Goal: Task Accomplishment & Management: Complete application form

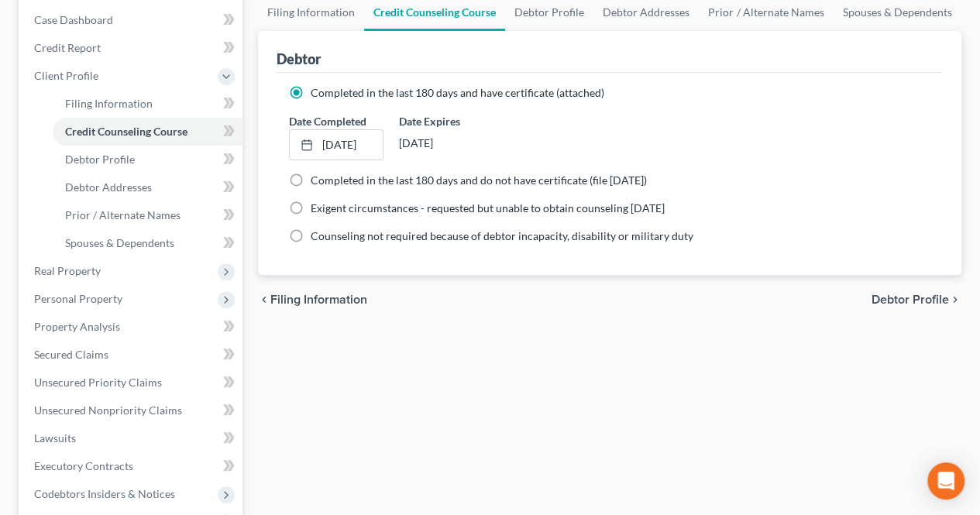
scroll to position [155, 0]
click at [152, 160] on link "Debtor Profile" at bounding box center [148, 160] width 190 height 28
select select "0"
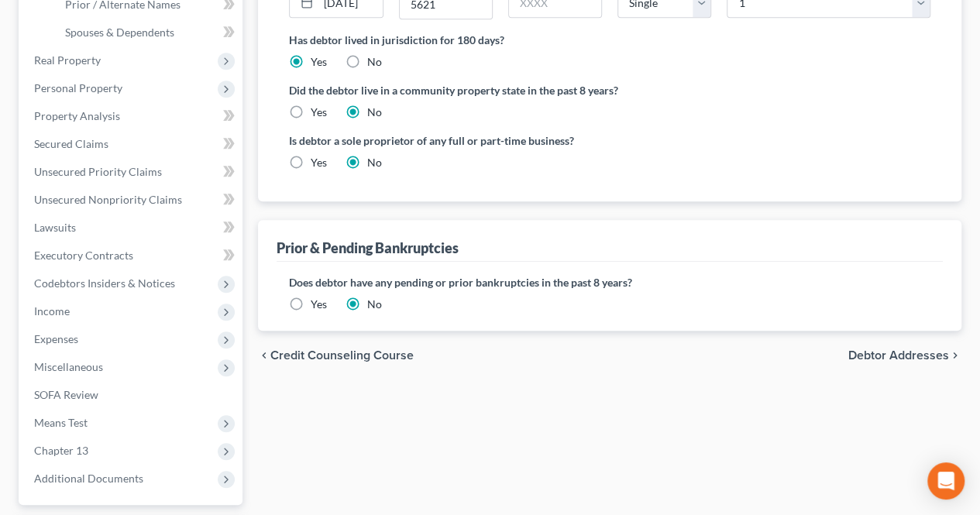
scroll to position [388, 0]
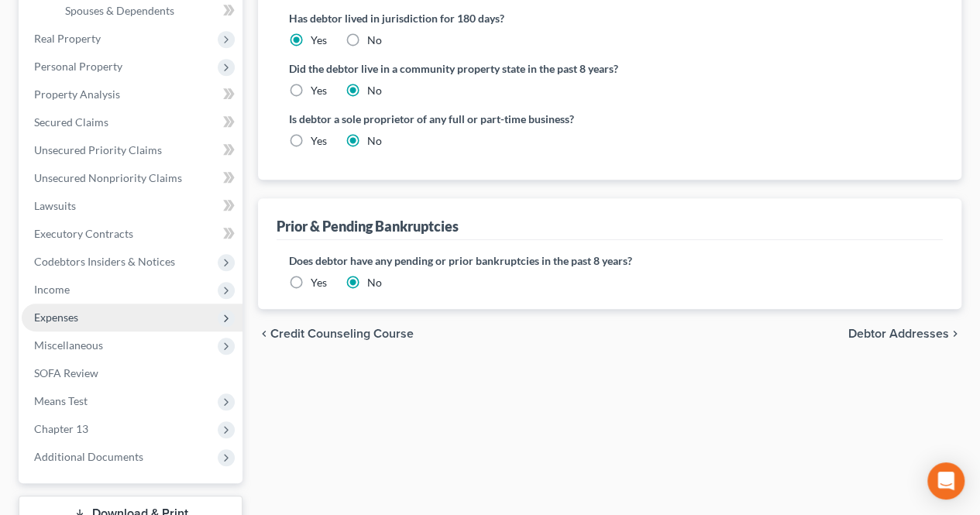
click at [160, 327] on span "Expenses" at bounding box center [132, 318] width 221 height 28
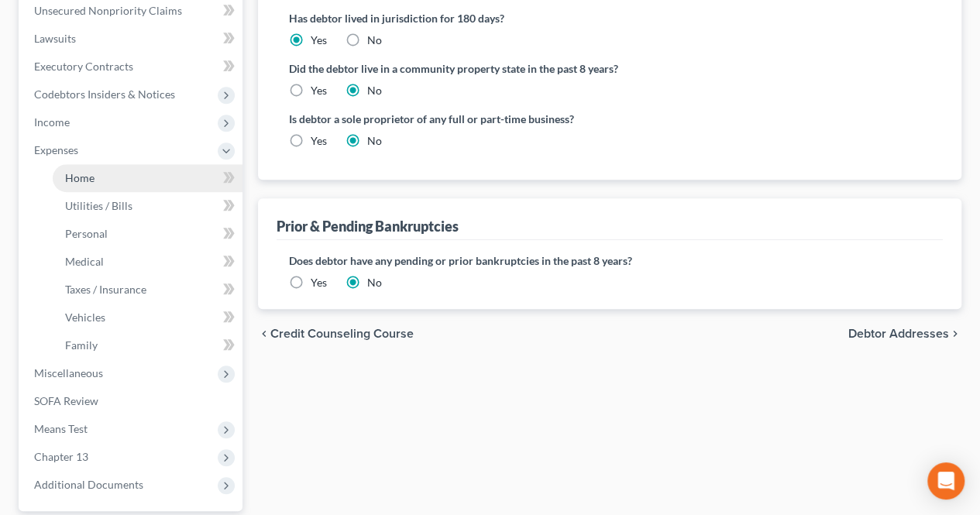
click at [110, 176] on link "Home" at bounding box center [148, 178] width 190 height 28
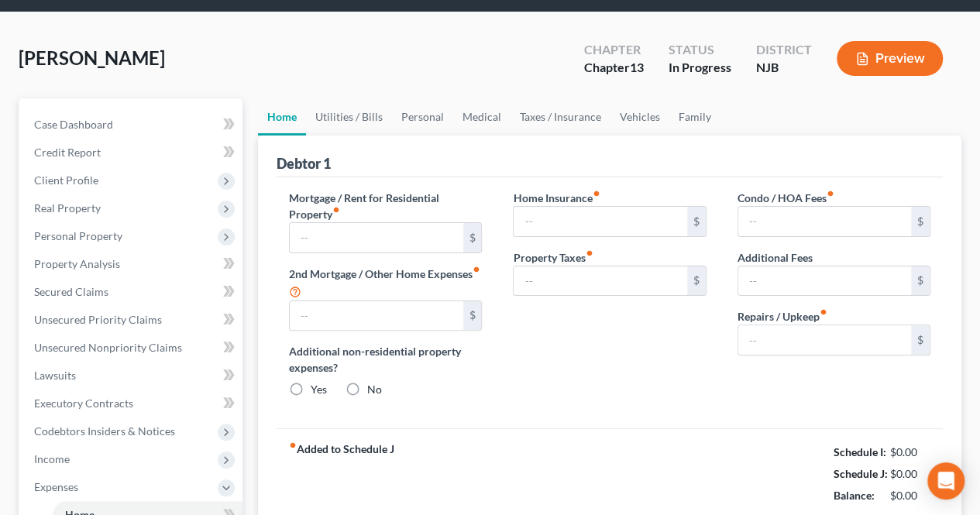
type input "0.00"
radio input "true"
type input "0.00"
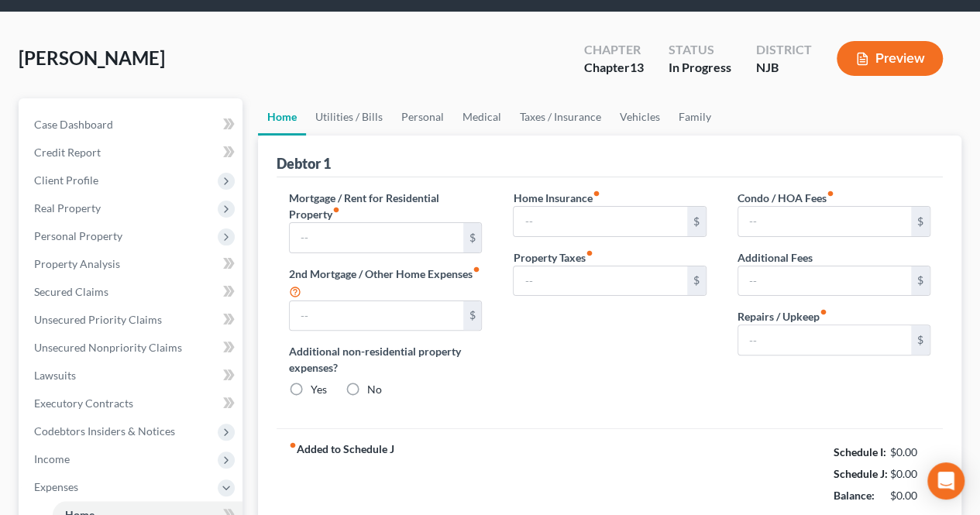
type input "0.00"
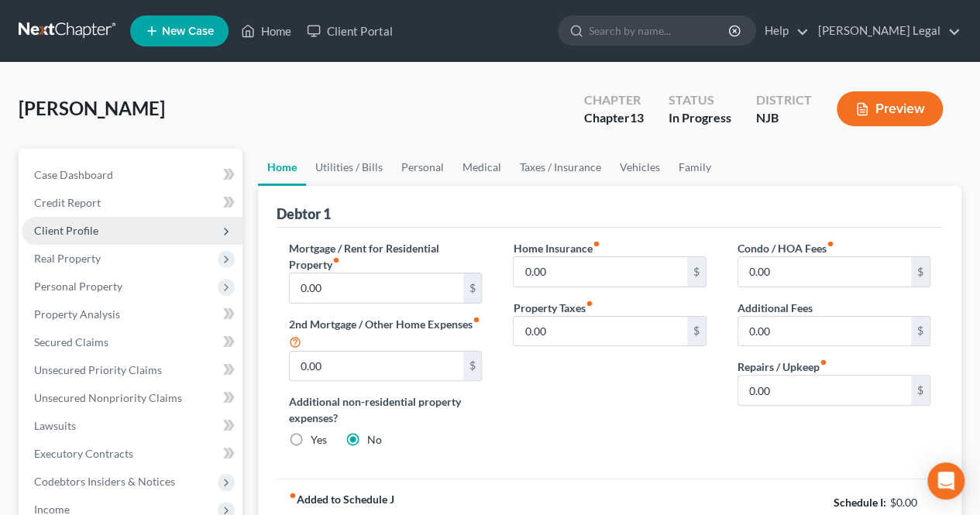
click at [187, 236] on span "Client Profile" at bounding box center [132, 231] width 221 height 28
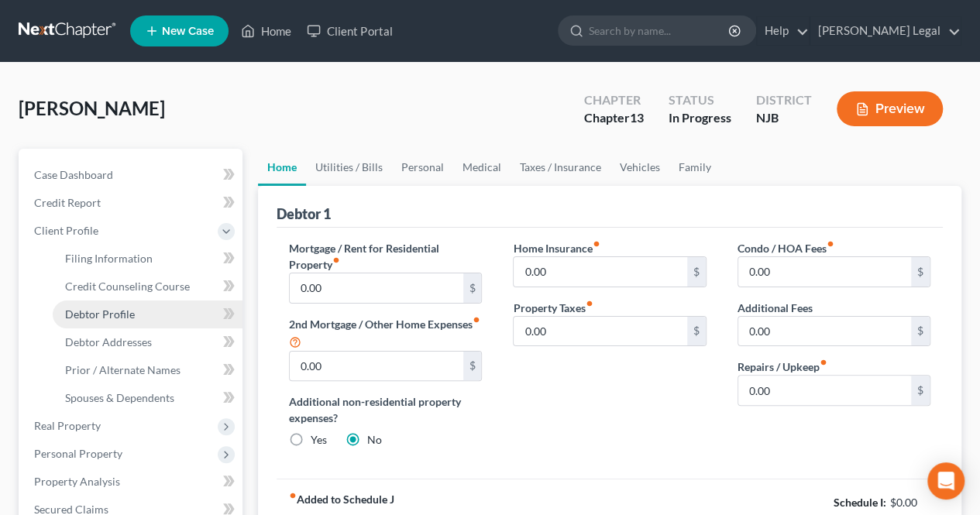
click at [136, 312] on link "Debtor Profile" at bounding box center [148, 315] width 190 height 28
select select "0"
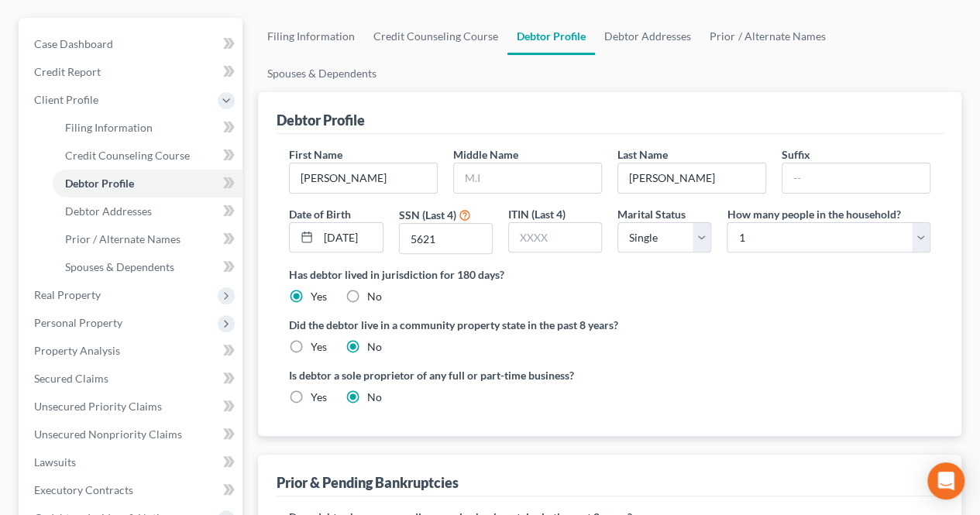
scroll to position [155, 0]
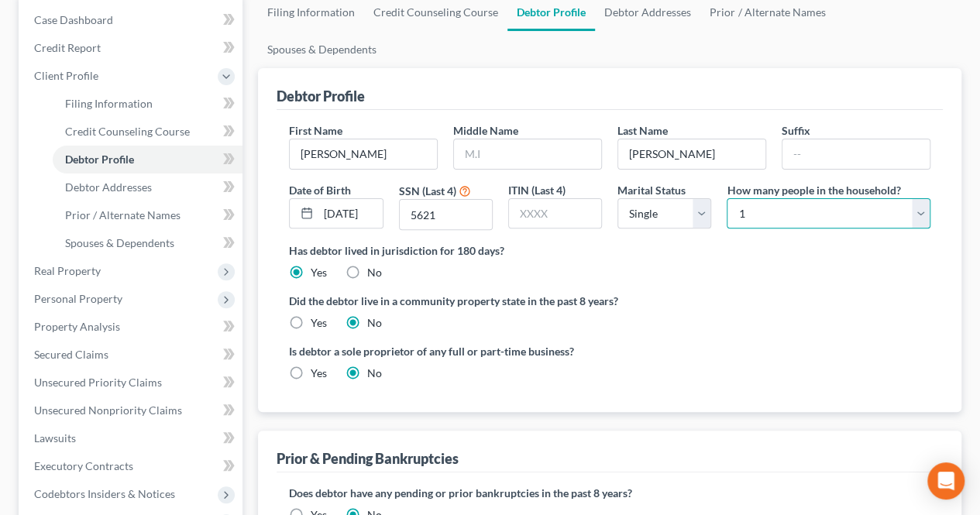
click at [764, 198] on select "Select 1 2 3 4 5 6 7 8 9 10 11 12 13 14 15 16 17 18 19 20" at bounding box center [829, 213] width 204 height 31
select select "1"
click at [727, 198] on select "Select 1 2 3 4 5 6 7 8 9 10 11 12 13 14 15 16 17 18 19 20" at bounding box center [829, 213] width 204 height 31
click at [652, 198] on select "Select Single Married Separated Divorced Widowed" at bounding box center [665, 213] width 94 height 31
click at [649, 198] on select "Select Single Married Separated Divorced Widowed" at bounding box center [665, 213] width 94 height 31
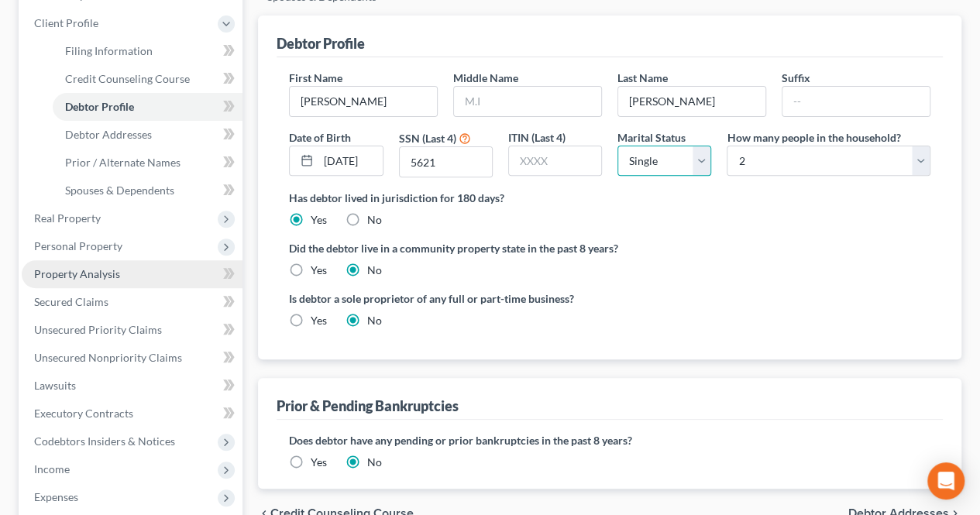
scroll to position [233, 0]
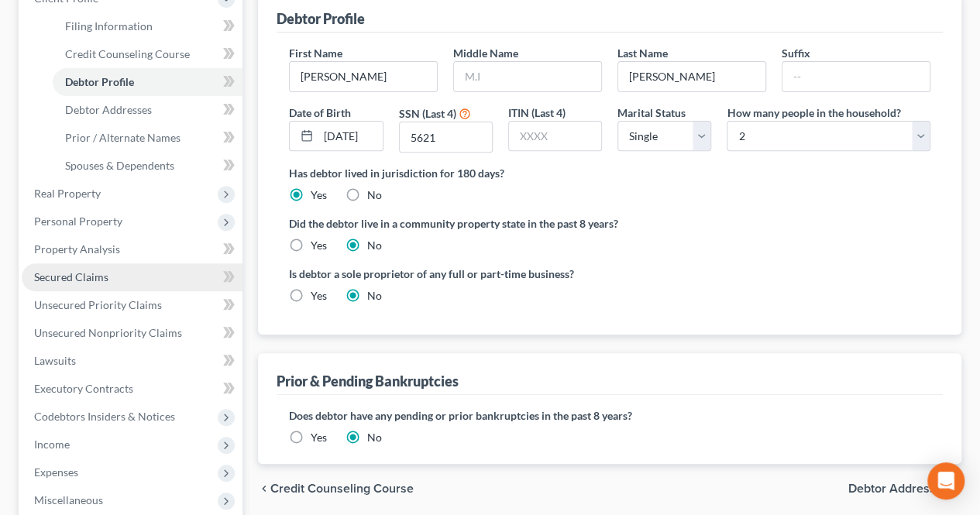
click at [119, 272] on link "Secured Claims" at bounding box center [132, 278] width 221 height 28
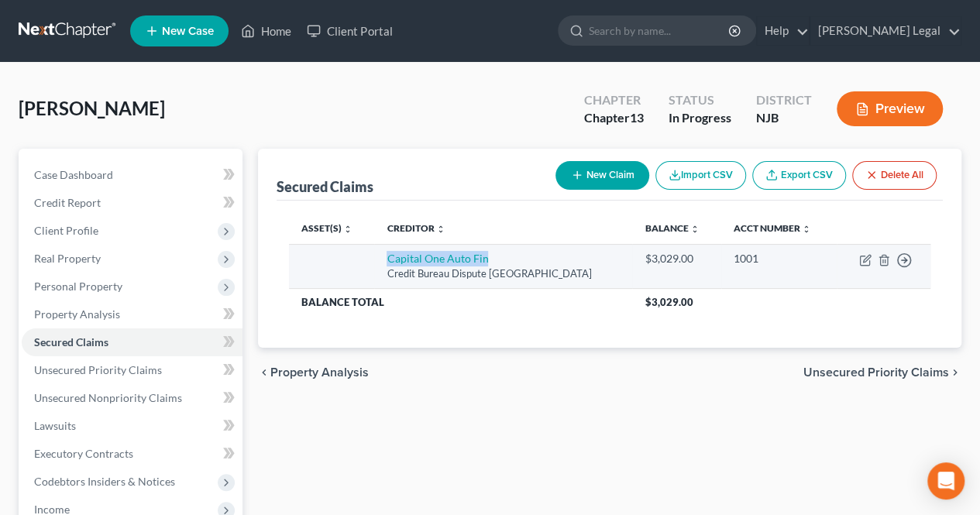
drag, startPoint x: 376, startPoint y: 259, endPoint x: 493, endPoint y: 260, distance: 117.0
click at [493, 260] on td "Capital One Auto Fin Credit Bureau Dispute [GEOGRAPHIC_DATA]" at bounding box center [503, 266] width 258 height 44
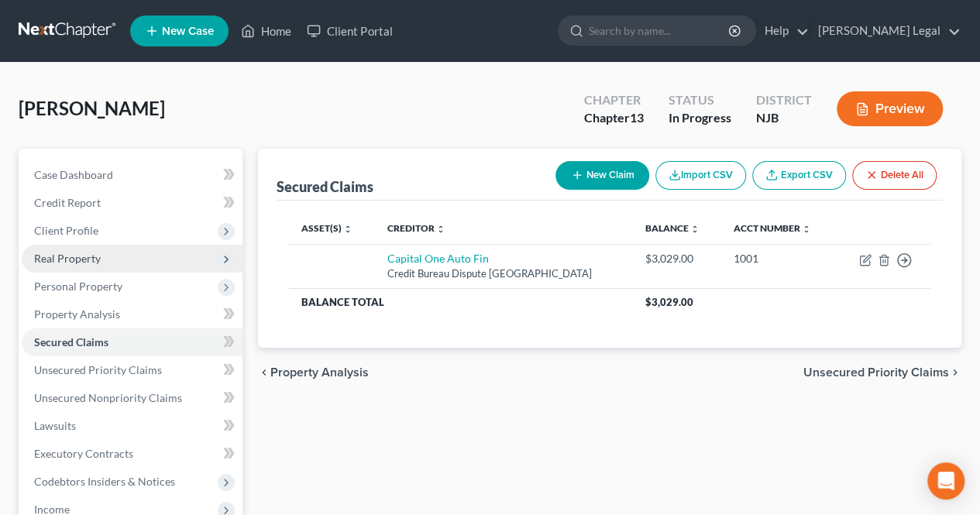
click at [121, 261] on span "Real Property" at bounding box center [132, 259] width 221 height 28
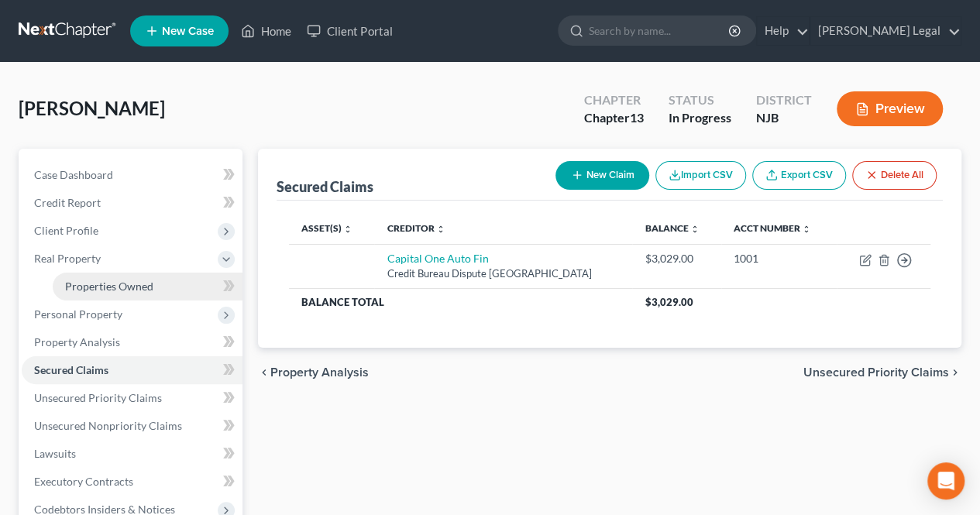
click at [136, 288] on span "Properties Owned" at bounding box center [109, 286] width 88 height 13
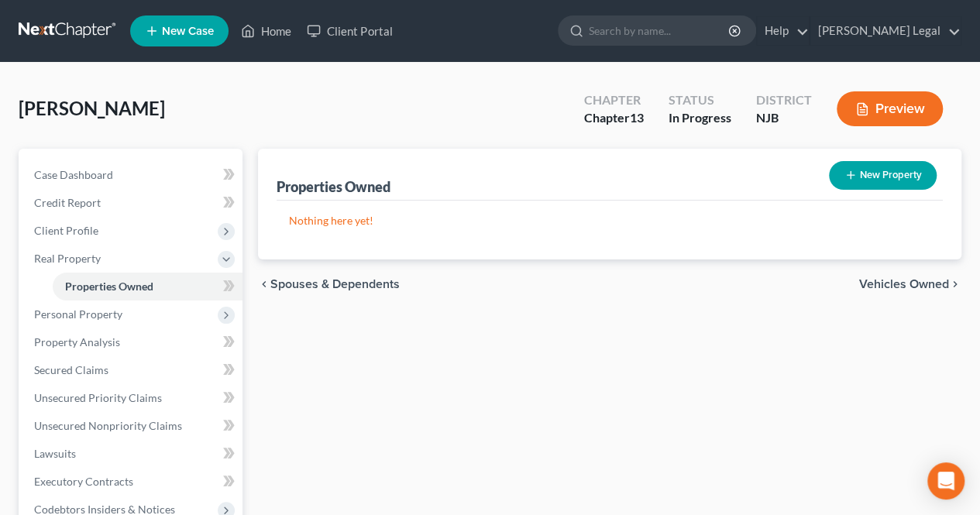
click at [897, 283] on span "Vehicles Owned" at bounding box center [905, 284] width 90 height 12
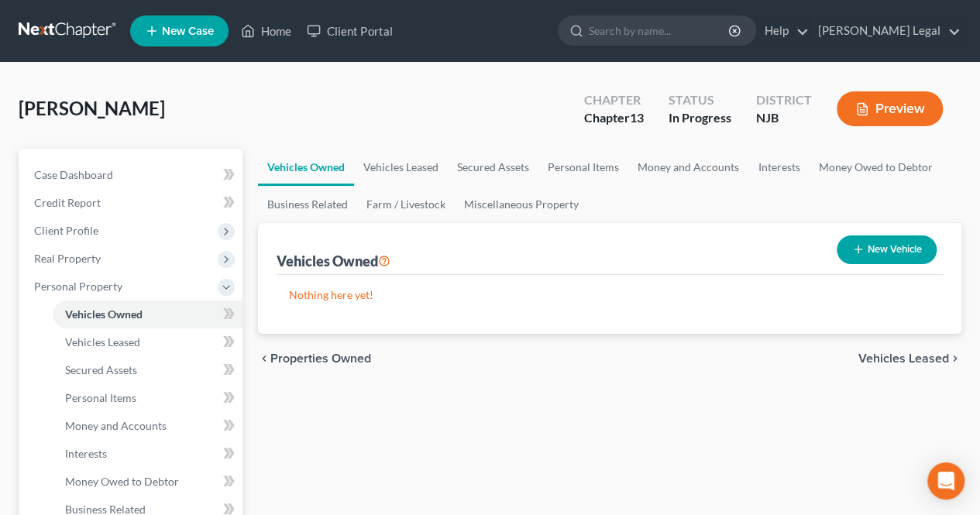
click at [869, 248] on button "New Vehicle" at bounding box center [887, 250] width 100 height 29
select select "0"
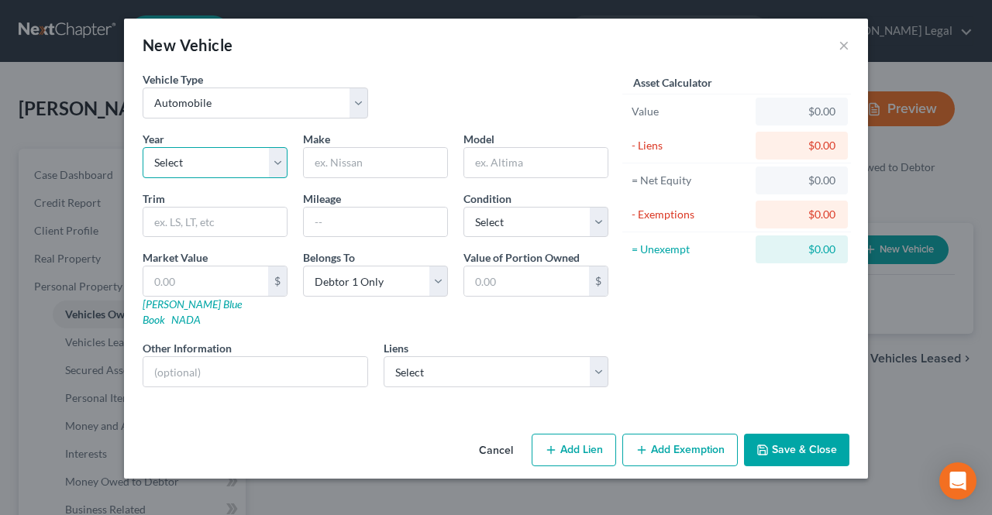
click at [259, 159] on select "Select 2026 2025 2024 2023 2022 2021 2020 2019 2018 2017 2016 2015 2014 2013 20…" at bounding box center [215, 162] width 145 height 31
drag, startPoint x: 357, startPoint y: 164, endPoint x: 348, endPoint y: 164, distance: 8.5
click at [357, 163] on input "text" at bounding box center [375, 162] width 143 height 29
type input "Honda"
type input "Pilot"
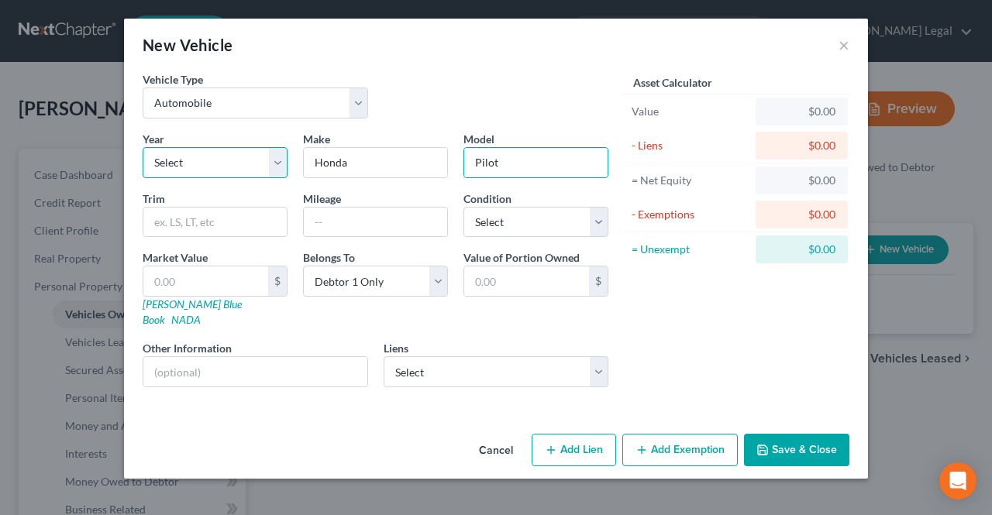
click at [253, 176] on select "Select 2026 2025 2024 2023 2022 2021 2020 2019 2018 2017 2016 2015 2014 2013 20…" at bounding box center [215, 162] width 145 height 31
select select "8"
click at [143, 147] on select "Select 2026 2025 2024 2023 2022 2021 2020 2019 2018 2017 2016 2015 2014 2013 20…" at bounding box center [215, 162] width 145 height 31
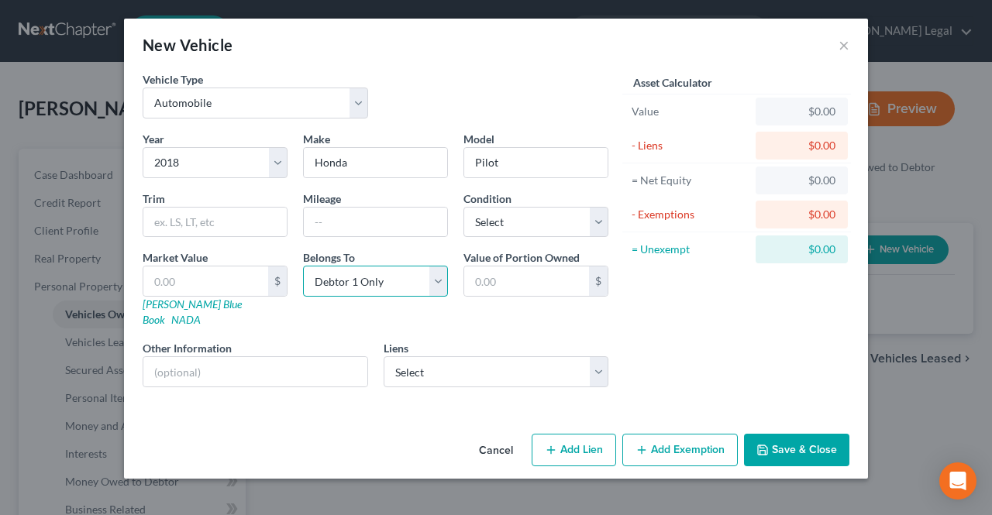
click at [420, 279] on select "Select Debtor 1 Only Debtor 2 Only Debtor 1 And Debtor 2 Only At Least One Of T…" at bounding box center [375, 281] width 145 height 31
click at [201, 267] on input "text" at bounding box center [205, 281] width 125 height 29
click at [319, 227] on input "text" at bounding box center [375, 222] width 143 height 29
type input "90000"
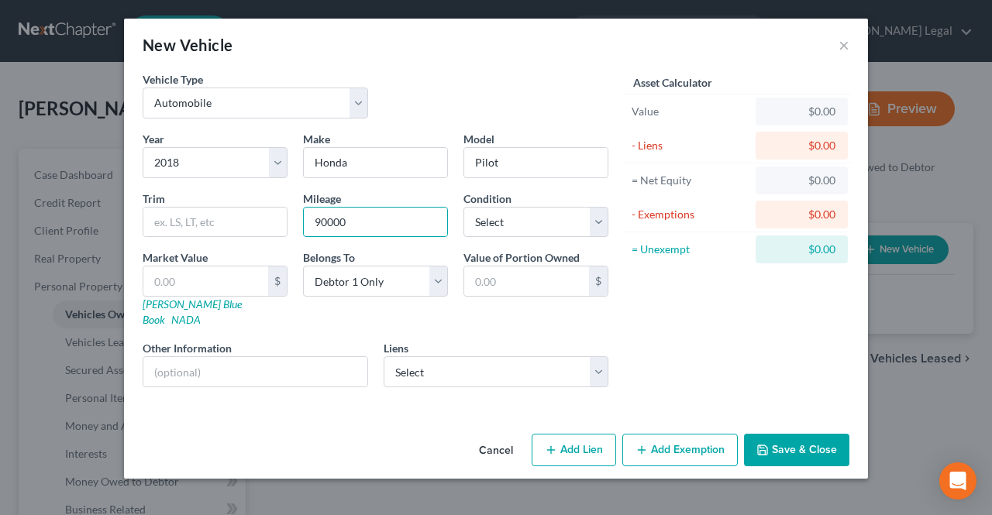
click at [777, 434] on button "Save & Close" at bounding box center [796, 450] width 105 height 33
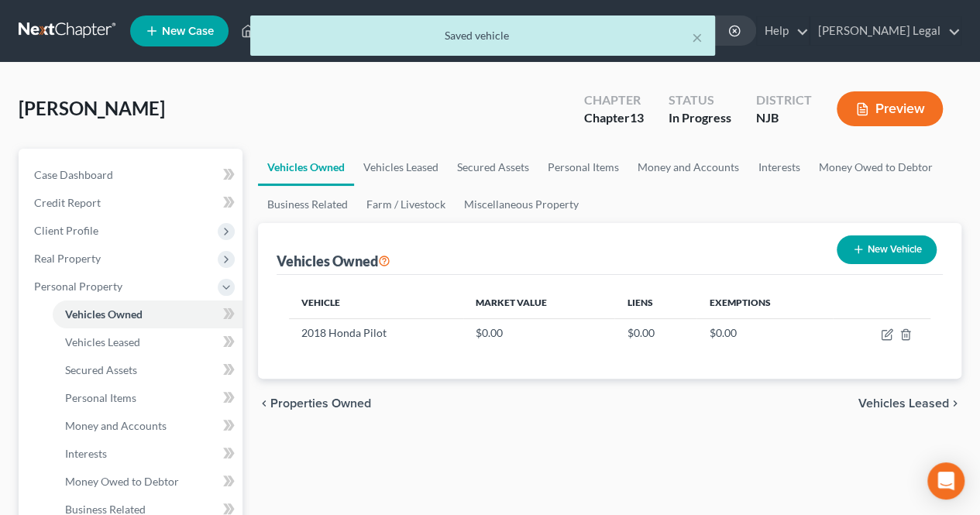
click at [887, 407] on span "Vehicles Leased" at bounding box center [904, 404] width 91 height 12
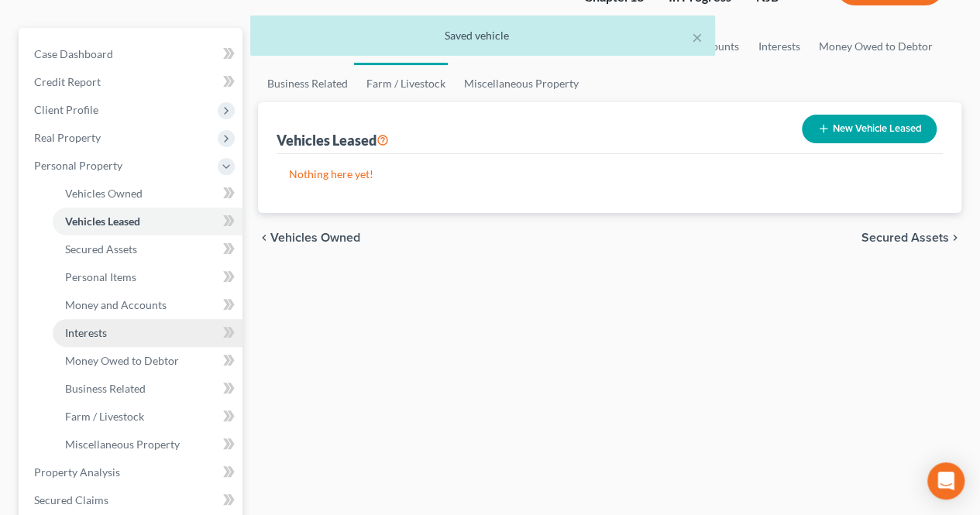
scroll to position [155, 0]
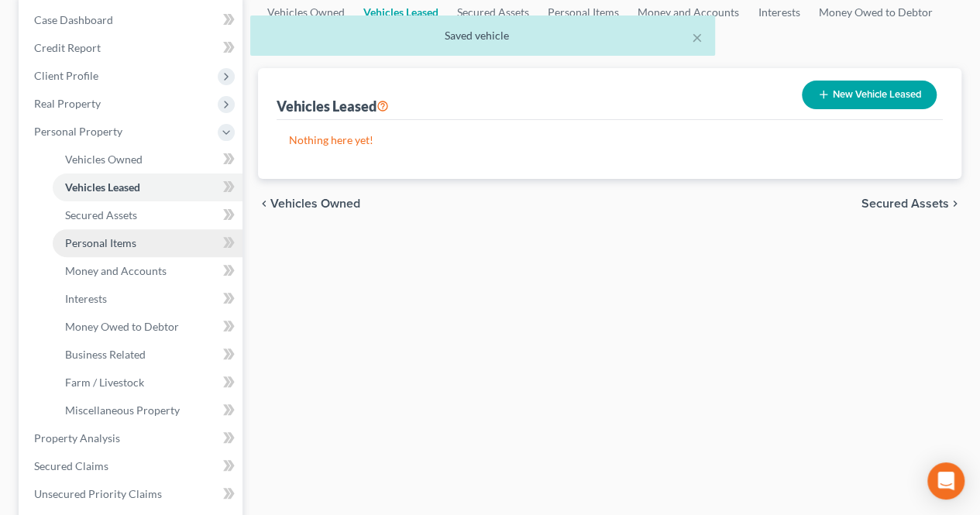
click at [146, 233] on link "Personal Items" at bounding box center [148, 243] width 190 height 28
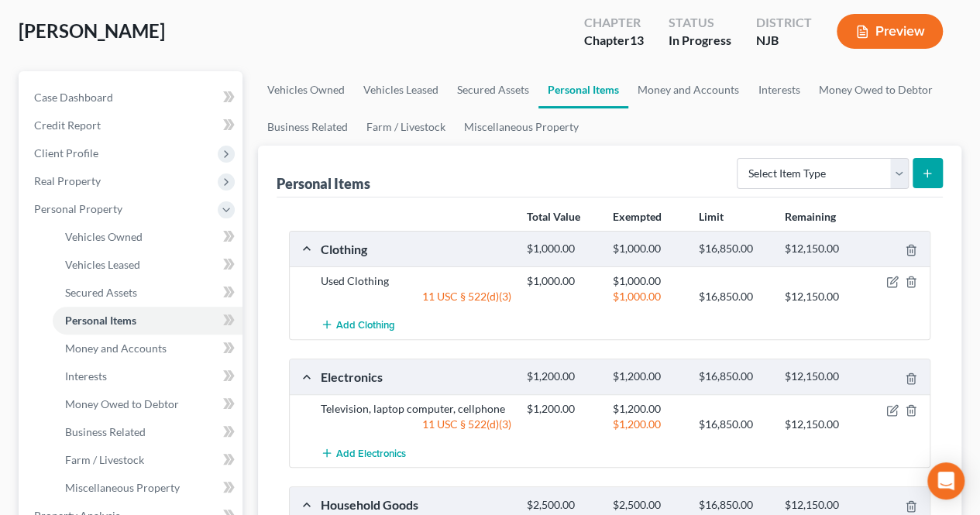
scroll to position [155, 0]
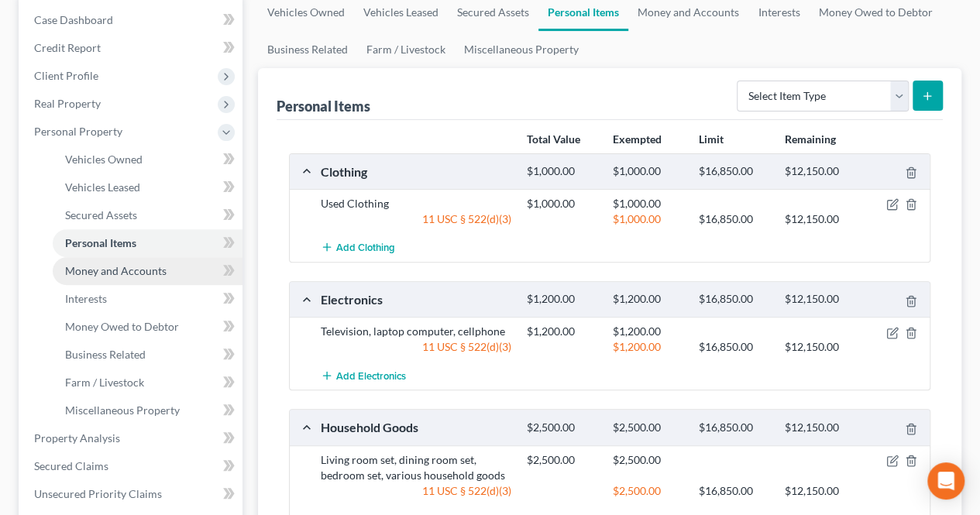
click at [171, 264] on link "Money and Accounts" at bounding box center [148, 271] width 190 height 28
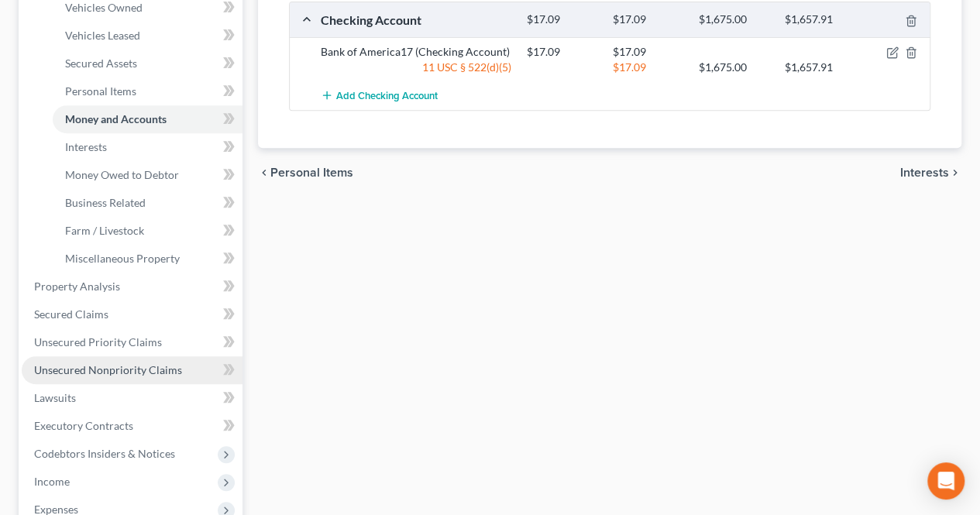
scroll to position [310, 0]
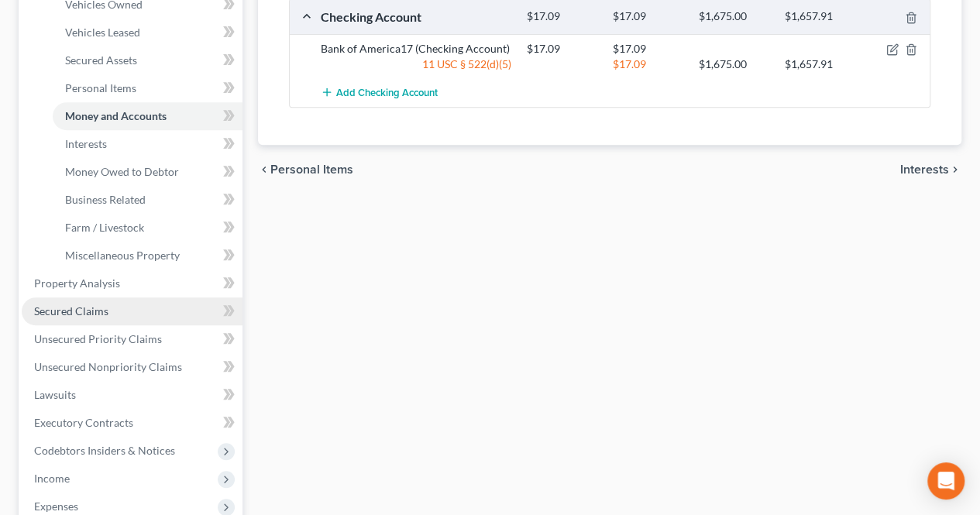
click at [125, 315] on link "Secured Claims" at bounding box center [132, 312] width 221 height 28
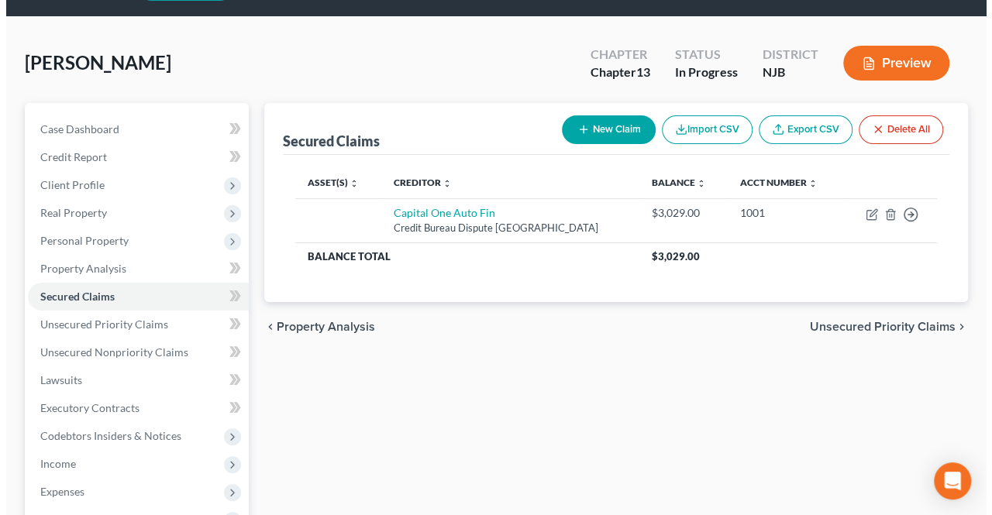
scroll to position [78, 0]
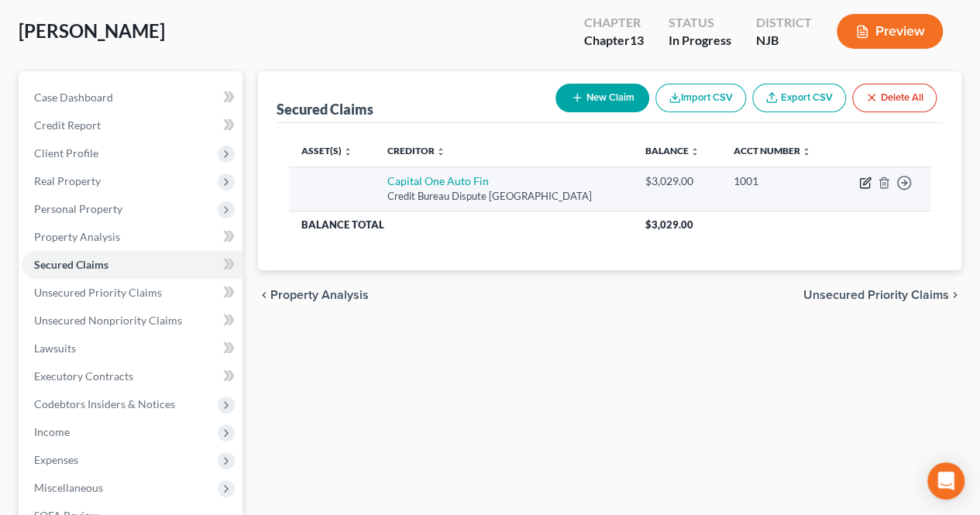
click at [864, 186] on icon "button" at bounding box center [866, 183] width 12 height 12
select select "45"
select select "0"
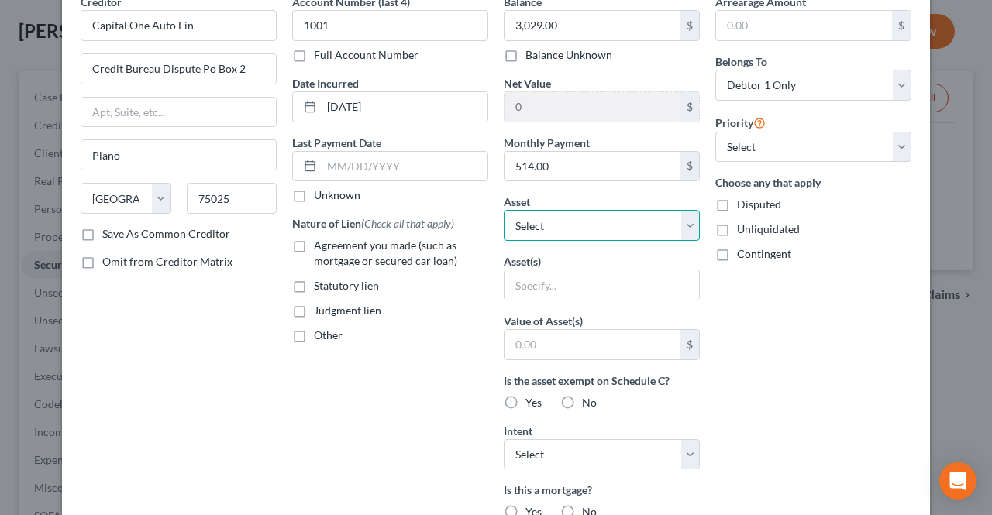
click at [552, 222] on select "Select Other Multiple Assets Bank of America17 (Checking Account) - $17.09 Robi…" at bounding box center [602, 225] width 196 height 31
select select "8"
click at [504, 210] on select "Select Other Multiple Assets Bank of America17 (Checking Account) - $17.09 Robi…" at bounding box center [602, 225] width 196 height 31
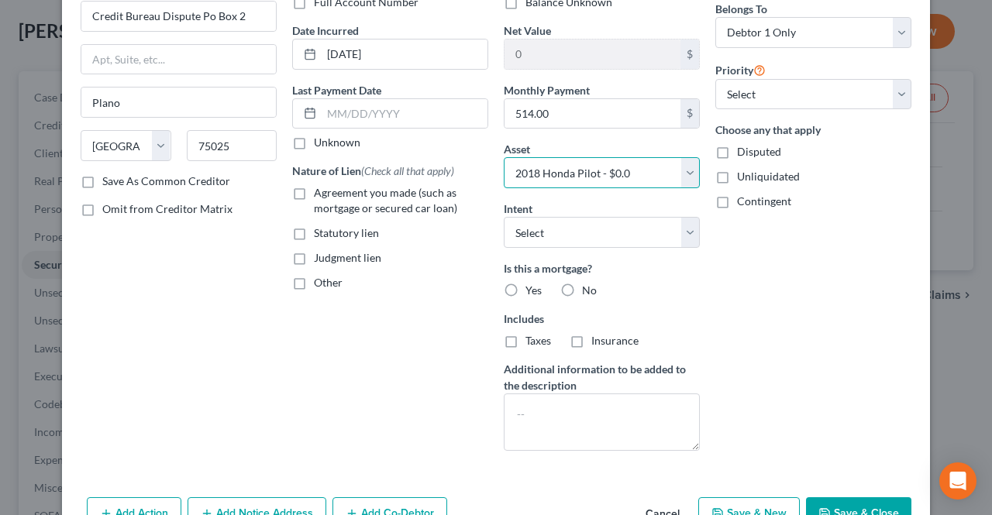
scroll to position [155, 0]
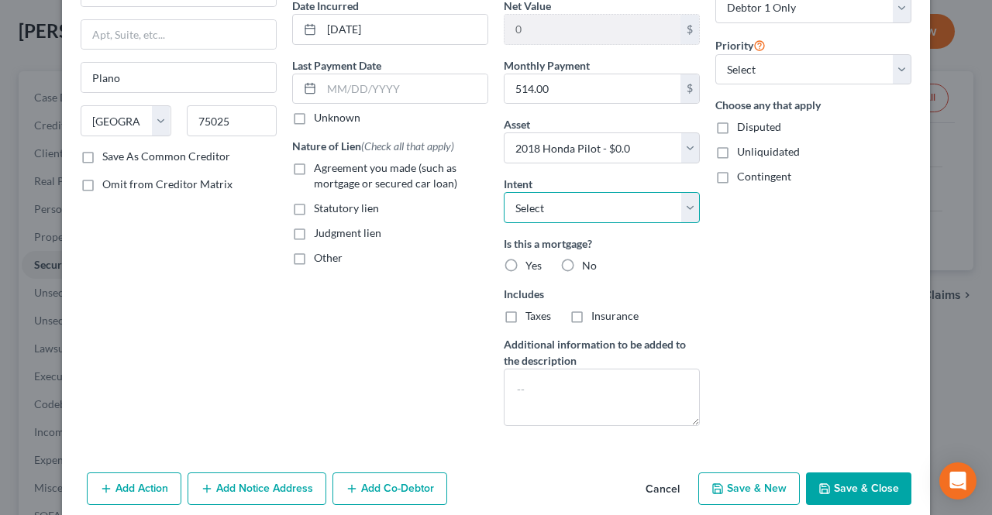
click at [567, 208] on select "Select Surrender Redeem Reaffirm Avoid Other" at bounding box center [602, 207] width 196 height 31
select select "2"
click at [504, 192] on select "Select Surrender Redeem Reaffirm Avoid Other" at bounding box center [602, 207] width 196 height 31
click at [582, 258] on label "No" at bounding box center [589, 266] width 15 height 16
click at [588, 258] on input "No" at bounding box center [593, 263] width 10 height 10
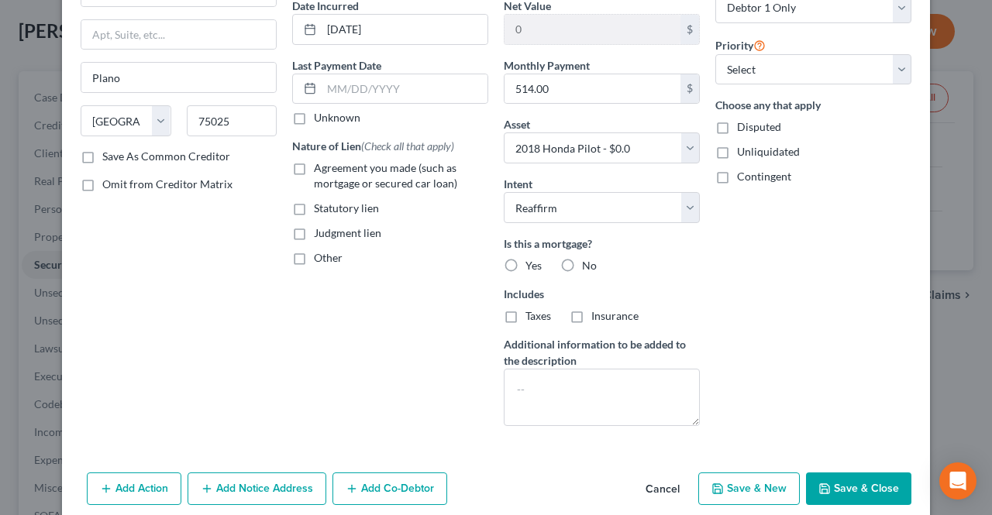
radio input "true"
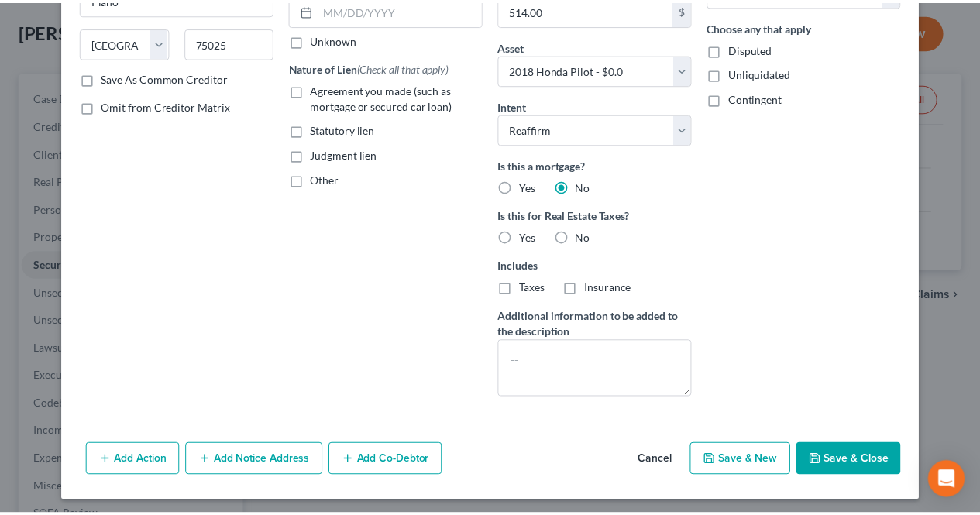
scroll to position [235, 0]
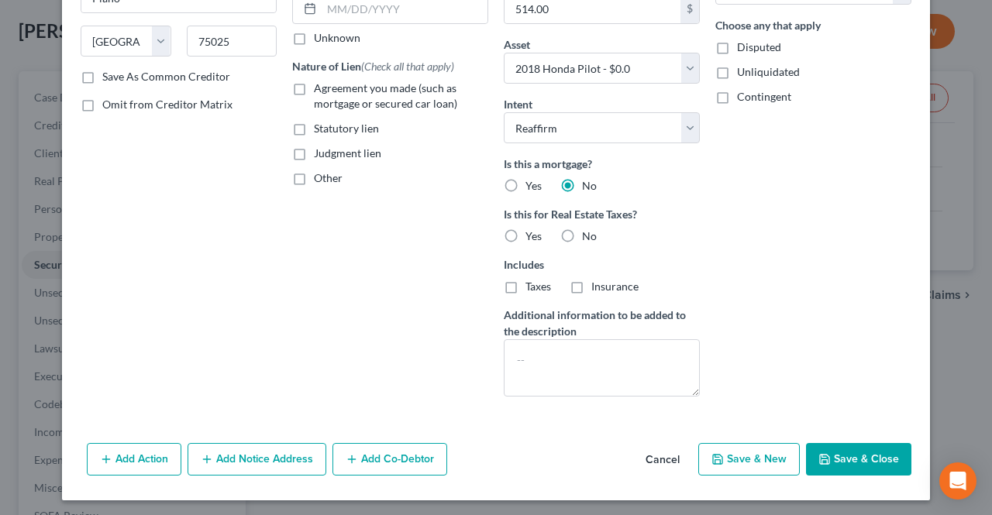
click at [832, 456] on button "Save & Close" at bounding box center [858, 459] width 105 height 33
select select
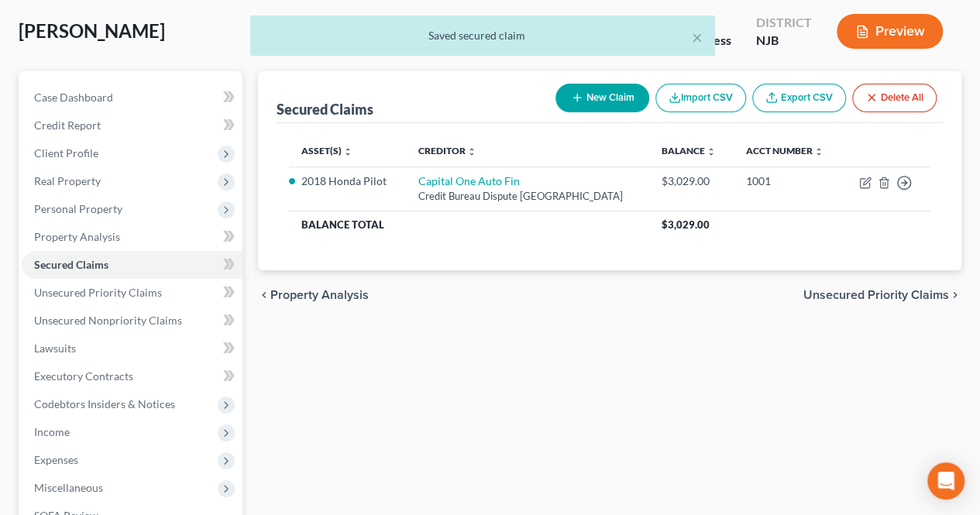
drag, startPoint x: 850, startPoint y: 295, endPoint x: 842, endPoint y: 298, distance: 9.1
click at [850, 295] on span "Unsecured Priority Claims" at bounding box center [877, 295] width 146 height 12
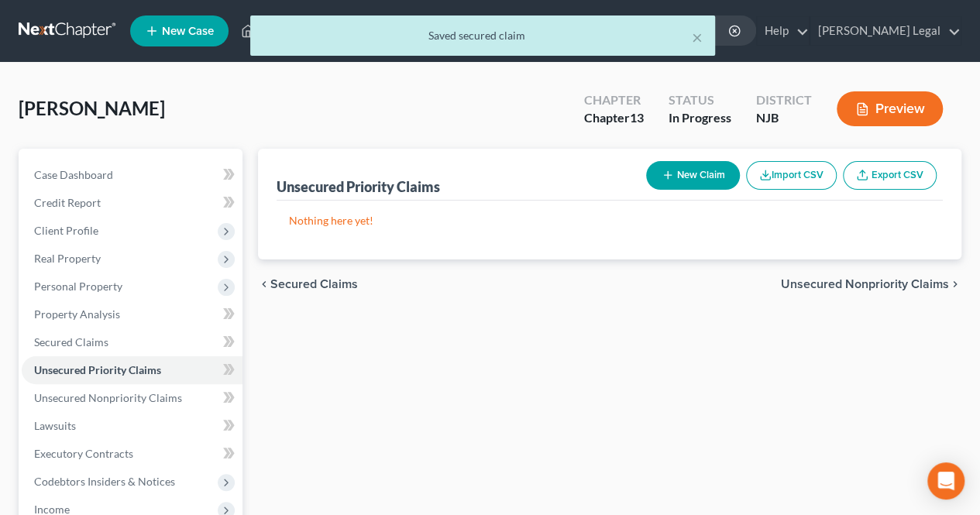
click at [843, 281] on span "Unsecured Nonpriority Claims" at bounding box center [865, 284] width 168 height 12
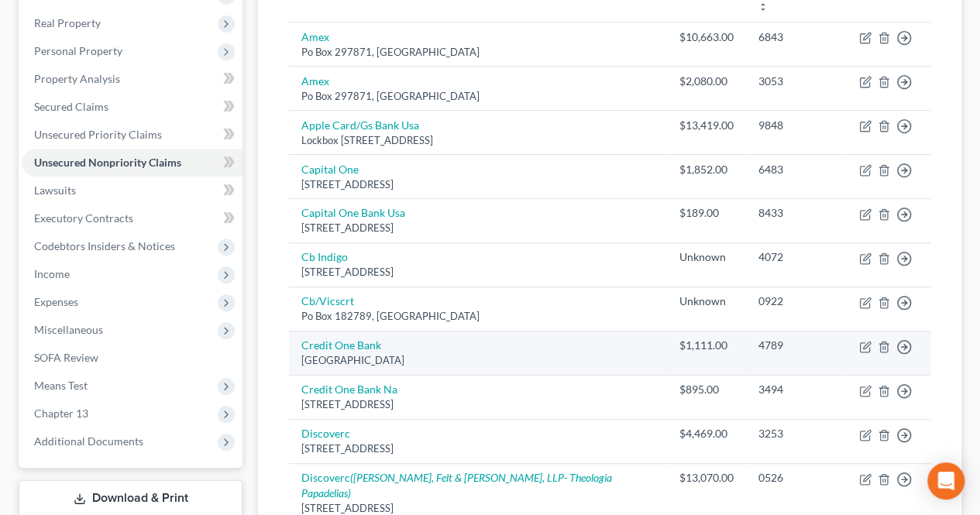
scroll to position [210, 0]
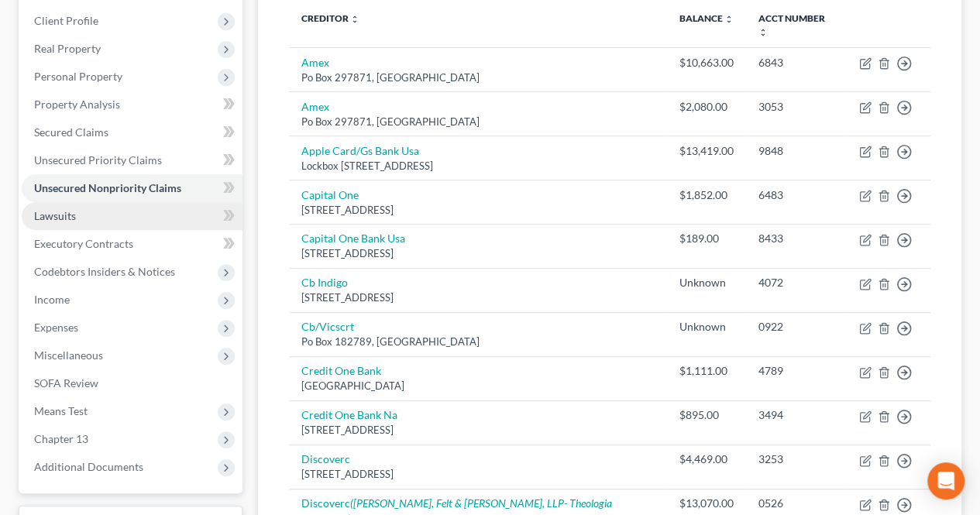
click at [121, 219] on link "Lawsuits" at bounding box center [132, 216] width 221 height 28
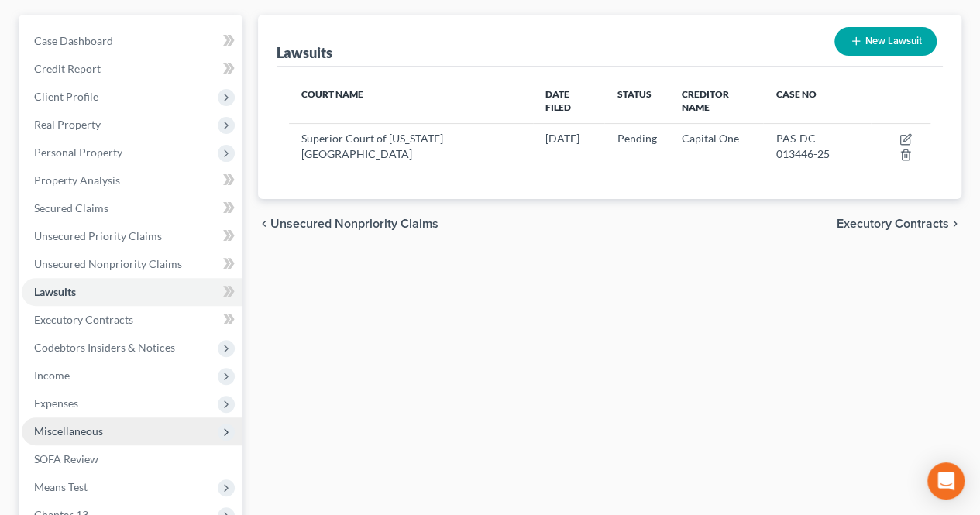
scroll to position [233, 0]
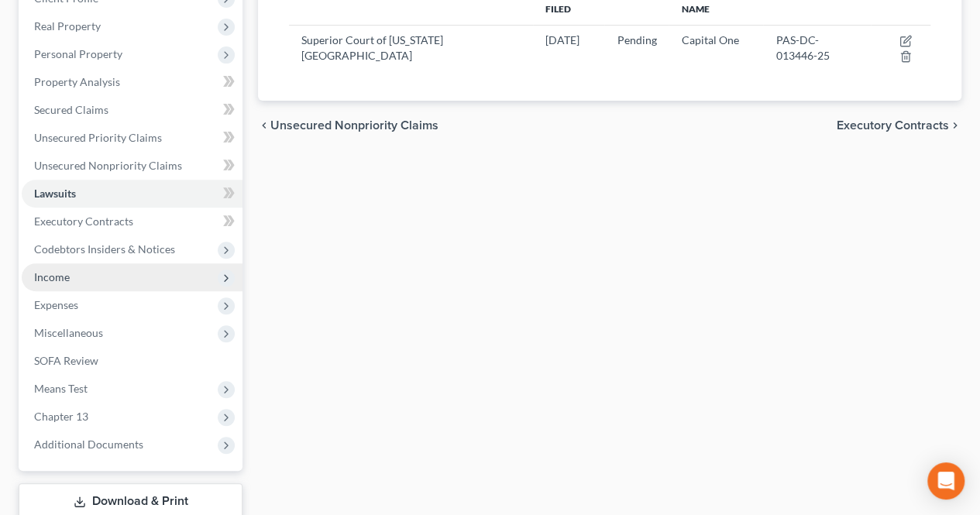
click at [117, 281] on span "Income" at bounding box center [132, 278] width 221 height 28
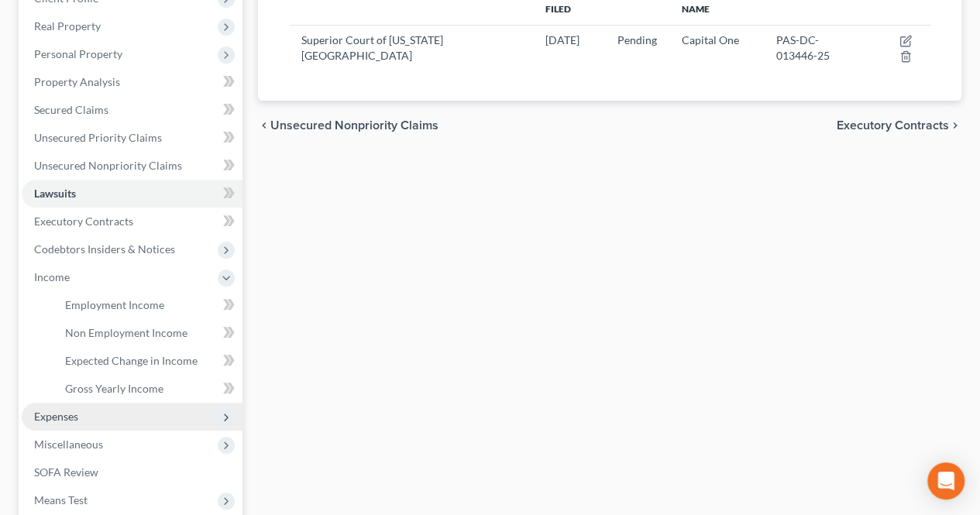
click at [88, 415] on span "Expenses" at bounding box center [132, 417] width 221 height 28
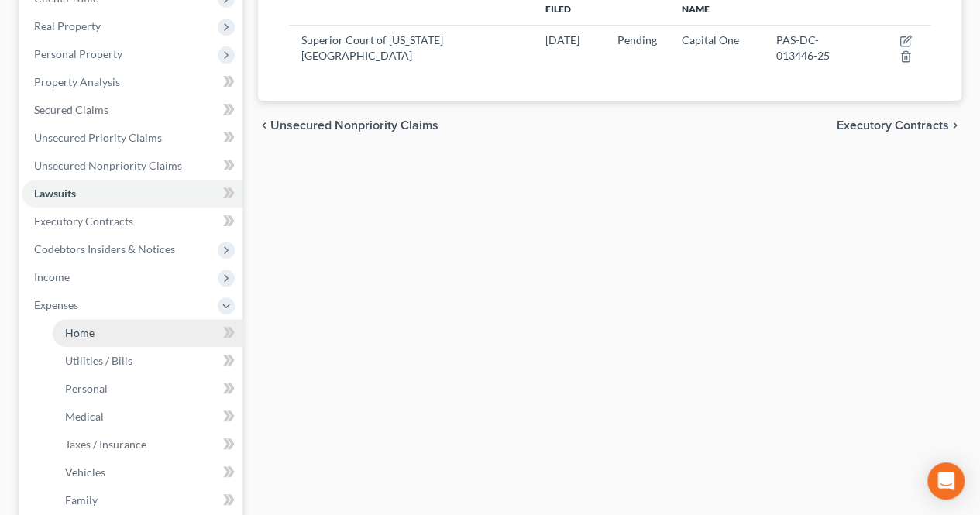
click at [98, 329] on link "Home" at bounding box center [148, 333] width 190 height 28
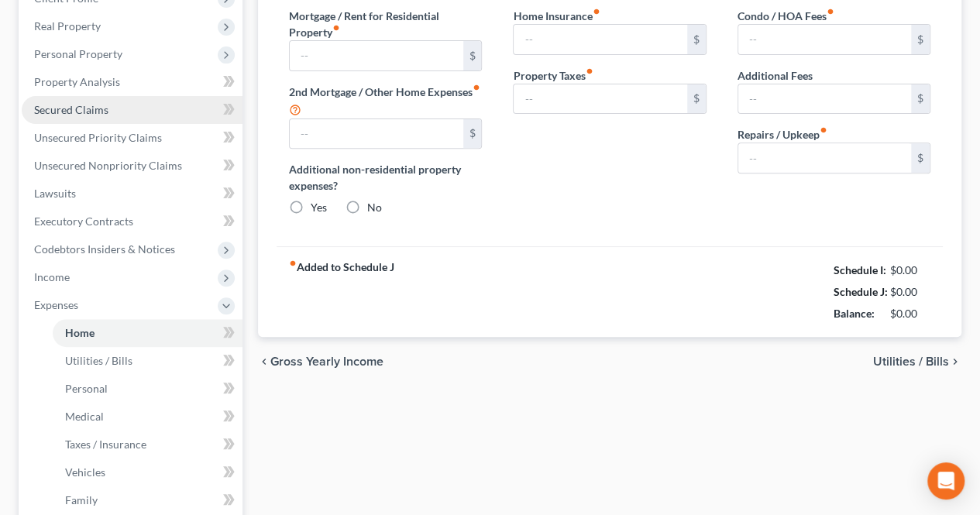
type input "0.00"
radio input "true"
type input "0.00"
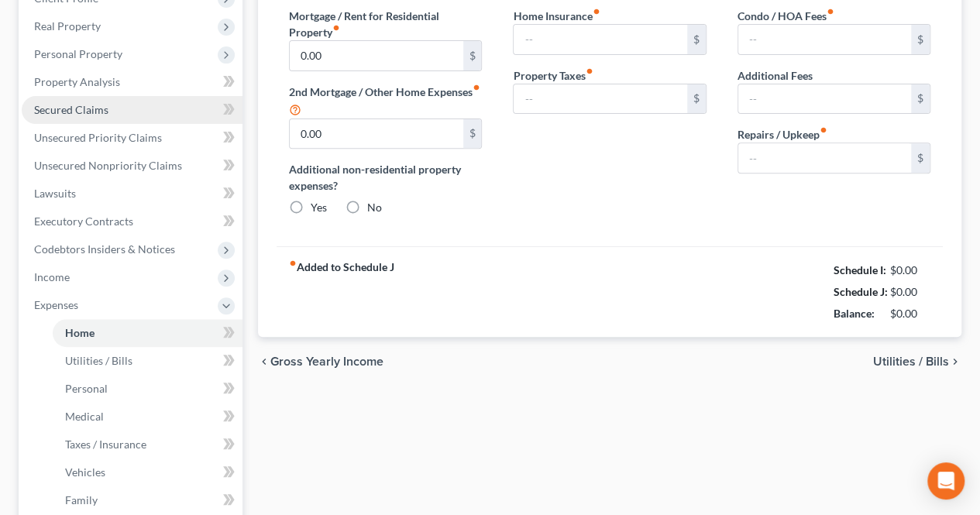
type input "0.00"
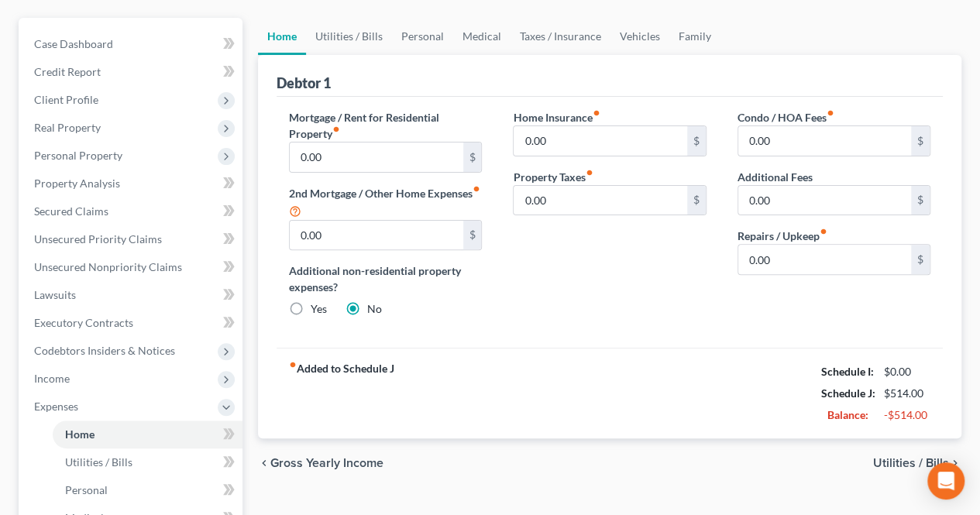
scroll to position [155, 0]
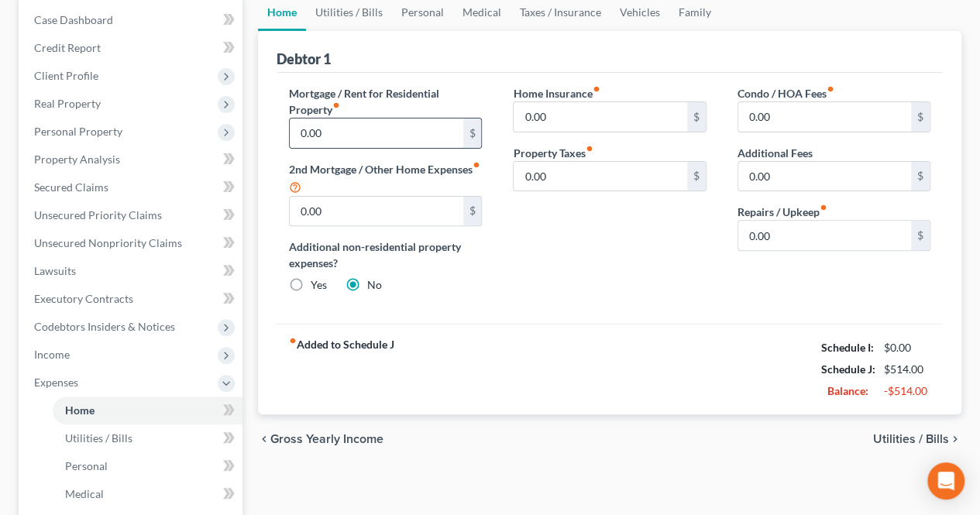
click at [370, 137] on input "0.00" at bounding box center [376, 133] width 173 height 29
click at [908, 443] on span "Utilities / Bills" at bounding box center [911, 439] width 76 height 12
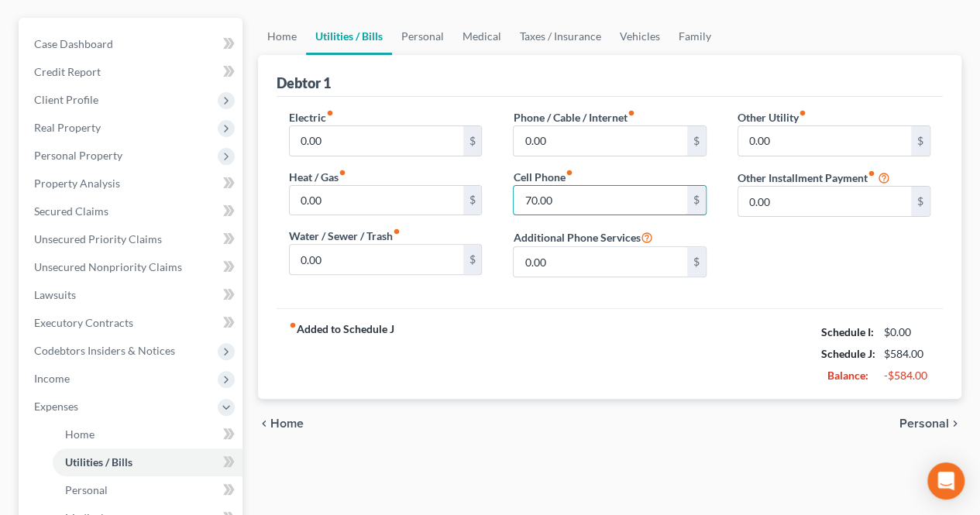
scroll to position [155, 0]
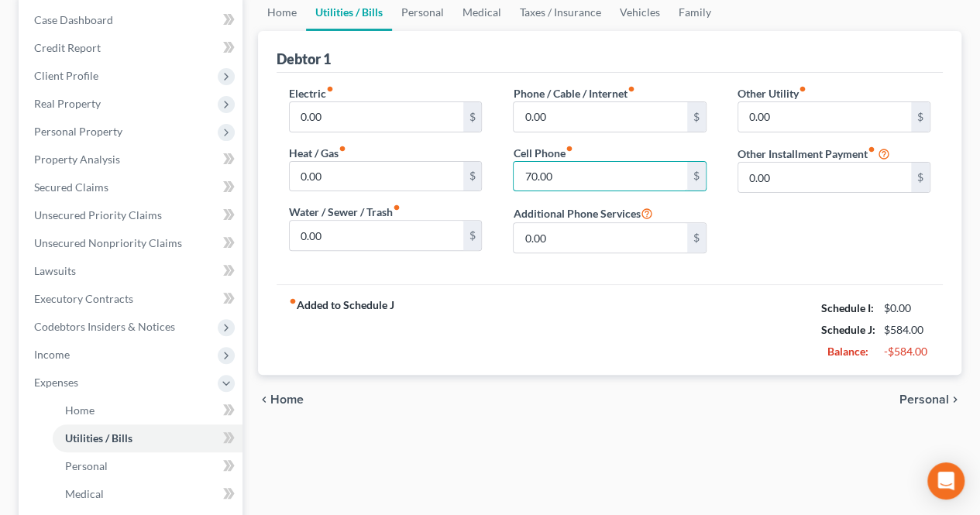
type input "70.00"
click at [917, 400] on span "Personal" at bounding box center [925, 400] width 50 height 12
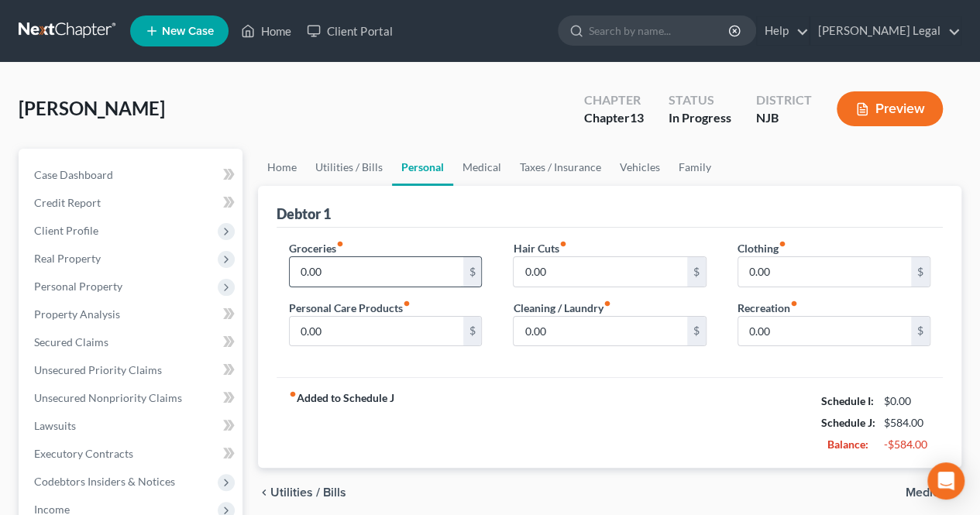
click at [339, 270] on input "0.00" at bounding box center [376, 271] width 173 height 29
type input "300.00"
click at [612, 326] on input "0.00" at bounding box center [600, 331] width 173 height 29
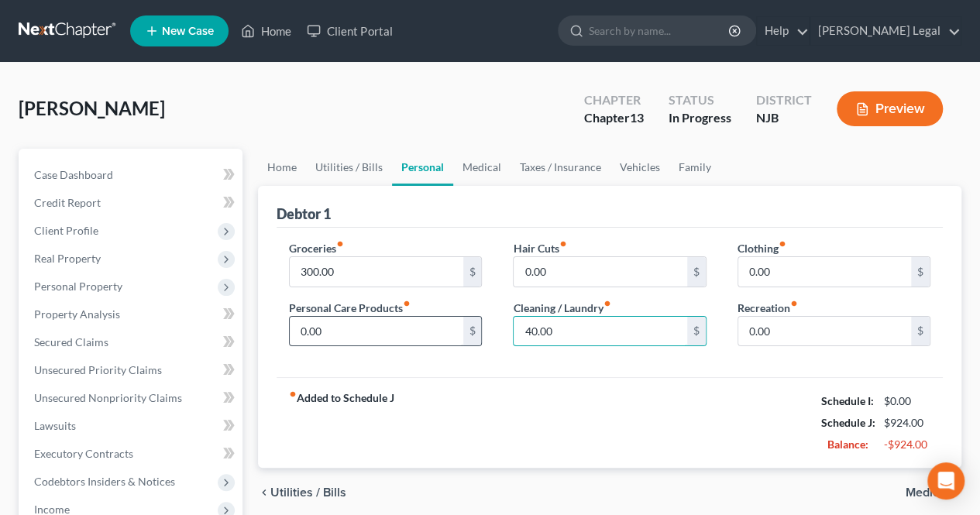
type input "40.00"
click at [426, 340] on input "0.00" at bounding box center [376, 331] width 173 height 29
drag, startPoint x: 426, startPoint y: 340, endPoint x: 246, endPoint y: 313, distance: 181.8
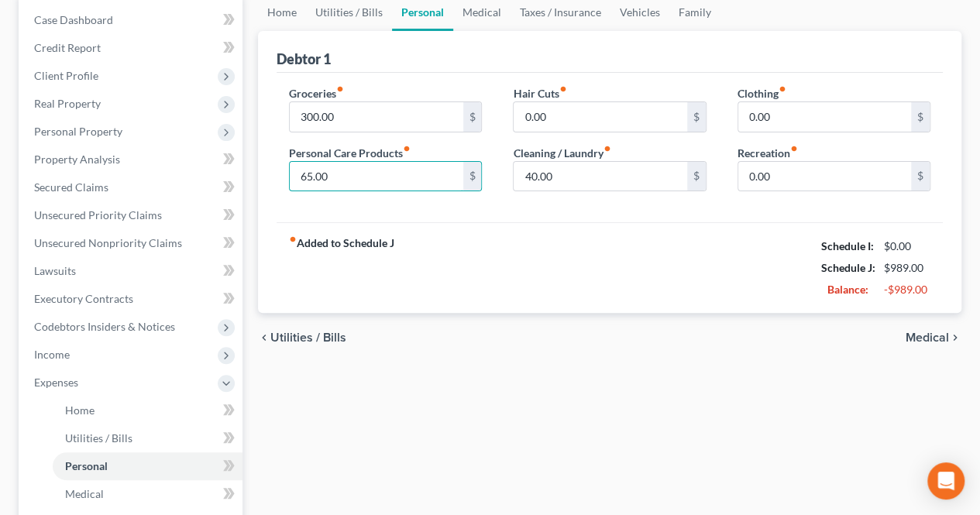
type input "65.00"
click at [945, 332] on span "Medical" at bounding box center [927, 338] width 43 height 12
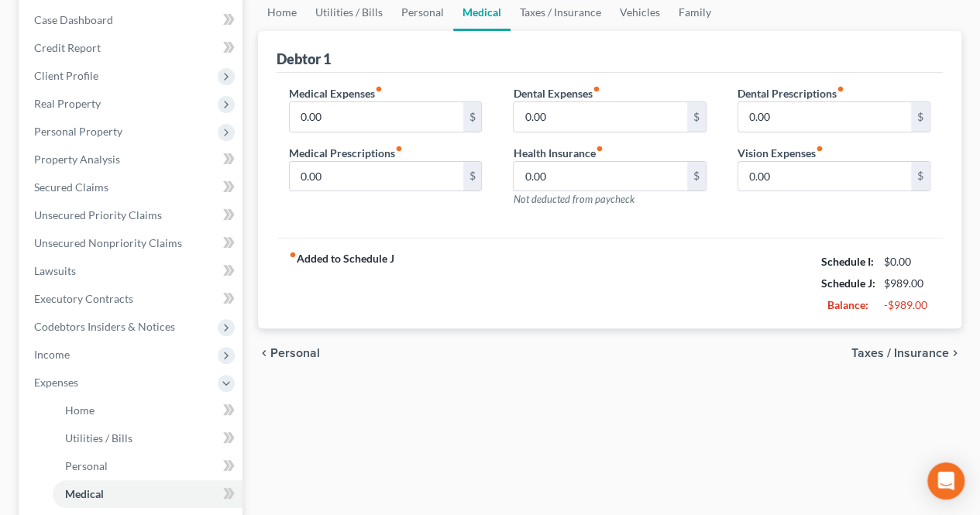
click at [908, 357] on span "Taxes / Insurance" at bounding box center [901, 353] width 98 height 12
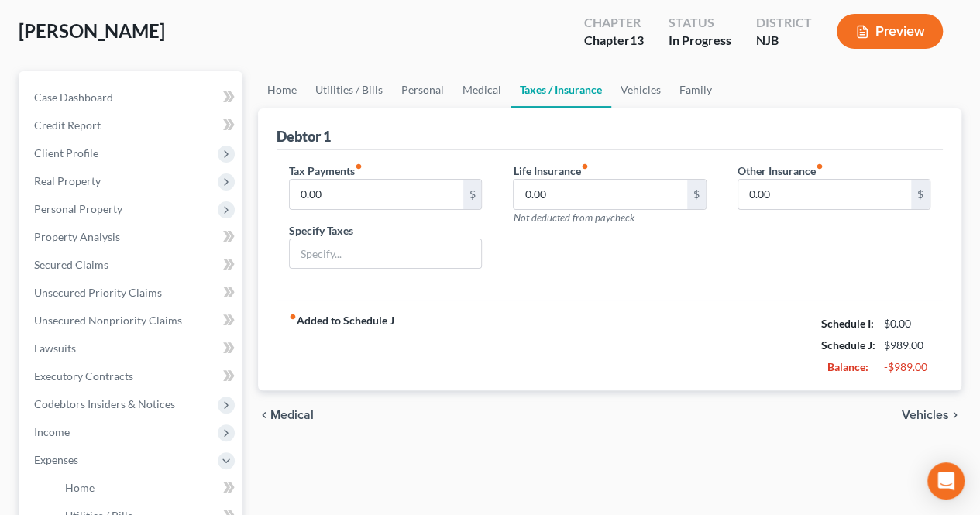
click at [915, 414] on span "Vehicles" at bounding box center [925, 415] width 47 height 12
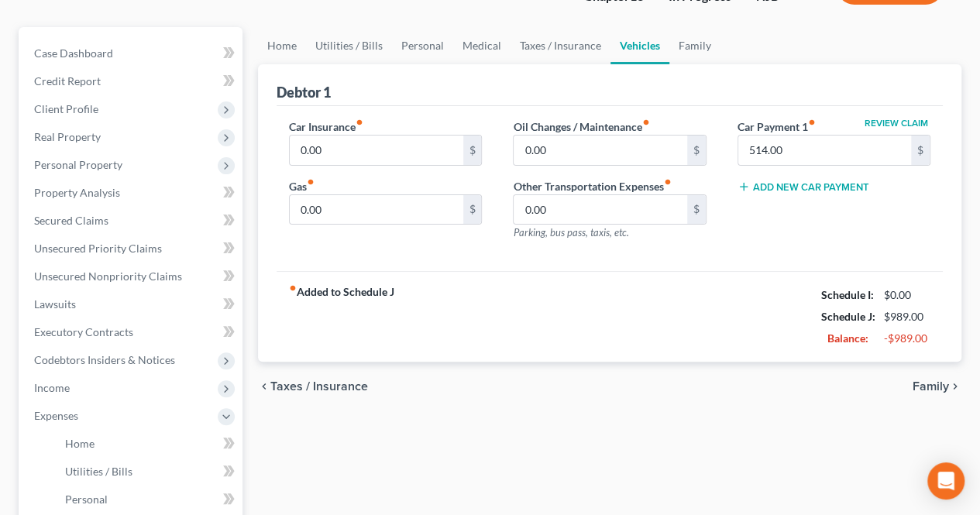
scroll to position [155, 0]
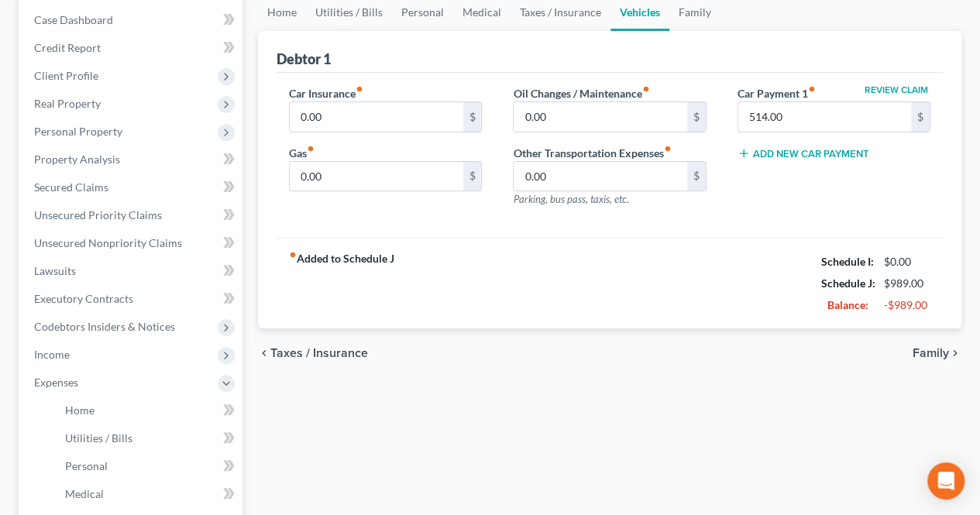
click at [378, 193] on div "Car Insurance fiber_manual_record 0.00 $ Gas fiber_manual_record 0.00 $" at bounding box center [386, 152] width 224 height 135
click at [378, 182] on input "0.00" at bounding box center [376, 176] width 173 height 29
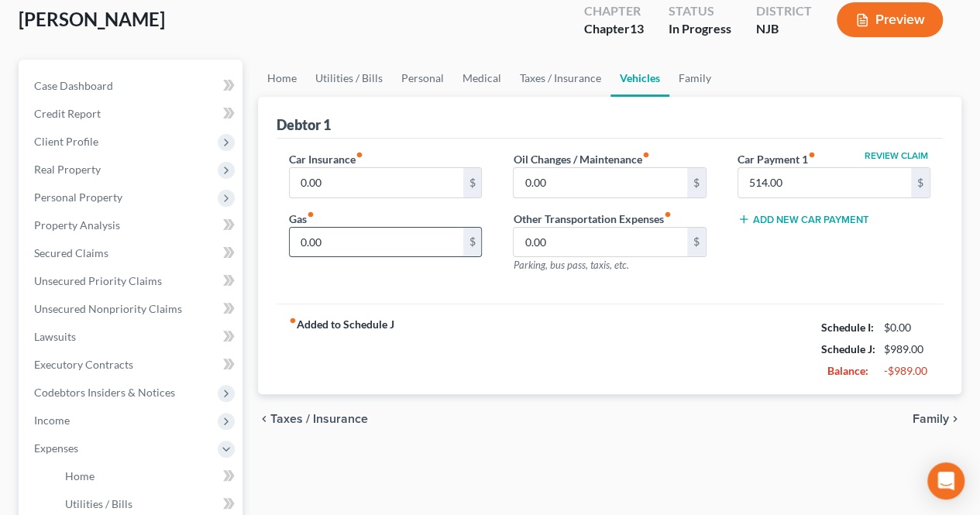
scroll to position [0, 0]
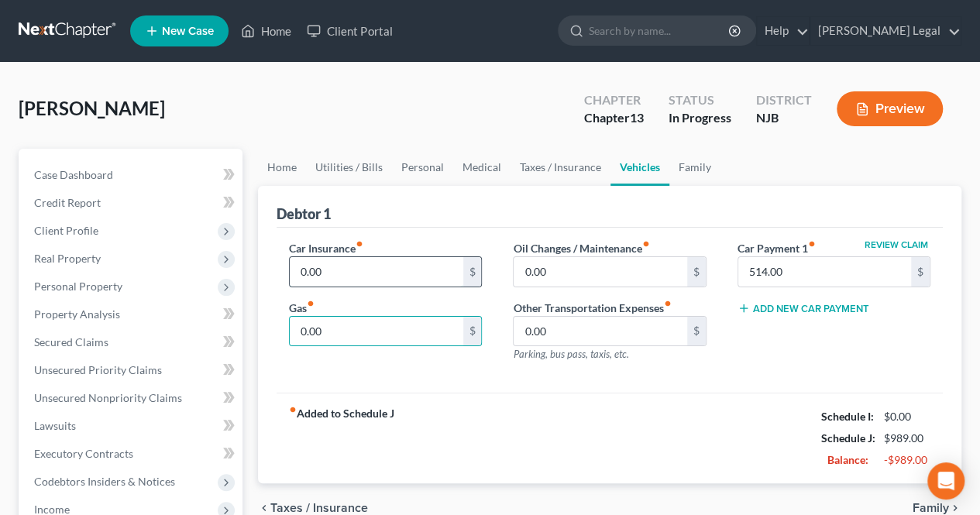
click at [360, 261] on input "0.00" at bounding box center [376, 271] width 173 height 29
click at [547, 273] on input "0.00" at bounding box center [600, 271] width 173 height 29
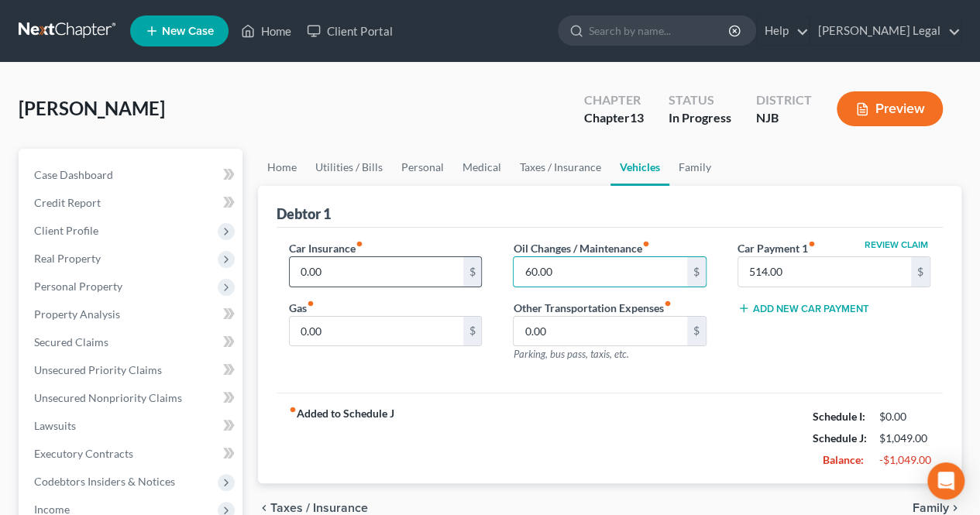
type input "60.00"
type input "515.00"
click at [352, 326] on input "0.00" at bounding box center [376, 331] width 173 height 29
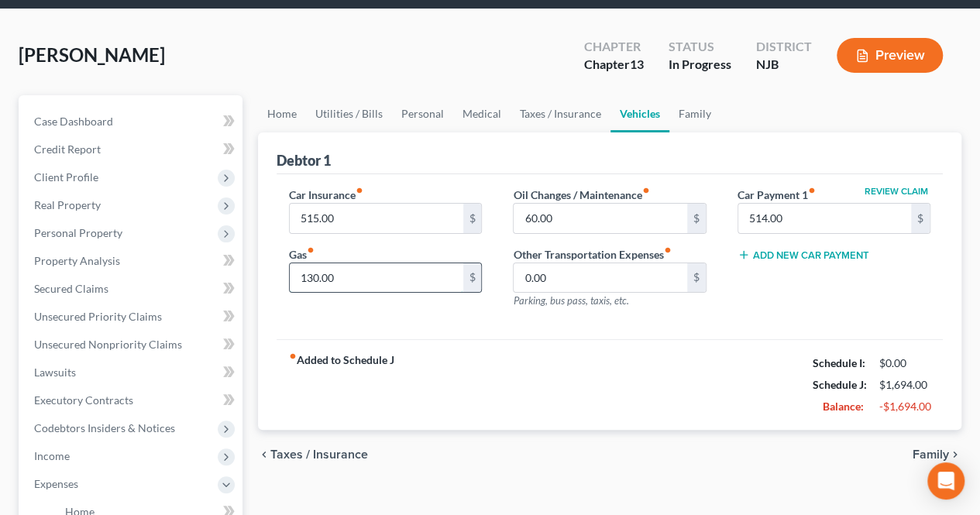
scroll to position [78, 0]
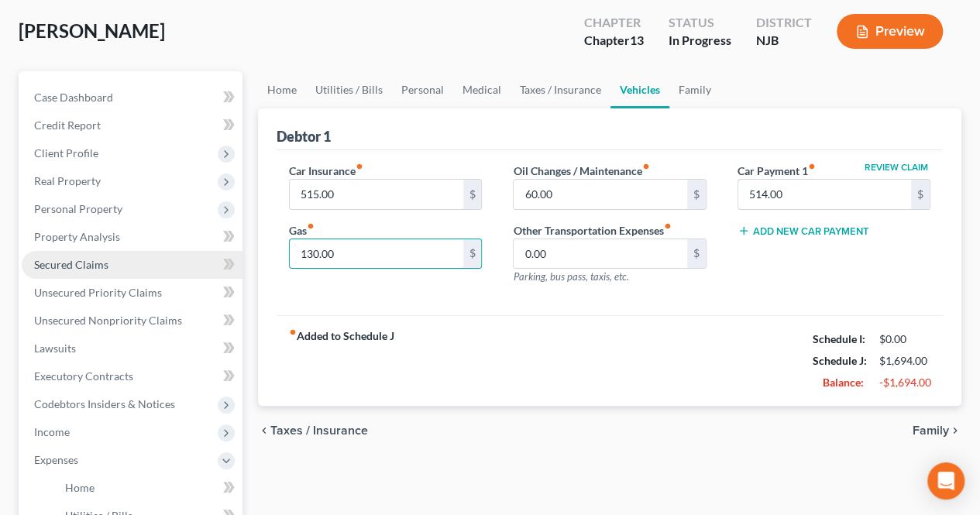
drag, startPoint x: 412, startPoint y: 260, endPoint x: 231, endPoint y: 252, distance: 181.5
click at [231, 252] on div "Petition Navigation Case Dashboard Payments Invoices Payments Payments Credit R…" at bounding box center [490, 490] width 959 height 839
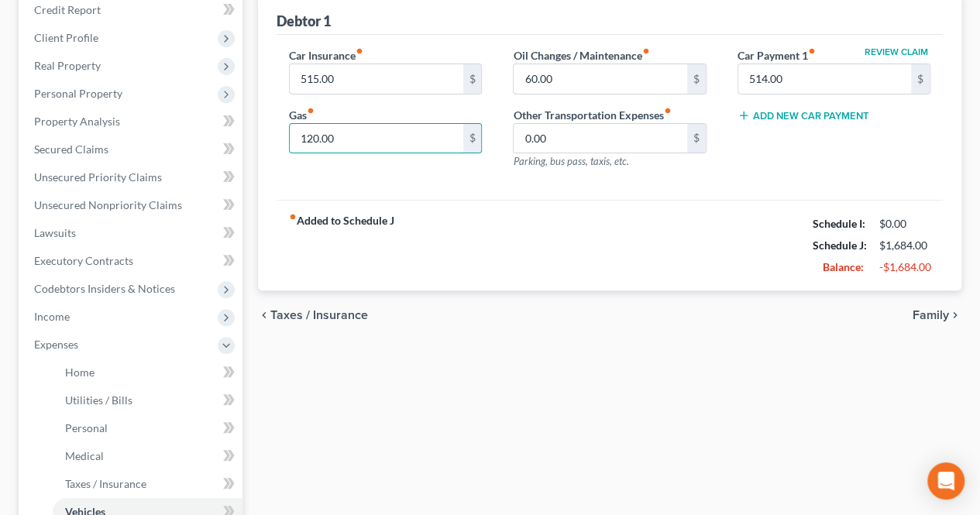
scroll to position [233, 0]
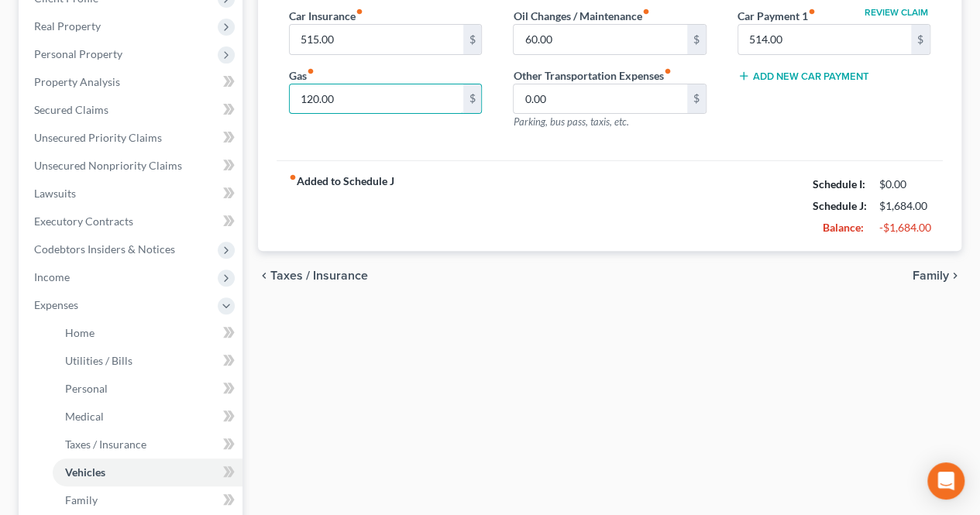
type input "120.00"
click at [933, 280] on span "Family" at bounding box center [931, 276] width 36 height 12
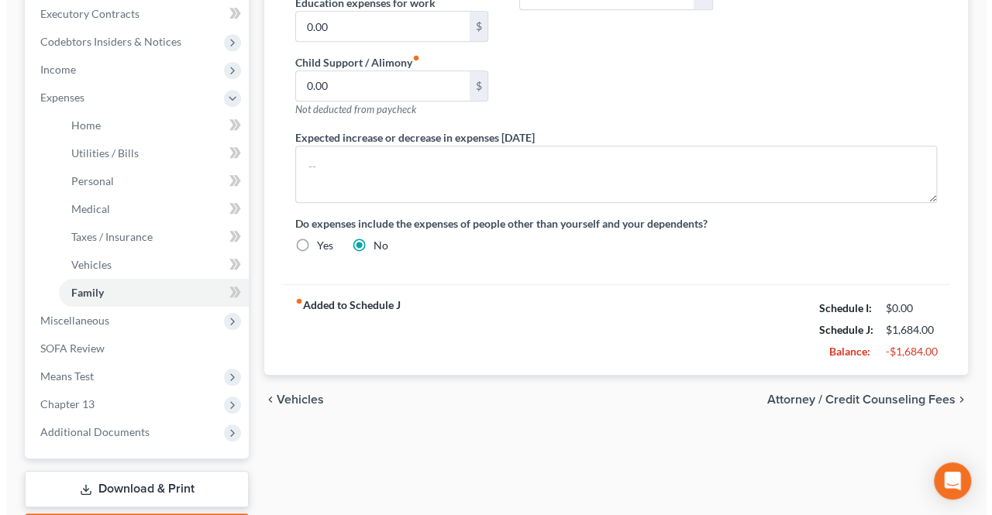
scroll to position [465, 0]
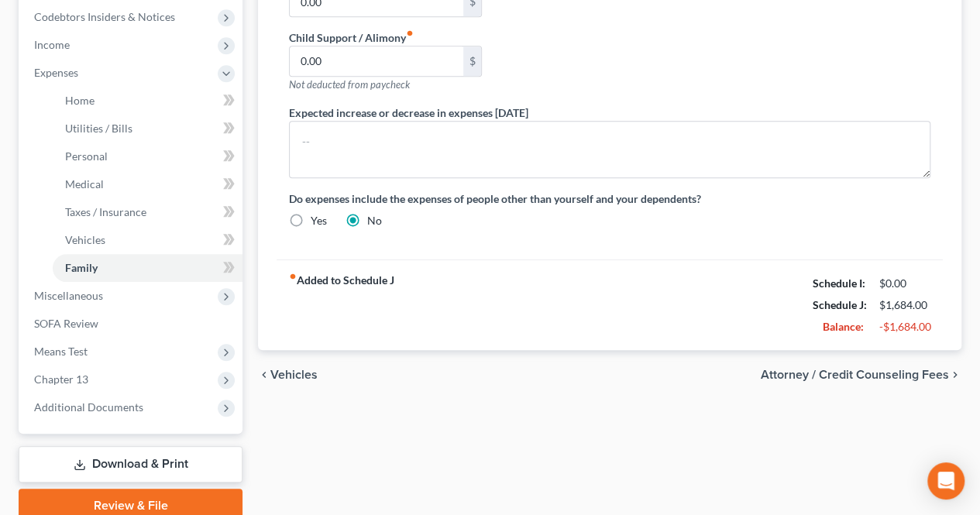
click at [807, 369] on span "Attorney / Credit Counseling Fees" at bounding box center [855, 375] width 188 height 12
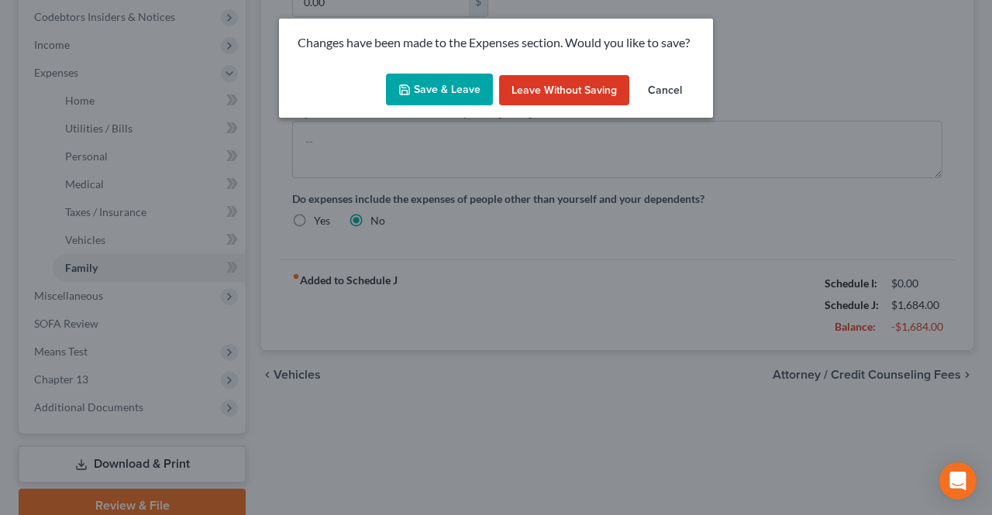
click at [469, 83] on button "Save & Leave" at bounding box center [439, 90] width 107 height 33
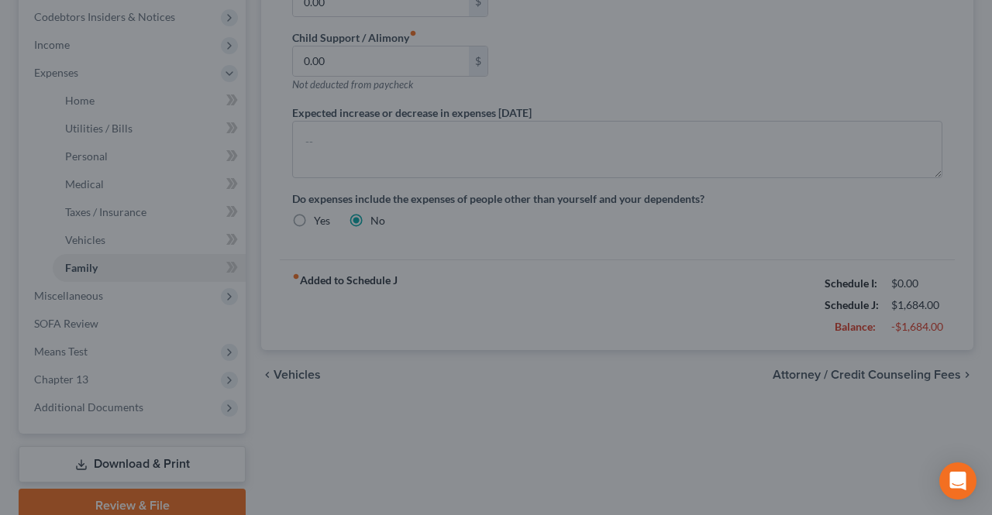
select select "0"
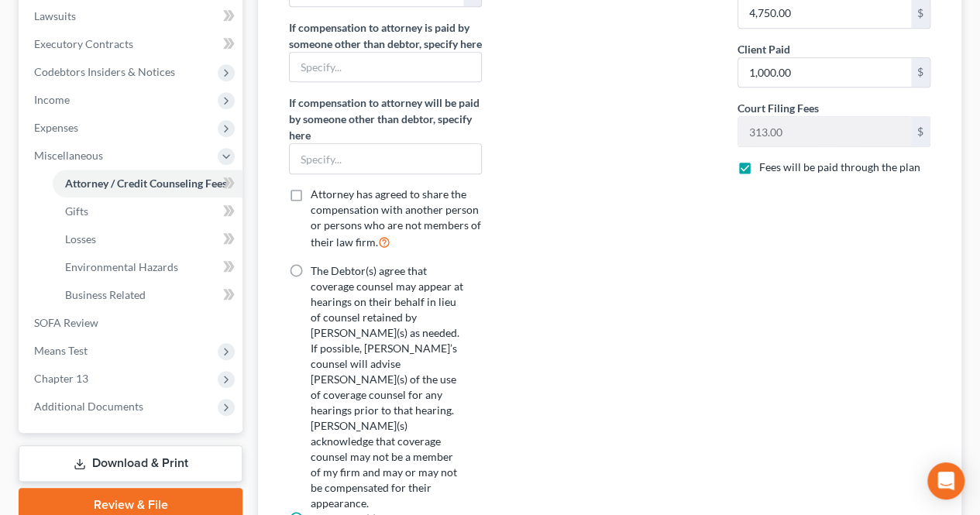
scroll to position [388, 0]
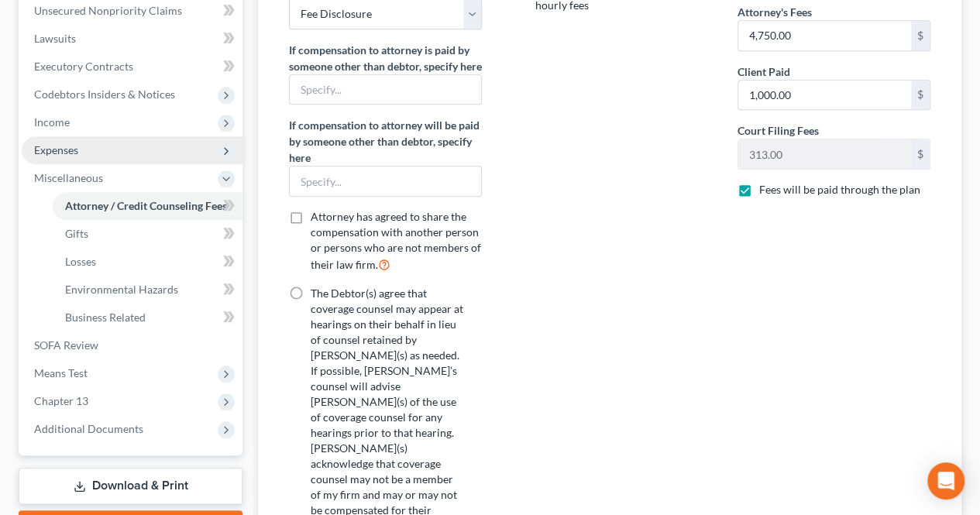
click at [146, 145] on span "Expenses" at bounding box center [132, 150] width 221 height 28
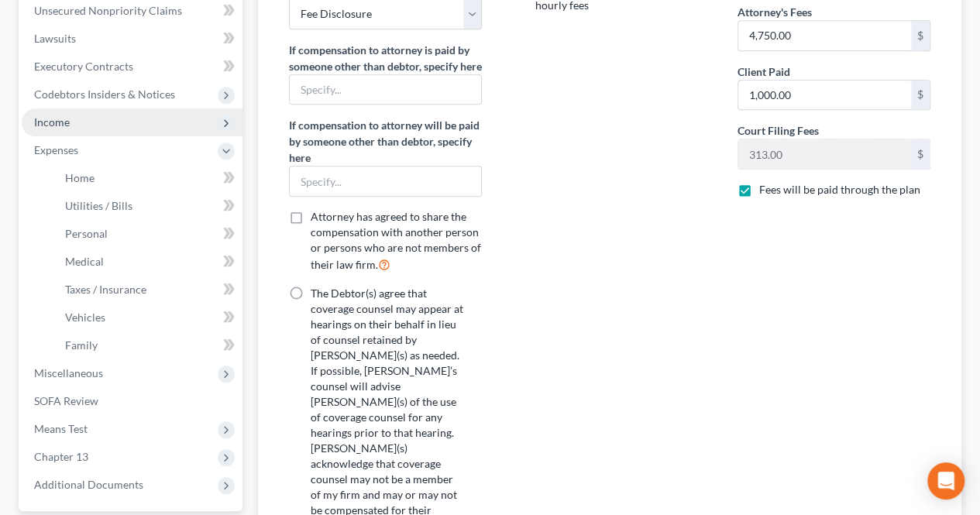
click at [144, 127] on span "Income" at bounding box center [132, 123] width 221 height 28
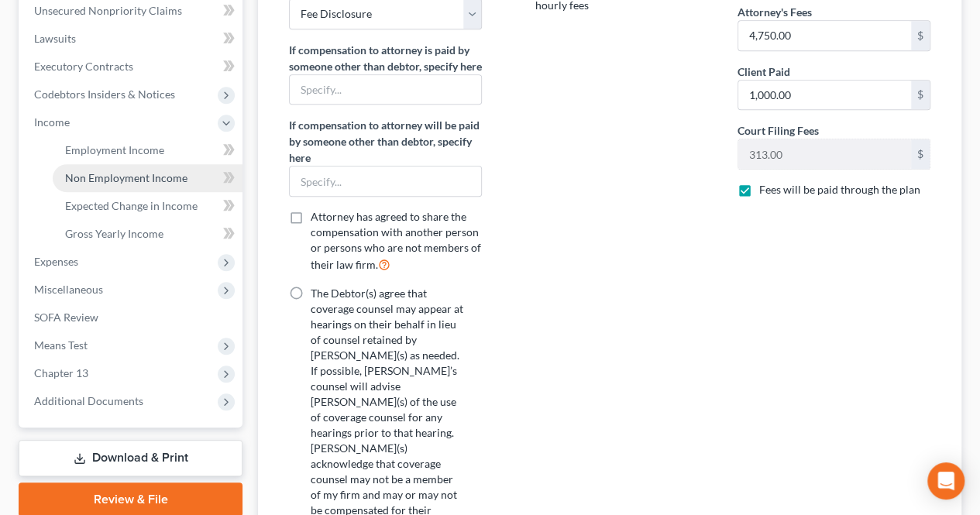
click at [154, 177] on span "Non Employment Income" at bounding box center [126, 177] width 122 height 13
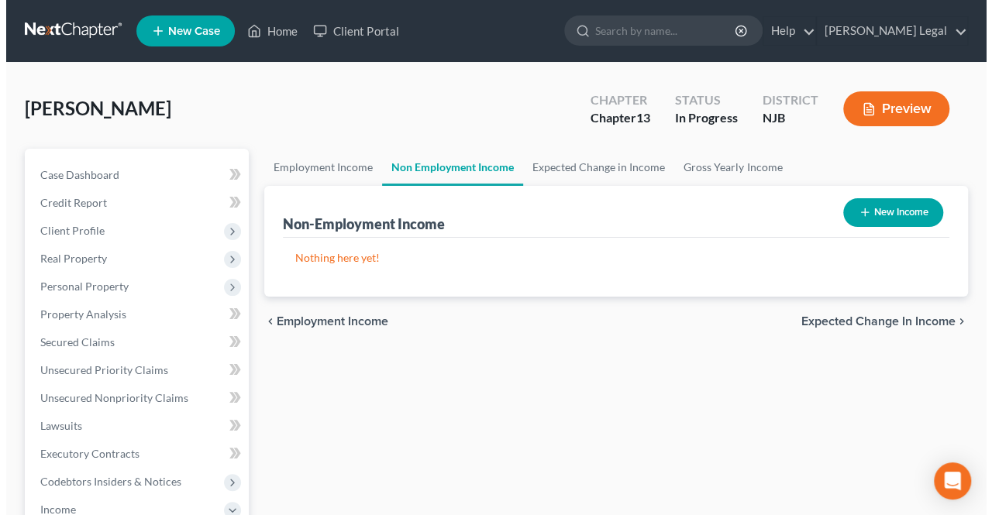
scroll to position [78, 0]
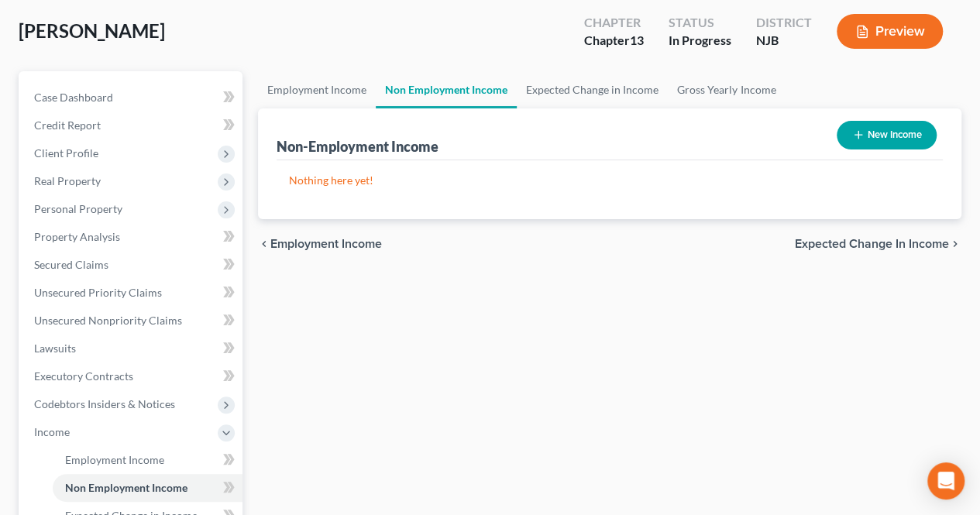
click at [862, 145] on button "New Income" at bounding box center [887, 135] width 100 height 29
select select "0"
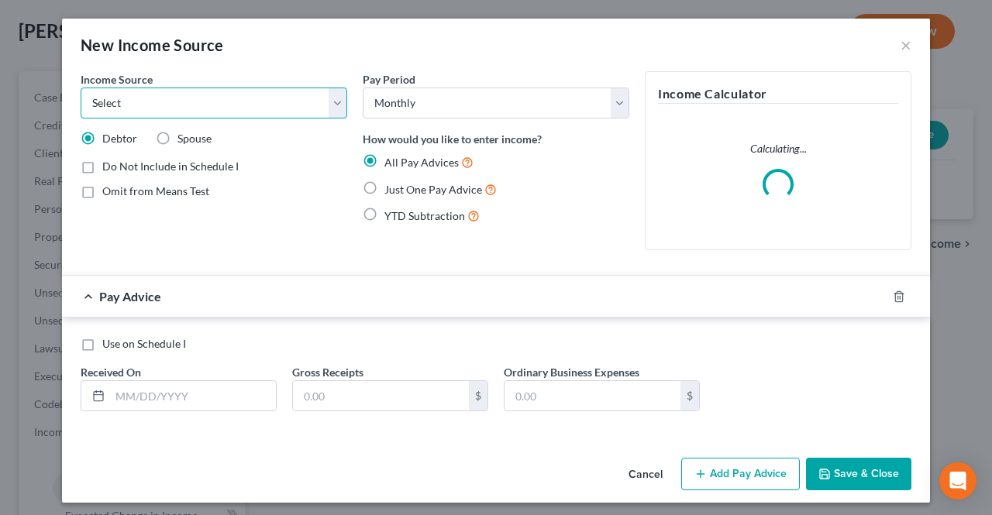
click at [180, 102] on select "Select Unemployment Disability (from employer) Pension Retirement Social Securi…" at bounding box center [214, 103] width 267 height 31
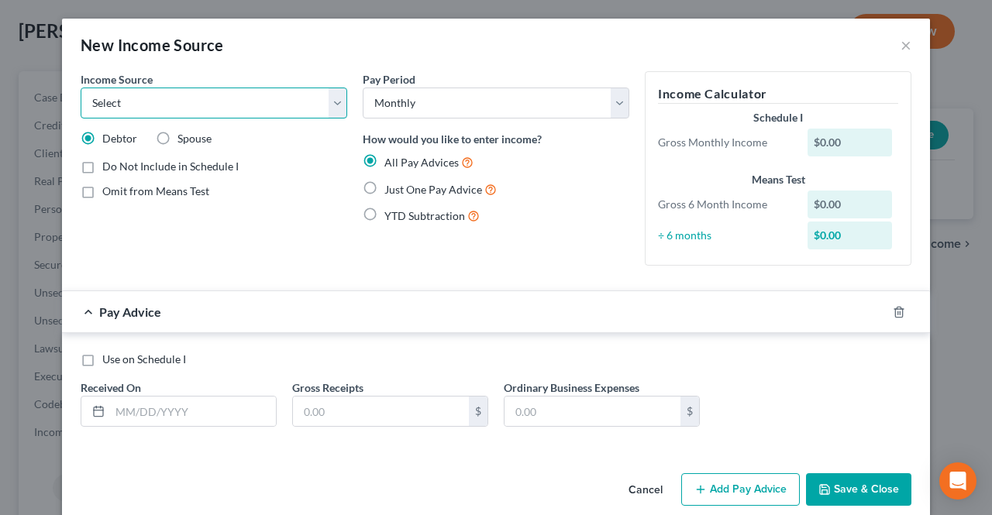
select select "13"
click at [81, 88] on select "Select Unemployment Disability (from employer) Pension Retirement Social Securi…" at bounding box center [214, 103] width 267 height 31
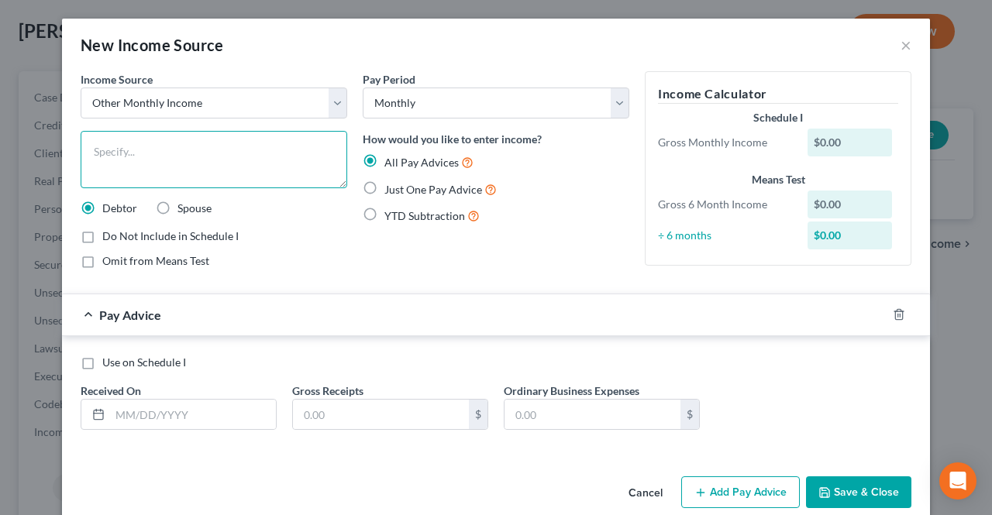
click at [189, 164] on textarea at bounding box center [214, 159] width 267 height 57
type textarea "Food Stamps"
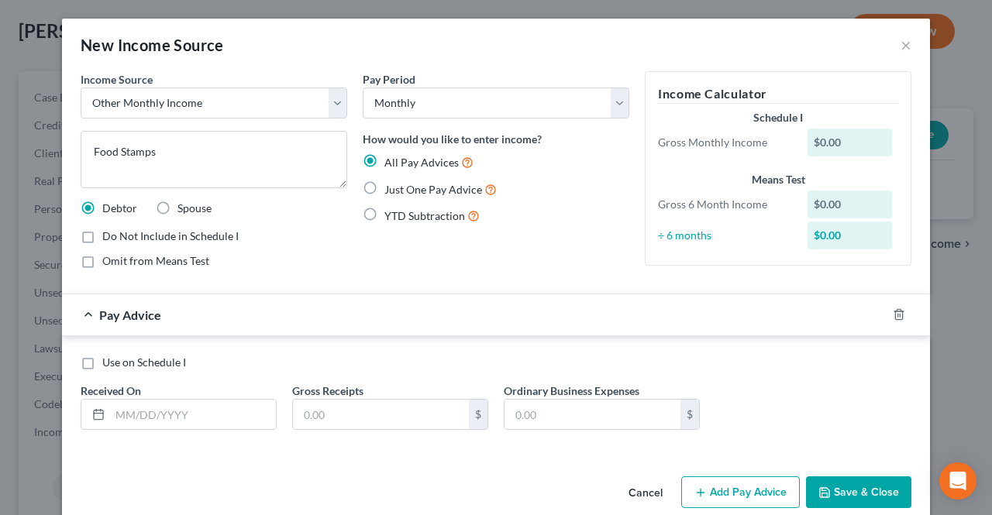
click at [102, 234] on label "Do Not Include in Schedule I" at bounding box center [170, 237] width 136 height 16
click at [109, 234] on input "Do Not Include in Schedule I" at bounding box center [114, 234] width 10 height 10
checkbox input "true"
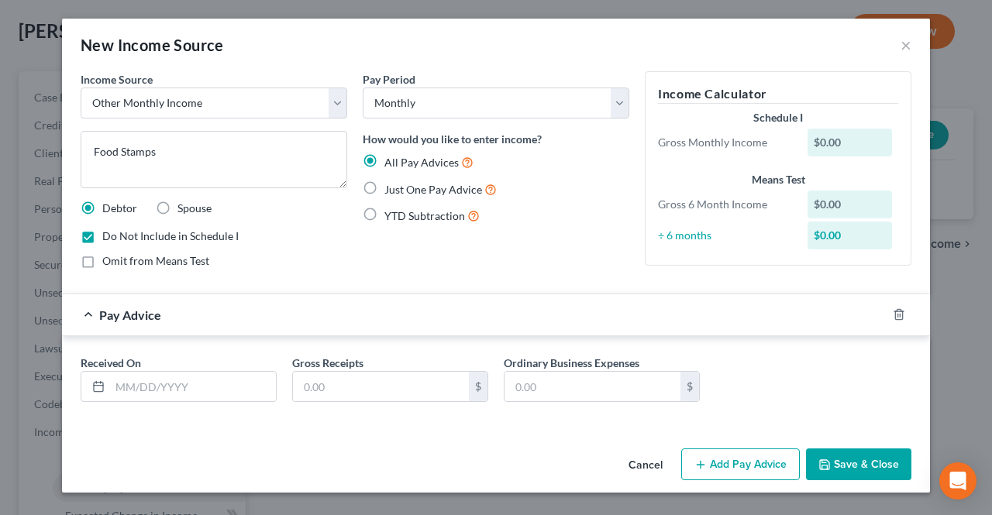
click at [102, 264] on label "Omit from Means Test" at bounding box center [155, 261] width 107 height 16
click at [109, 264] on input "Omit from Means Test" at bounding box center [114, 258] width 10 height 10
checkbox input "true"
click at [417, 184] on span "Just One Pay Advice" at bounding box center [433, 189] width 98 height 13
click at [401, 184] on input "Just One Pay Advice" at bounding box center [396, 186] width 10 height 10
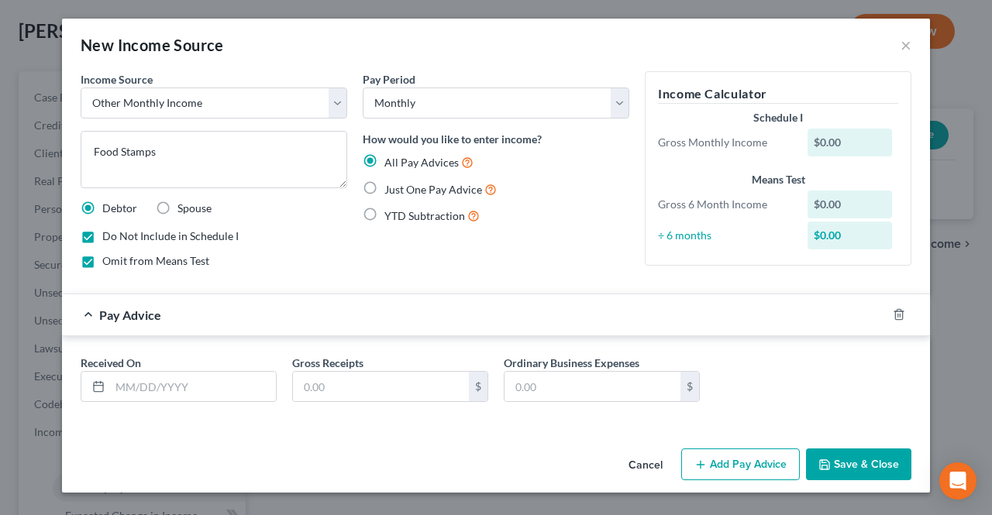
radio input "true"
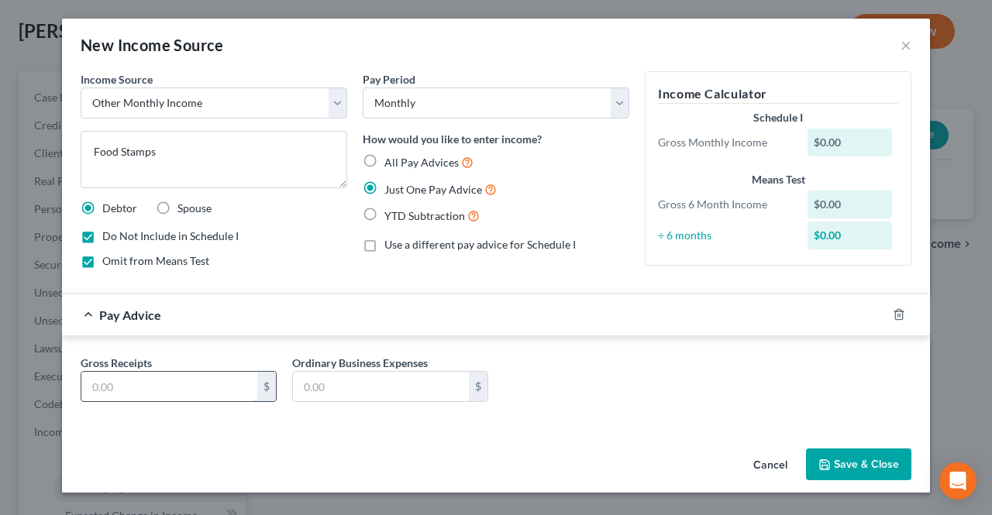
click at [226, 373] on input "text" at bounding box center [169, 386] width 176 height 29
type input "280.00"
click at [833, 465] on button "Save & Close" at bounding box center [858, 465] width 105 height 33
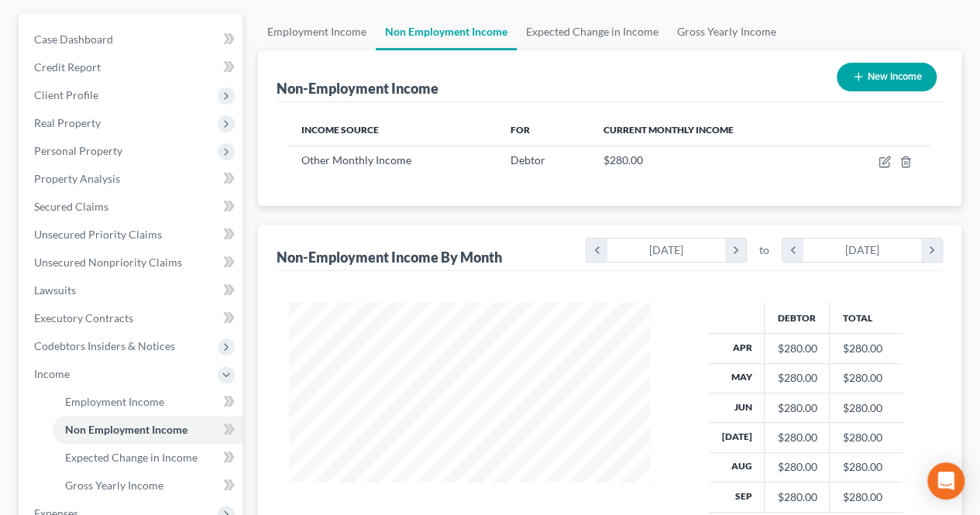
click at [255, 294] on div "Employment Income Non Employment Income Expected Change in Income Gross Yearly …" at bounding box center [609, 391] width 719 height 756
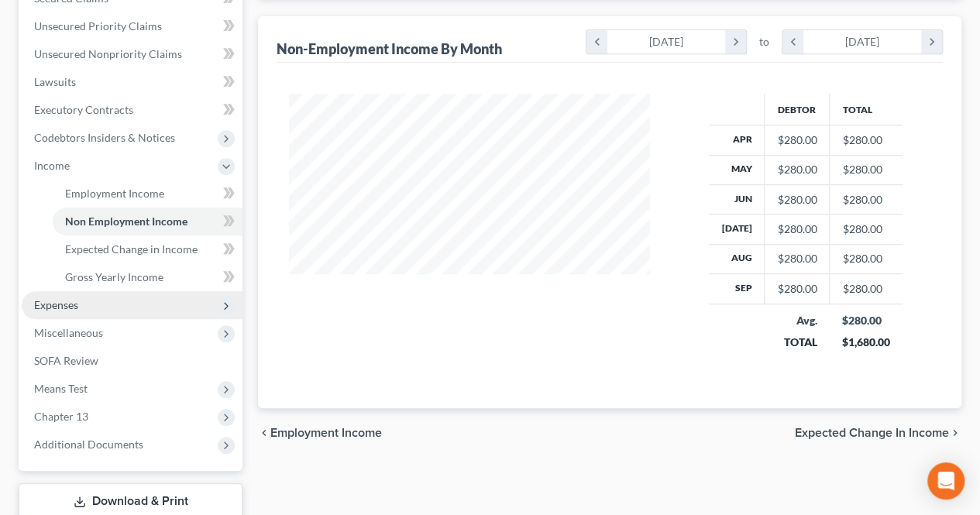
scroll to position [368, 0]
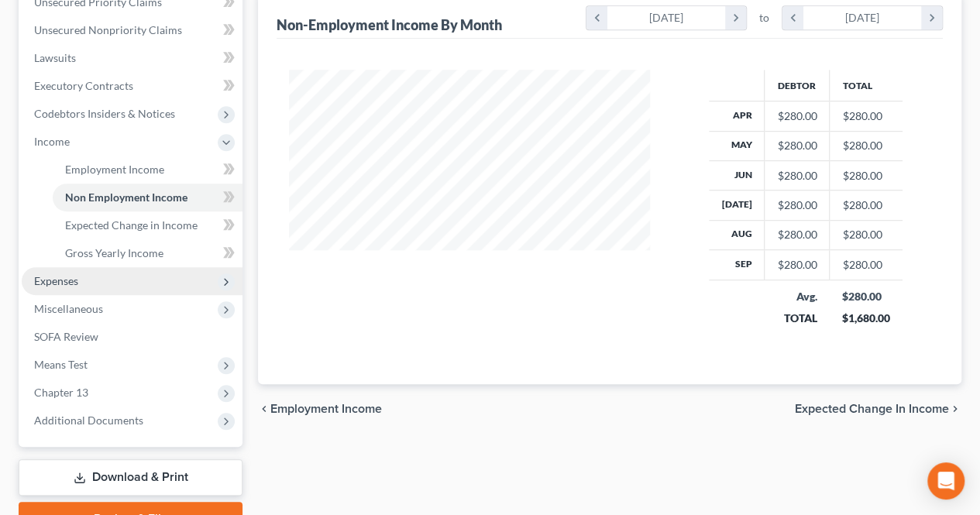
click at [162, 283] on span "Expenses" at bounding box center [132, 281] width 221 height 28
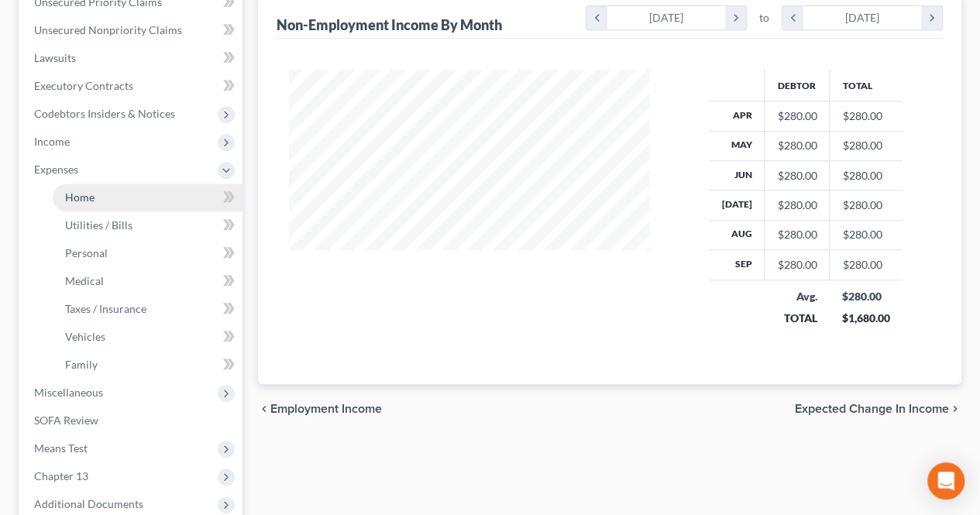
click at [112, 203] on link "Home" at bounding box center [148, 198] width 190 height 28
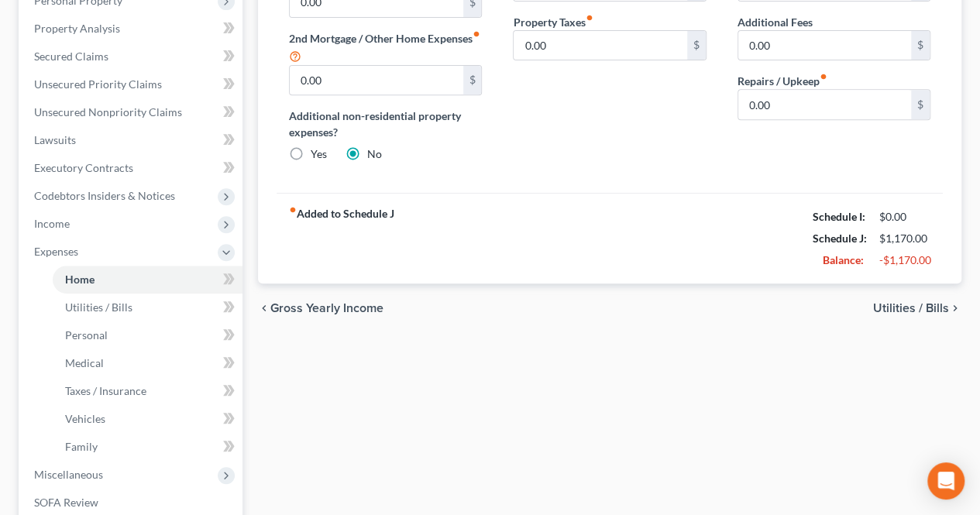
scroll to position [310, 0]
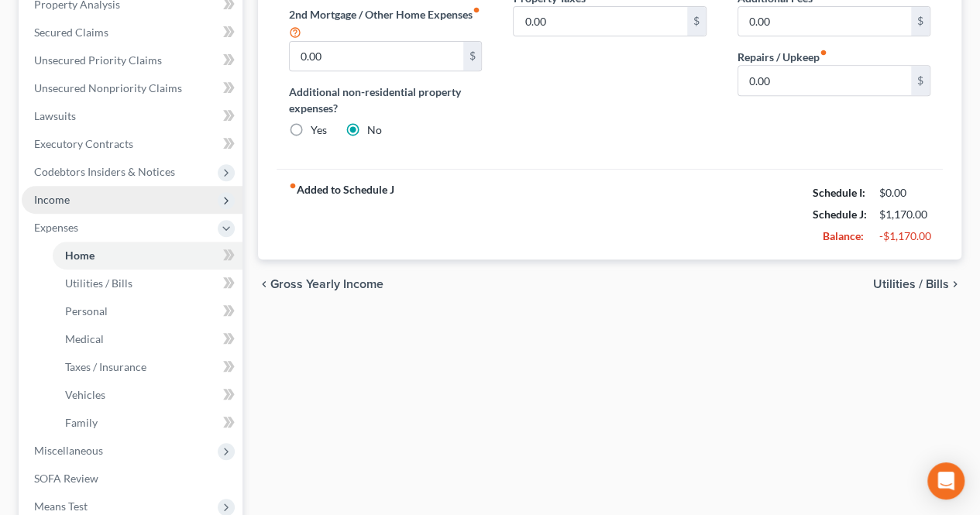
click at [90, 206] on span "Income" at bounding box center [132, 200] width 221 height 28
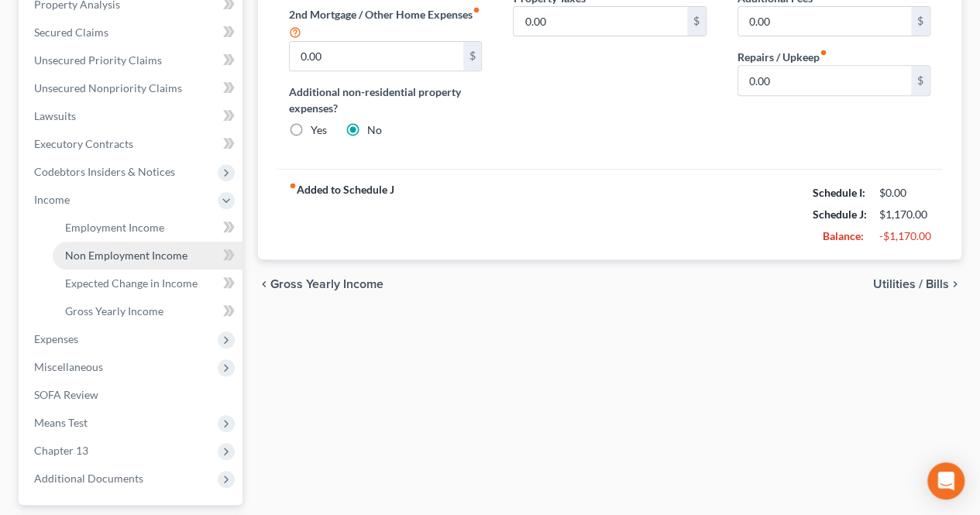
click at [84, 249] on span "Non Employment Income" at bounding box center [126, 255] width 122 height 13
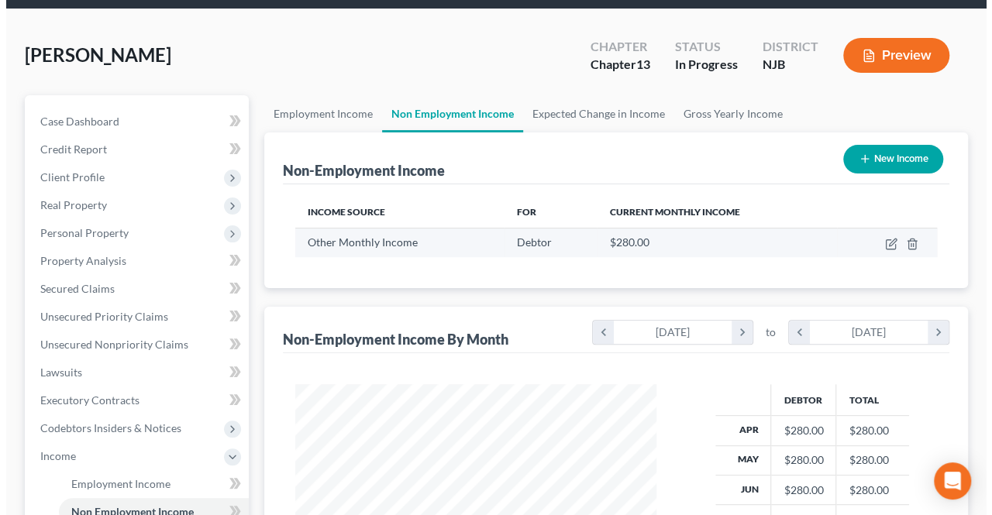
scroll to position [78, 0]
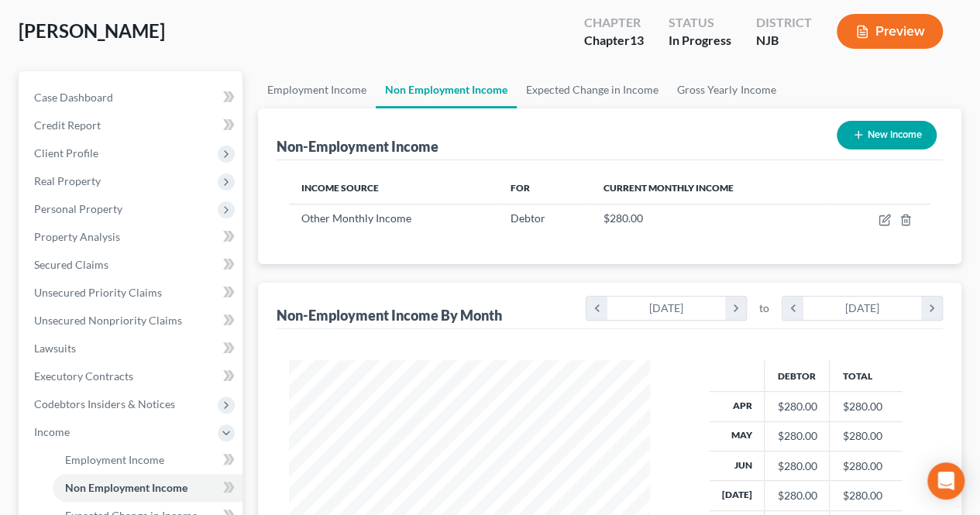
click at [886, 137] on button "New Income" at bounding box center [887, 135] width 100 height 29
select select "0"
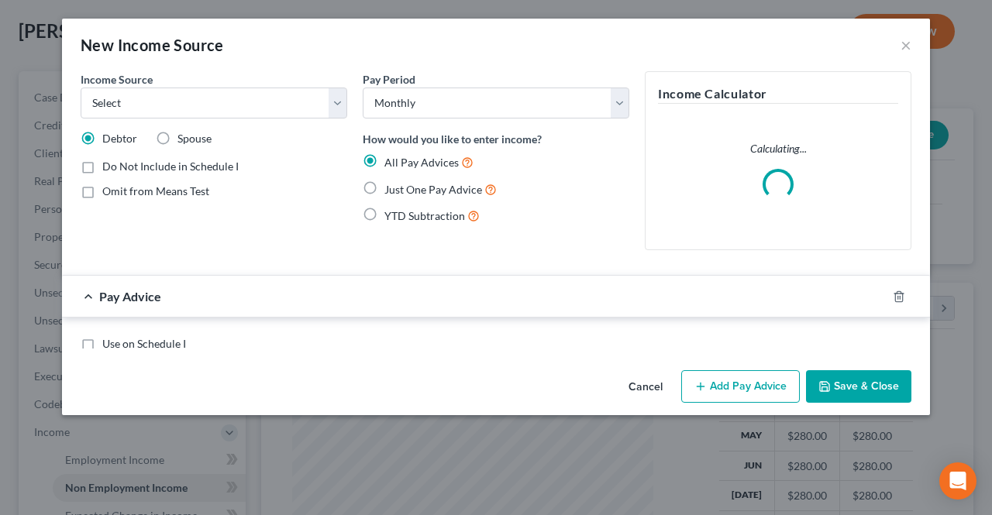
scroll to position [276, 397]
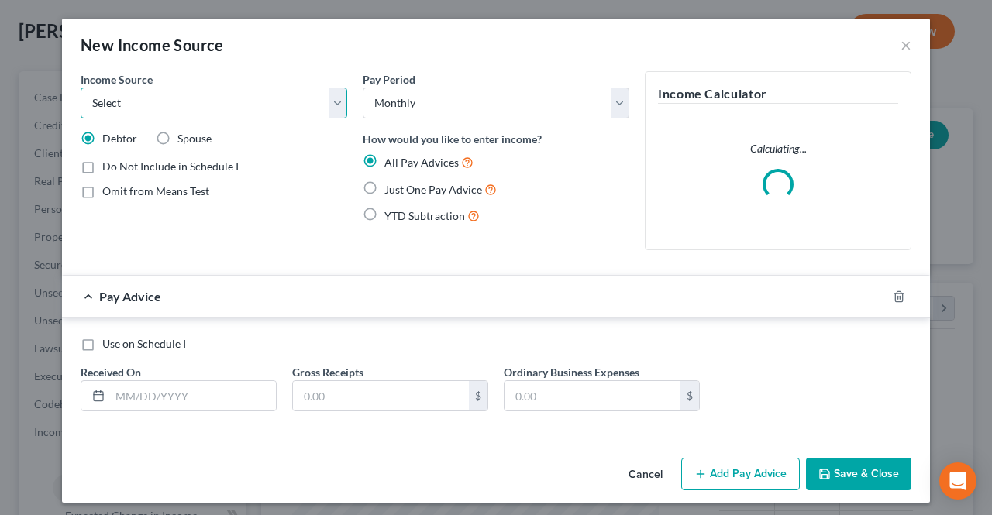
click at [243, 105] on select "Select Unemployment Disability (from employer) Pension Retirement Social Securi…" at bounding box center [214, 103] width 267 height 31
click at [272, 96] on select "Select Unemployment Disability (from employer) Pension Retirement Social Securi…" at bounding box center [214, 103] width 267 height 31
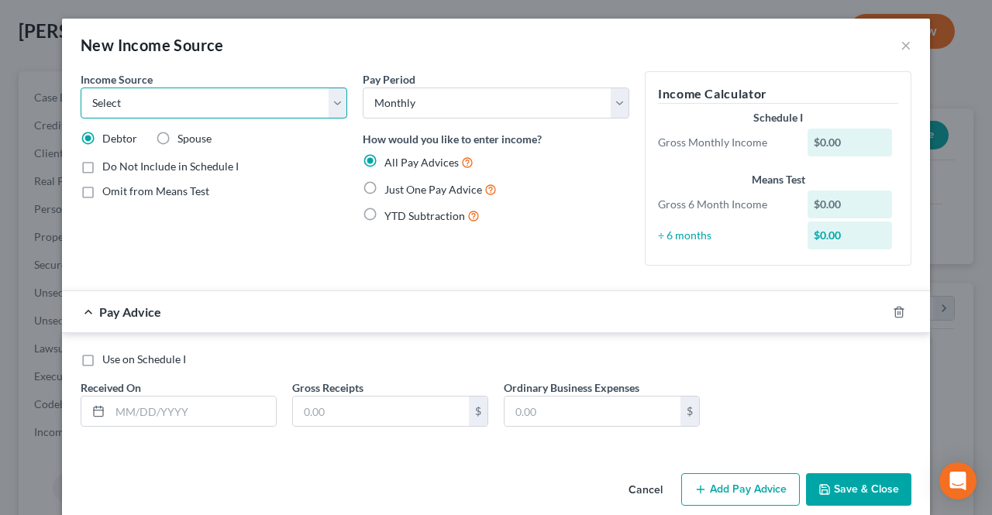
click at [265, 98] on select "Select Unemployment Disability (from employer) Pension Retirement Social Securi…" at bounding box center [214, 103] width 267 height 31
select select "7"
click at [81, 88] on select "Select Unemployment Disability (from employer) Pension Retirement Social Securi…" at bounding box center [214, 103] width 267 height 31
click at [218, 112] on select "Select Unemployment Disability (from employer) Pension Retirement Social Securi…" at bounding box center [214, 103] width 267 height 31
click at [208, 98] on select "Select Unemployment Disability (from employer) Pension Retirement Social Securi…" at bounding box center [214, 103] width 267 height 31
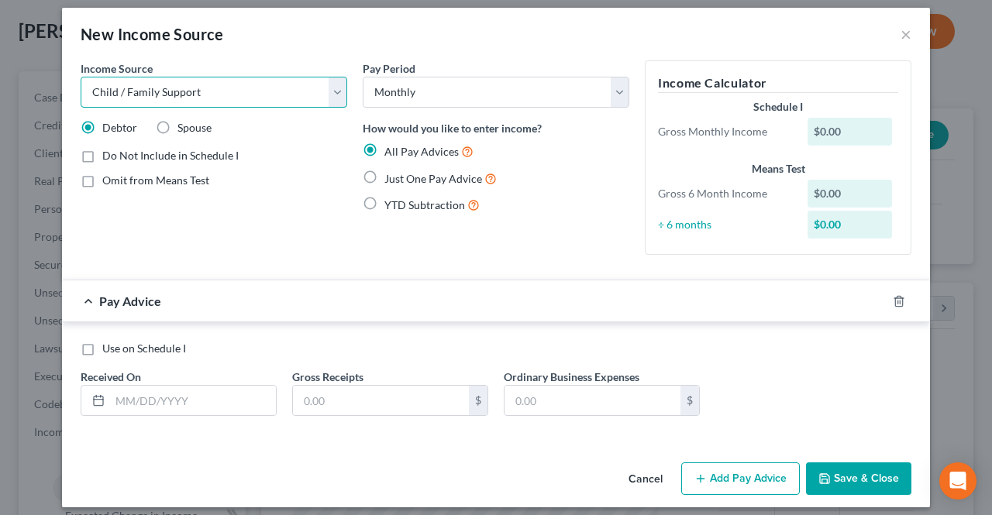
scroll to position [19, 0]
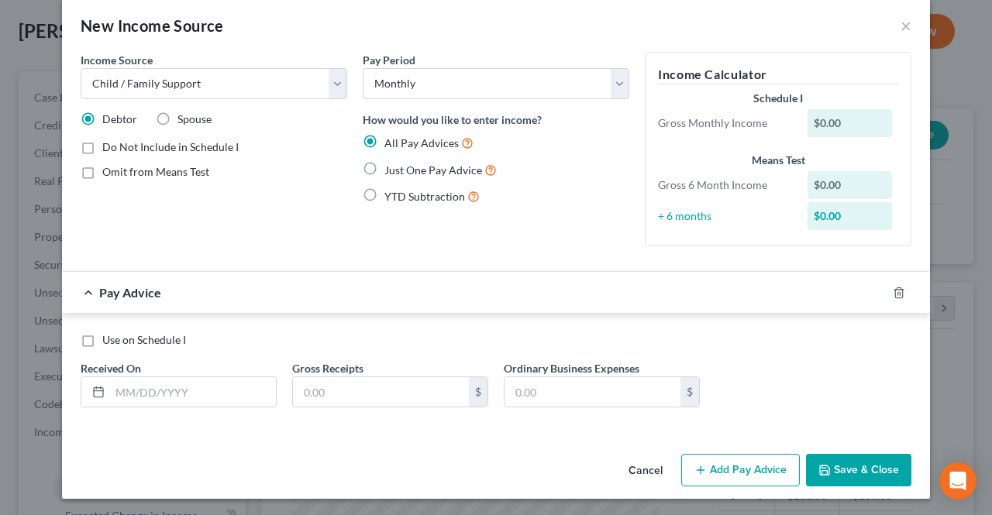
click at [384, 172] on label "Just One Pay Advice" at bounding box center [440, 170] width 112 height 18
click at [391, 171] on input "Just One Pay Advice" at bounding box center [396, 166] width 10 height 10
radio input "true"
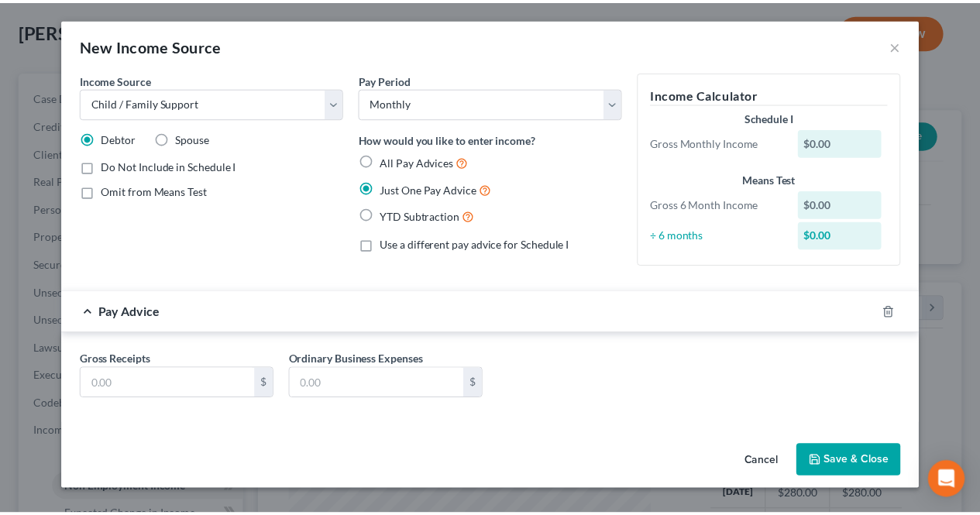
scroll to position [0, 0]
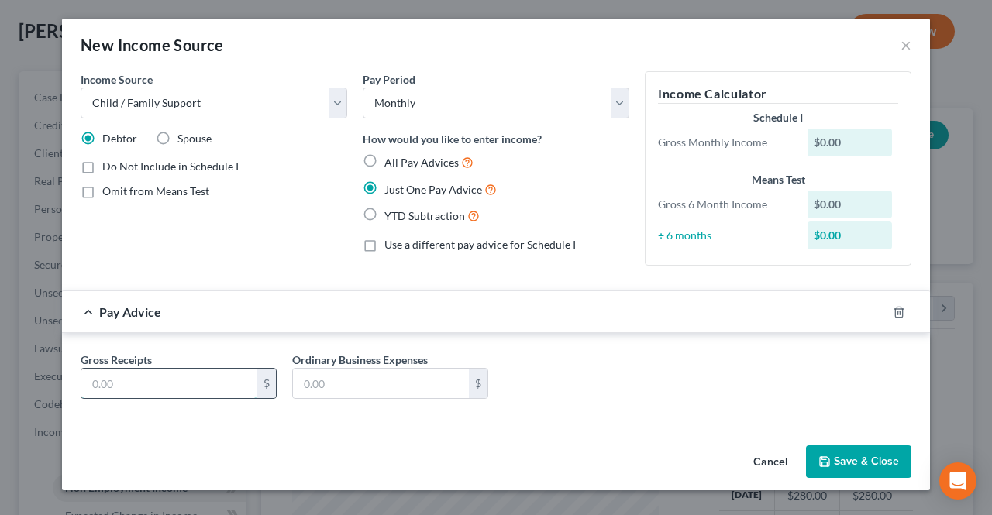
click at [164, 377] on input "text" at bounding box center [169, 383] width 176 height 29
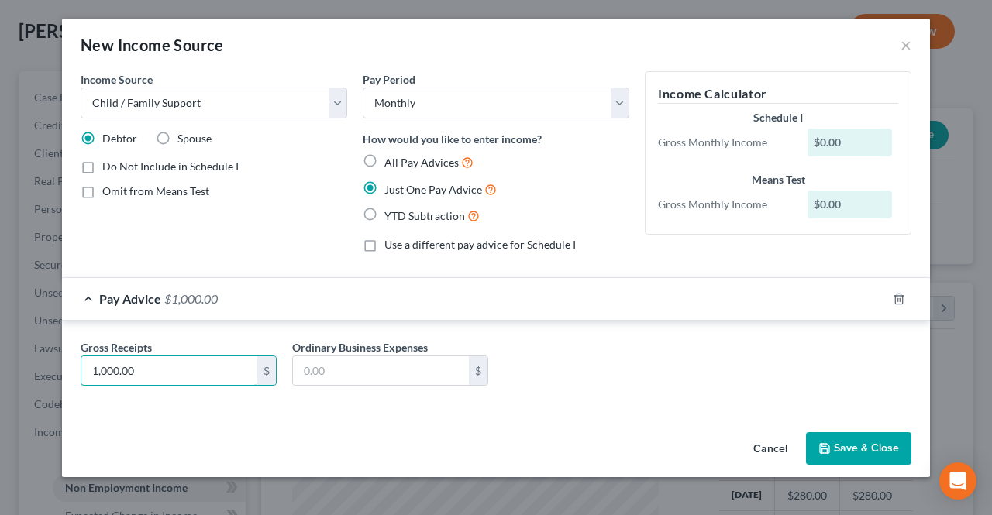
type input "1,000.00"
click at [882, 458] on button "Save & Close" at bounding box center [858, 448] width 105 height 33
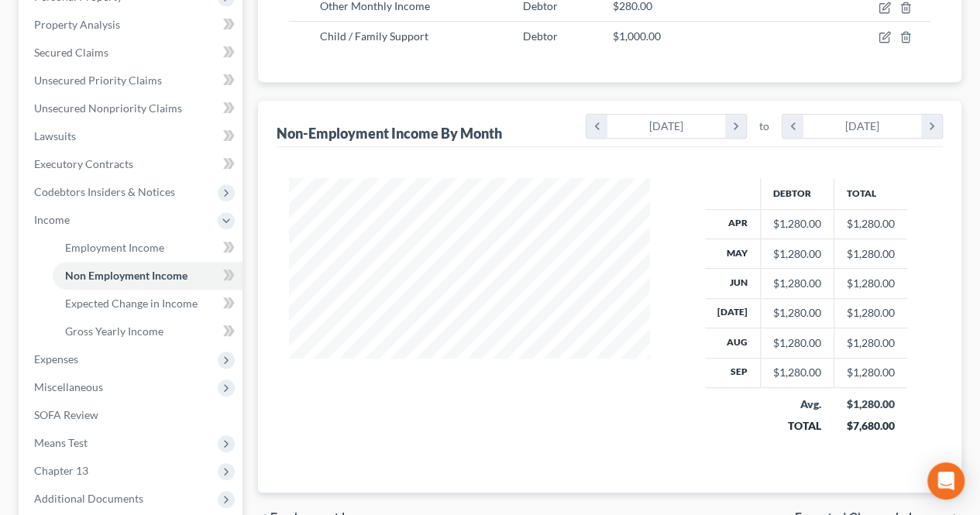
scroll to position [310, 0]
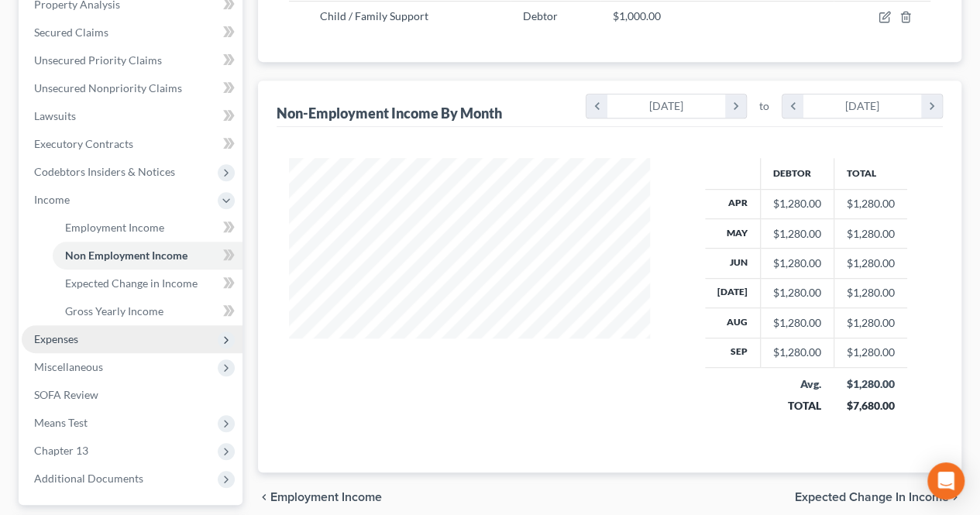
click at [50, 336] on span "Expenses" at bounding box center [56, 338] width 44 height 13
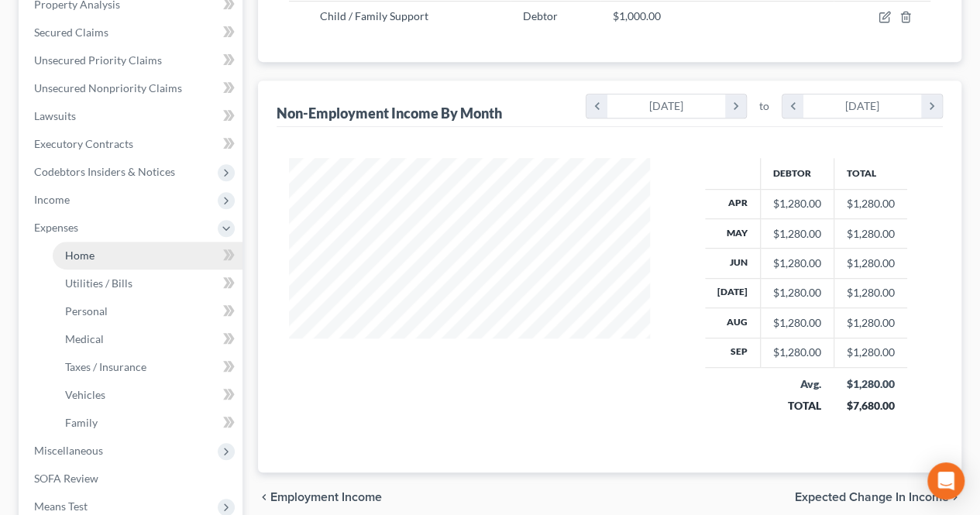
click at [111, 250] on link "Home" at bounding box center [148, 256] width 190 height 28
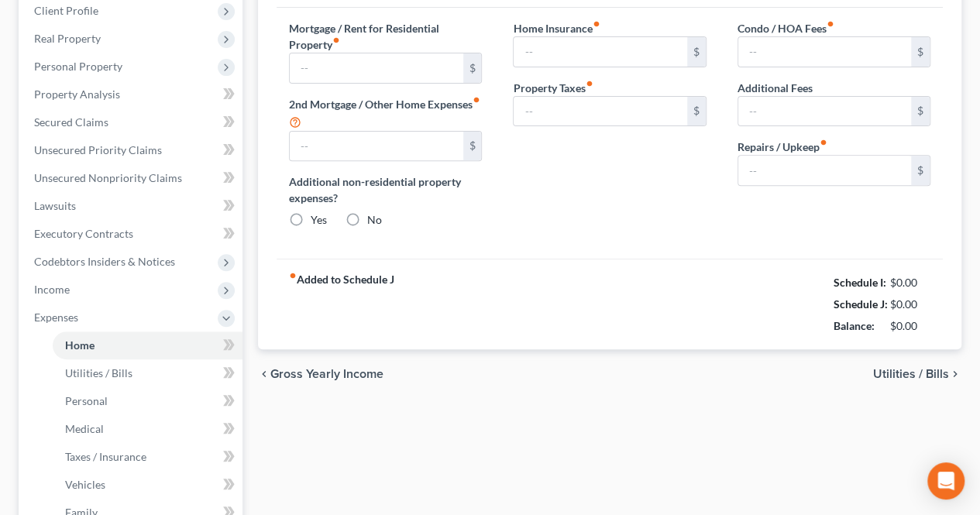
type input "0.00"
radio input "true"
type input "0.00"
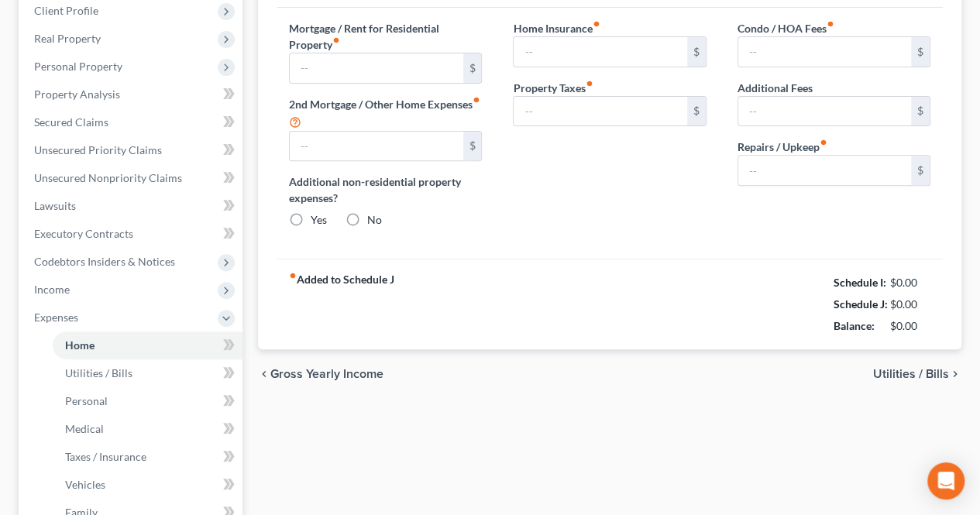
type input "0.00"
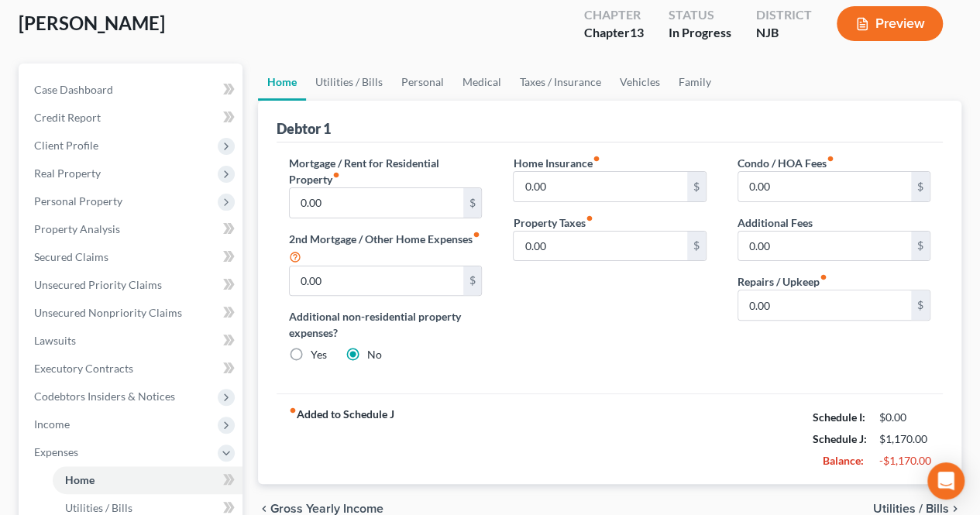
scroll to position [159, 0]
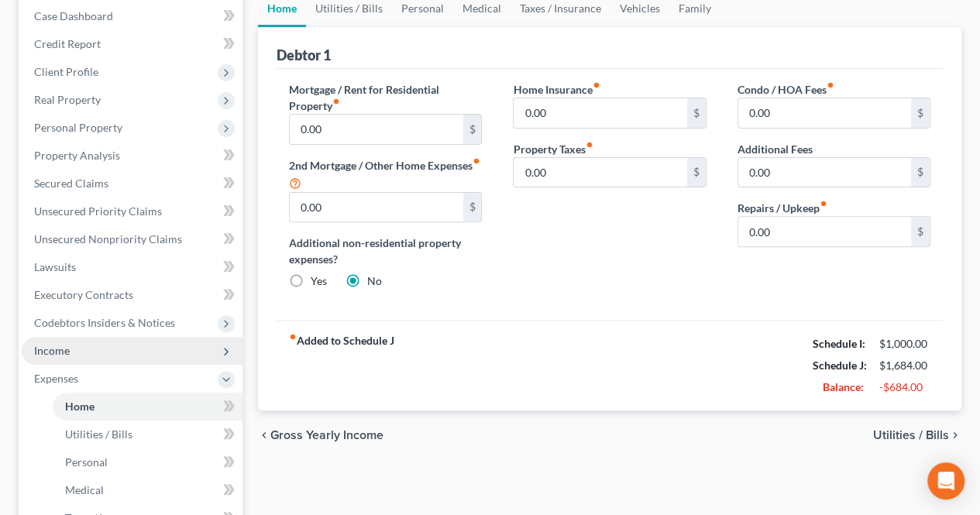
click at [93, 356] on span "Income" at bounding box center [132, 351] width 221 height 28
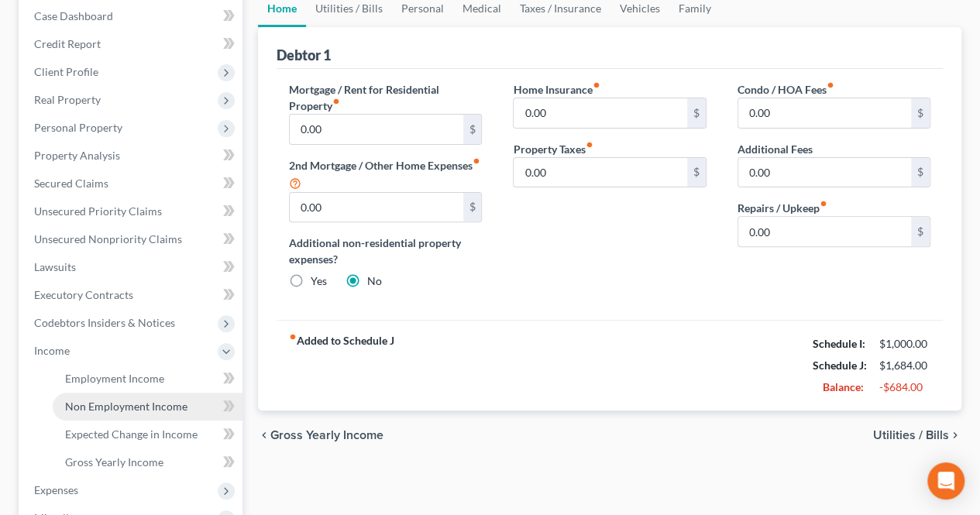
click at [104, 401] on span "Non Employment Income" at bounding box center [126, 406] width 122 height 13
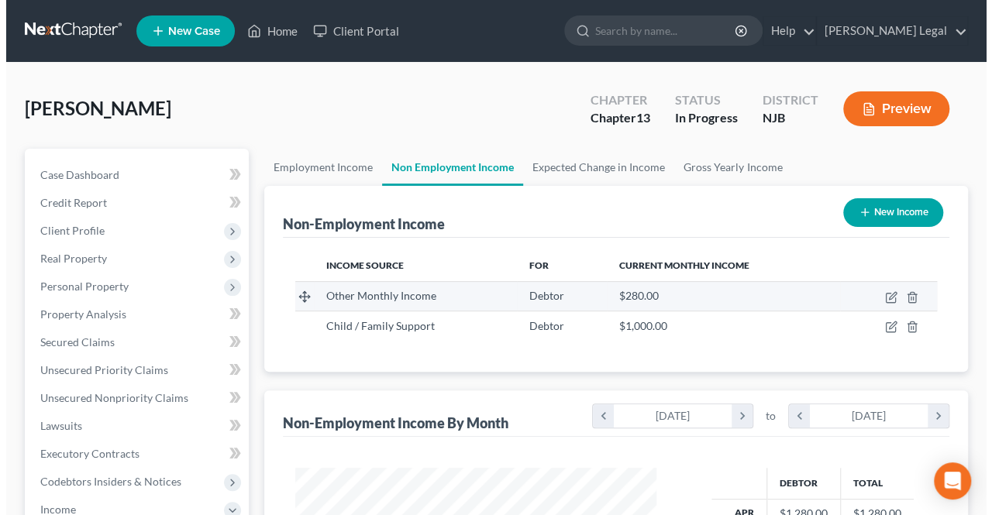
scroll to position [276, 392]
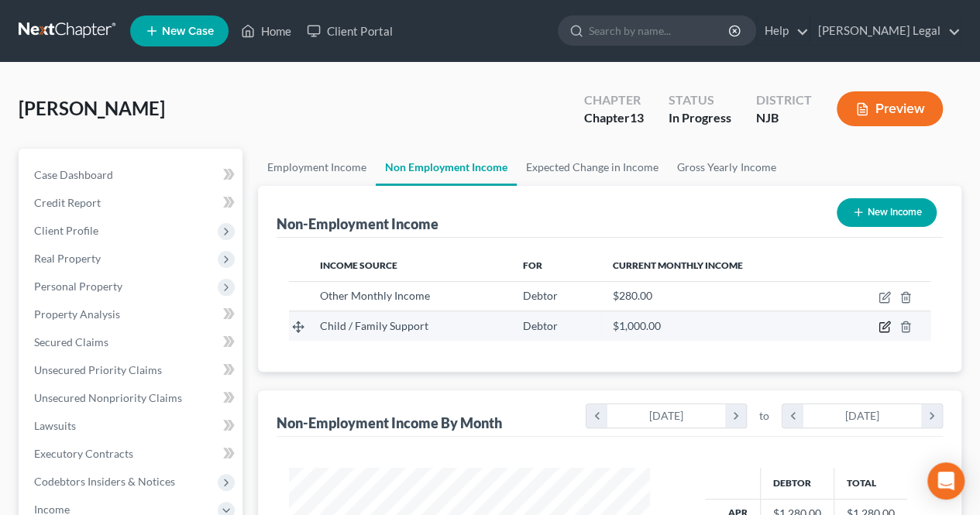
click at [884, 325] on icon "button" at bounding box center [885, 327] width 12 height 12
select select "7"
select select "0"
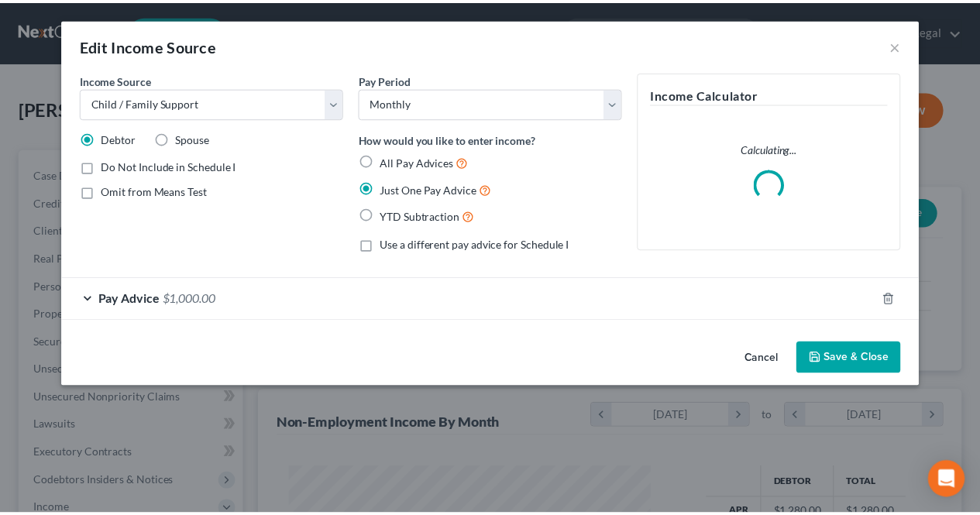
scroll to position [276, 397]
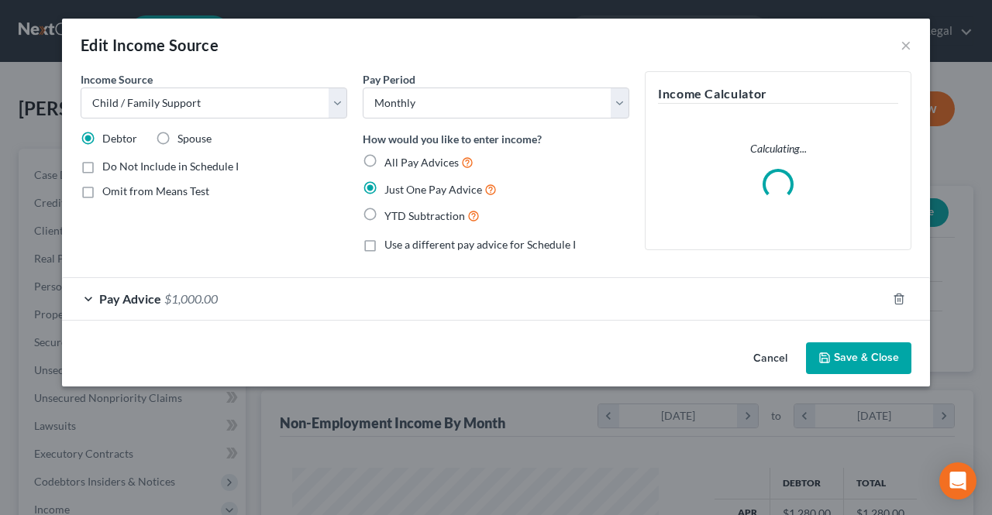
click at [277, 310] on div "Pay Advice $1,000.00" at bounding box center [474, 298] width 825 height 41
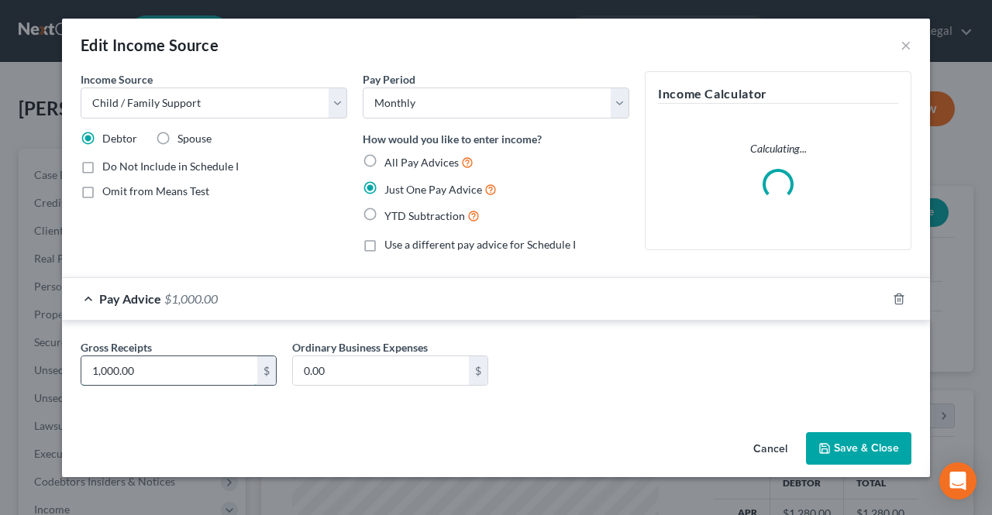
click at [171, 377] on input "1,000.00" at bounding box center [169, 371] width 176 height 29
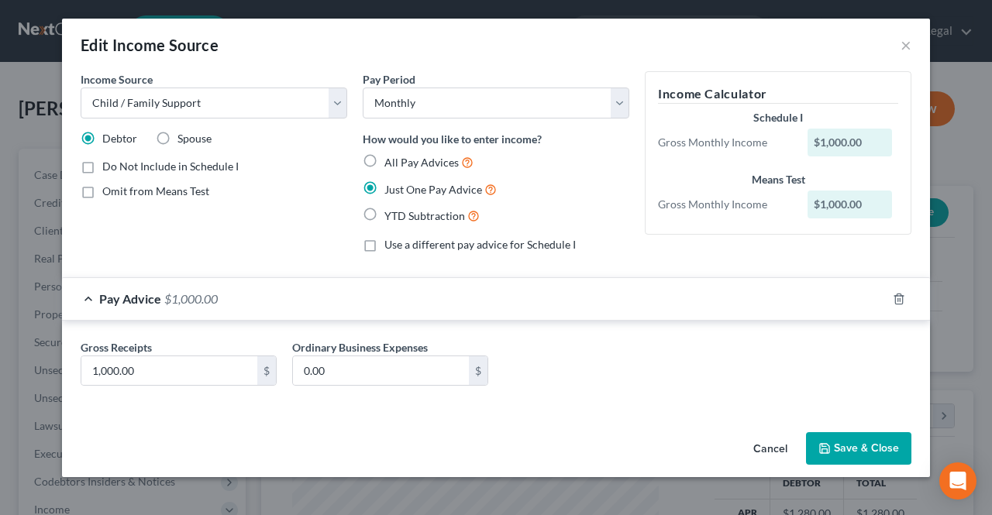
click at [863, 443] on button "Save & Close" at bounding box center [858, 448] width 105 height 33
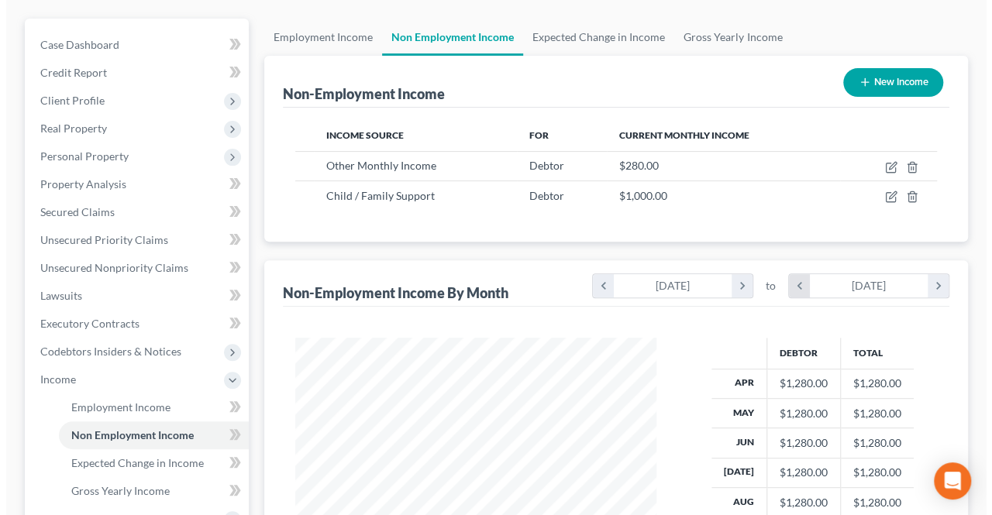
scroll to position [155, 0]
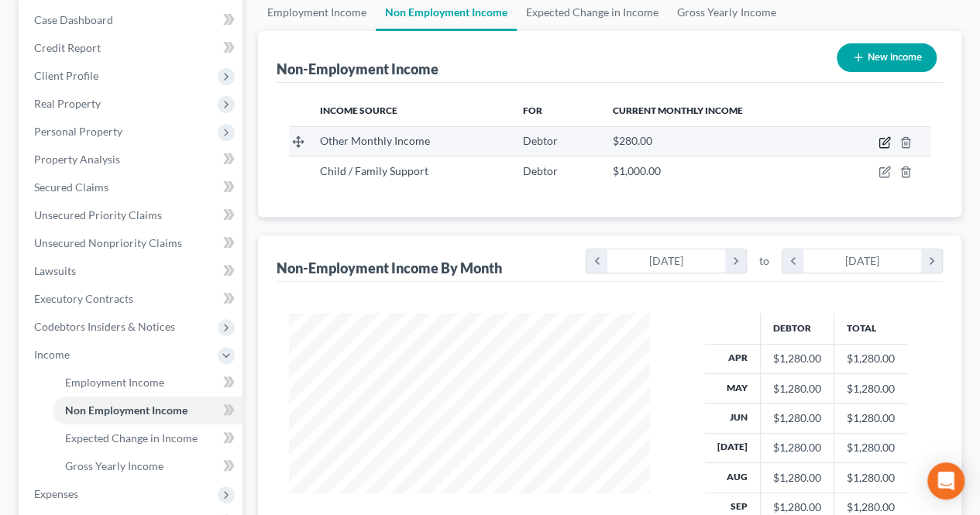
click at [891, 143] on icon "button" at bounding box center [885, 142] width 12 height 12
select select "13"
select select "0"
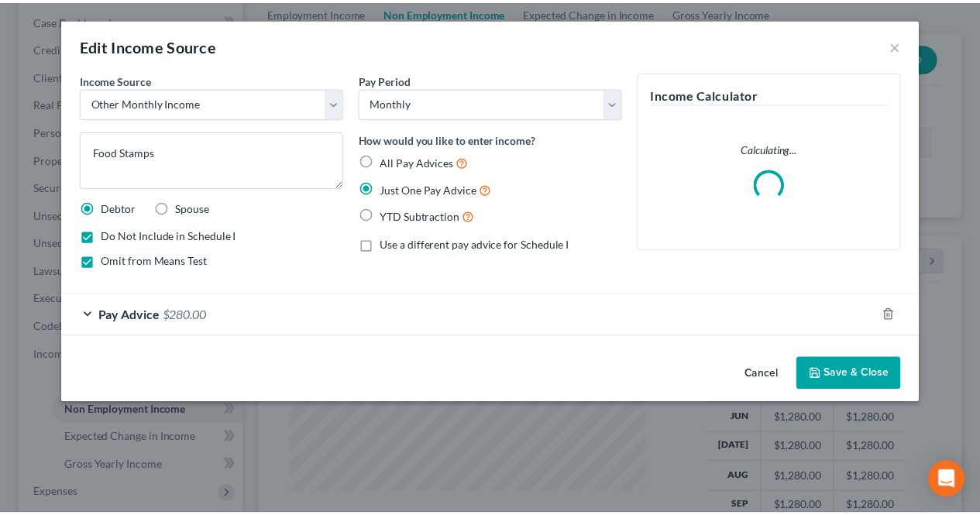
scroll to position [276, 397]
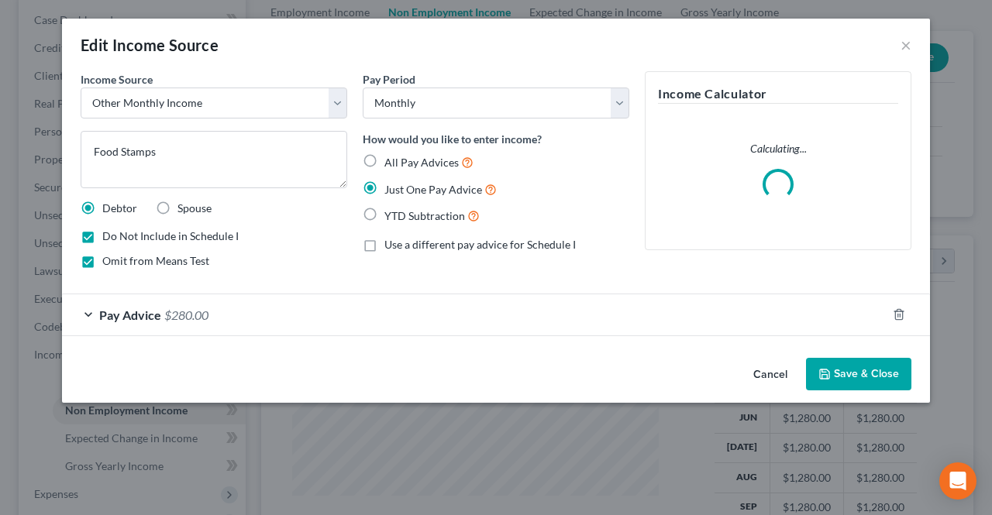
click at [312, 243] on div "Do Not Include in Schedule I" at bounding box center [214, 237] width 267 height 16
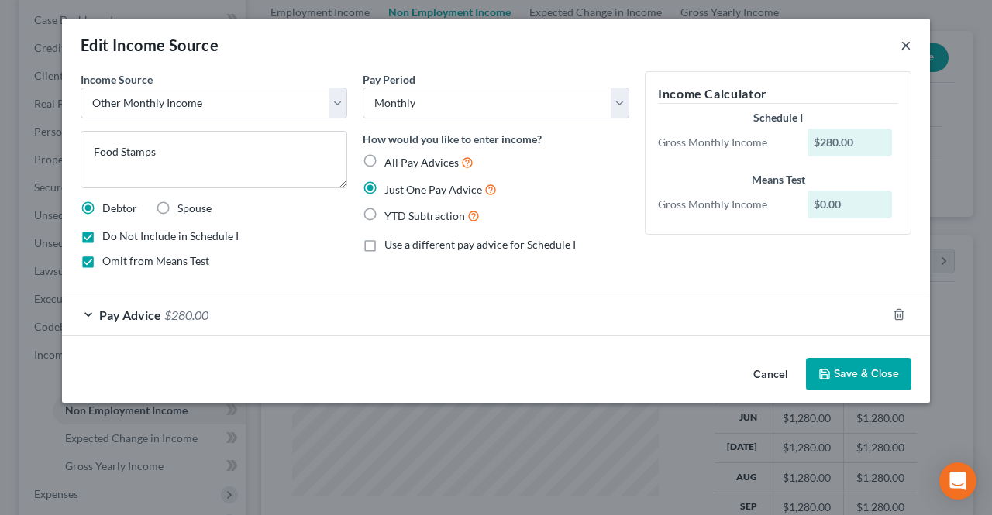
click at [906, 47] on button "×" at bounding box center [906, 45] width 11 height 19
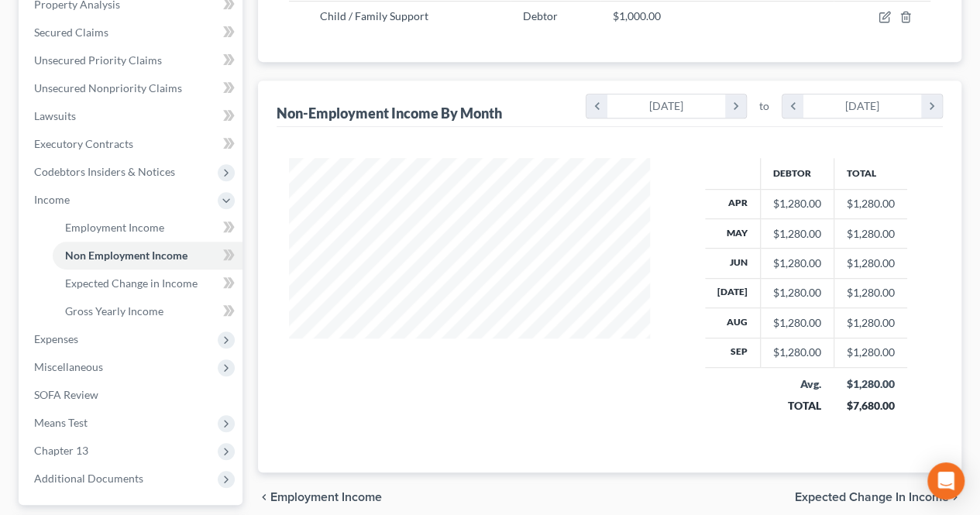
scroll to position [388, 0]
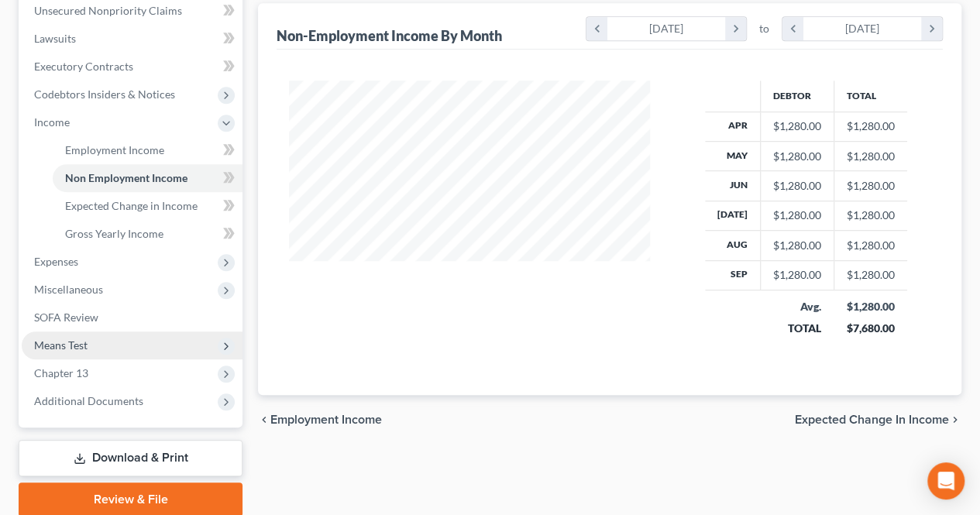
click at [137, 342] on span "Means Test" at bounding box center [132, 346] width 221 height 28
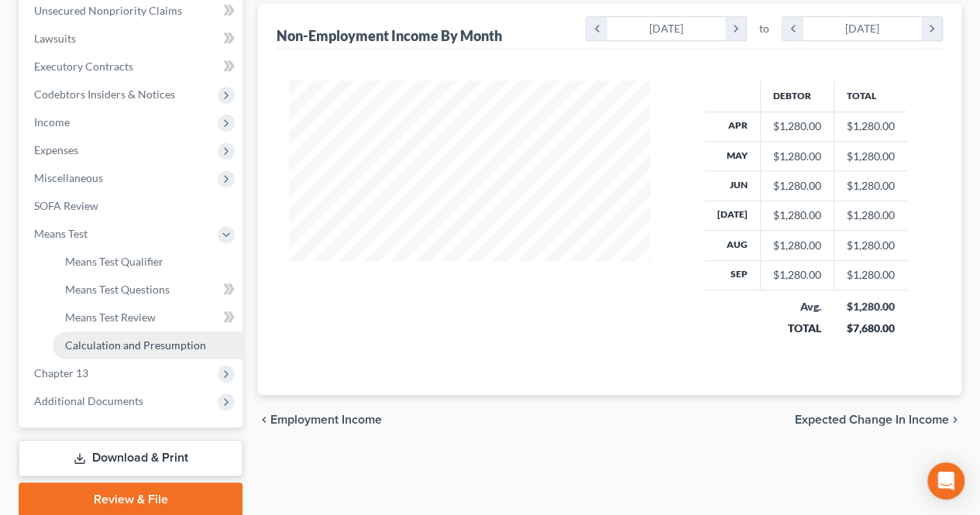
click at [141, 346] on span "Calculation and Presumption" at bounding box center [135, 345] width 141 height 13
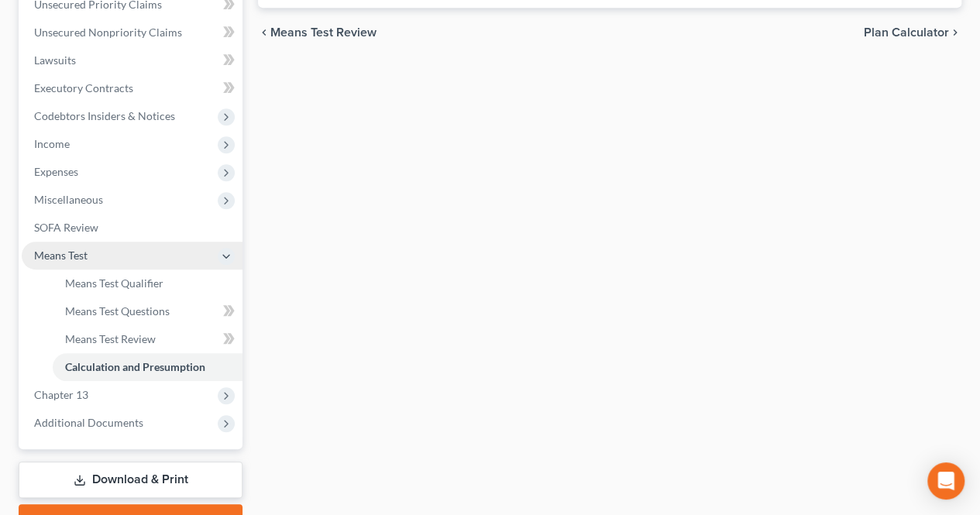
scroll to position [213, 0]
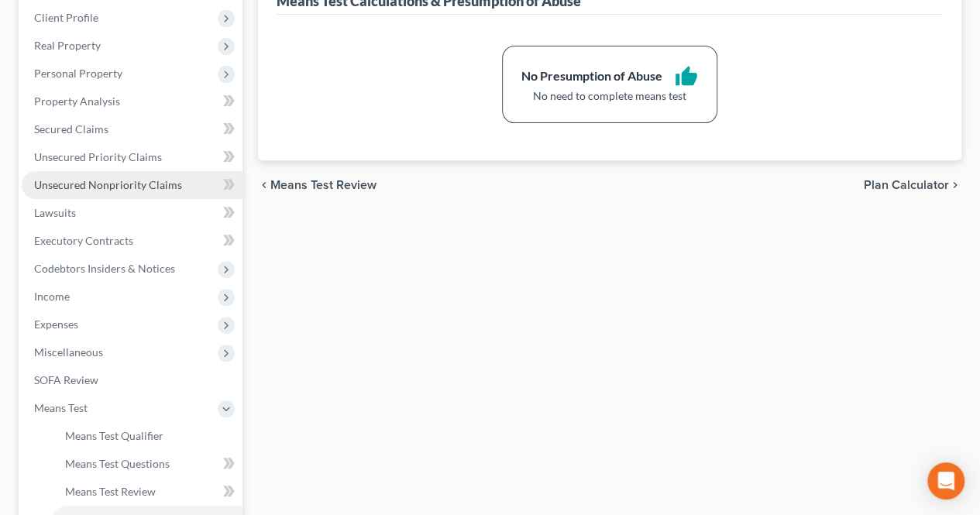
click at [167, 195] on link "Unsecured Nonpriority Claims" at bounding box center [132, 185] width 221 height 28
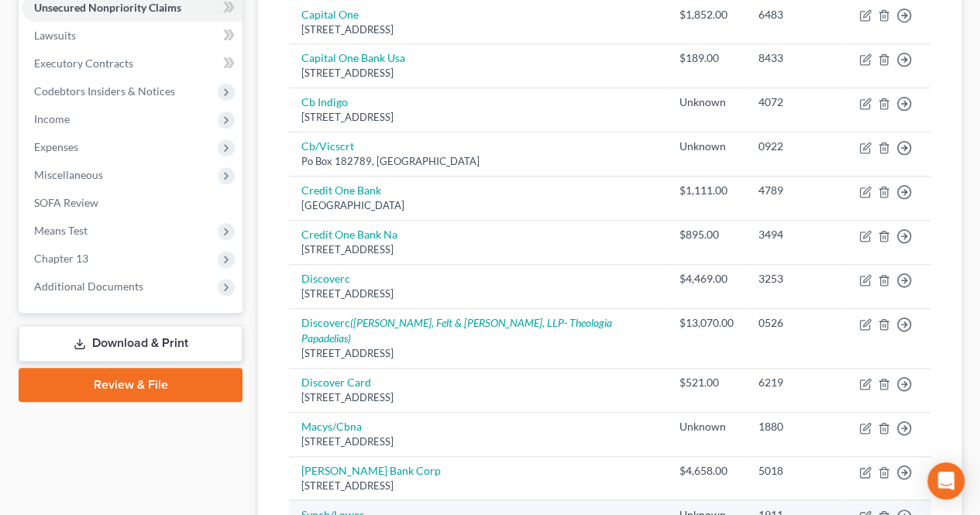
scroll to position [365, 0]
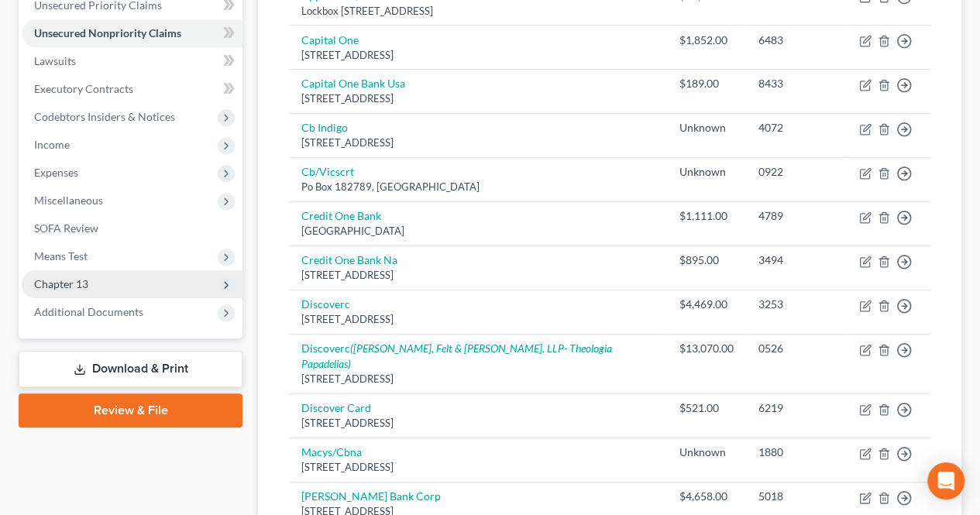
click at [195, 291] on span "Chapter 13" at bounding box center [132, 284] width 221 height 28
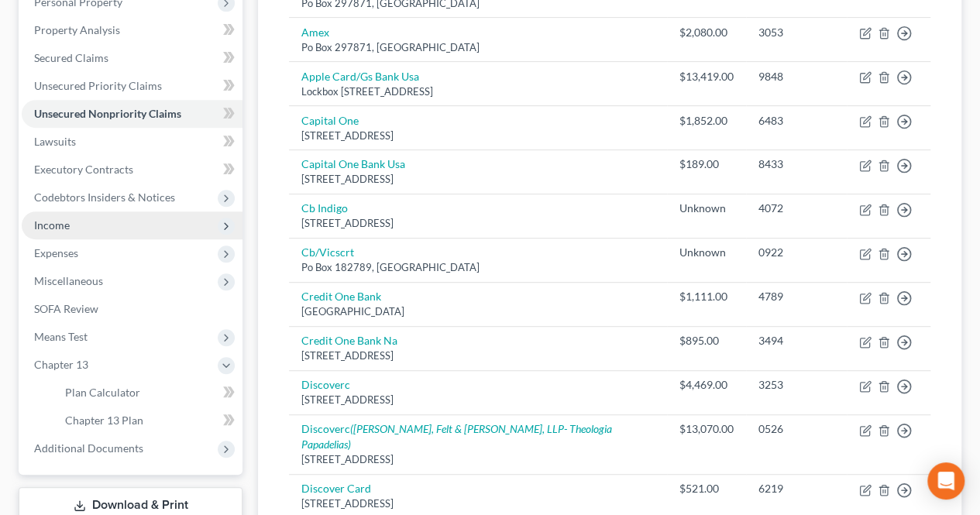
scroll to position [283, 0]
click at [107, 236] on span "Income" at bounding box center [132, 227] width 221 height 28
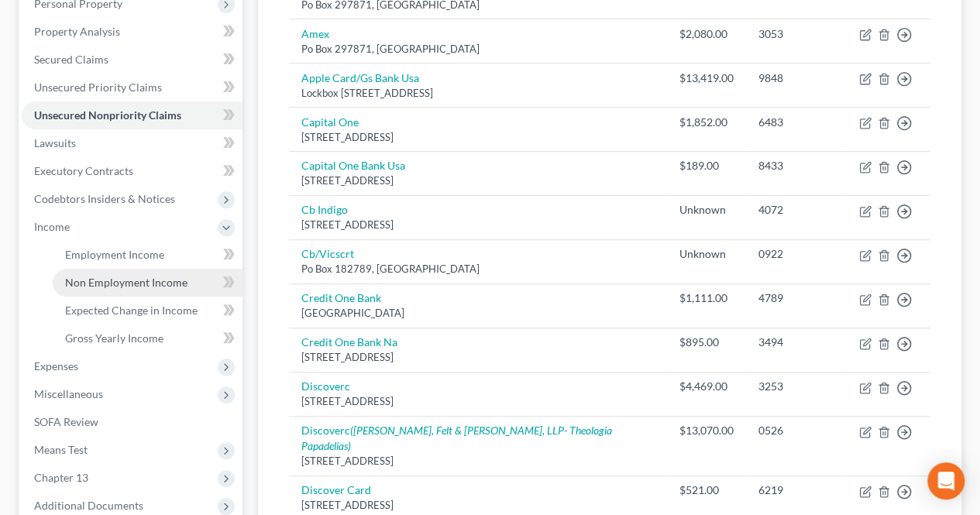
click at [110, 277] on span "Non Employment Income" at bounding box center [126, 282] width 122 height 13
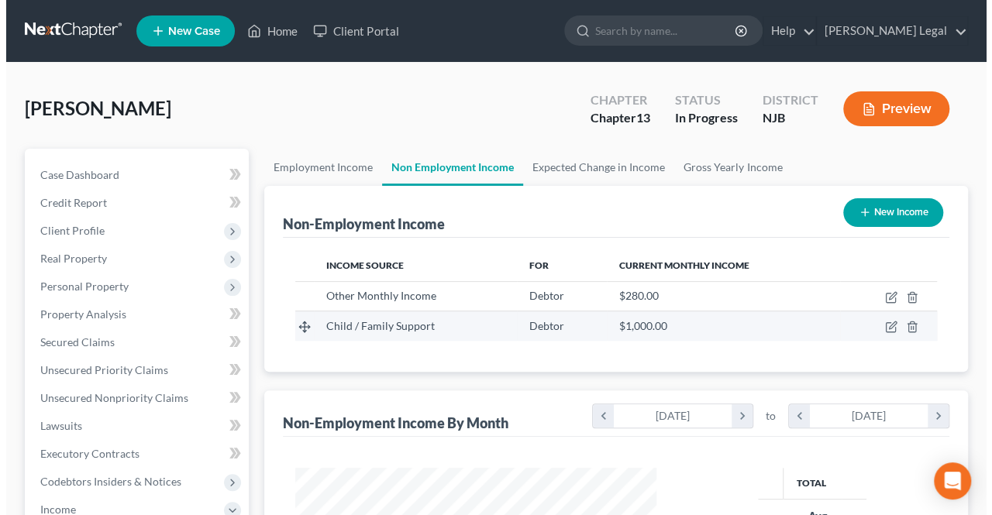
scroll to position [276, 392]
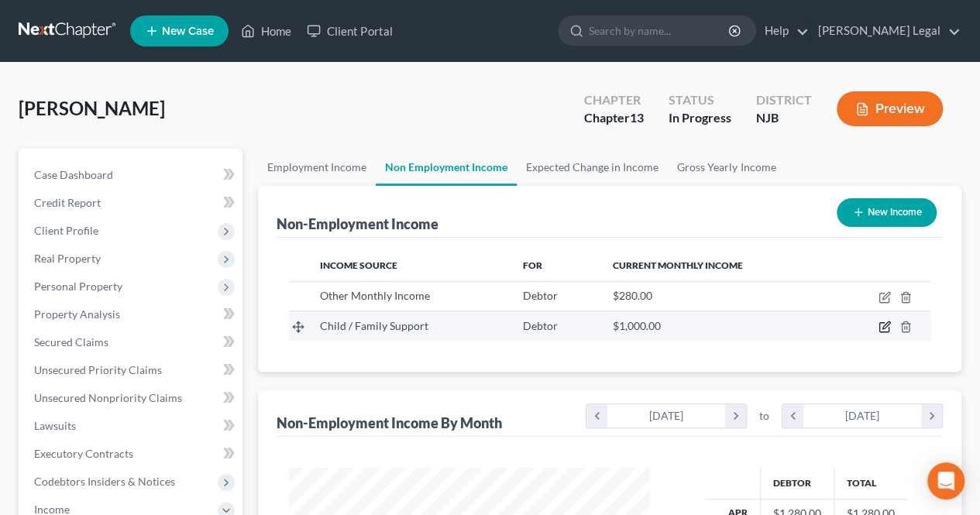
click at [882, 328] on icon "button" at bounding box center [885, 327] width 12 height 12
select select "7"
select select "0"
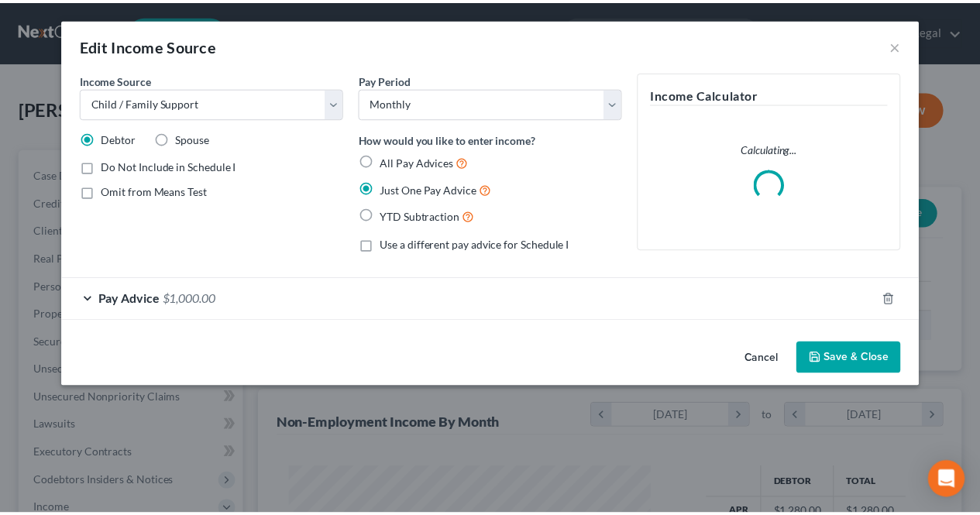
scroll to position [276, 397]
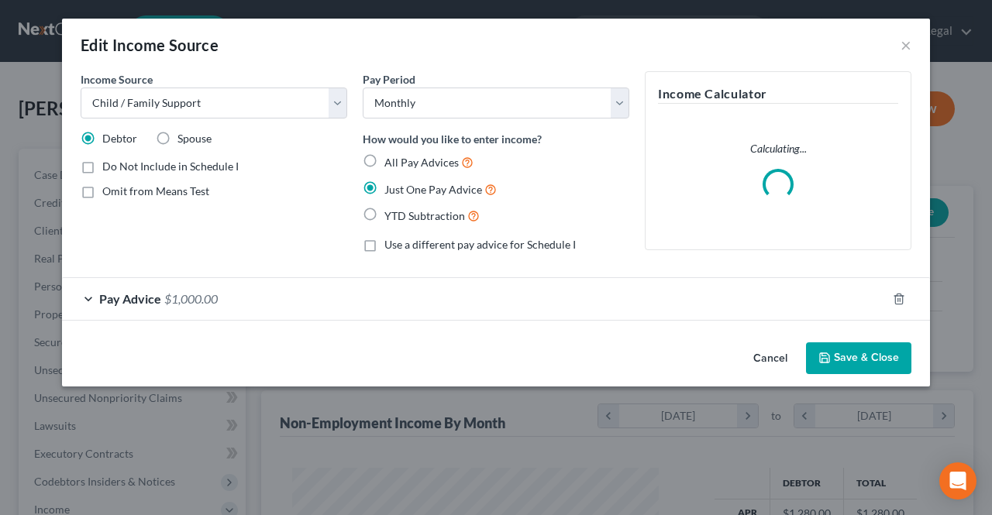
click at [246, 303] on div "Pay Advice $1,000.00" at bounding box center [474, 298] width 825 height 41
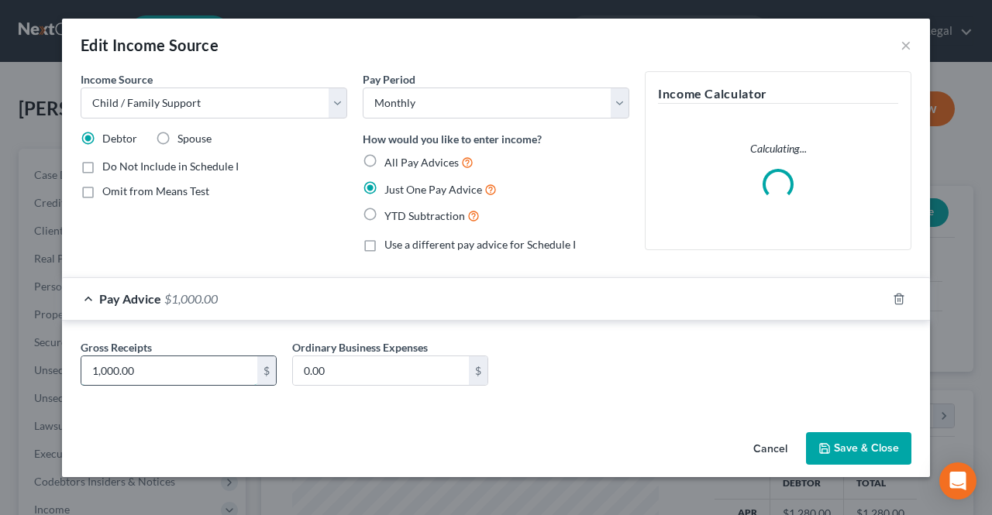
click at [105, 369] on input "1,000.00" at bounding box center [169, 371] width 176 height 29
drag, startPoint x: 99, startPoint y: 372, endPoint x: 140, endPoint y: 371, distance: 40.3
click at [140, 371] on input "1,000.00" at bounding box center [169, 371] width 176 height 29
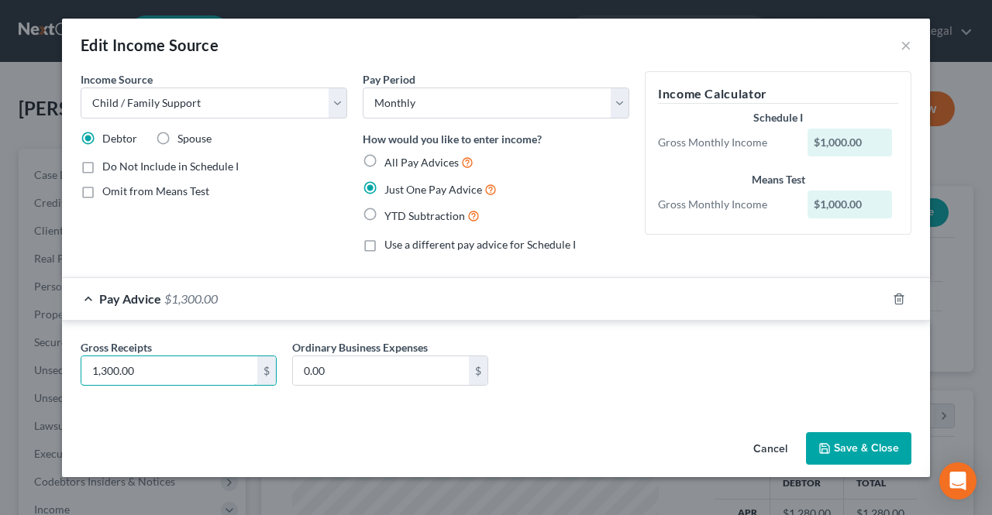
type input "1,300.00"
click at [854, 453] on button "Save & Close" at bounding box center [858, 448] width 105 height 33
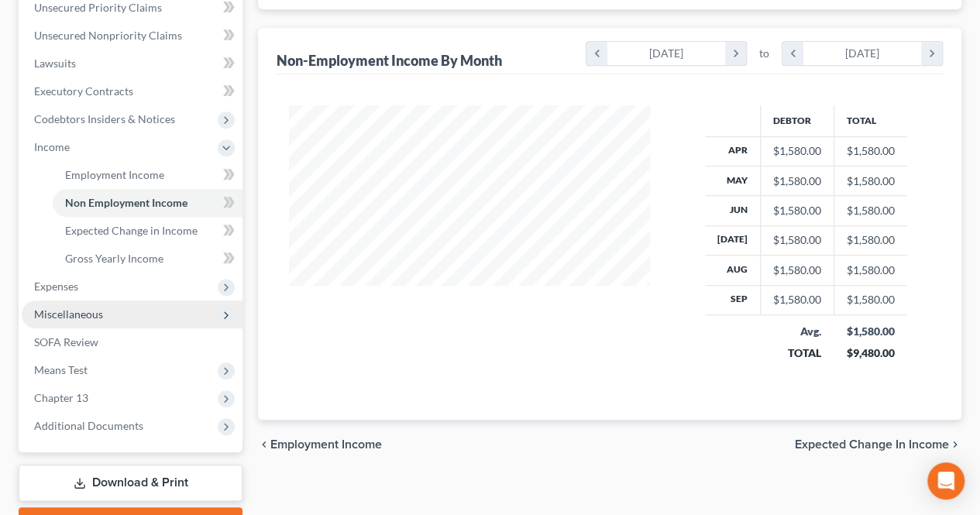
scroll to position [388, 0]
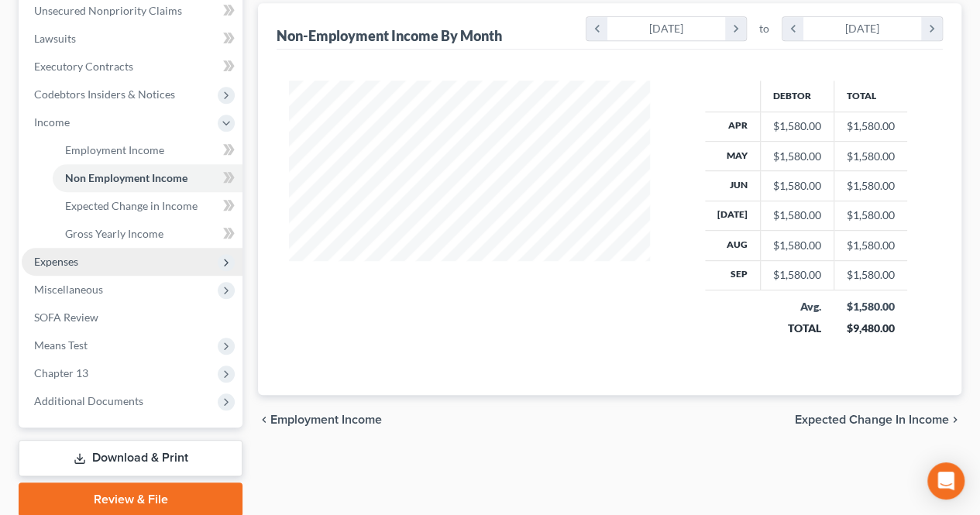
click at [101, 263] on span "Expenses" at bounding box center [132, 262] width 221 height 28
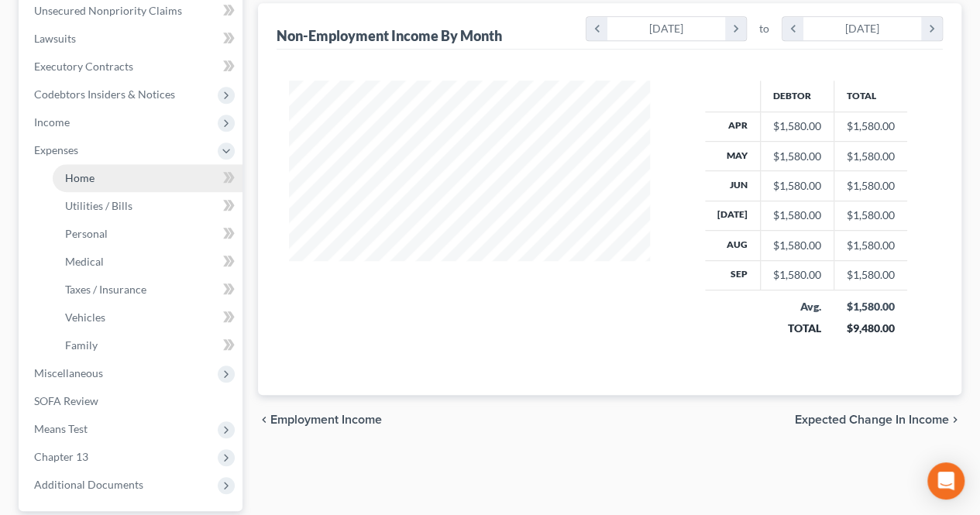
click at [119, 181] on link "Home" at bounding box center [148, 178] width 190 height 28
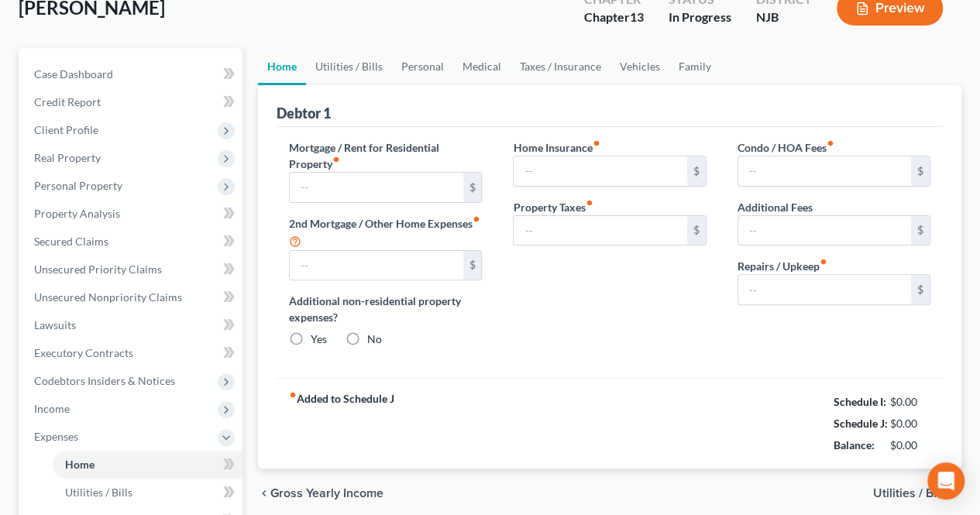
type input "0.00"
radio input "true"
type input "0.00"
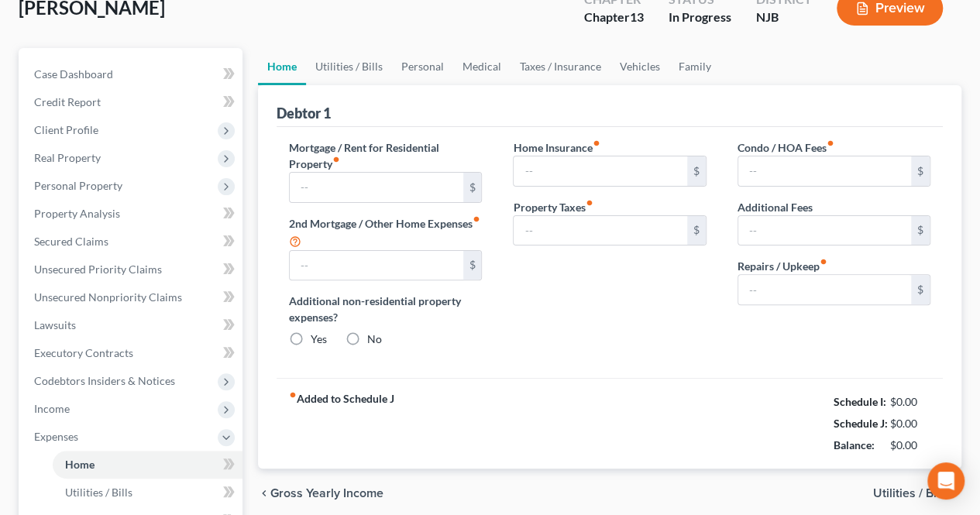
type input "0.00"
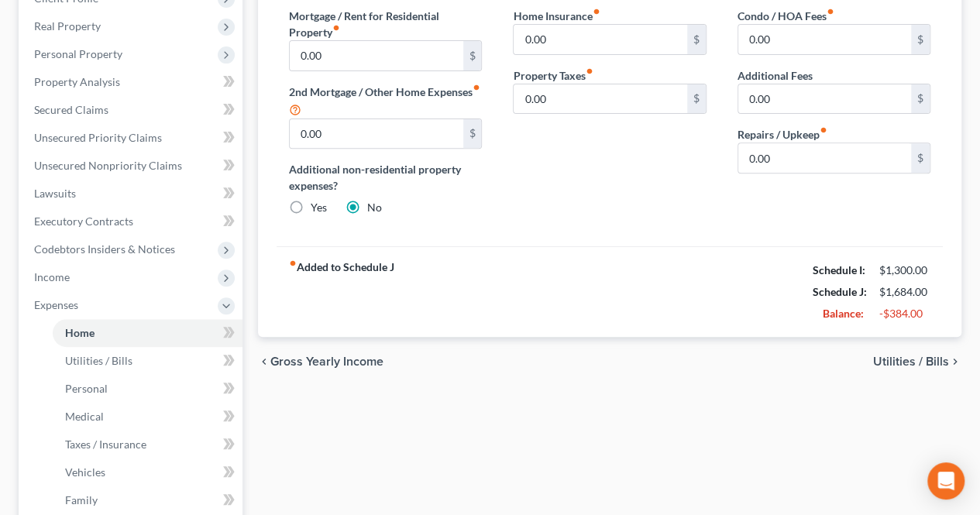
click at [897, 357] on span "Utilities / Bills" at bounding box center [911, 362] width 76 height 12
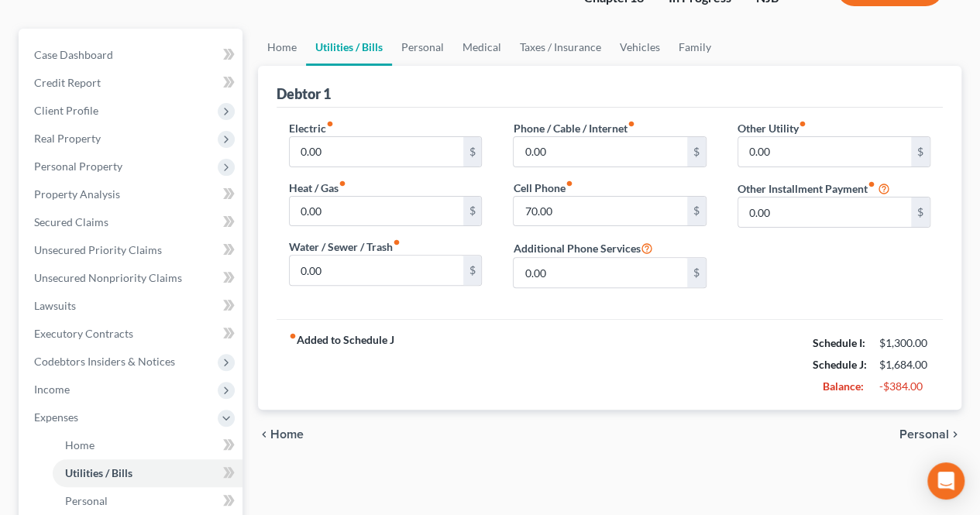
scroll to position [155, 0]
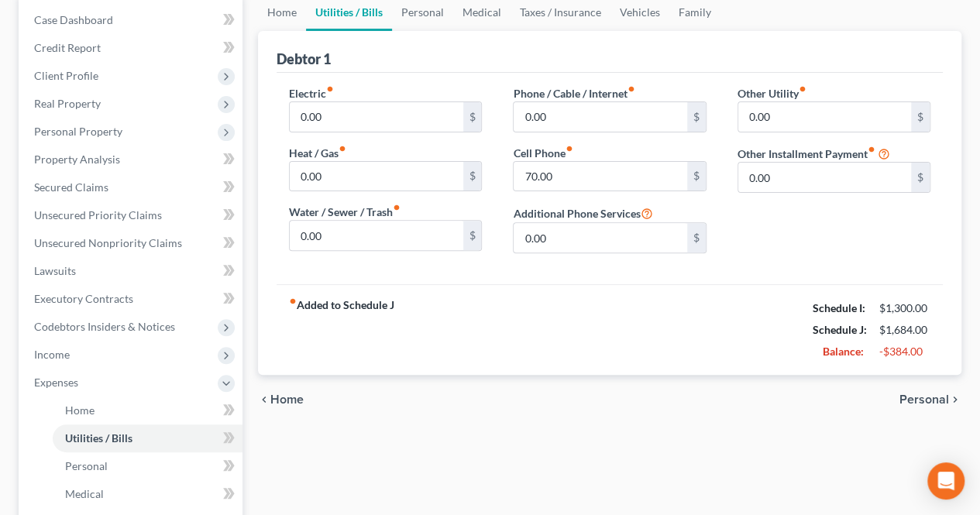
click at [911, 394] on span "Personal" at bounding box center [925, 400] width 50 height 12
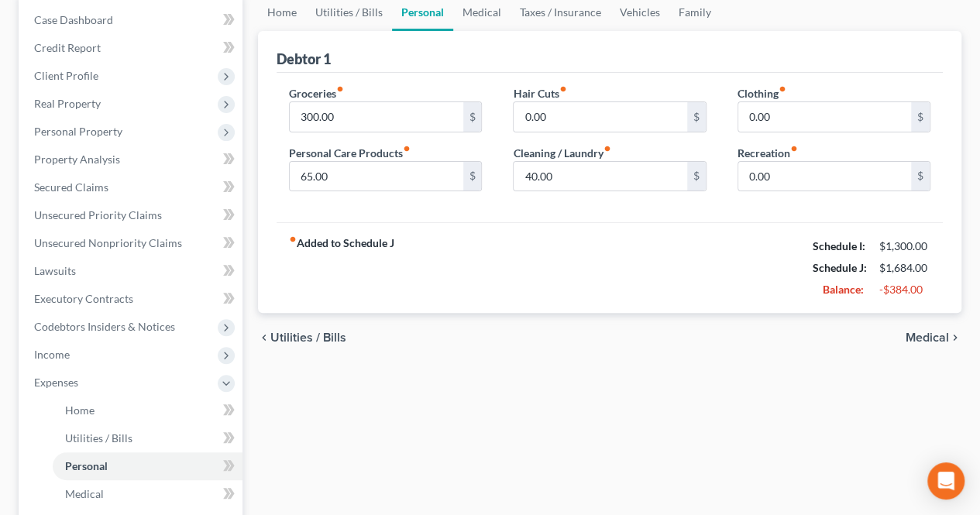
click at [950, 332] on icon "chevron_right" at bounding box center [955, 338] width 12 height 12
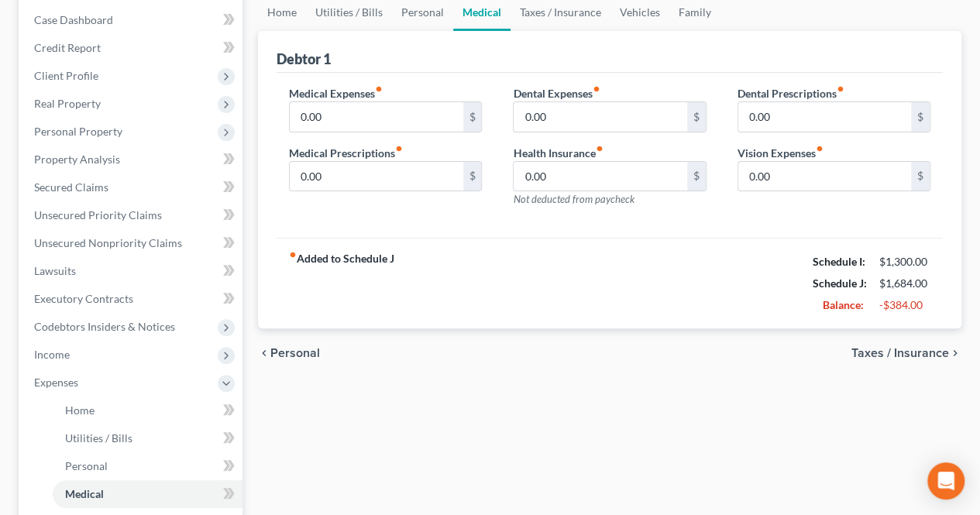
click at [278, 355] on span "Personal" at bounding box center [295, 353] width 50 height 12
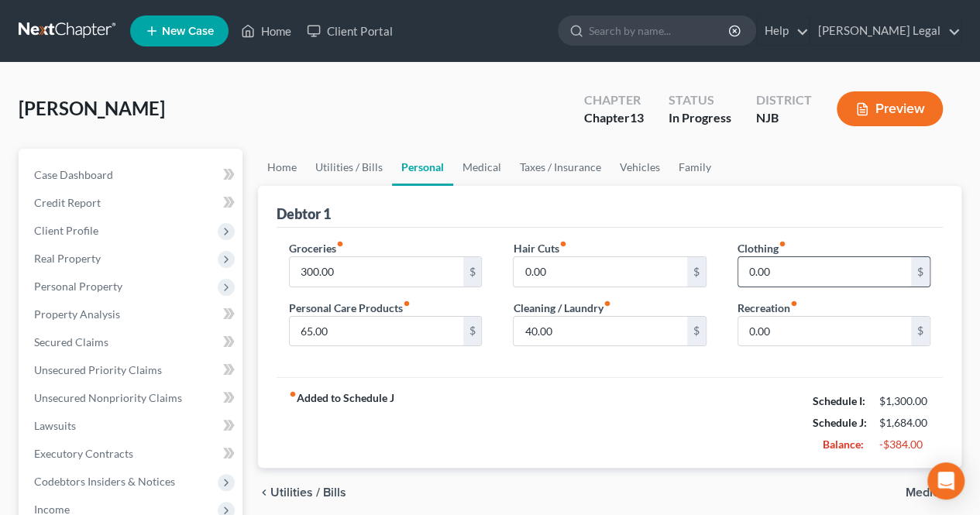
click at [798, 280] on input "0.00" at bounding box center [825, 271] width 173 height 29
type input "80.00"
click at [787, 320] on input "0.00" at bounding box center [825, 331] width 173 height 29
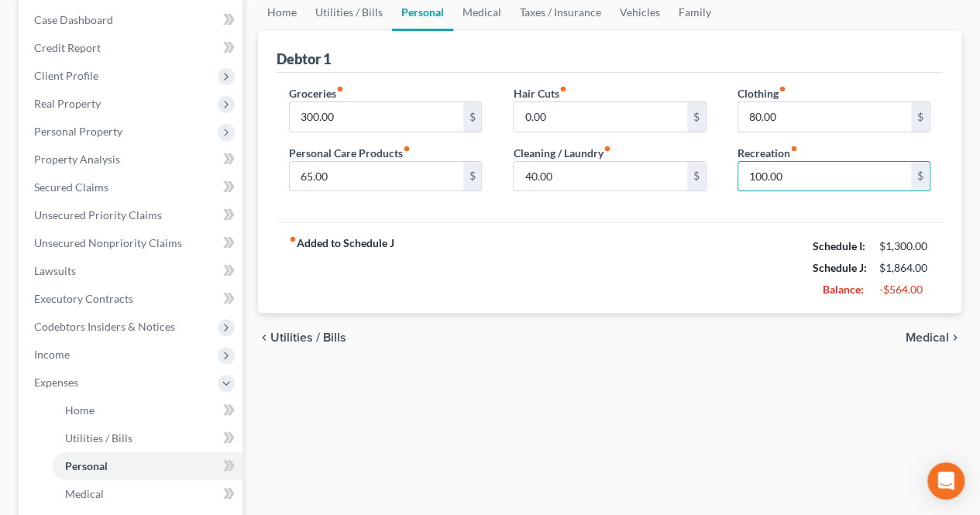
type input "100.00"
click at [927, 340] on span "Medical" at bounding box center [927, 338] width 43 height 12
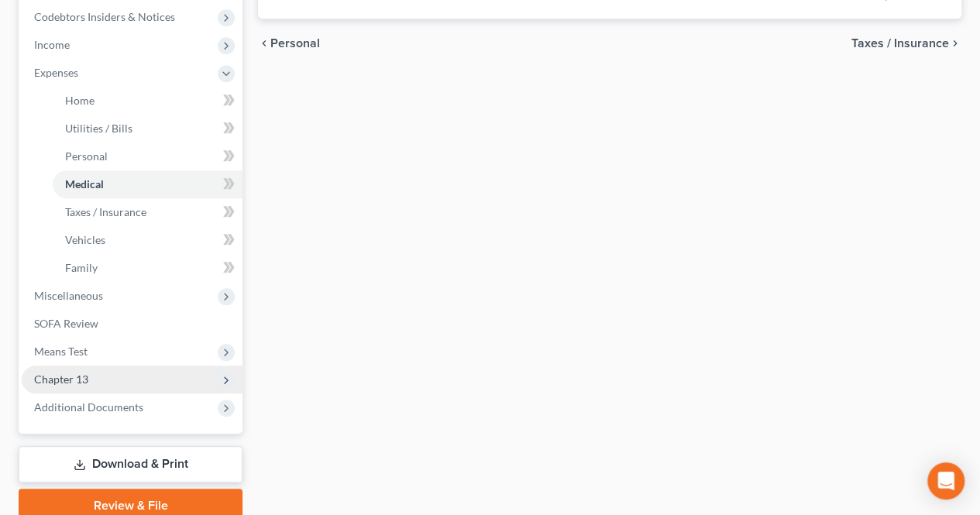
click at [151, 368] on span "Chapter 13" at bounding box center [132, 380] width 221 height 28
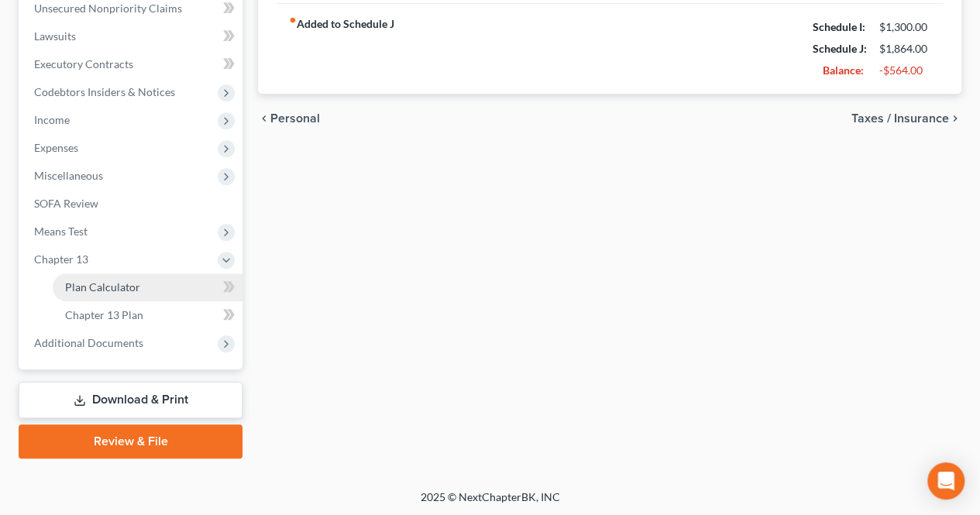
click at [136, 295] on link "Plan Calculator" at bounding box center [148, 288] width 190 height 28
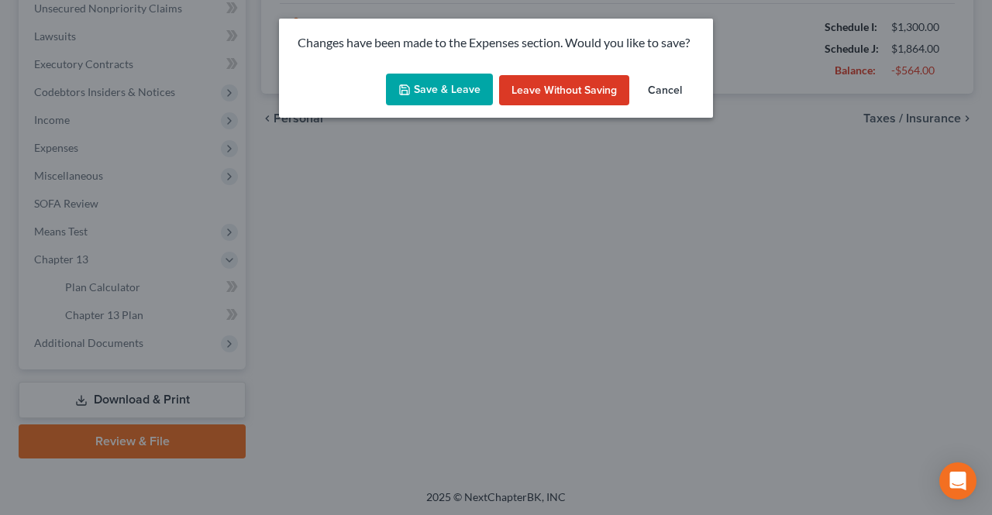
click at [459, 95] on button "Save & Leave" at bounding box center [439, 90] width 107 height 33
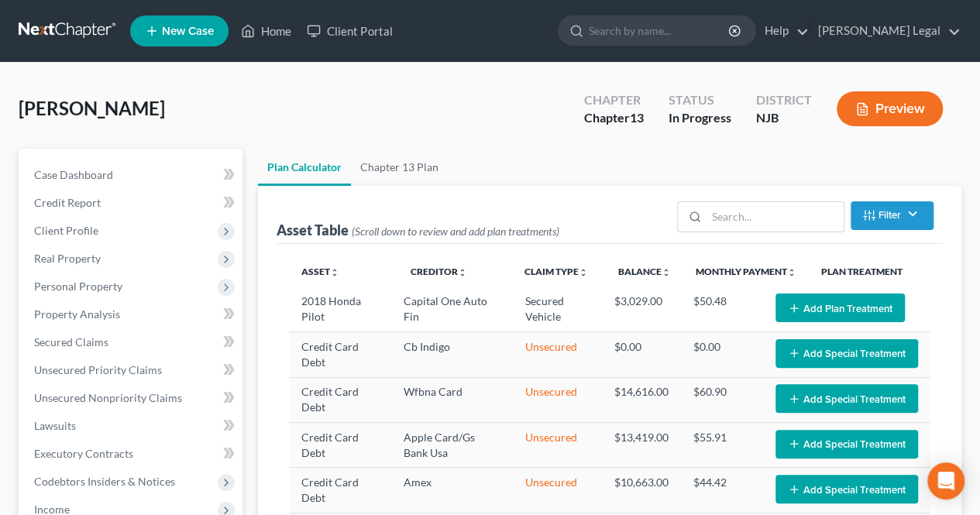
select select "59"
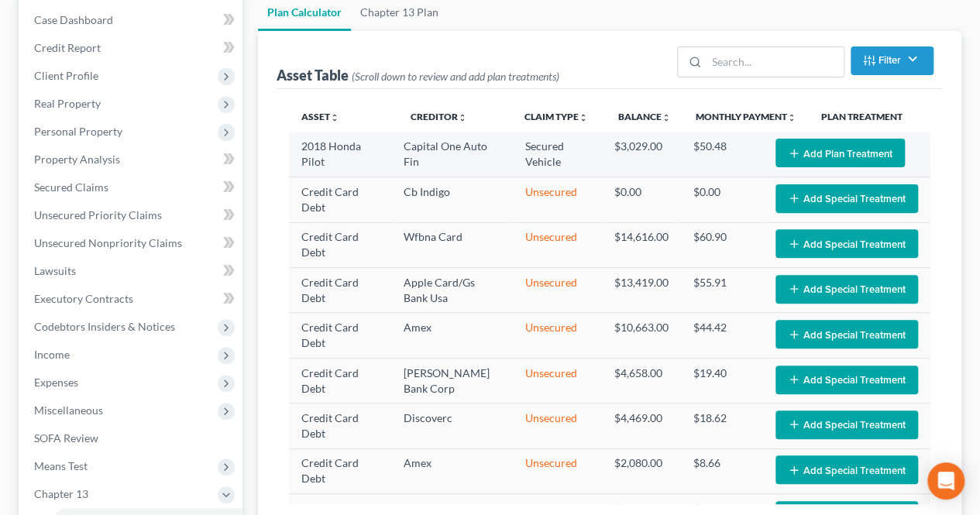
click at [826, 154] on button "Add Plan Treatment" at bounding box center [840, 153] width 129 height 29
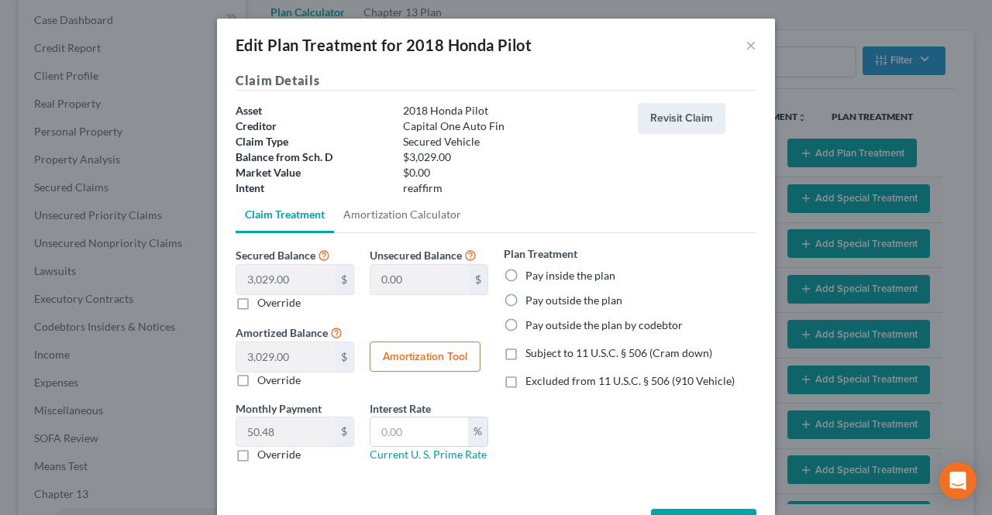
click at [525, 301] on label "Pay outside the plan" at bounding box center [573, 301] width 97 height 16
click at [532, 301] on input "Pay outside the plan" at bounding box center [537, 298] width 10 height 10
radio input "true"
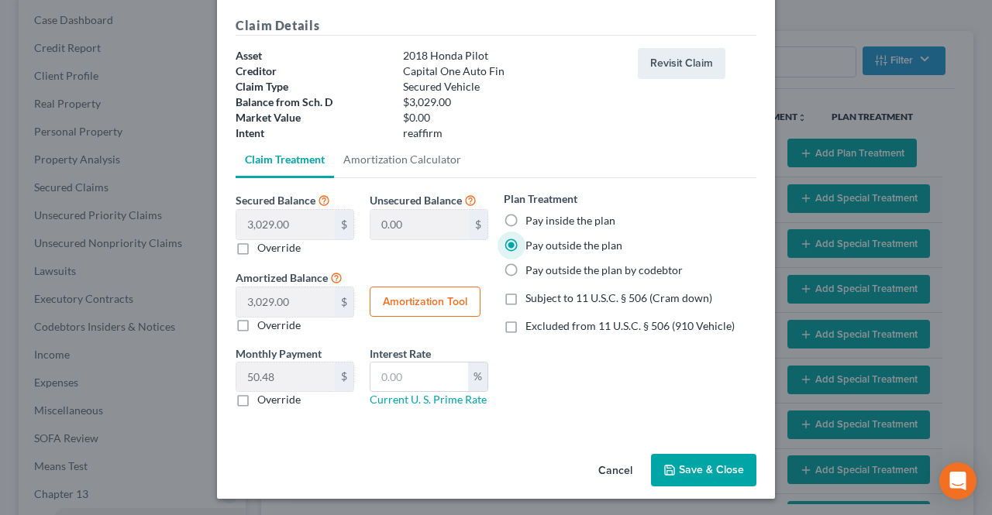
click at [698, 463] on button "Save & Close" at bounding box center [703, 470] width 105 height 33
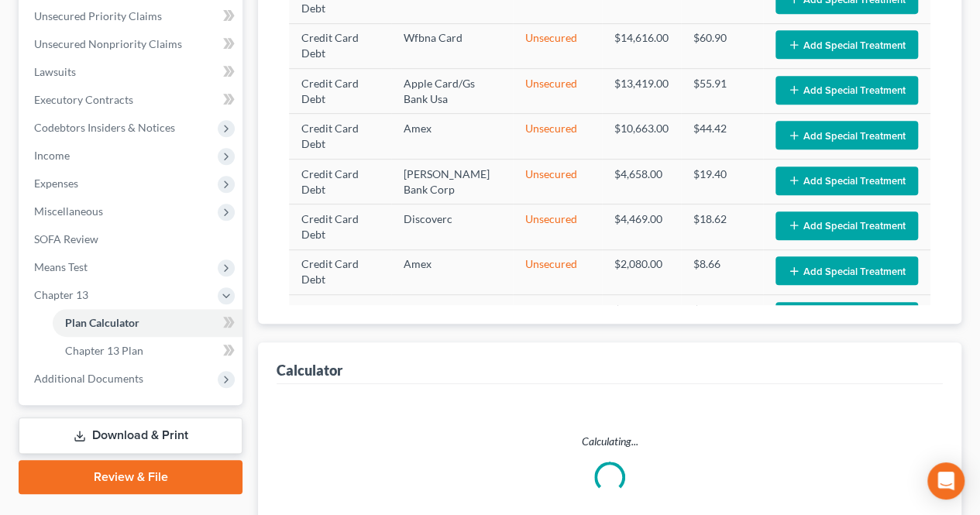
select select "59"
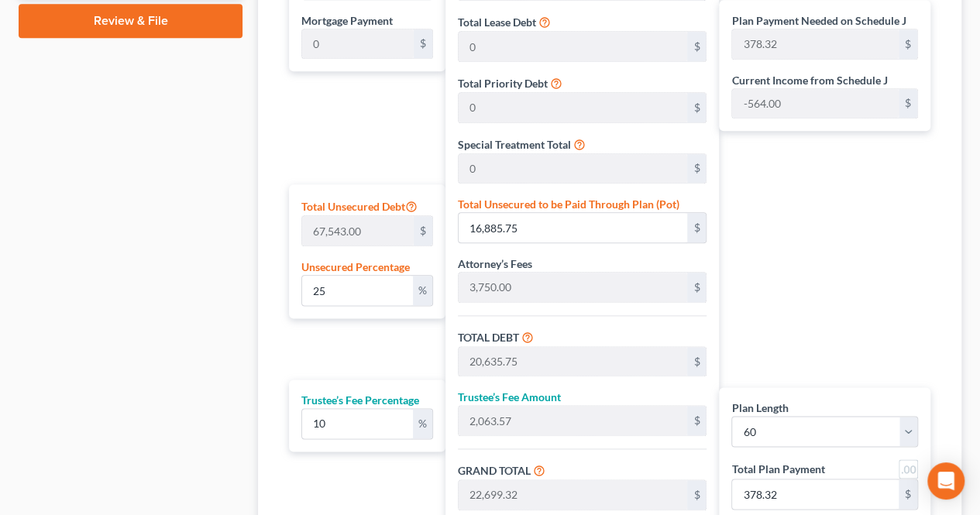
scroll to position [832, 0]
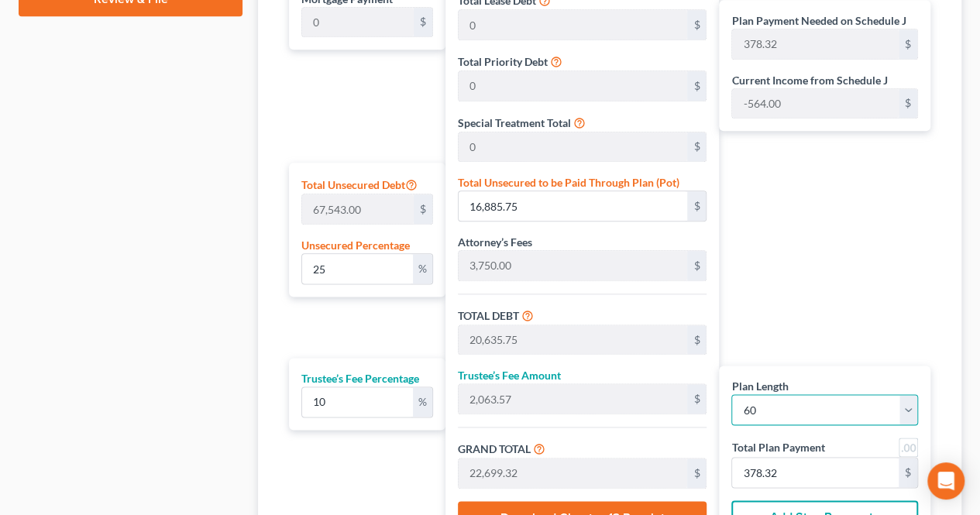
click at [786, 401] on select "1 2 3 4 5 6 7 8 9 10 11 12 13 14 15 16 17 18 19 20 21 22 23 24 25 26 27 28 29 3…" at bounding box center [825, 409] width 187 height 31
select select "35"
click at [732, 394] on select "1 2 3 4 5 6 7 8 9 10 11 12 13 14 15 16 17 18 19 20 21 22 23 24 25 26 27 28 29 3…" at bounding box center [825, 409] width 187 height 31
select select "35"
type input "630.53"
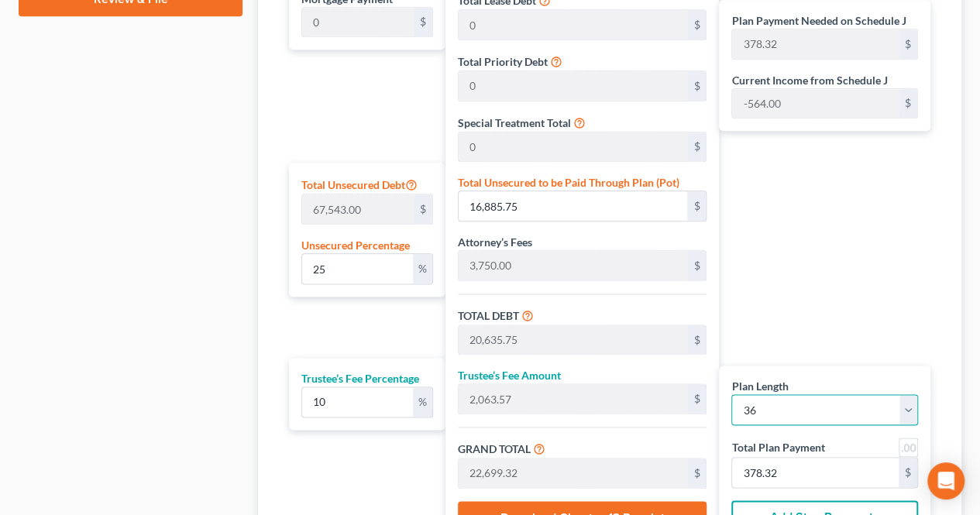
type input "630.53"
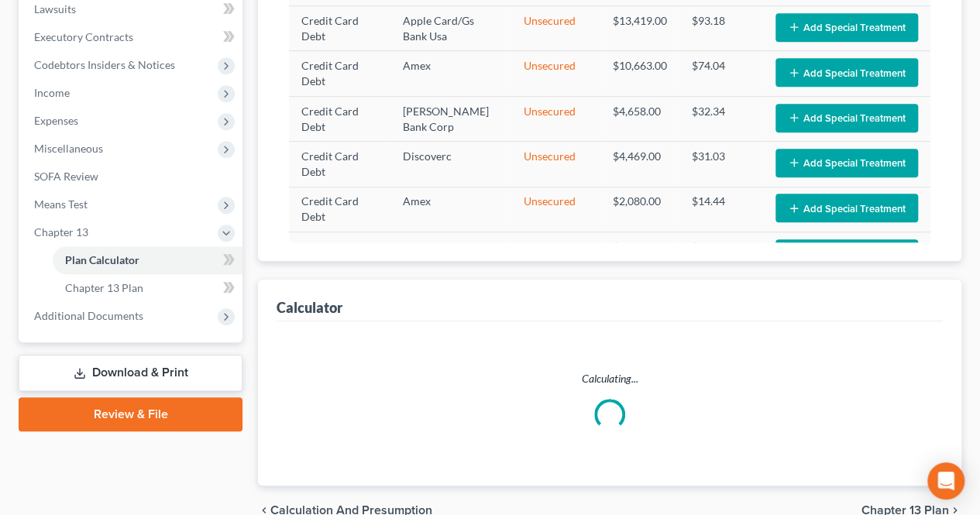
select select "35"
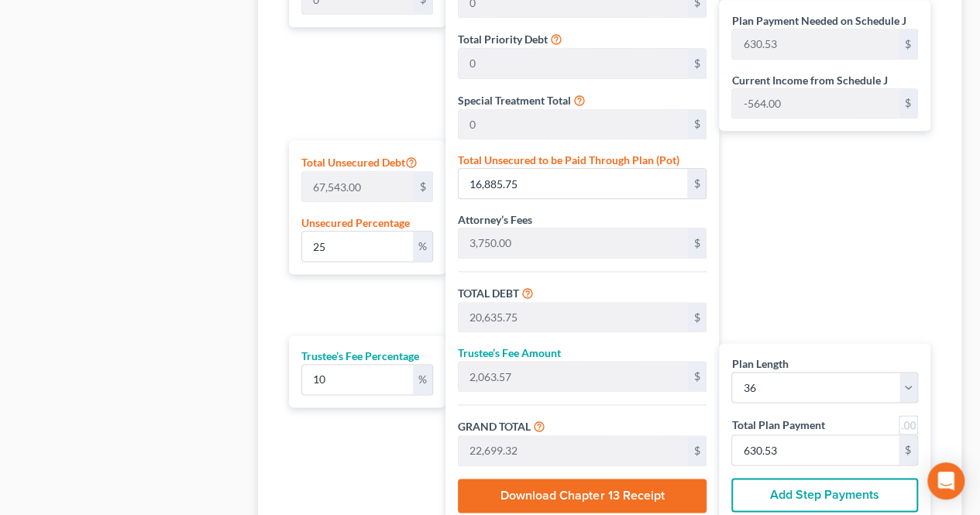
scroll to position [882, 0]
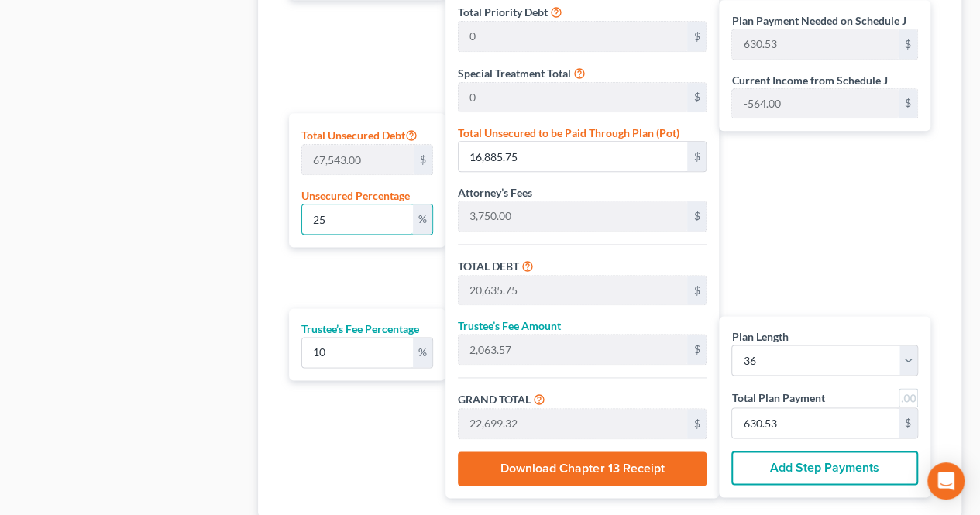
drag, startPoint x: 344, startPoint y: 222, endPoint x: 291, endPoint y: 221, distance: 53.5
click at [291, 221] on div "Total Unsecured Debt 67,543.00 $ Unsecured Percentage 25 %" at bounding box center [367, 180] width 157 height 134
type input "5"
type input "3,377.15"
type input "7,127.15"
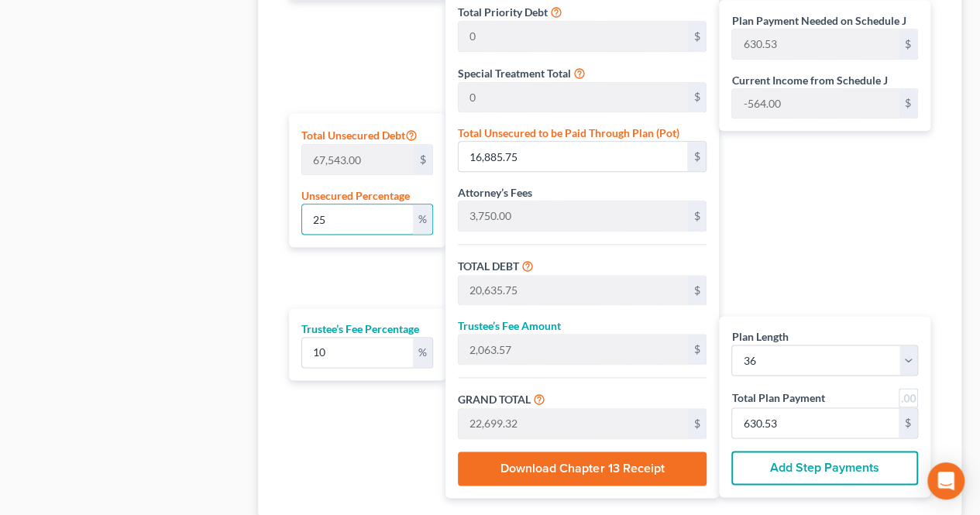
type input "712.71"
type input "7,839.86"
type input "217.77"
click at [296, 218] on div "Total Unsecured Debt 67,543.00 $ Unsecured Percentage 5 %" at bounding box center [367, 180] width 157 height 134
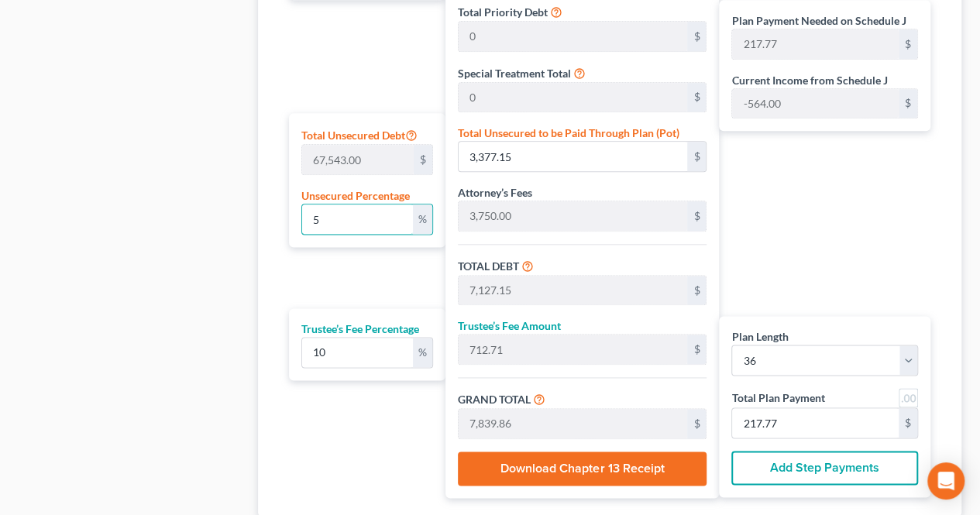
type input "2"
type input "1,350.86"
type input "5,100.86"
type input "510.08"
type input "5,610.94"
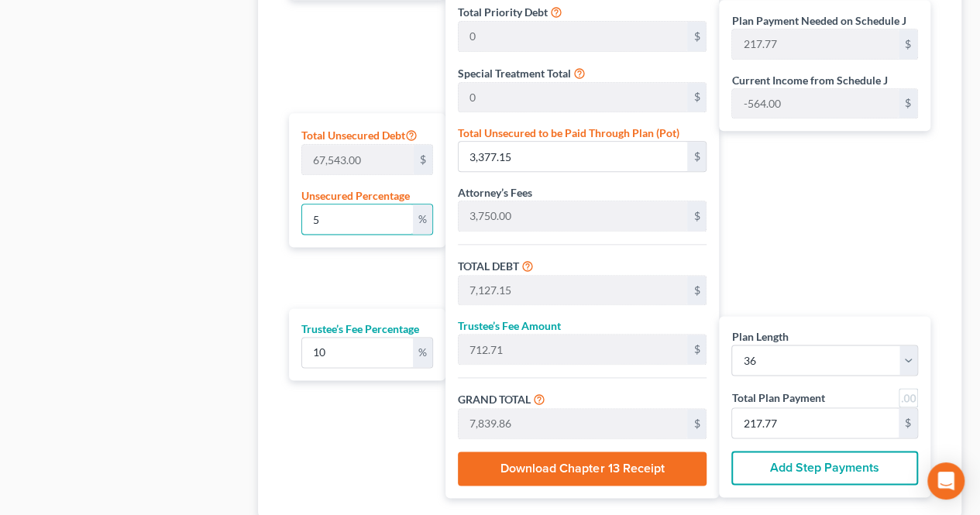
type input "155.85"
type input "25"
type input "16,885.75"
type input "20,635.75"
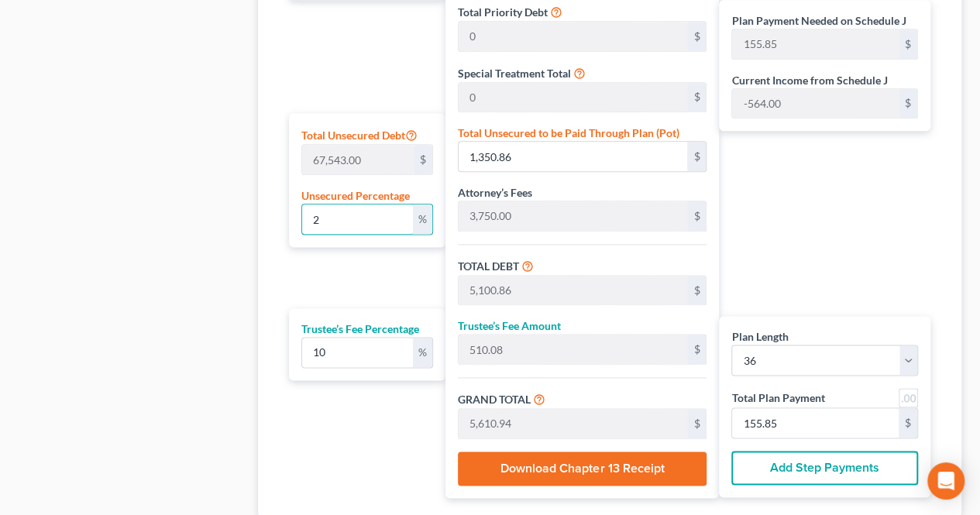
type input "2,063.57"
type input "22,699.32"
type input "630.53"
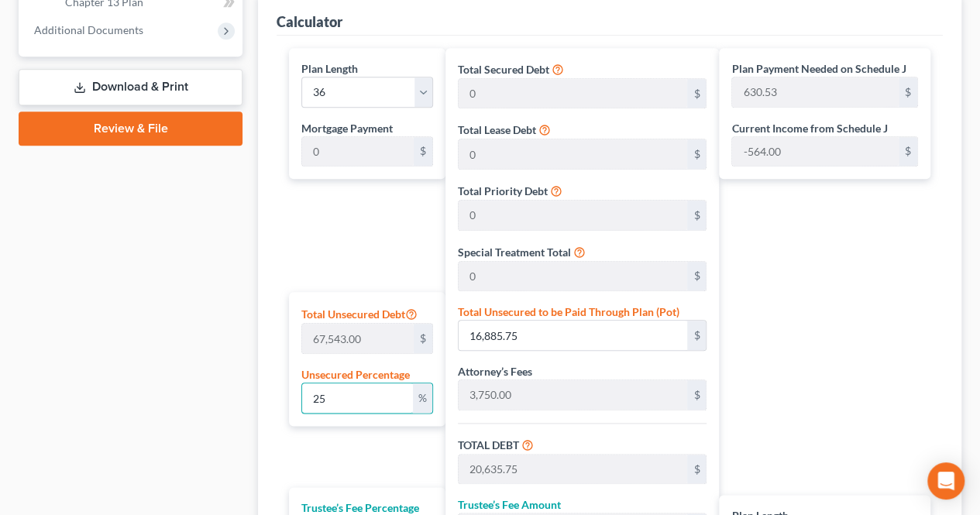
scroll to position [727, 0]
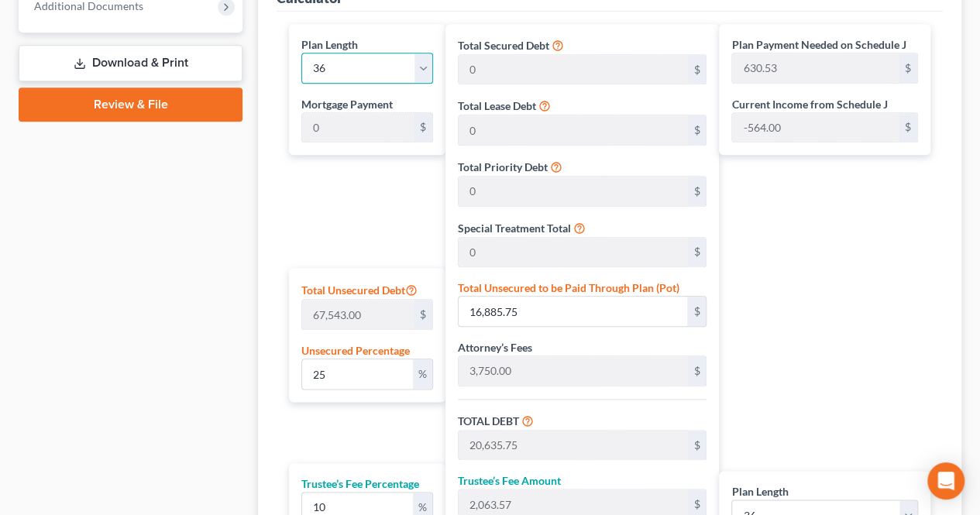
click at [419, 69] on select "1 2 3 4 5 6 7 8 9 10 11 12 13 14 15 16 17 18 19 20 21 22 23 24 25 26 27 28 29 3…" at bounding box center [367, 68] width 132 height 31
click at [418, 71] on select "1 2 3 4 5 6 7 8 9 10 11 12 13 14 15 16 17 18 19 20 21 22 23 24 25 26 27 28 29 3…" at bounding box center [367, 68] width 132 height 31
click at [265, 239] on div "Calculator Plan Length 1 2 3 4 5 6 7 8 9 10 11 12 13 14 15 16 17 18 19 20 21 22…" at bounding box center [610, 321] width 704 height 702
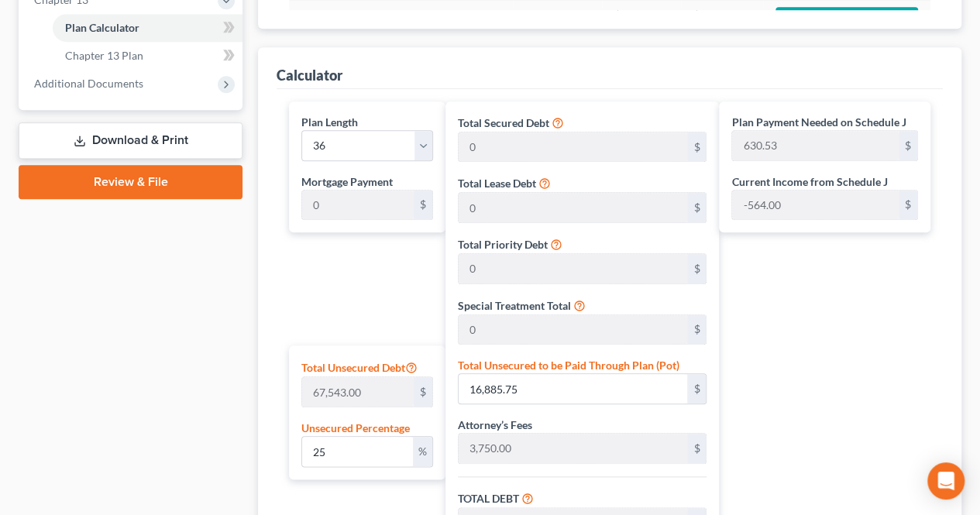
scroll to position [572, 0]
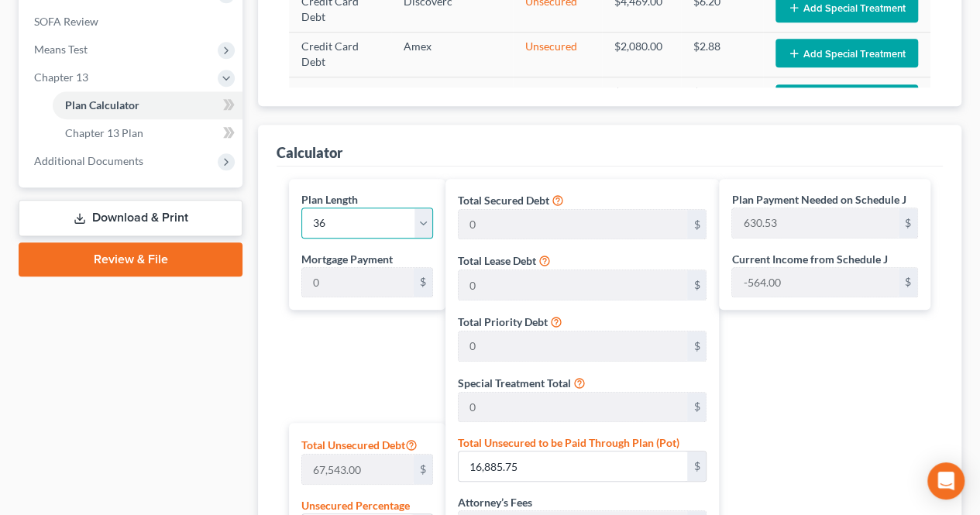
click at [327, 220] on select "1 2 3 4 5 6 7 8 9 10 11 12 13 14 15 16 17 18 19 20 21 22 23 24 25 26 27 28 29 3…" at bounding box center [367, 223] width 132 height 31
select select "59"
click at [301, 208] on select "1 2 3 4 5 6 7 8 9 10 11 12 13 14 15 16 17 18 19 20 21 22 23 24 25 26 27 28 29 3…" at bounding box center [367, 223] width 132 height 31
type input "378.32"
select select "59"
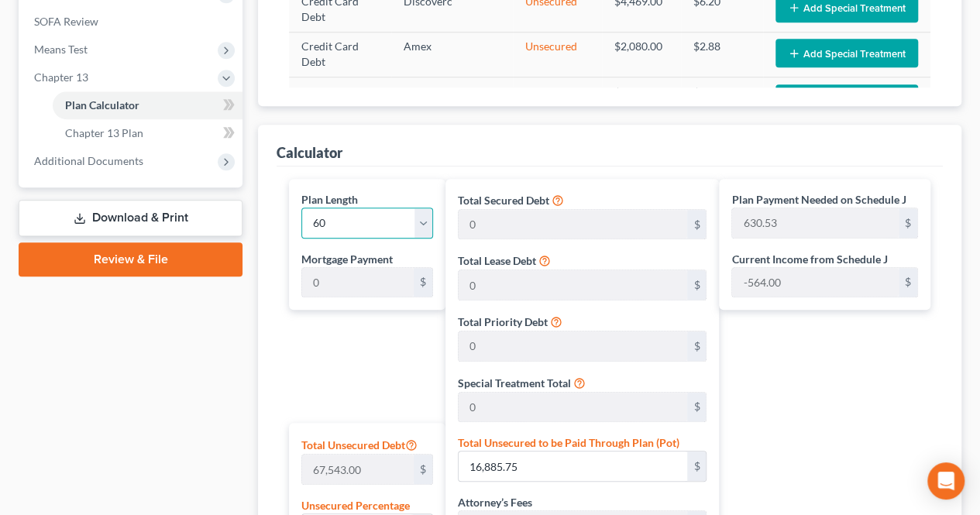
type input "378.32"
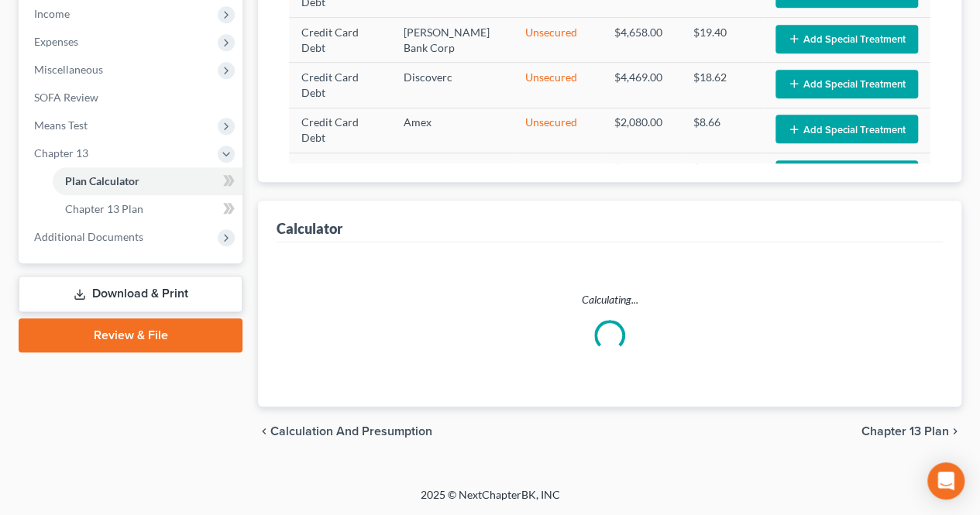
scroll to position [494, 0]
select select "59"
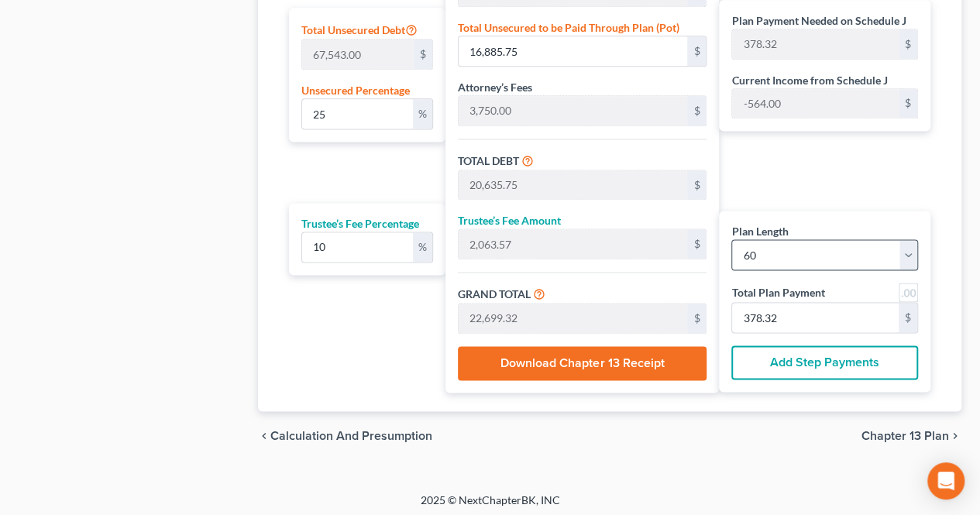
scroll to position [987, 0]
click at [896, 432] on span "Chapter 13 Plan" at bounding box center [906, 436] width 88 height 12
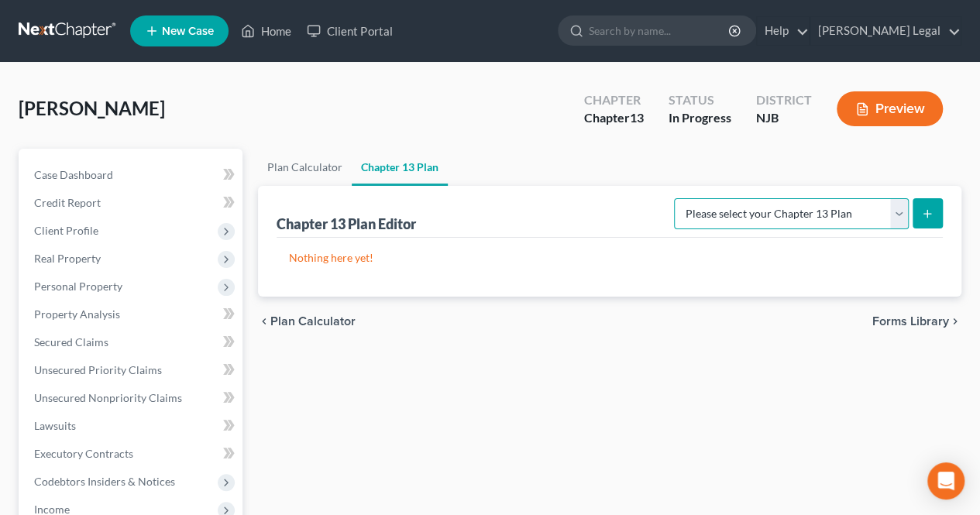
click at [869, 204] on select "Please select your Chapter 13 Plan District of [US_STATE] - Effective [DATE] Di…" at bounding box center [791, 213] width 235 height 31
select select "0"
click at [674, 198] on select "Please select your Chapter 13 Plan District of [US_STATE] - Effective [DATE] Di…" at bounding box center [791, 213] width 235 height 31
click at [918, 222] on button "submit" at bounding box center [928, 213] width 30 height 30
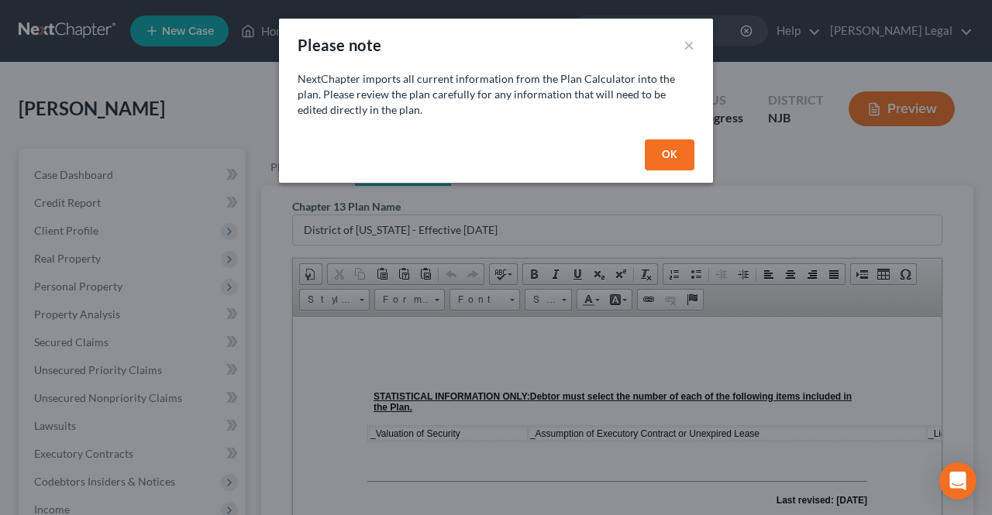
click at [674, 153] on button "OK" at bounding box center [670, 155] width 50 height 31
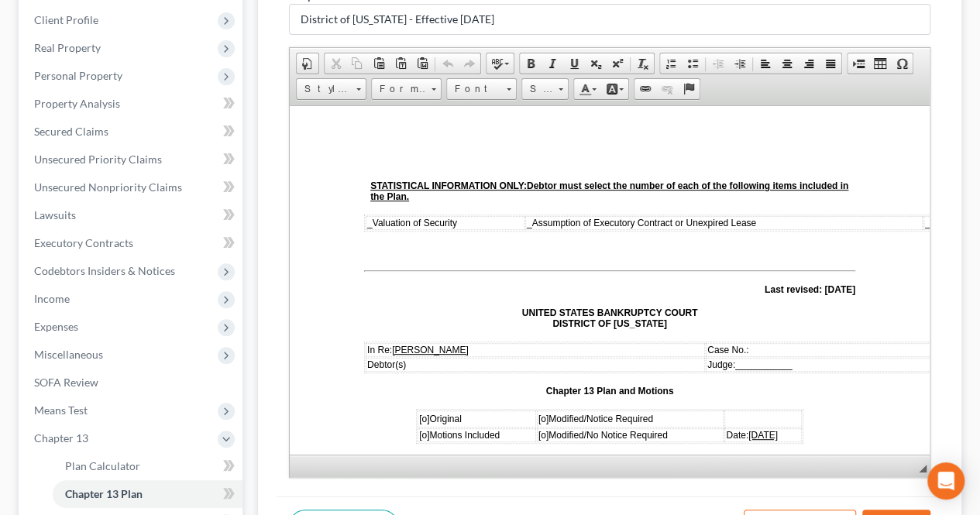
scroll to position [310, 0]
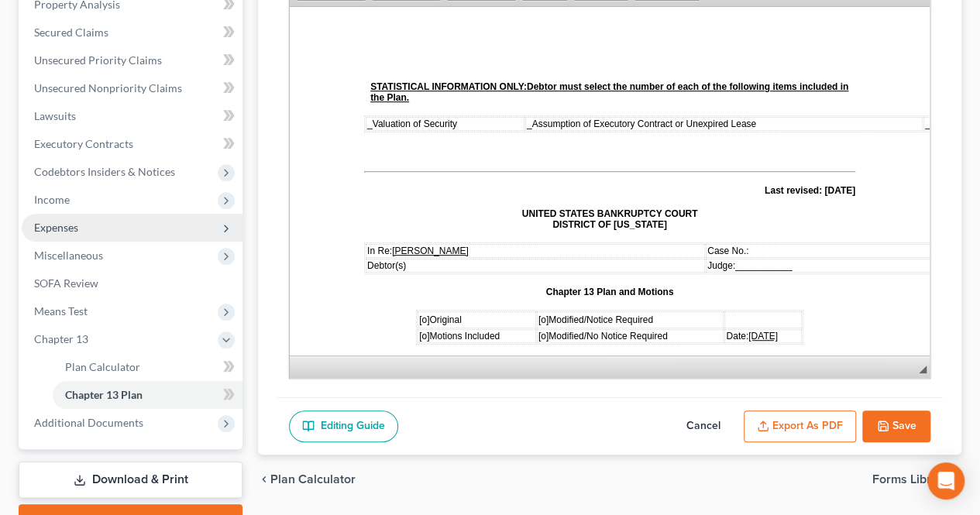
click at [86, 226] on span "Expenses" at bounding box center [132, 228] width 221 height 28
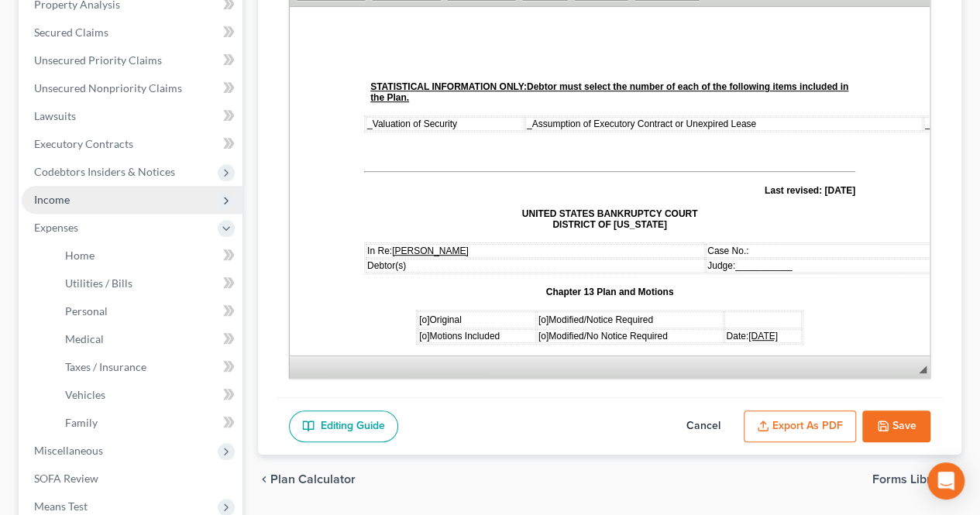
click at [98, 202] on span "Income" at bounding box center [132, 200] width 221 height 28
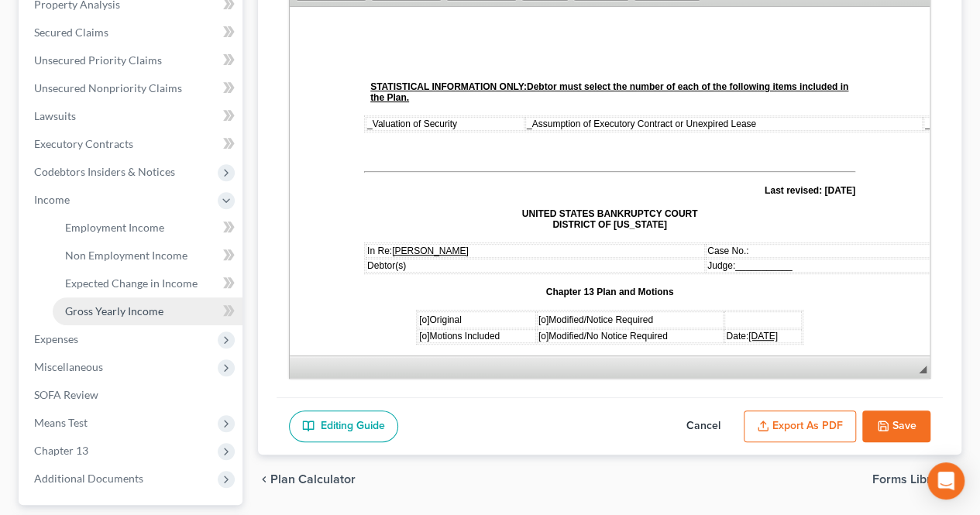
click at [101, 312] on span "Gross Yearly Income" at bounding box center [114, 311] width 98 height 13
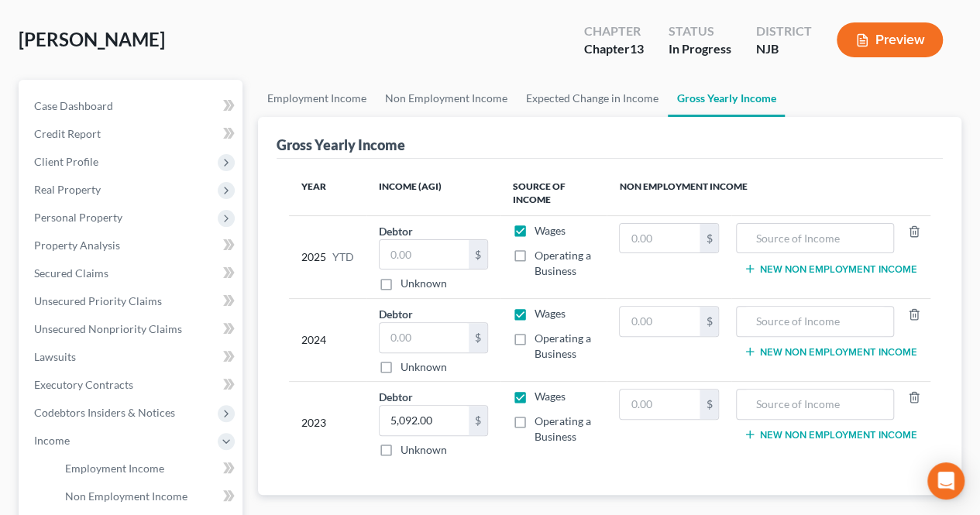
scroll to position [155, 0]
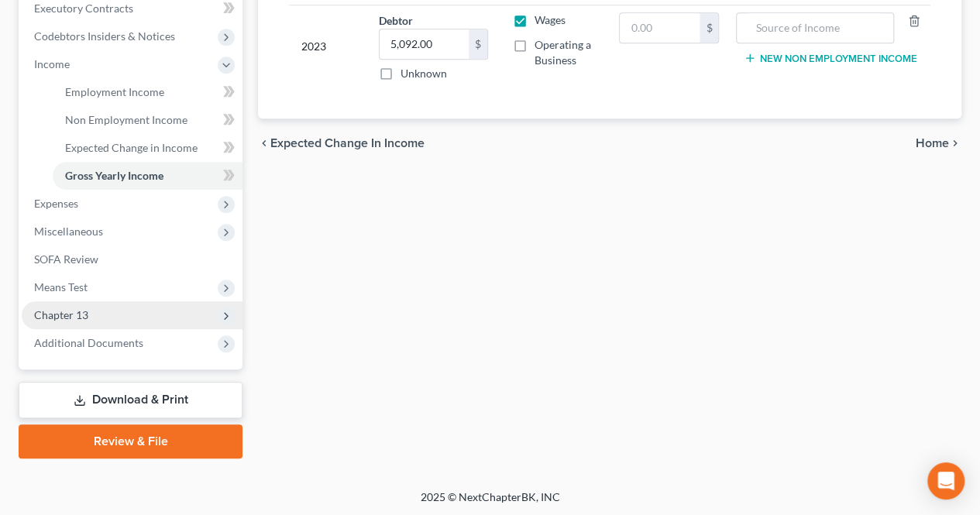
click at [145, 309] on span "Chapter 13" at bounding box center [132, 315] width 221 height 28
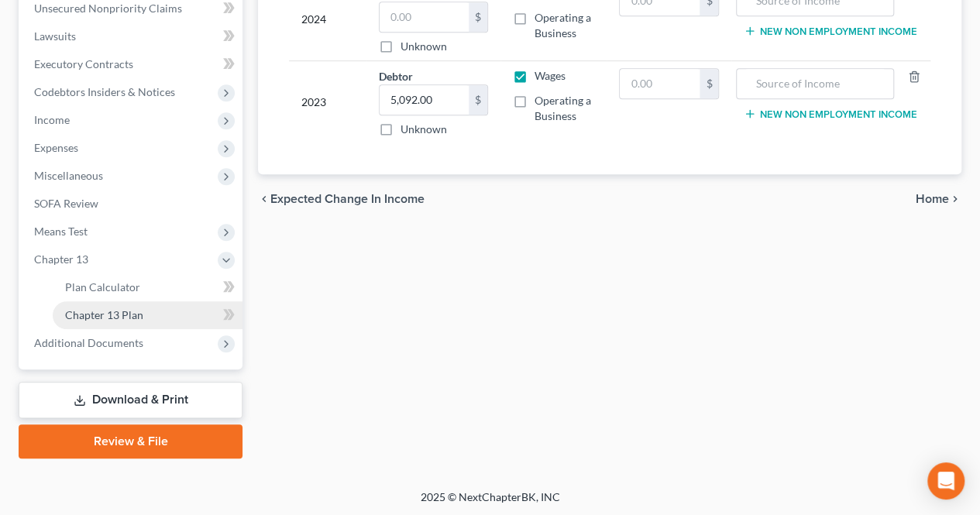
click at [138, 323] on link "Chapter 13 Plan" at bounding box center [148, 315] width 190 height 28
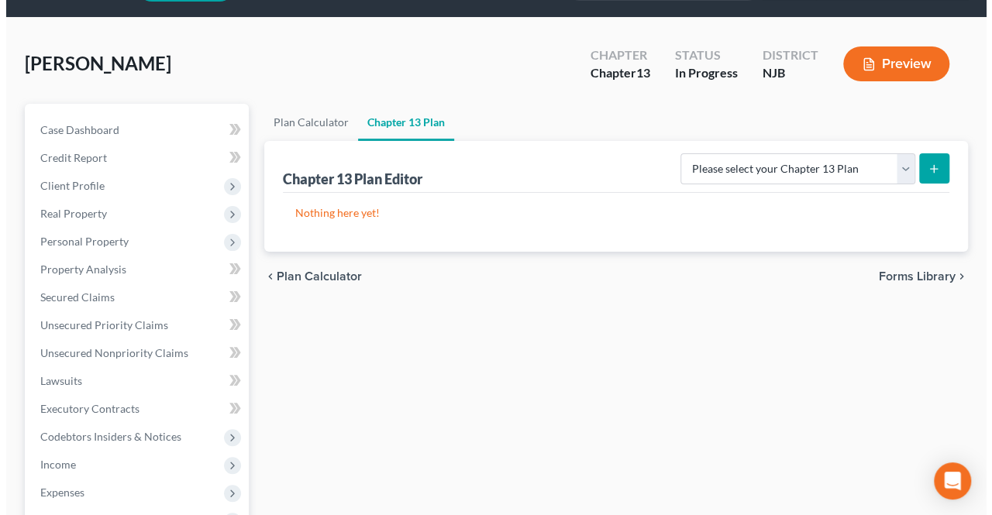
scroll to position [78, 0]
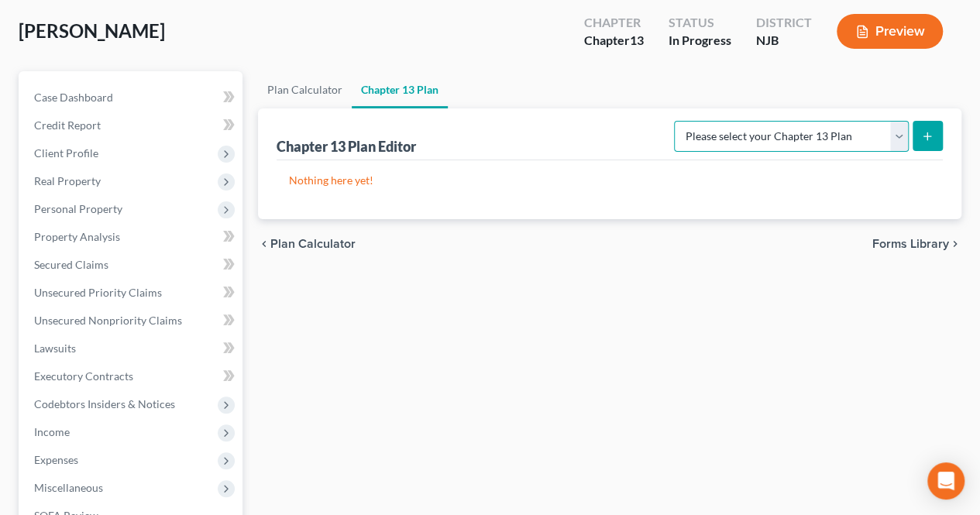
drag, startPoint x: 823, startPoint y: 131, endPoint x: 823, endPoint y: 143, distance: 12.4
click at [823, 131] on select "Please select your Chapter 13 Plan District of [US_STATE] - Effective [DATE] Di…" at bounding box center [791, 136] width 235 height 31
select select "0"
click at [674, 121] on select "Please select your Chapter 13 Plan District of [US_STATE] - Effective [DATE] Di…" at bounding box center [791, 136] width 235 height 31
click at [937, 140] on button "submit" at bounding box center [928, 136] width 30 height 30
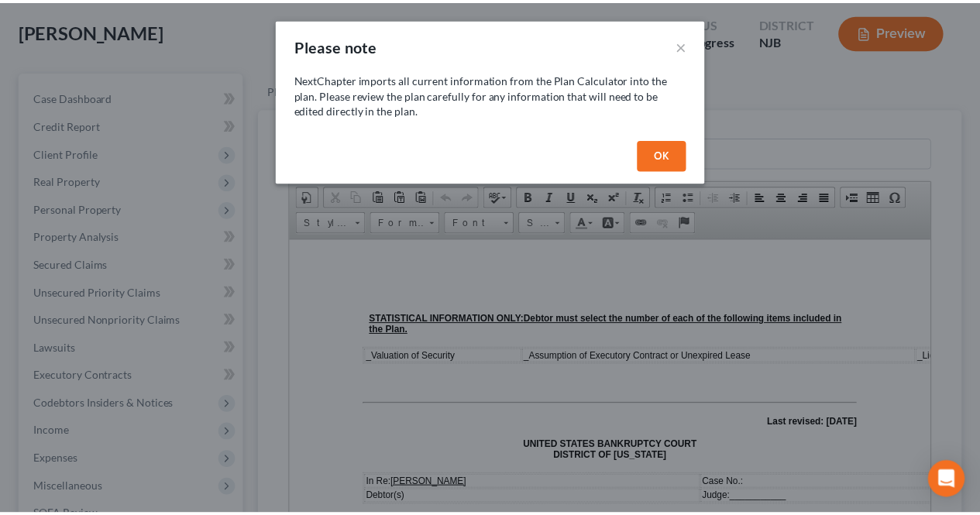
scroll to position [0, 0]
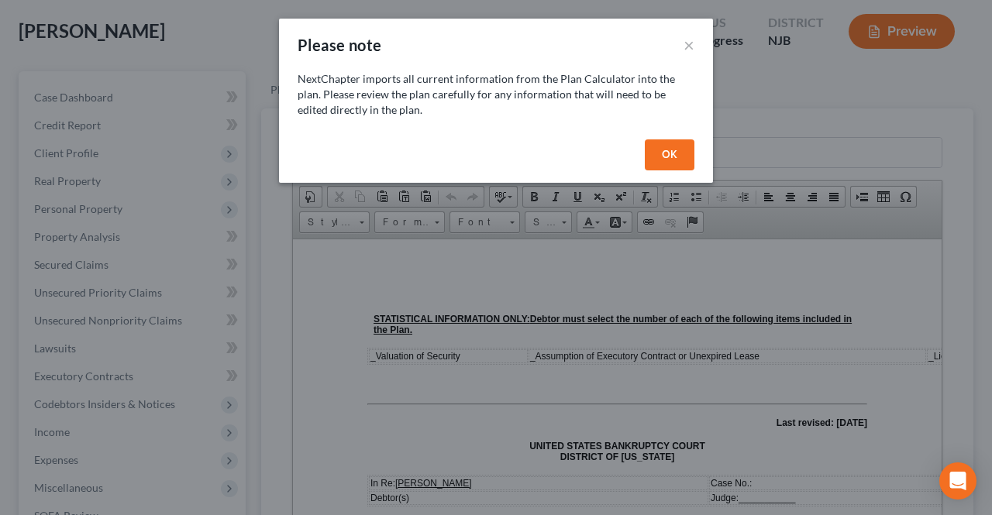
click at [663, 153] on button "OK" at bounding box center [670, 155] width 50 height 31
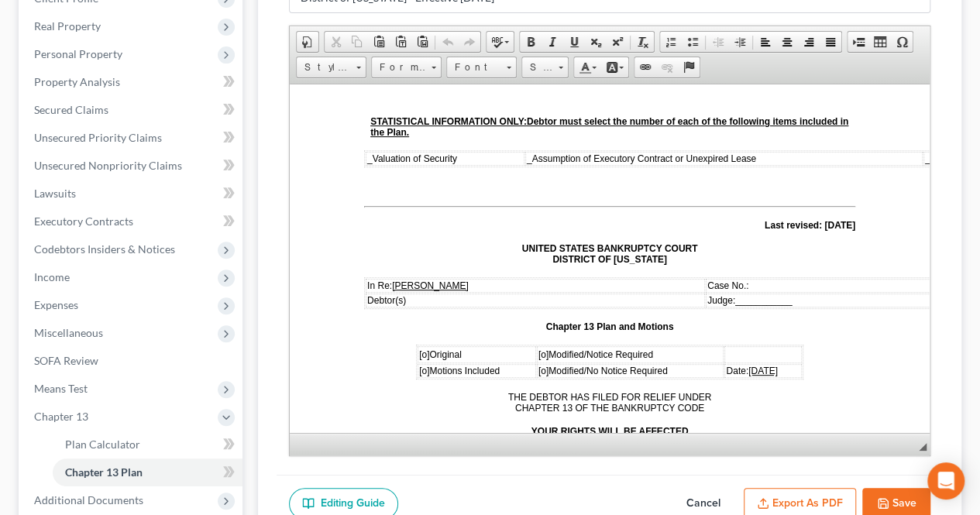
scroll to position [78, 0]
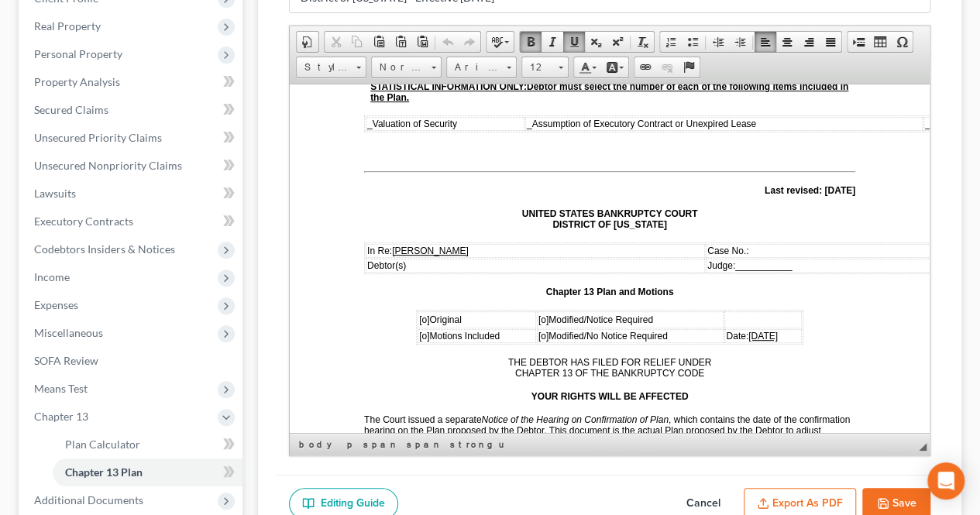
click at [419, 315] on span "[o]" at bounding box center [424, 319] width 10 height 11
drag, startPoint x: 753, startPoint y: 329, endPoint x: 746, endPoint y: 327, distance: 7.9
click at [749, 330] on span "[DATE]" at bounding box center [763, 335] width 29 height 11
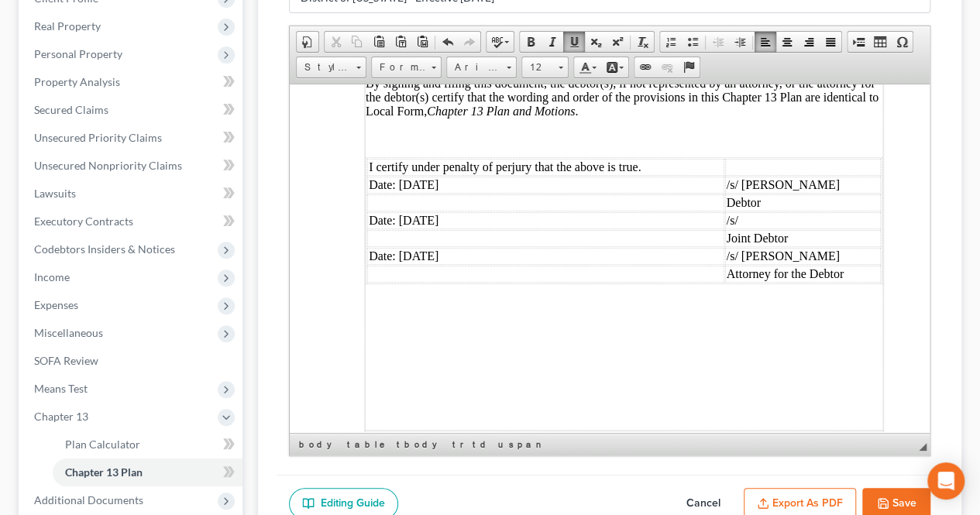
scroll to position [4757, 0]
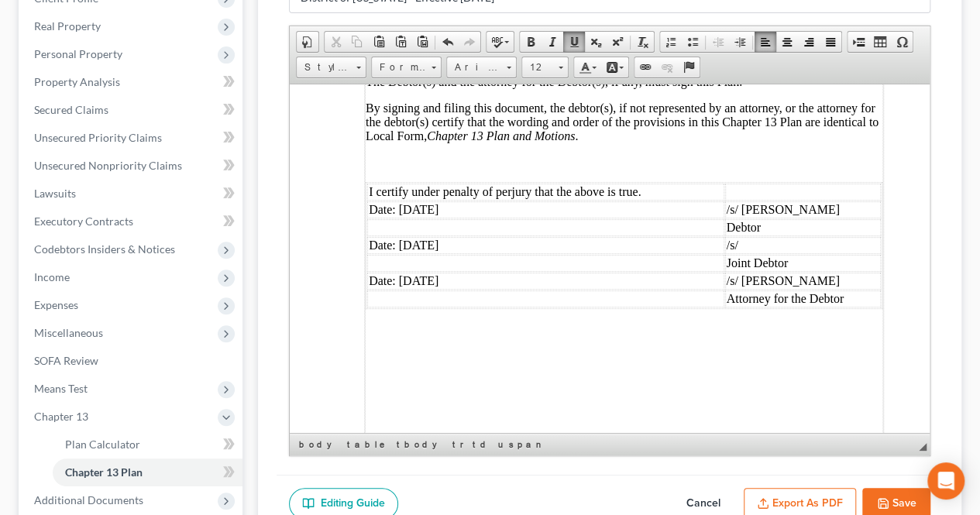
click at [423, 272] on td "Date: [DATE]" at bounding box center [545, 280] width 357 height 17
drag, startPoint x: 470, startPoint y: 216, endPoint x: 403, endPoint y: 210, distance: 66.9
click at [403, 236] on td "Date: [DATE]" at bounding box center [545, 244] width 357 height 17
click at [426, 201] on td "Date: [DATE]" at bounding box center [545, 209] width 357 height 17
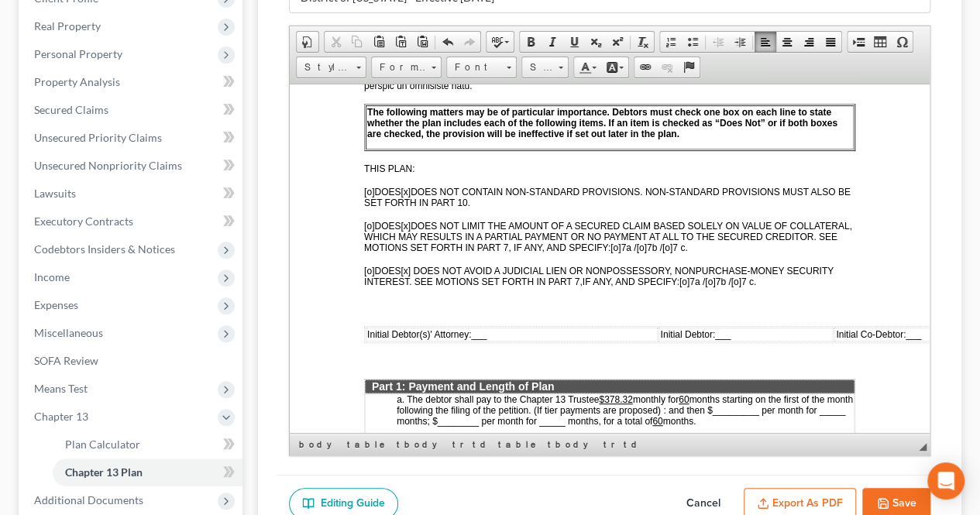
scroll to position [543, 0]
click at [571, 326] on td "Initial Debtor(s)' Attorney: ___" at bounding box center [512, 333] width 292 height 14
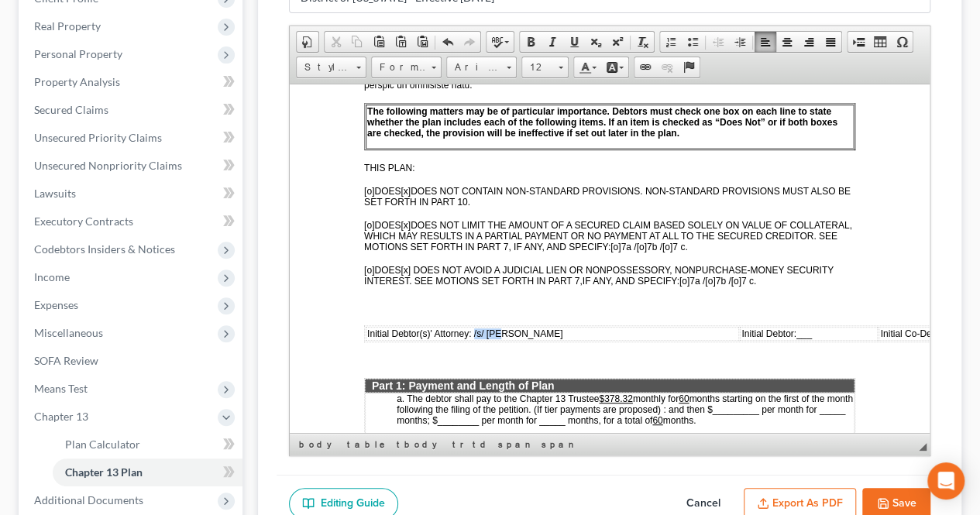
drag, startPoint x: 507, startPoint y: 325, endPoint x: 474, endPoint y: 325, distance: 33.3
click at [474, 326] on td "Initial Debtor(s)' Attorney: /s/ [PERSON_NAME]" at bounding box center [553, 333] width 374 height 14
click at [575, 49] on link "Underline" at bounding box center [574, 42] width 22 height 20
drag, startPoint x: 744, startPoint y: 323, endPoint x: 730, endPoint y: 323, distance: 14.0
click at [738, 326] on td "Initial Debtor: ___" at bounding box center [807, 333] width 139 height 14
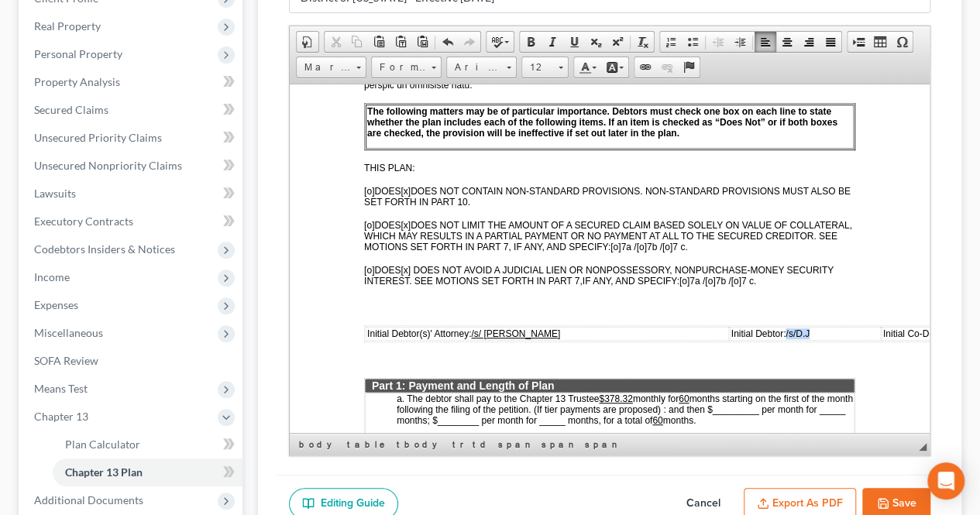
drag, startPoint x: 746, startPoint y: 321, endPoint x: 720, endPoint y: 322, distance: 25.6
click at [730, 326] on td "Initial Debtor: /s/D.J" at bounding box center [805, 333] width 151 height 14
click at [570, 43] on span at bounding box center [574, 42] width 12 height 12
click at [487, 328] on u "/s/ [PERSON_NAME]" at bounding box center [515, 333] width 89 height 11
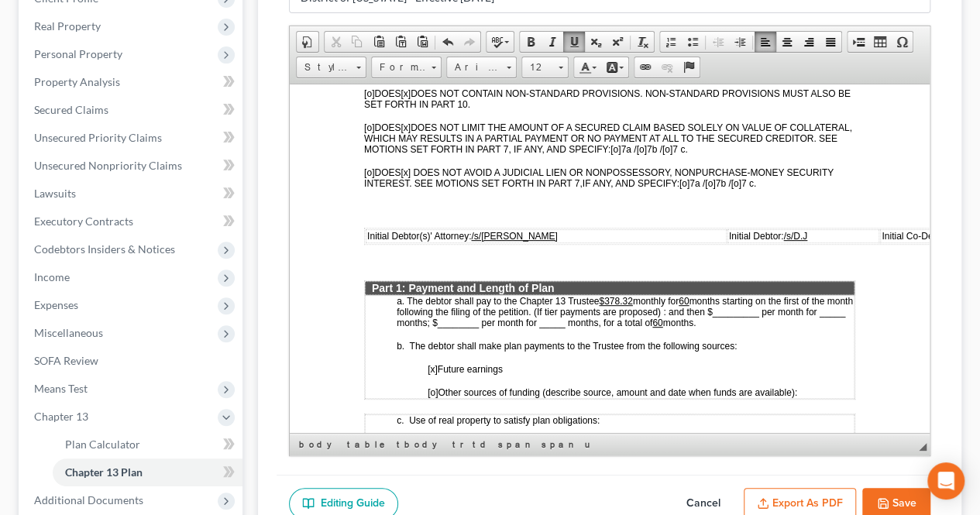
scroll to position [698, 0]
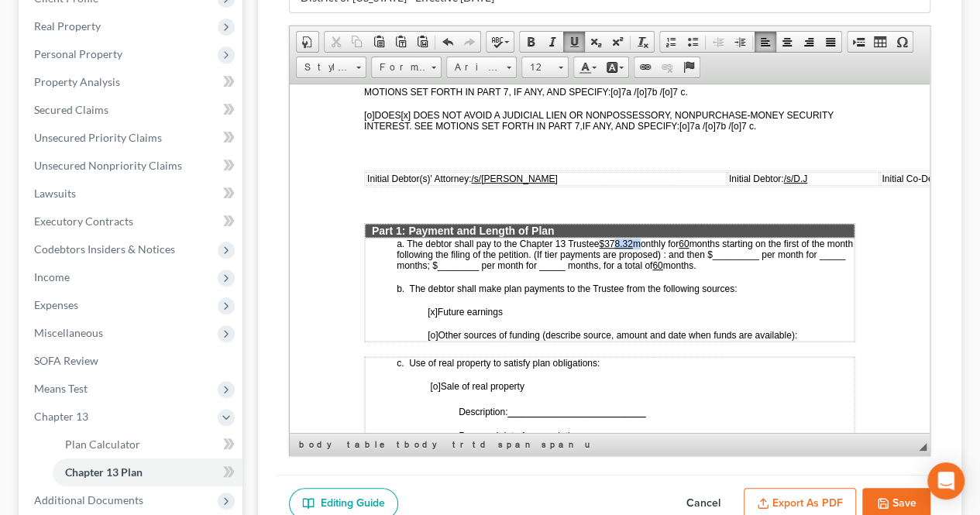
drag, startPoint x: 637, startPoint y: 230, endPoint x: 614, endPoint y: 230, distance: 23.3
click at [614, 238] on p "a. The debtor shall pay to the Chapter 13 Trustee $378.32 monthly for 60 months…" at bounding box center [625, 254] width 457 height 33
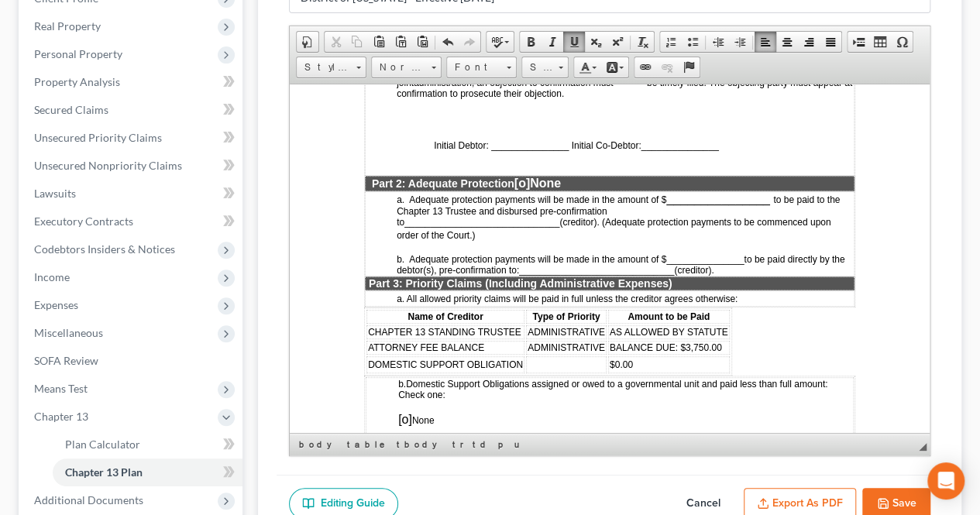
scroll to position [1318, 0]
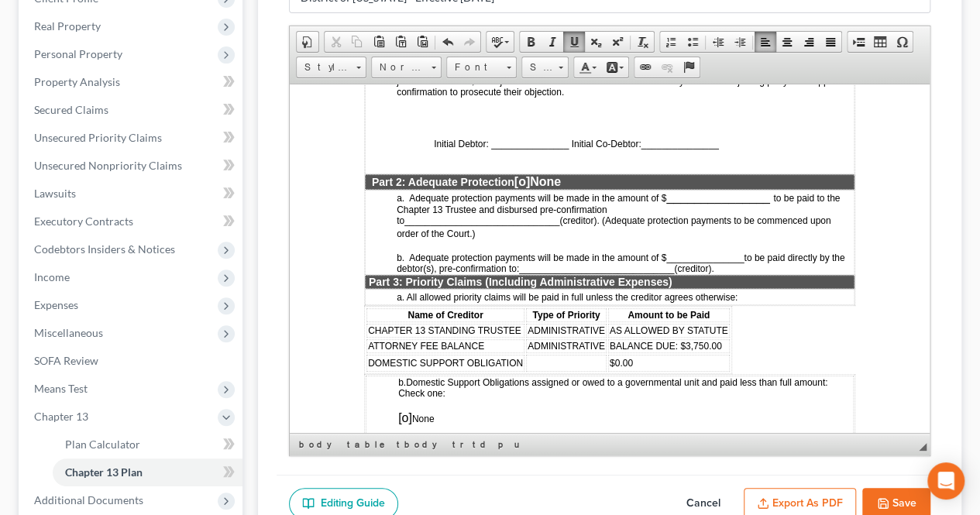
click at [526, 174] on span "[o]" at bounding box center [523, 180] width 16 height 13
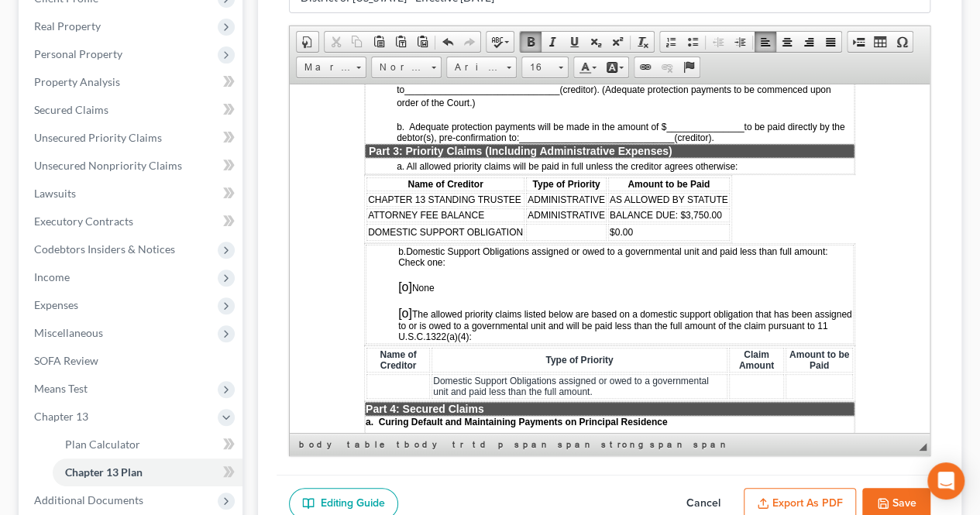
scroll to position [1473, 0]
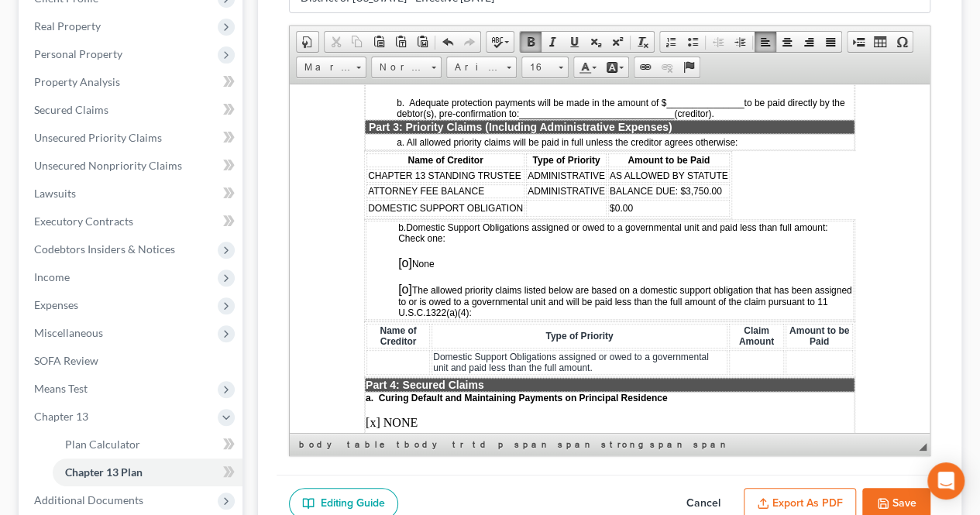
drag, startPoint x: 408, startPoint y: 250, endPoint x: 417, endPoint y: 258, distance: 12.6
click at [408, 256] on span "[o]" at bounding box center [405, 262] width 14 height 13
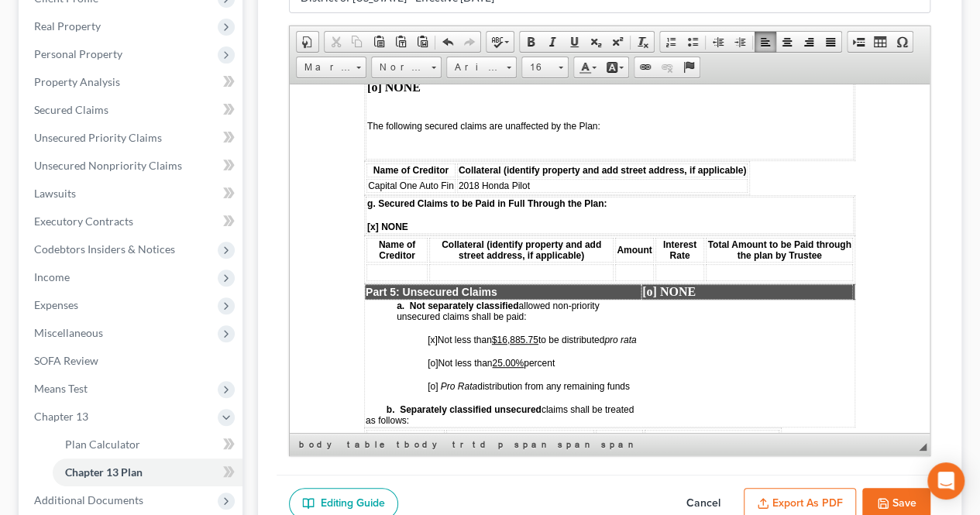
scroll to position [2868, 0]
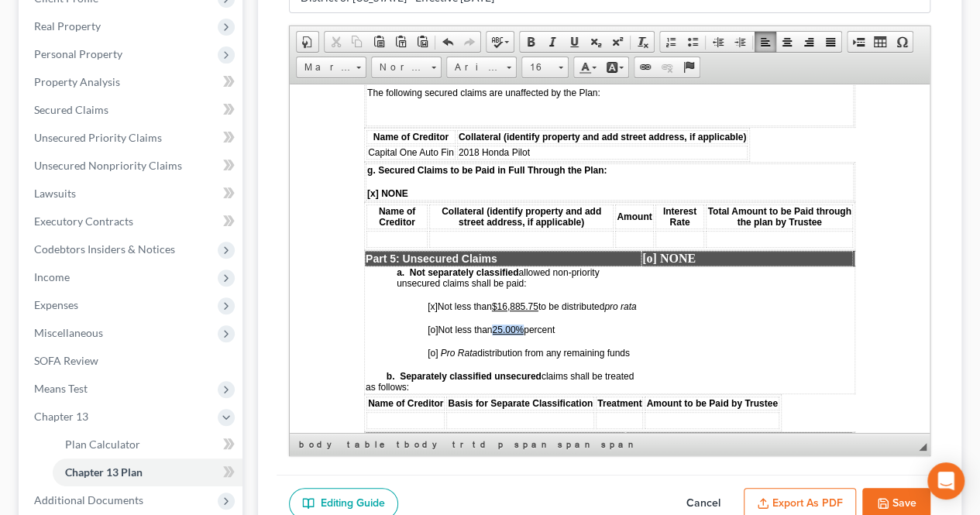
drag, startPoint x: 525, startPoint y: 325, endPoint x: 498, endPoint y: 324, distance: 27.1
click at [498, 324] on u "25.00%" at bounding box center [508, 329] width 32 height 11
click at [569, 41] on span at bounding box center [574, 42] width 12 height 12
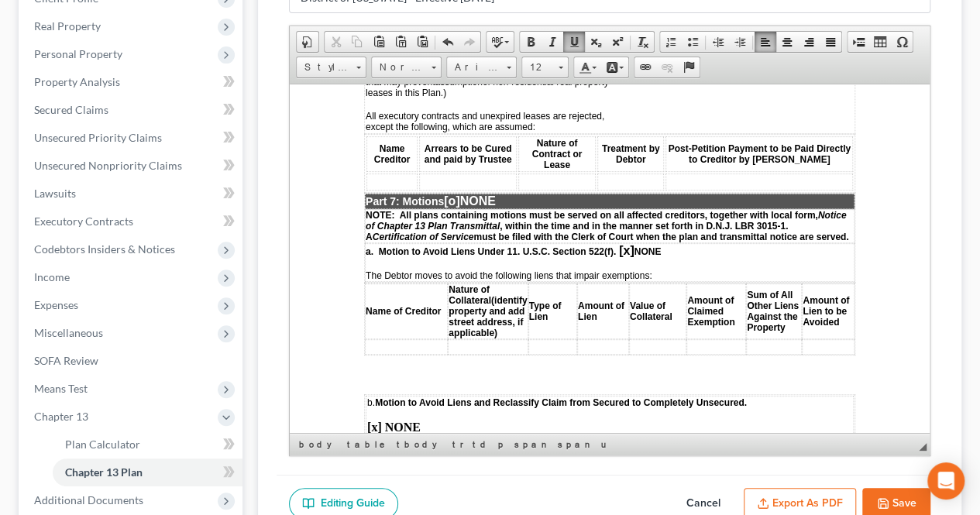
scroll to position [3333, 0]
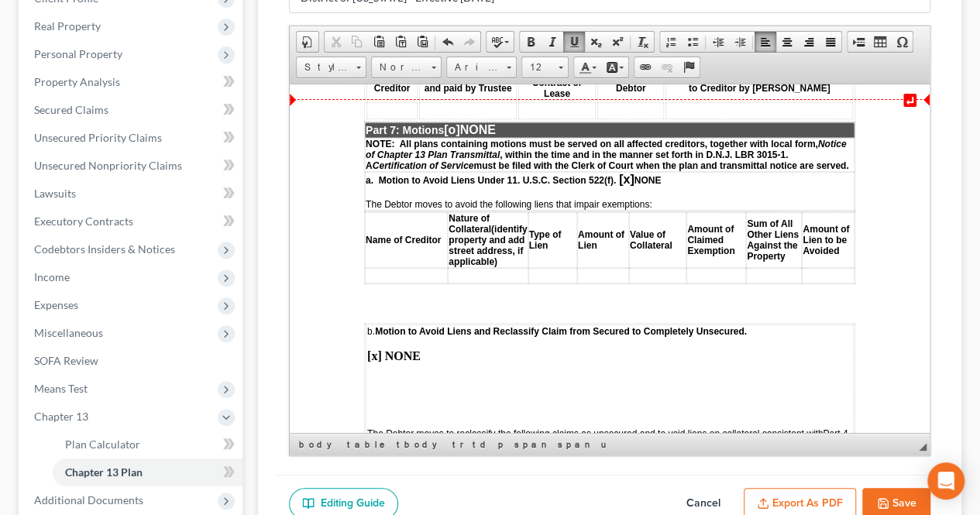
click at [460, 122] on span "[o]" at bounding box center [452, 128] width 16 height 13
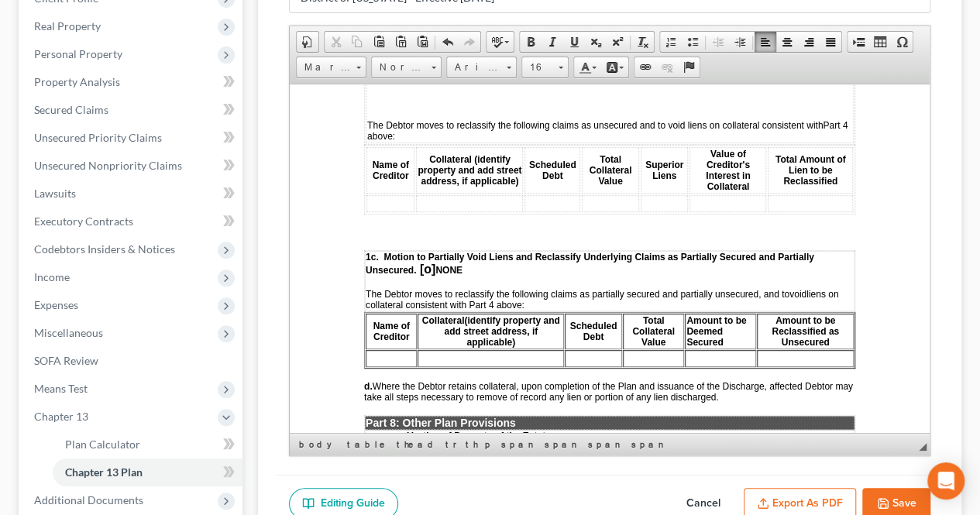
scroll to position [3643, 0]
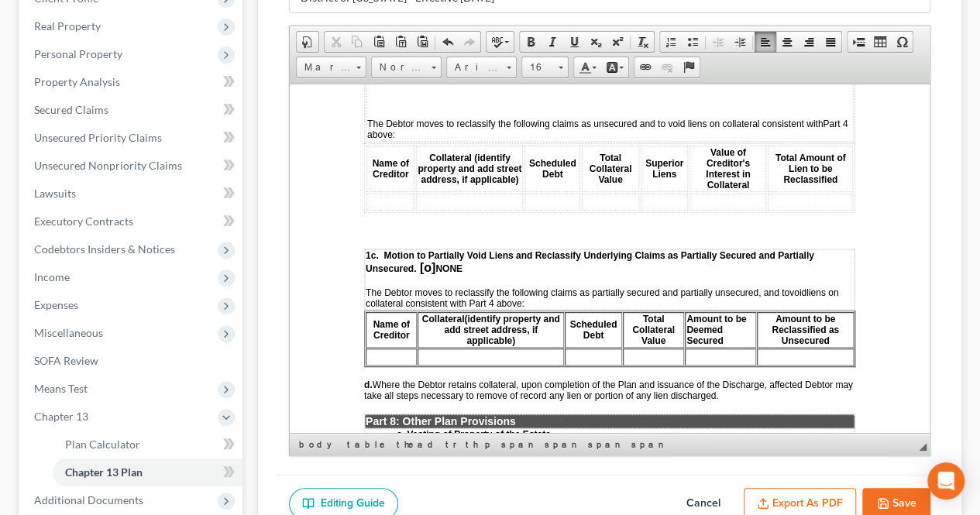
click at [425, 260] on span "[o]" at bounding box center [428, 266] width 16 height 13
click at [429, 260] on span "[o]" at bounding box center [428, 266] width 16 height 13
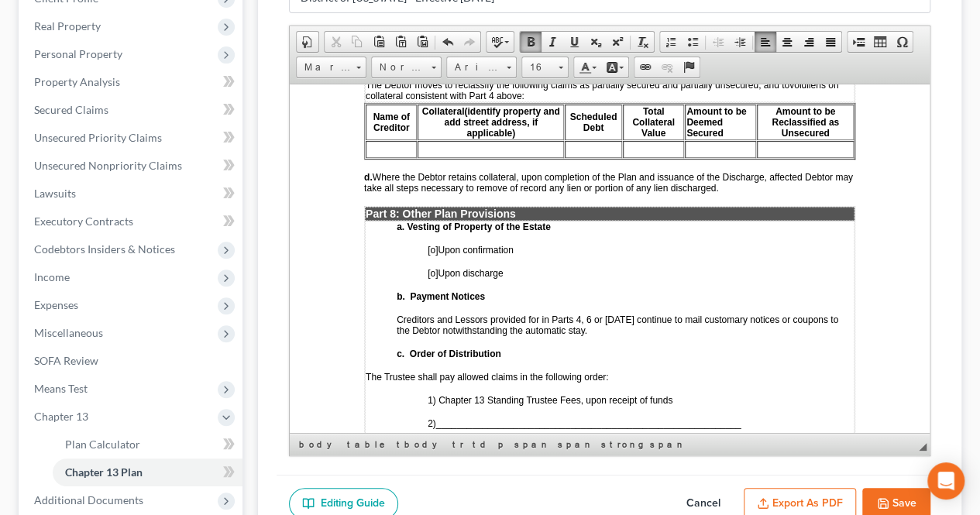
scroll to position [3875, 0]
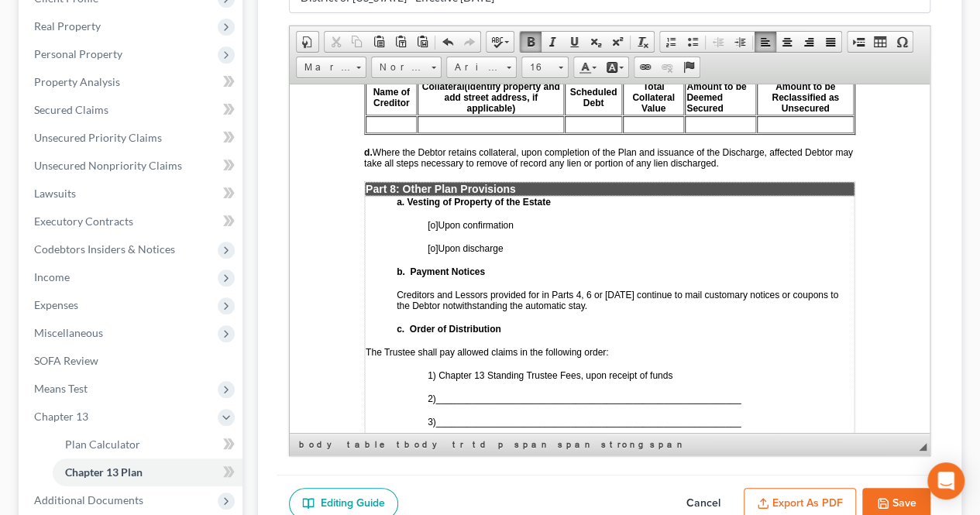
click at [435, 219] on span "[o]" at bounding box center [433, 224] width 10 height 11
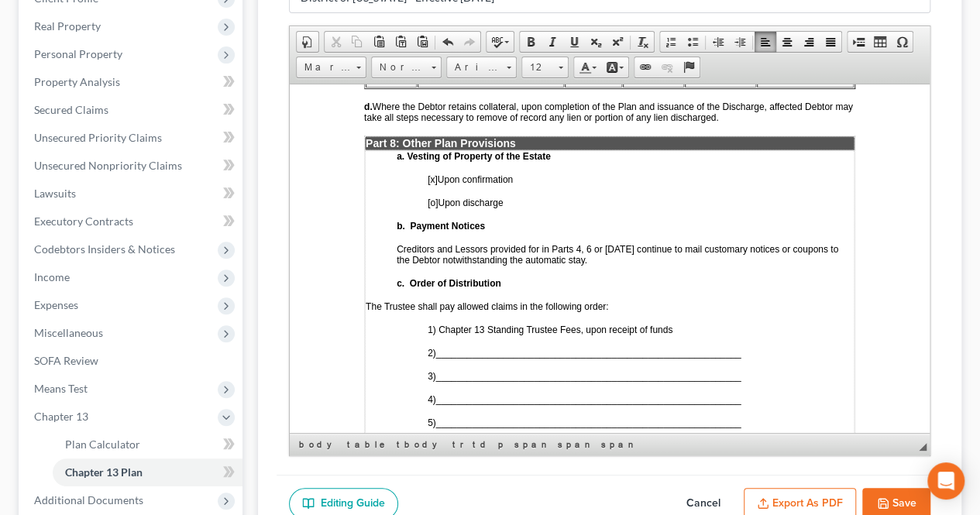
scroll to position [3953, 0]
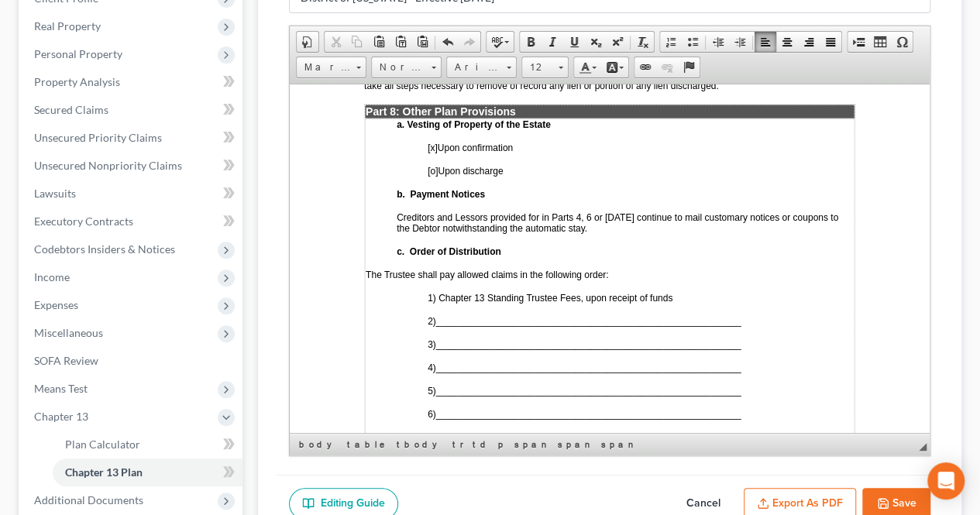
drag, startPoint x: 746, startPoint y: 300, endPoint x: 439, endPoint y: 300, distance: 306.9
click at [439, 315] on p "2) ___________________________________________________________" at bounding box center [641, 320] width 426 height 11
drag, startPoint x: 753, startPoint y: 322, endPoint x: 440, endPoint y: 327, distance: 312.4
click at [440, 339] on p "3) ___________________________________________________________" at bounding box center [641, 344] width 426 height 11
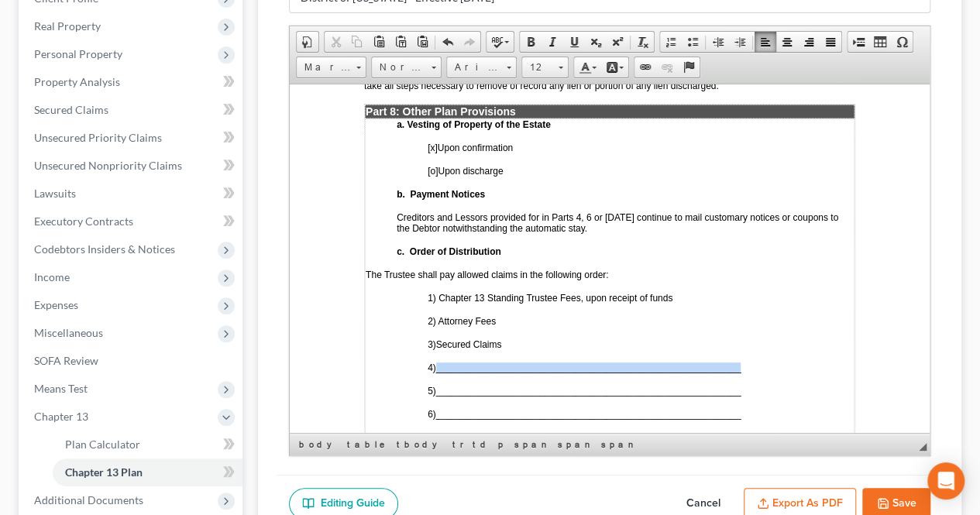
drag, startPoint x: 747, startPoint y: 351, endPoint x: 440, endPoint y: 344, distance: 307.0
click at [440, 362] on p "4) ___________________________________________________________" at bounding box center [641, 367] width 426 height 11
drag, startPoint x: 763, startPoint y: 375, endPoint x: 439, endPoint y: 367, distance: 324.1
click at [439, 367] on td "a. Vesting of Property of the Estate [x ] Upon confirmation [o] Upon discharge …" at bounding box center [610, 298] width 490 height 360
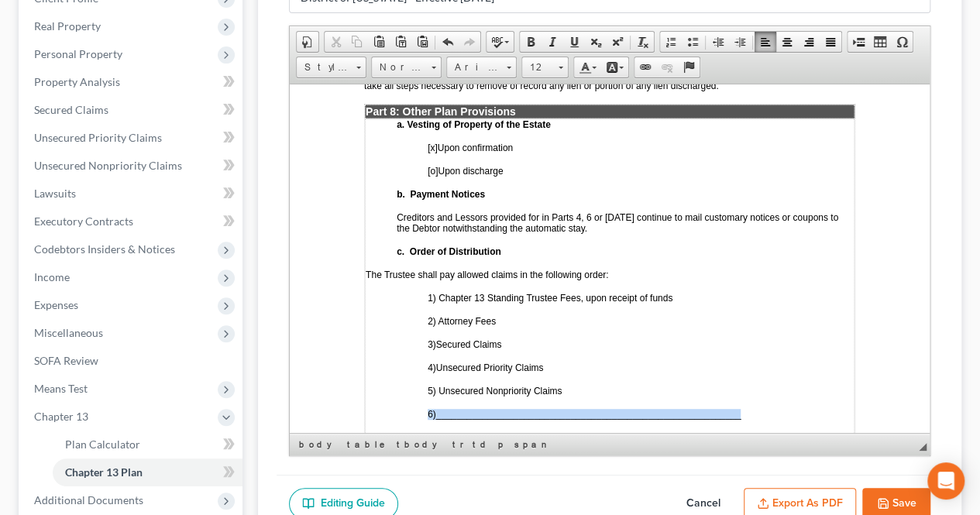
drag, startPoint x: 747, startPoint y: 391, endPoint x: 425, endPoint y: 391, distance: 321.6
click at [425, 391] on td "a. Vesting of Property of the Estate [x ] Upon confirmation [o] Upon discharge …" at bounding box center [610, 298] width 490 height 360
drag, startPoint x: 569, startPoint y: 363, endPoint x: 406, endPoint y: 274, distance: 185.6
click at [407, 274] on td "a. Vesting of Property of the Estate [x ] Upon confirmation [o] Upon discharge …" at bounding box center [610, 299] width 490 height 363
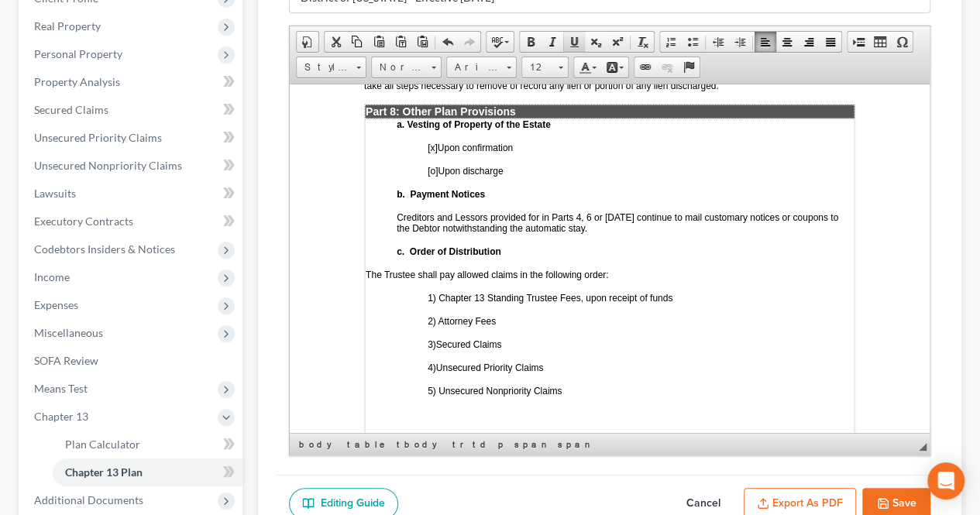
click at [569, 41] on span at bounding box center [574, 42] width 12 height 12
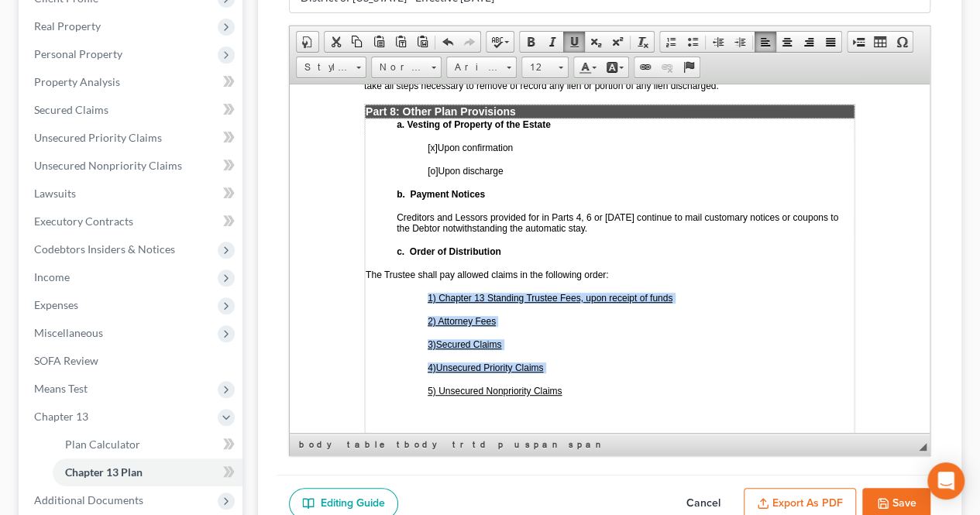
click at [630, 362] on p "4) Unsecured Priority Claims" at bounding box center [641, 367] width 426 height 11
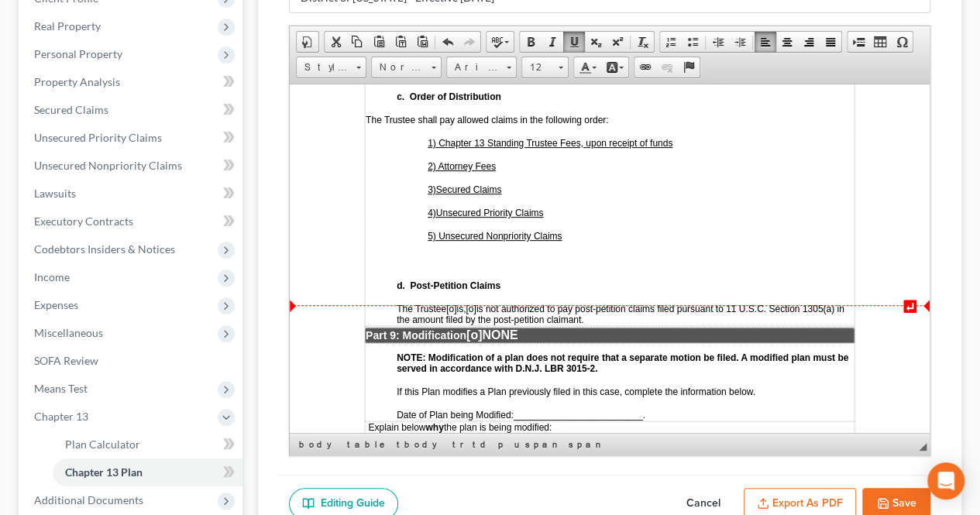
click at [476, 303] on span "[o]" at bounding box center [471, 308] width 10 height 11
click at [482, 328] on span "[o]" at bounding box center [475, 334] width 16 height 13
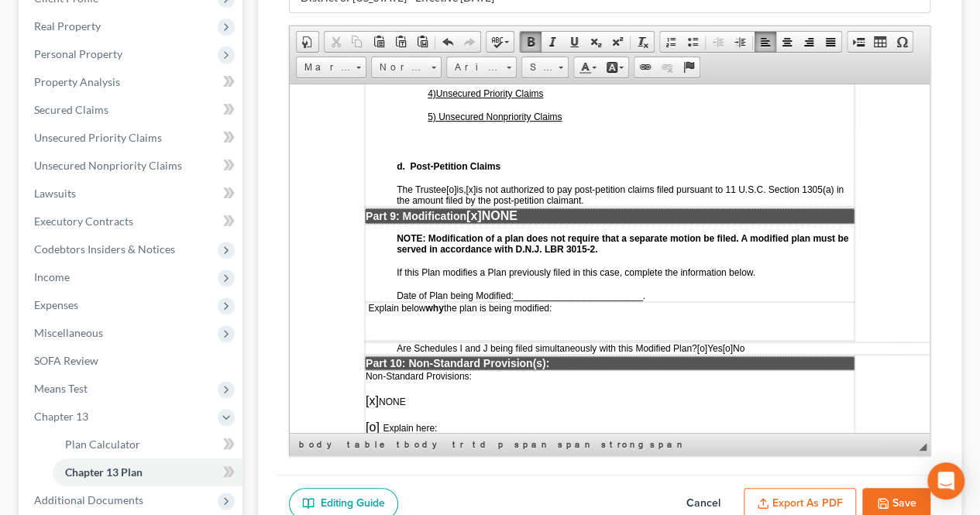
scroll to position [4263, 0]
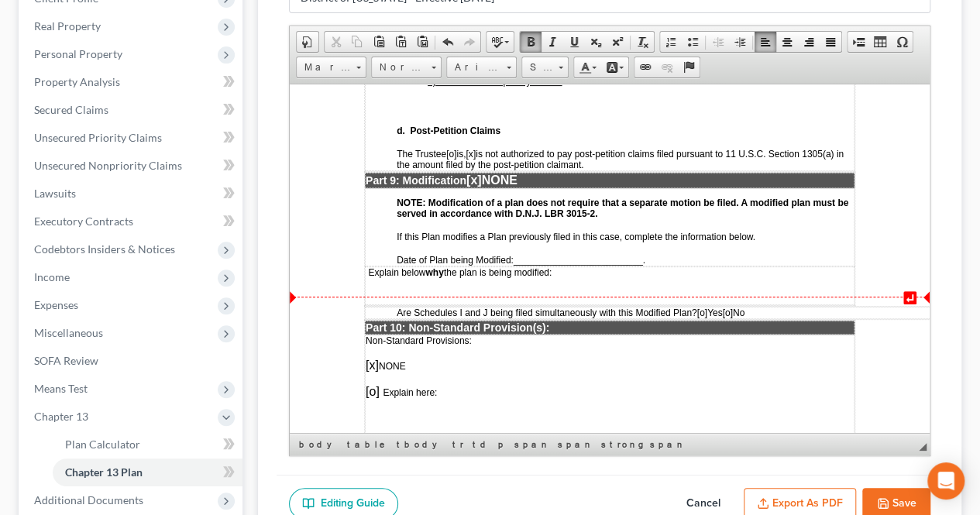
click at [732, 307] on span "[o]" at bounding box center [727, 312] width 10 height 11
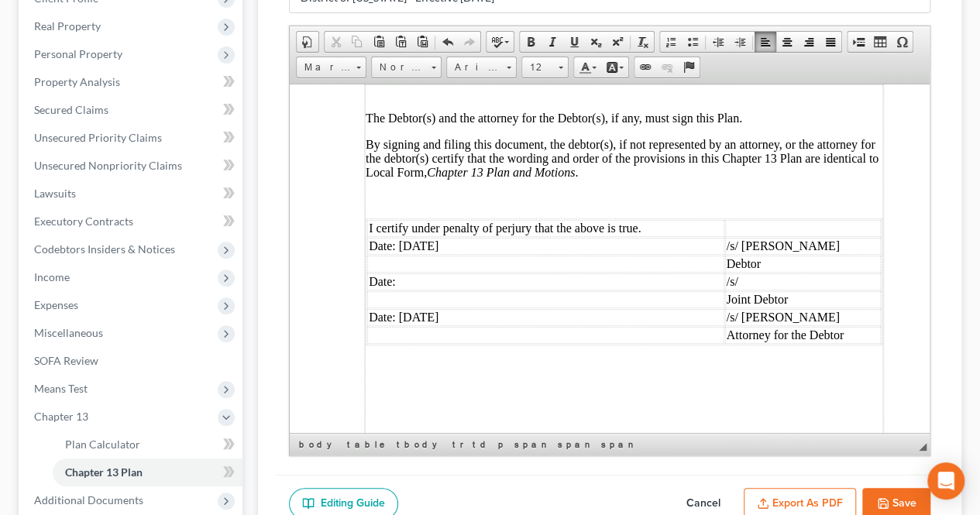
scroll to position [4728, 0]
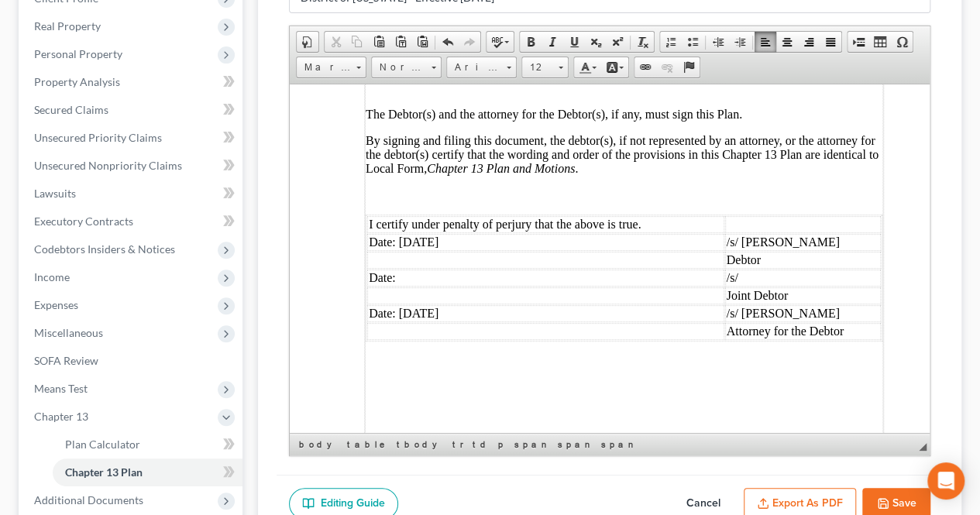
click at [901, 494] on button "Save" at bounding box center [897, 504] width 68 height 33
select select "0"
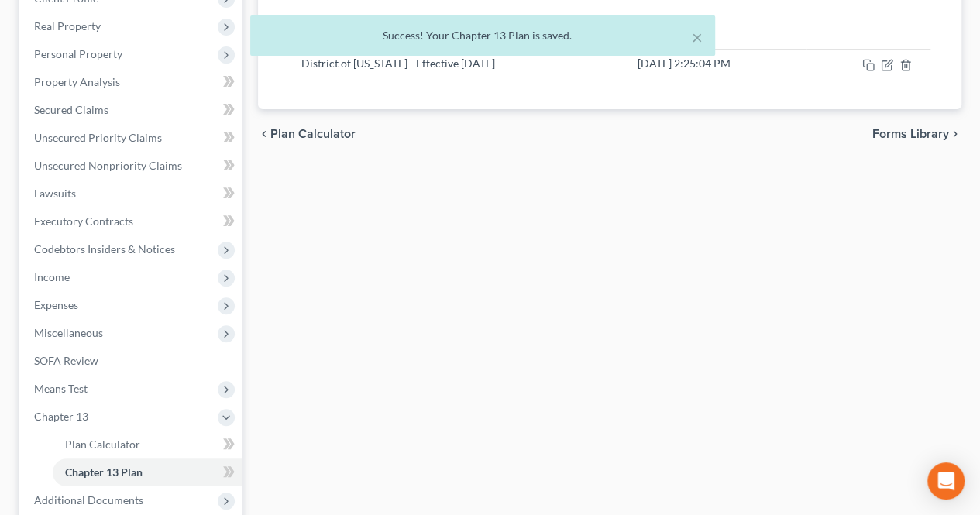
scroll to position [0, 0]
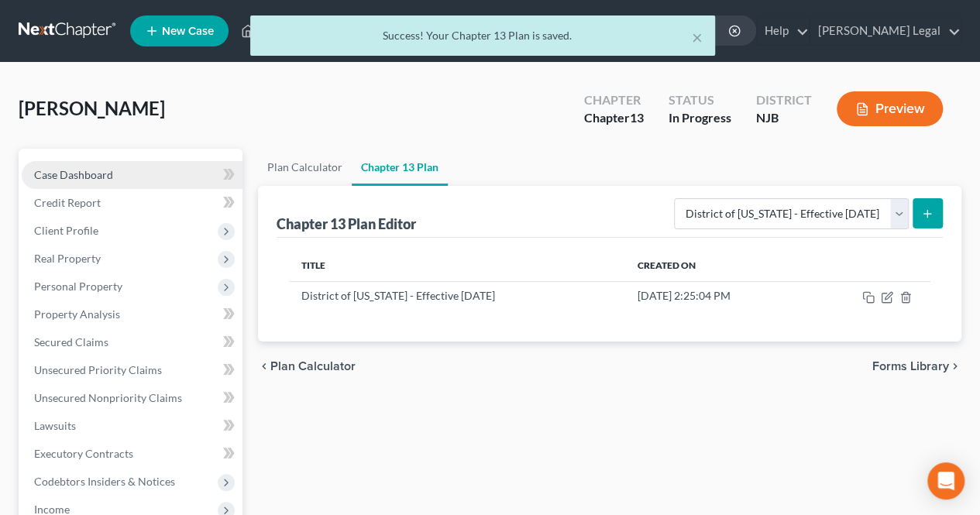
click at [175, 185] on link "Case Dashboard" at bounding box center [132, 175] width 221 height 28
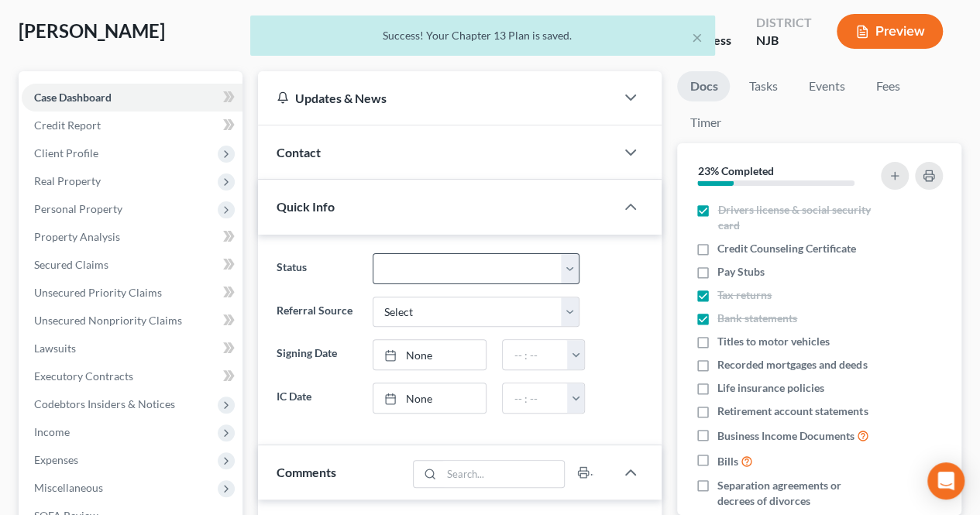
scroll to position [14, 0]
drag, startPoint x: 451, startPoint y: 270, endPoint x: 450, endPoint y: 278, distance: 7.8
click at [451, 270] on select at bounding box center [477, 268] width 208 height 31
click at [451, 277] on select "Confirmation Issues Confirmed Confirmed/Dismissed Didn't file Discharged Dismis…" at bounding box center [477, 268] width 208 height 31
click at [449, 277] on select "Confirmation Issues Confirmed Confirmed/Dismissed Didn't file Discharged Dismis…" at bounding box center [477, 268] width 208 height 31
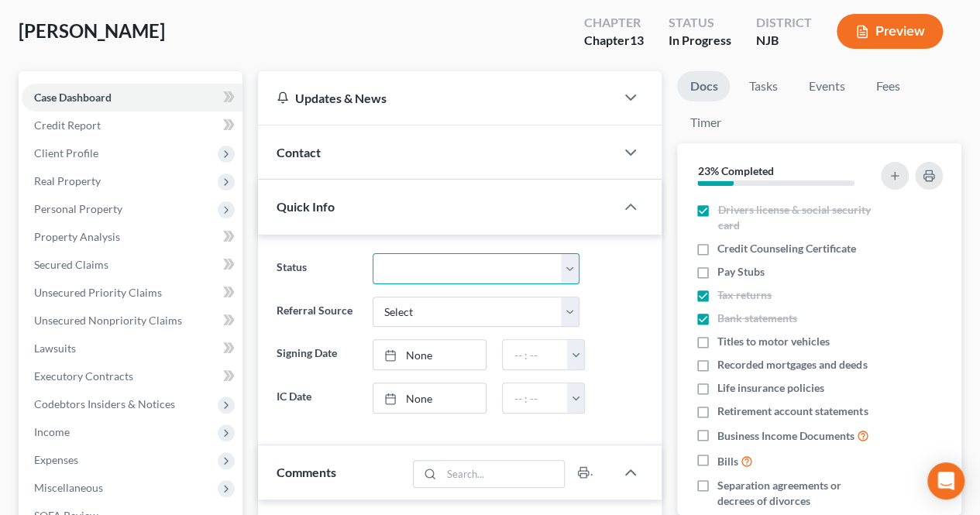
select select "11"
click at [373, 253] on select "Confirmation Issues Confirmed Confirmed/Dismissed Didn't file Discharged Dismis…" at bounding box center [477, 268] width 208 height 31
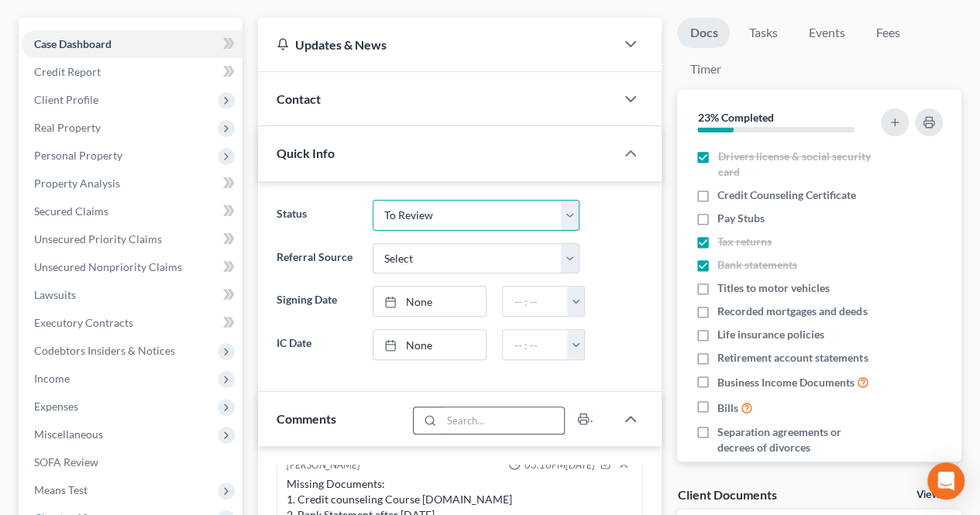
scroll to position [155, 0]
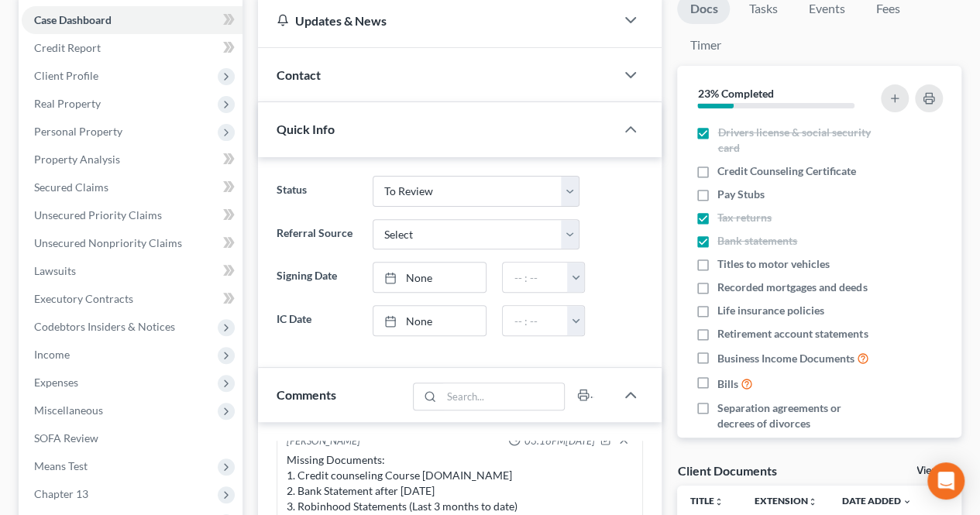
drag, startPoint x: 710, startPoint y: 171, endPoint x: 662, endPoint y: 248, distance: 90.5
click at [718, 171] on label "Credit Counseling Certificate" at bounding box center [787, 172] width 139 height 16
click at [724, 171] on input "Credit Counseling Certificate" at bounding box center [729, 169] width 10 height 10
checkbox input "true"
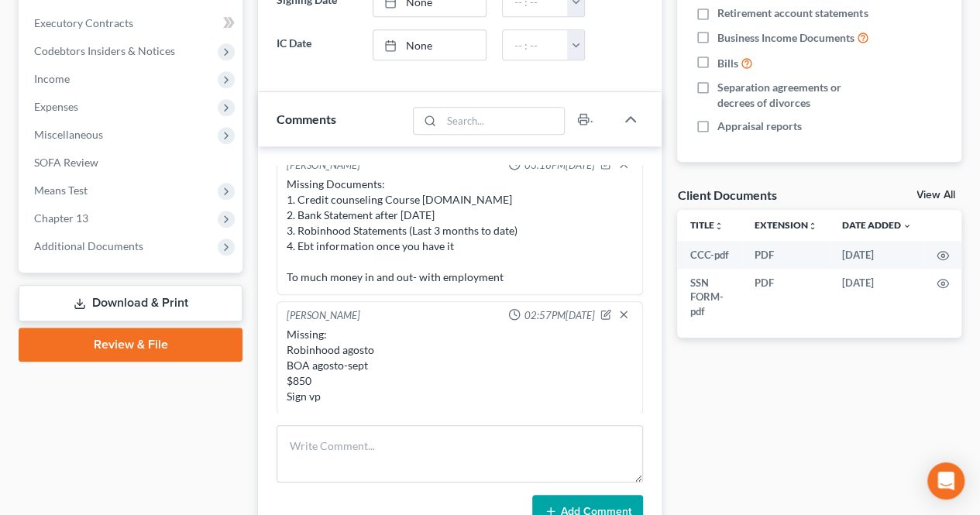
scroll to position [465, 0]
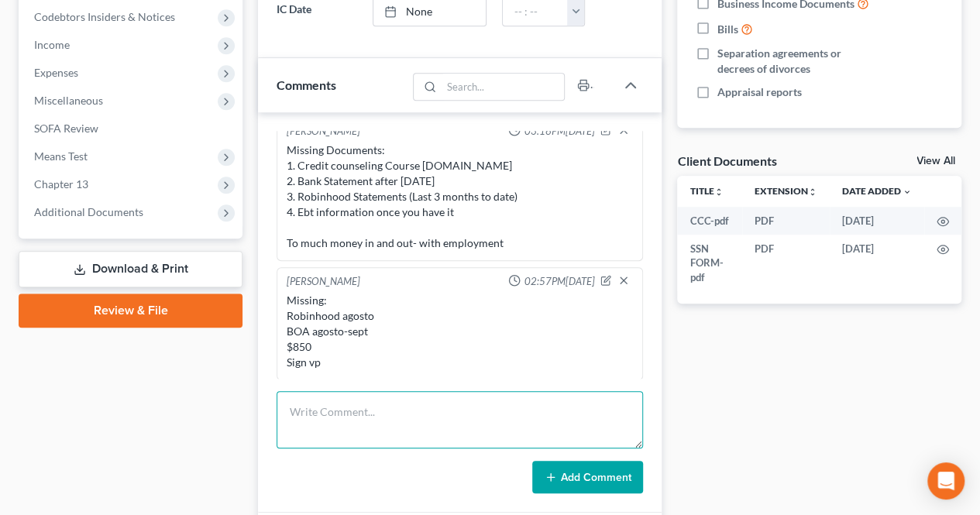
click at [528, 410] on textarea at bounding box center [460, 419] width 367 height 57
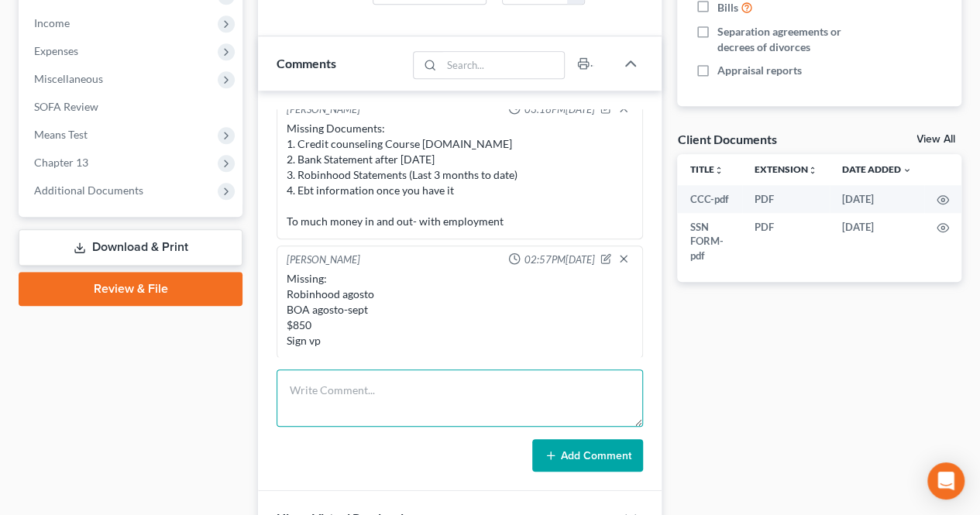
scroll to position [543, 0]
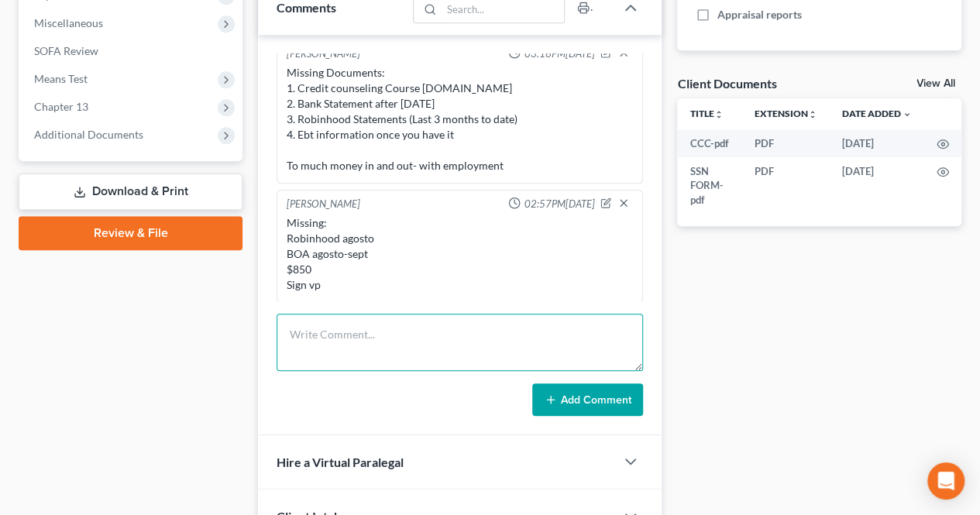
click at [409, 343] on textarea at bounding box center [460, 342] width 367 height 57
paste textarea ""lives in [GEOGRAPHIC_DATA]" previously NY with ebt and house assistance. Claim…"
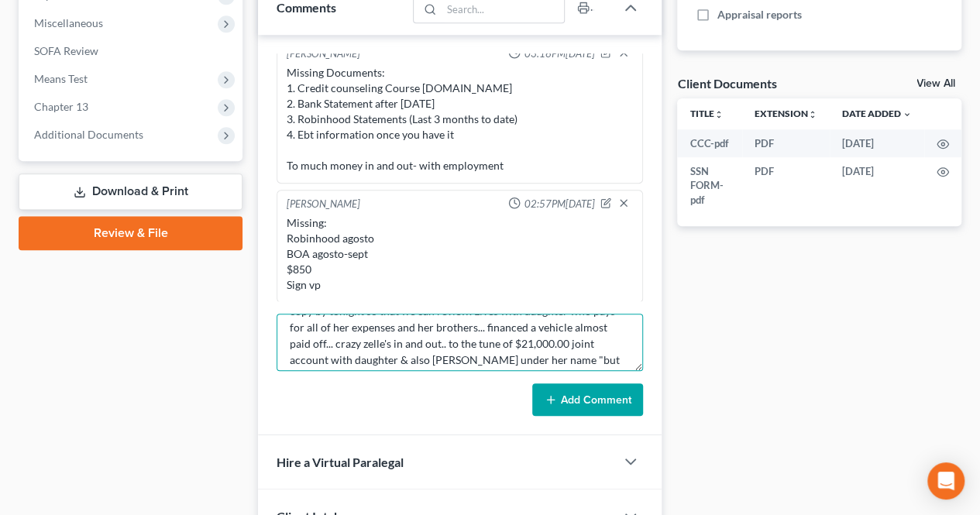
scroll to position [40, 0]
type textarea "Final Note: "lives in [GEOGRAPHIC_DATA]" previously NY with ebt and house assis…"
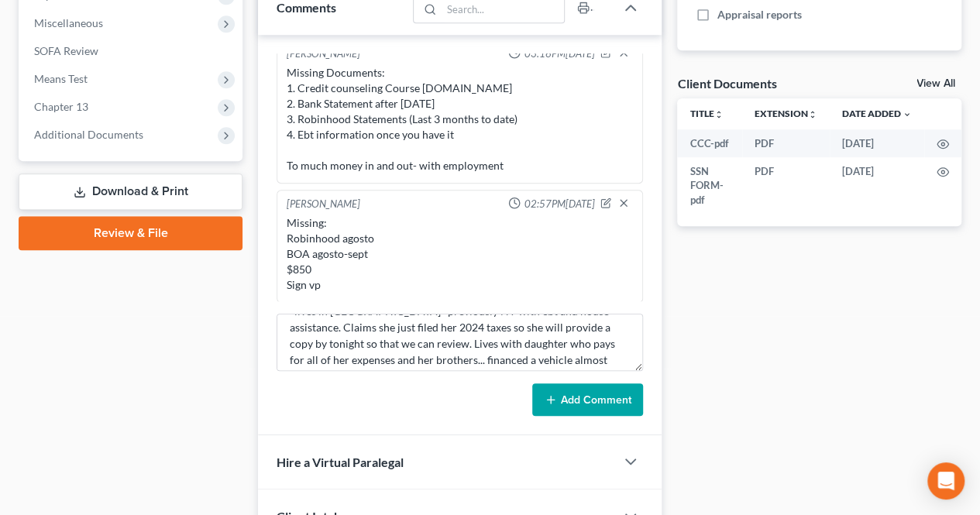
click at [590, 403] on button "Add Comment" at bounding box center [587, 400] width 111 height 33
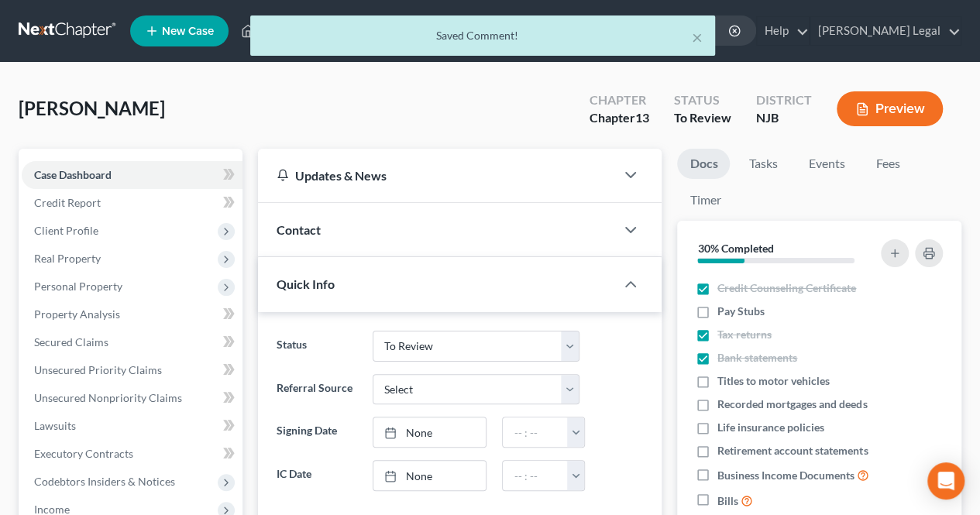
scroll to position [14, 0]
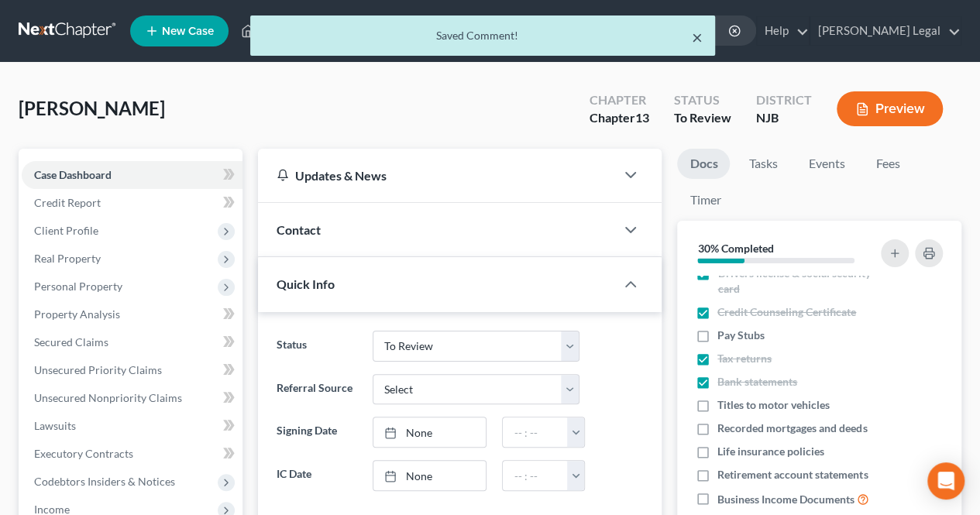
click at [699, 40] on button "×" at bounding box center [697, 37] width 11 height 19
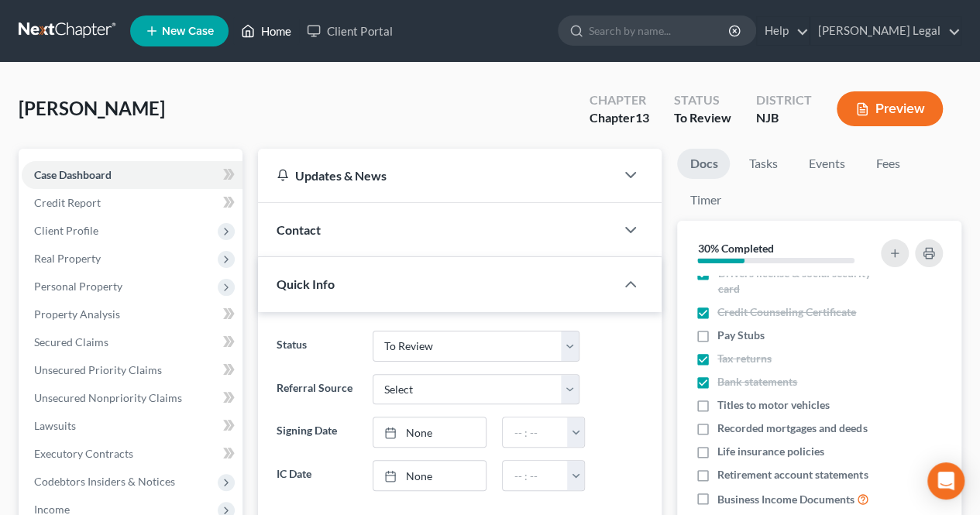
click at [250, 29] on icon at bounding box center [248, 31] width 14 height 19
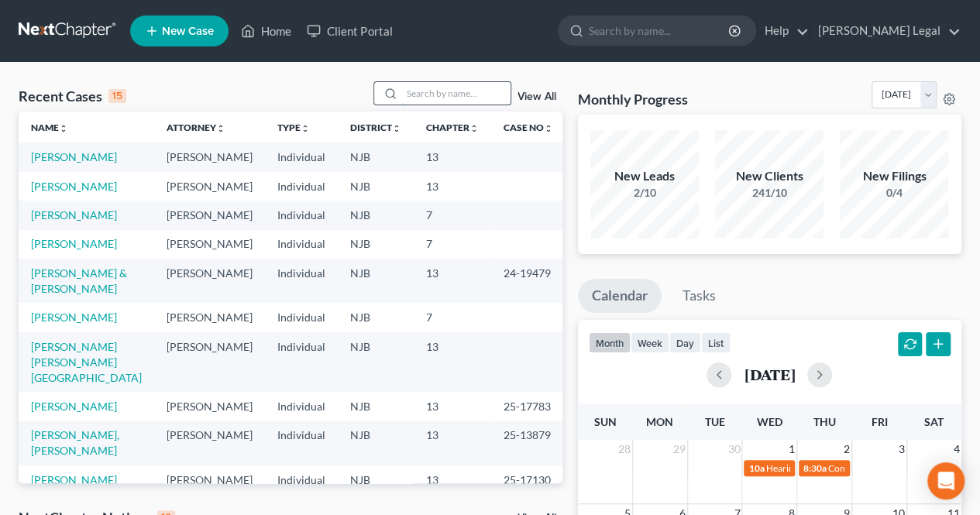
click at [461, 103] on input "search" at bounding box center [456, 93] width 109 height 22
type input "l"
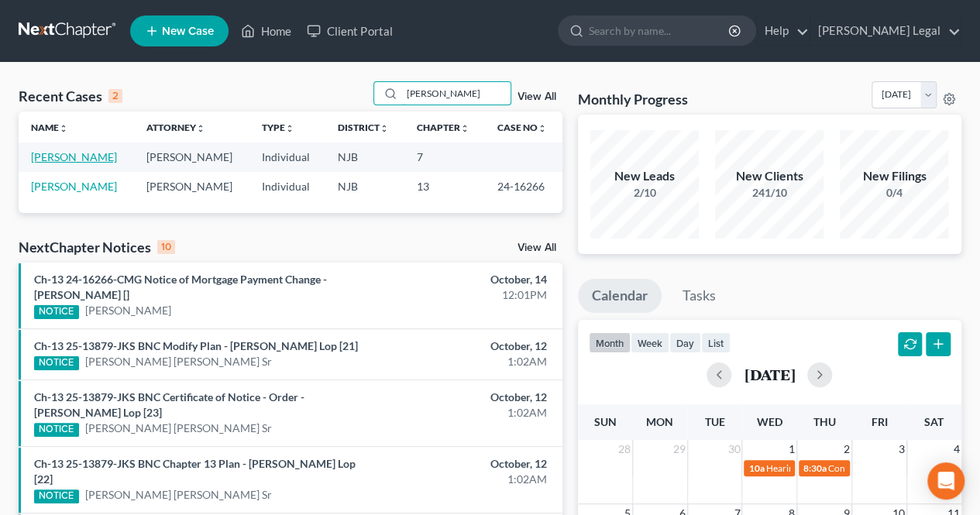
type input "[PERSON_NAME]"
click at [79, 159] on link "[PERSON_NAME]" at bounding box center [74, 156] width 86 height 13
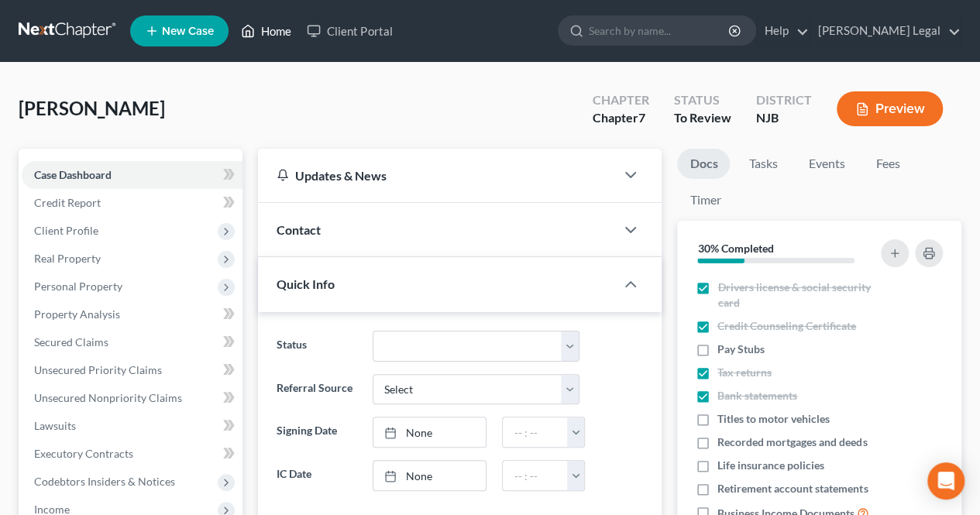
click at [286, 27] on link "Home" at bounding box center [266, 31] width 66 height 28
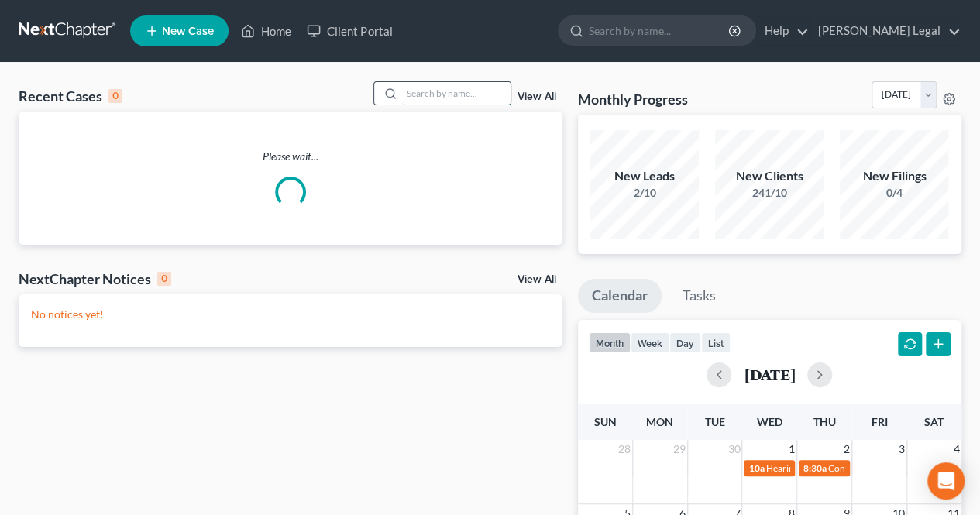
click at [430, 91] on input "search" at bounding box center [456, 93] width 109 height 22
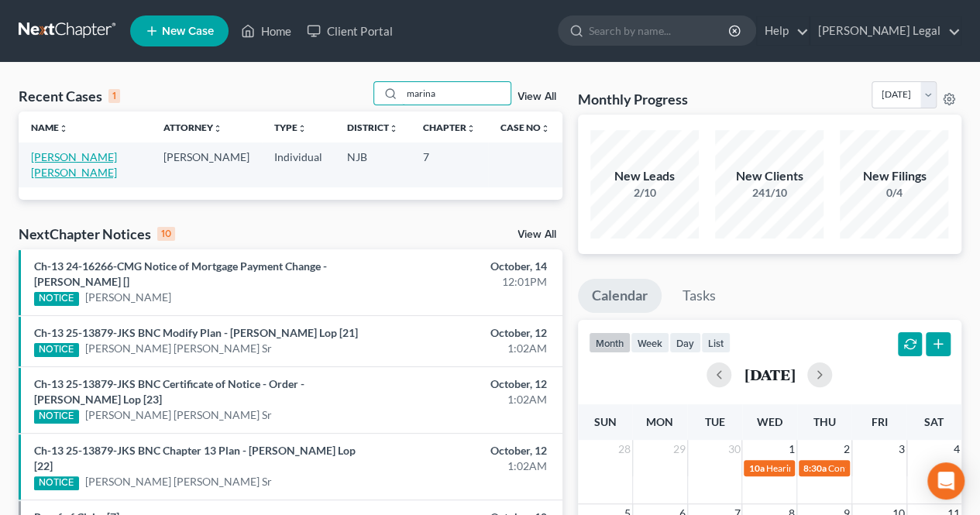
type input "marina"
click at [104, 157] on link "[PERSON_NAME] [PERSON_NAME]" at bounding box center [74, 164] width 86 height 29
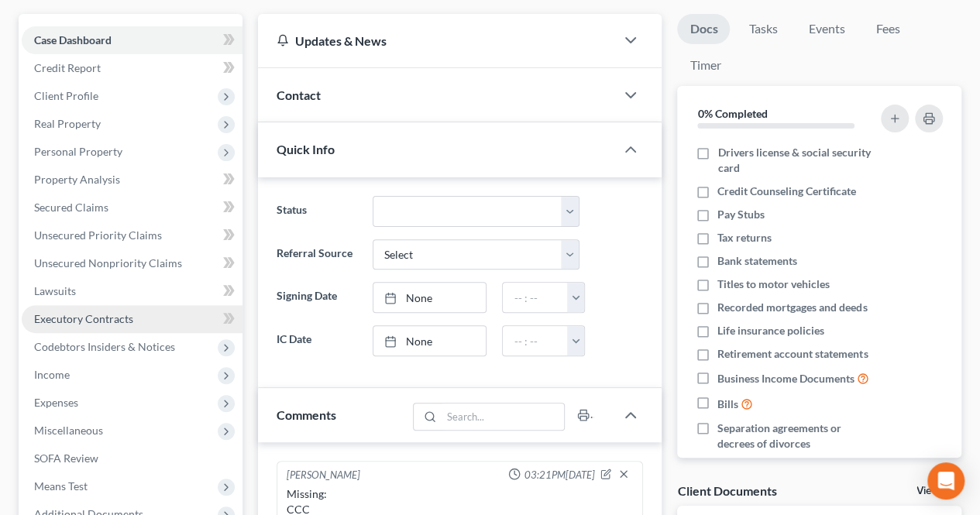
scroll to position [155, 0]
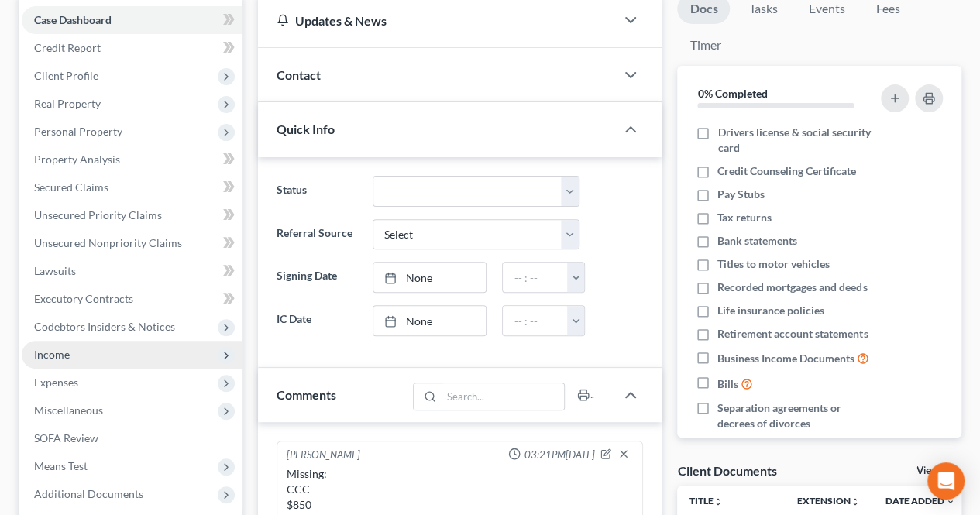
click at [117, 359] on span "Income" at bounding box center [132, 355] width 221 height 28
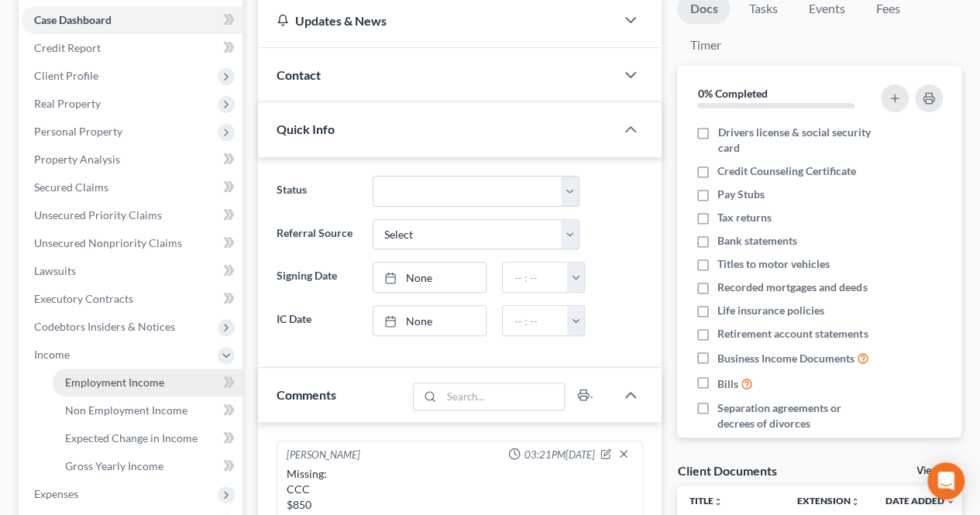
click at [109, 379] on span "Employment Income" at bounding box center [114, 382] width 99 height 13
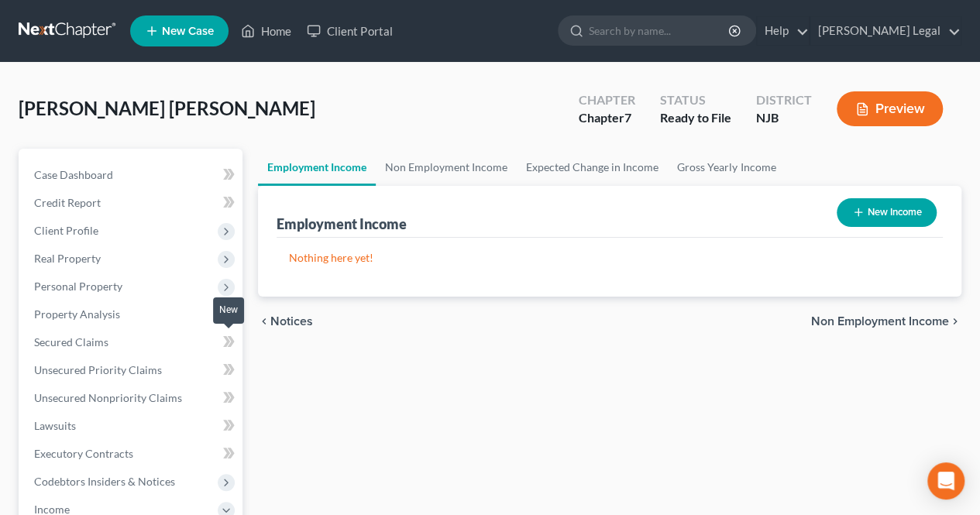
scroll to position [78, 0]
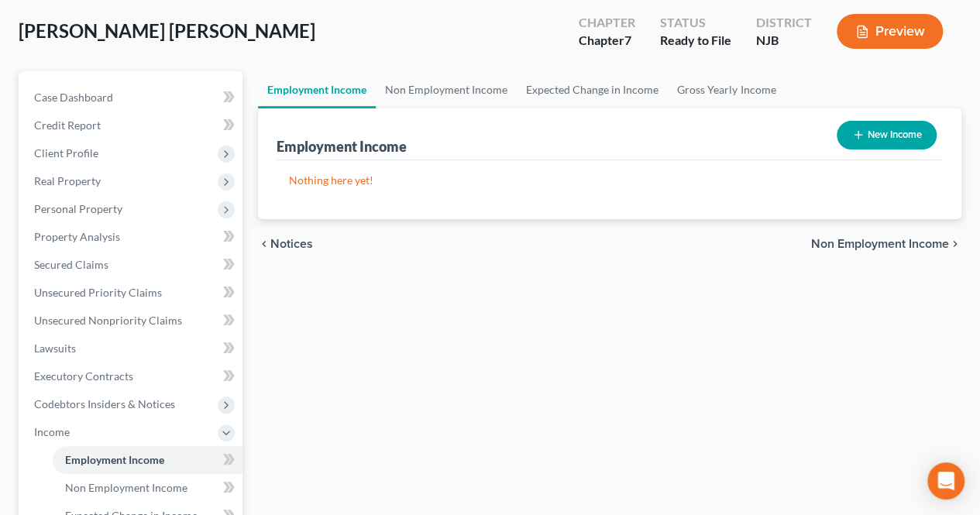
click at [826, 245] on span "Non Employment Income" at bounding box center [880, 244] width 138 height 12
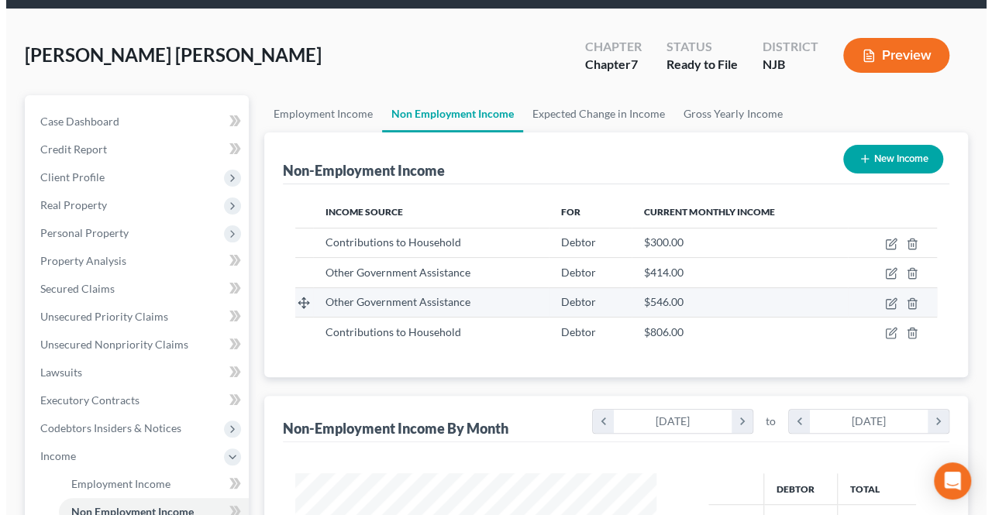
scroll to position [78, 0]
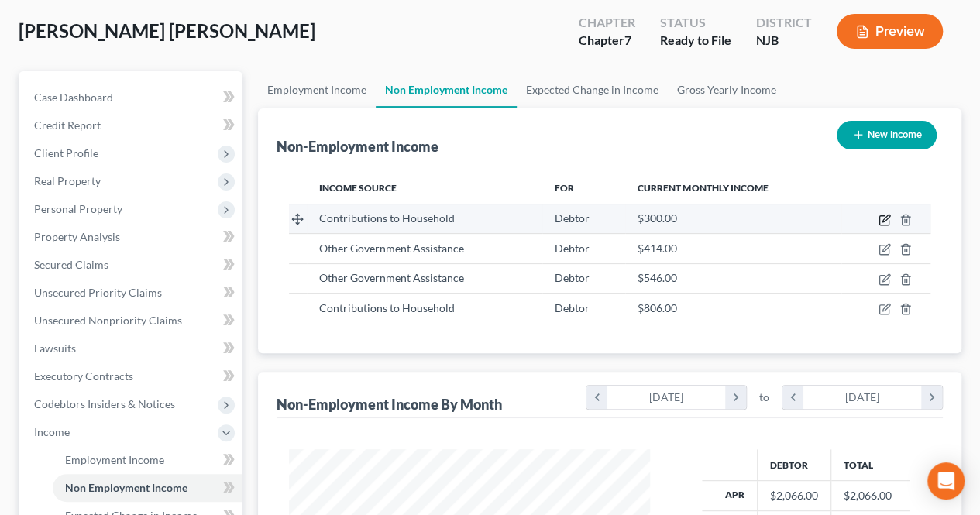
click at [887, 219] on icon "button" at bounding box center [886, 218] width 7 height 7
select select "8"
select select "0"
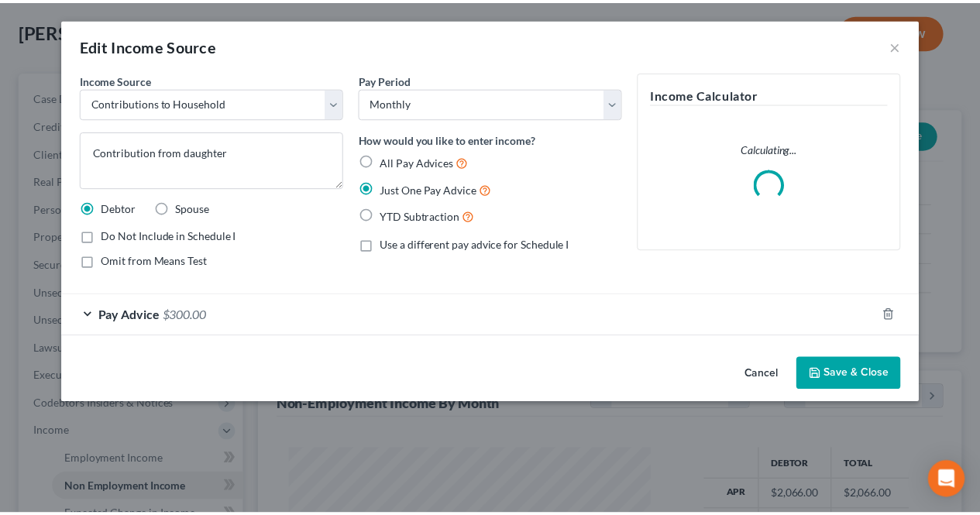
scroll to position [276, 397]
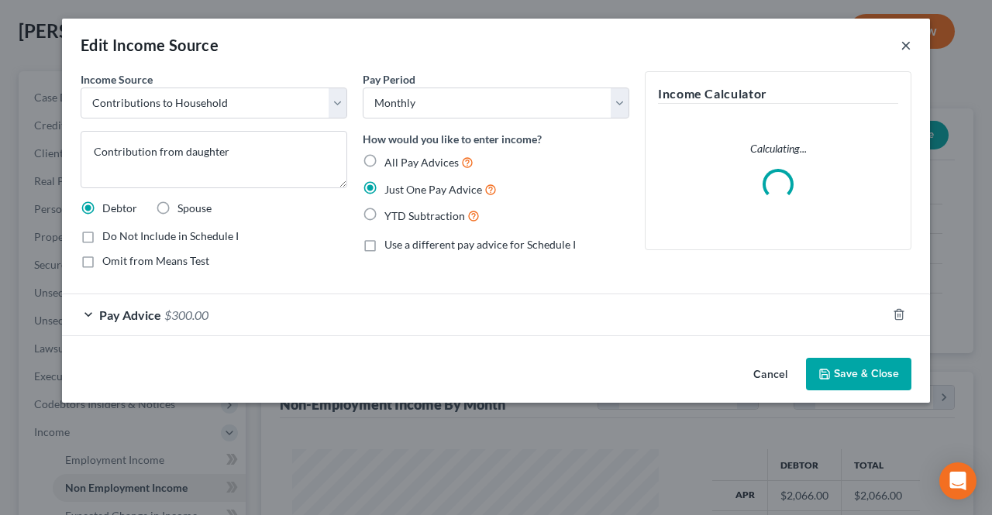
drag, startPoint x: 901, startPoint y: 46, endPoint x: 891, endPoint y: 119, distance: 73.7
click at [901, 46] on button "×" at bounding box center [906, 45] width 11 height 19
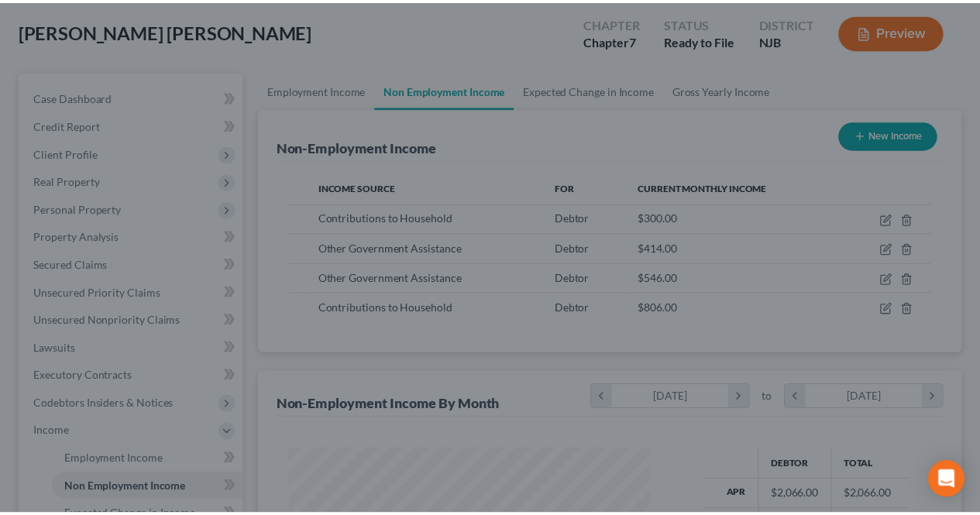
scroll to position [276, 392]
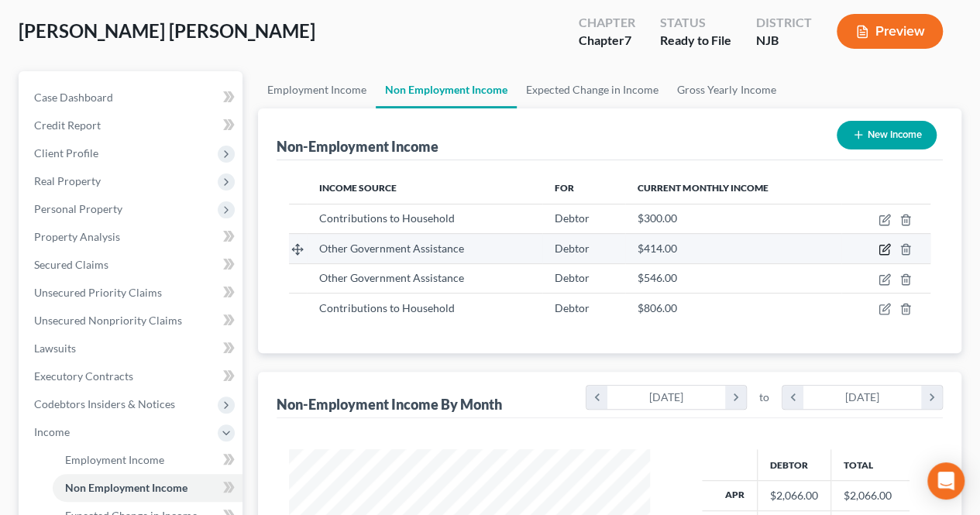
click at [880, 248] on icon "button" at bounding box center [884, 250] width 9 height 9
select select "5"
select select "0"
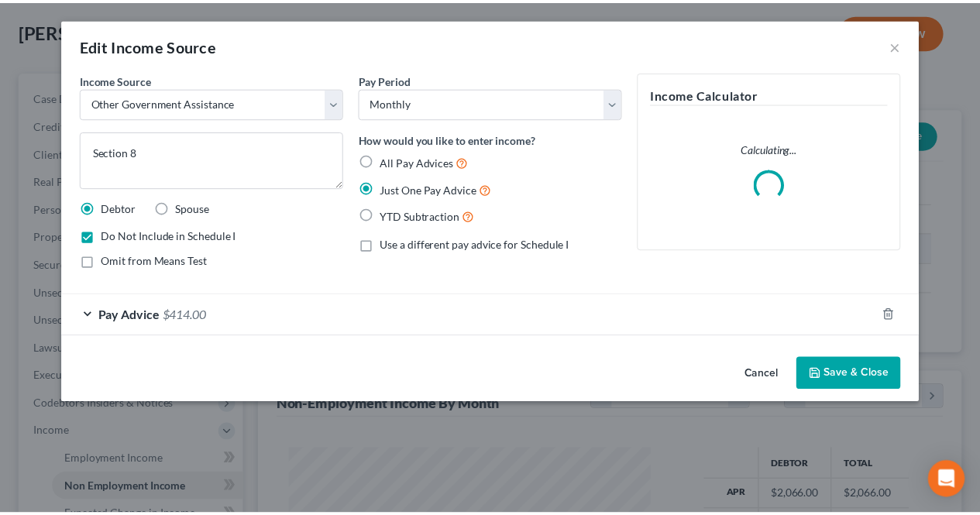
scroll to position [276, 397]
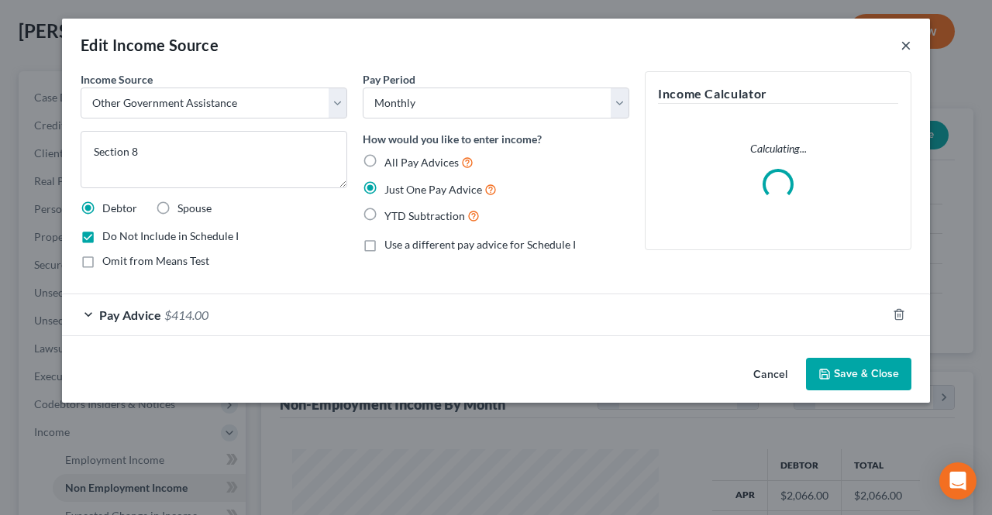
click at [901, 43] on button "×" at bounding box center [906, 45] width 11 height 19
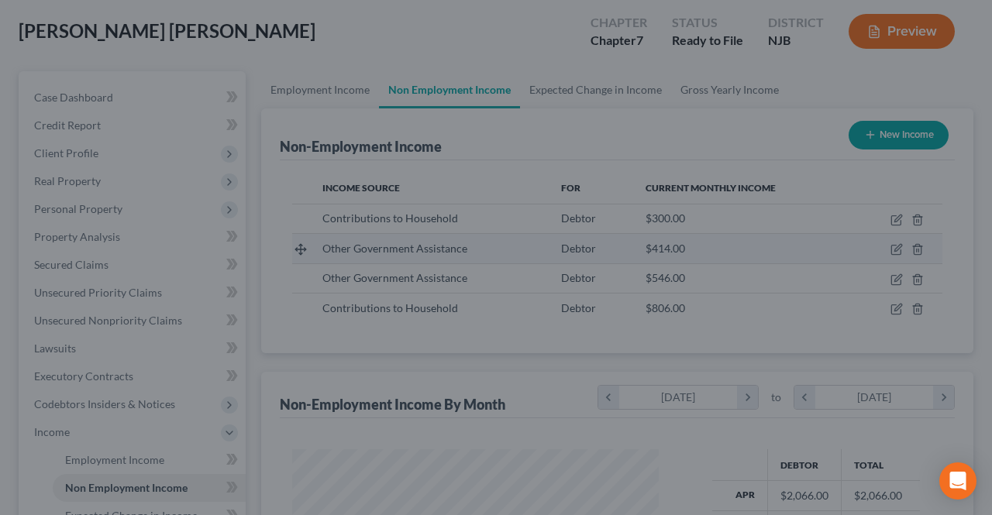
scroll to position [774757, 774641]
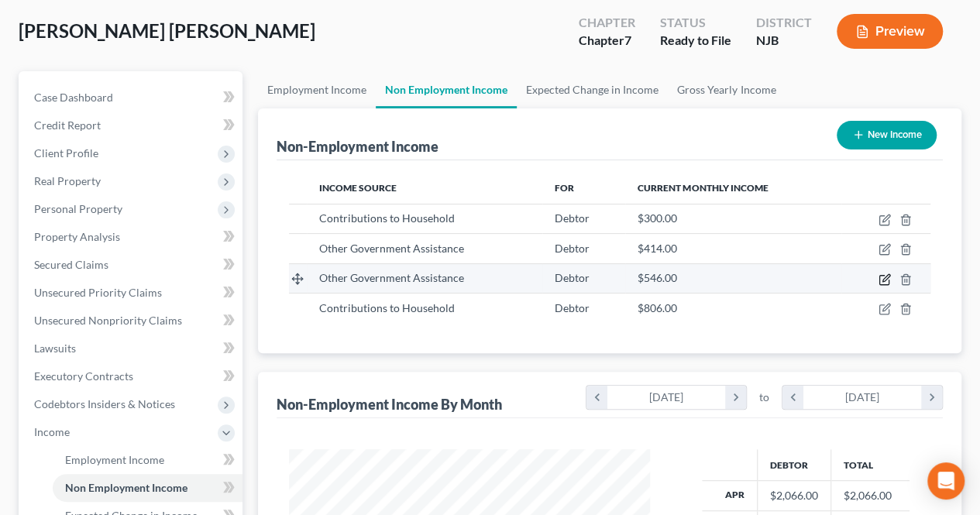
click at [890, 279] on icon "button" at bounding box center [885, 280] width 12 height 12
select select "5"
select select "0"
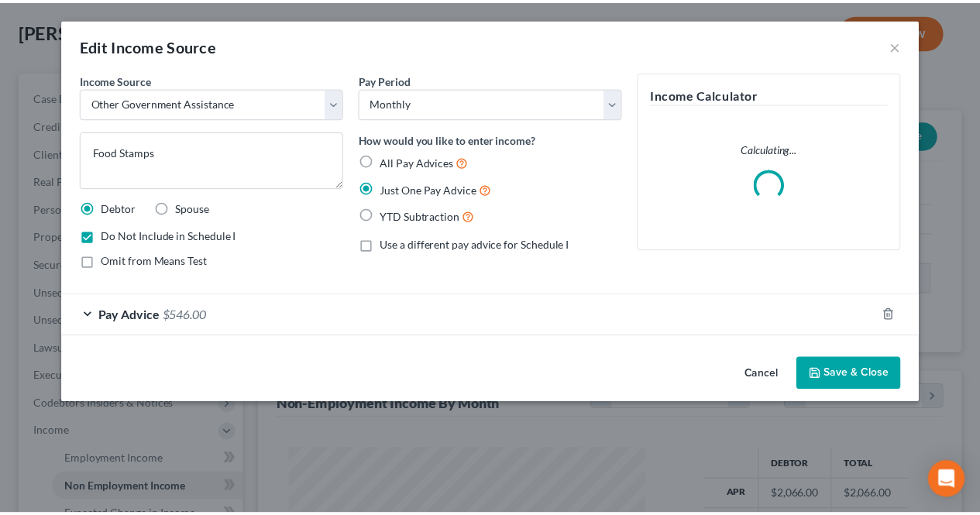
scroll to position [276, 397]
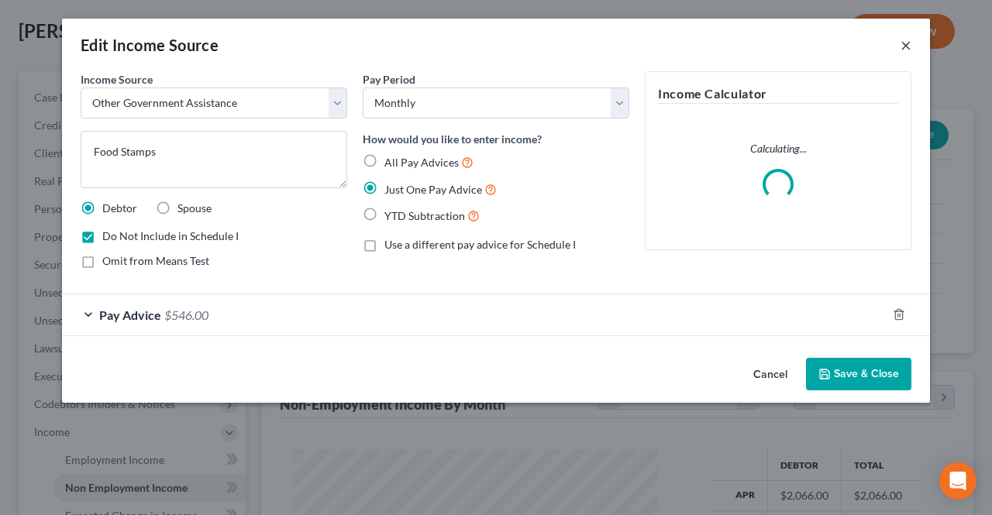
click at [901, 41] on button "×" at bounding box center [906, 45] width 11 height 19
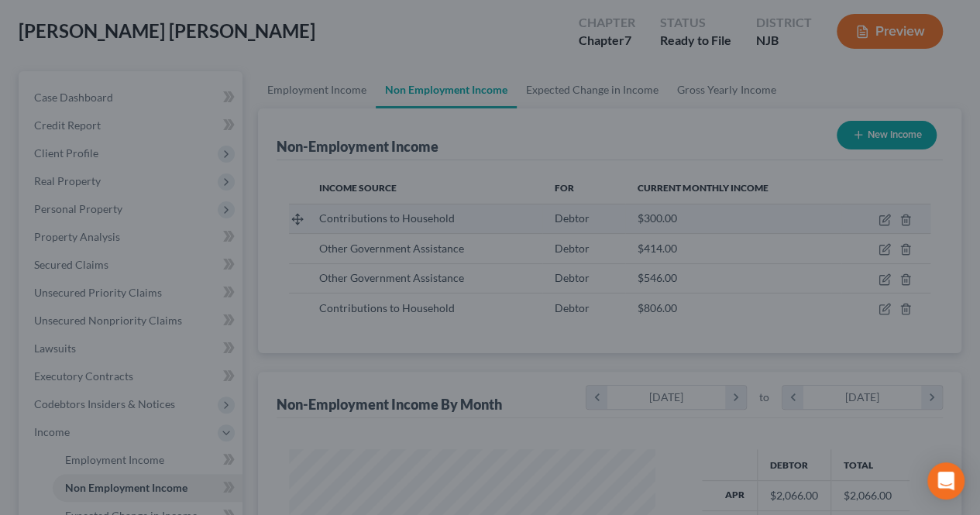
scroll to position [276, 392]
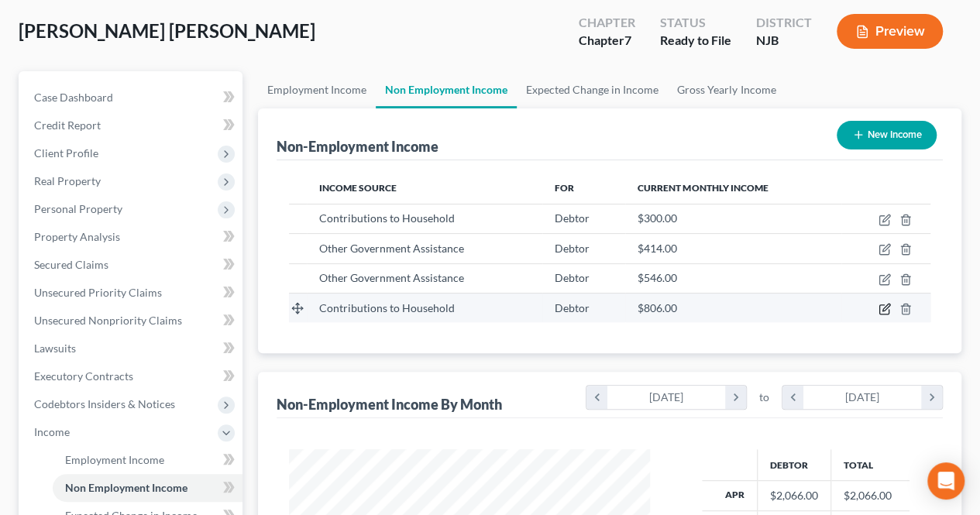
click at [886, 312] on icon "button" at bounding box center [885, 309] width 12 height 12
select select "8"
select select "0"
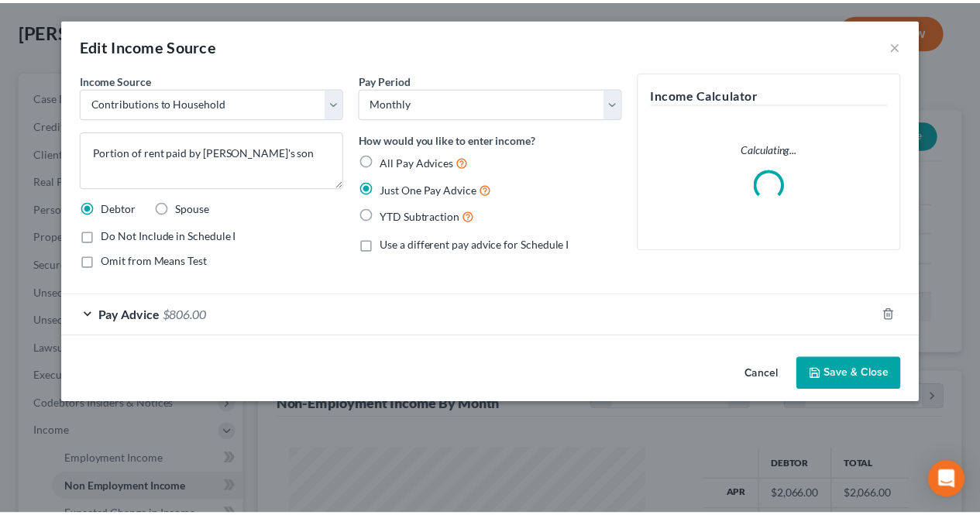
scroll to position [276, 397]
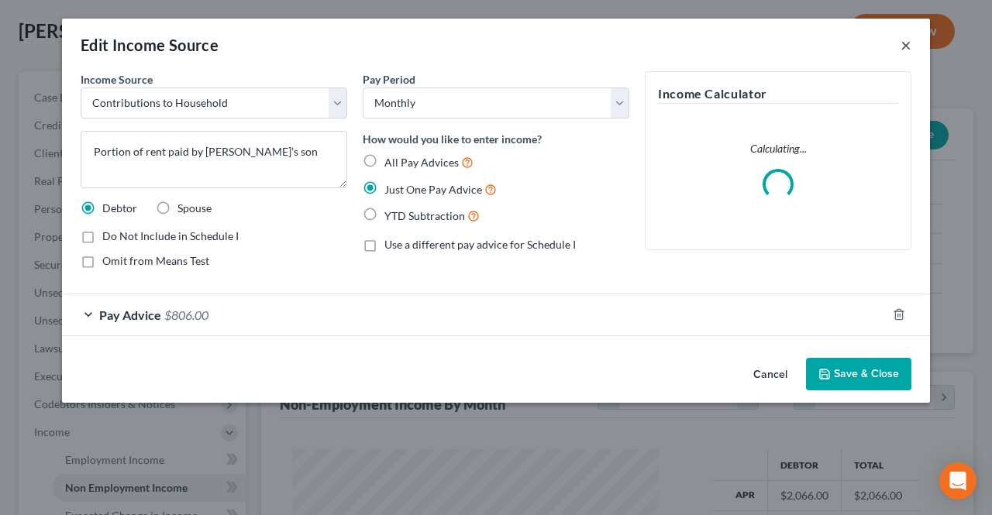
click at [904, 44] on button "×" at bounding box center [906, 45] width 11 height 19
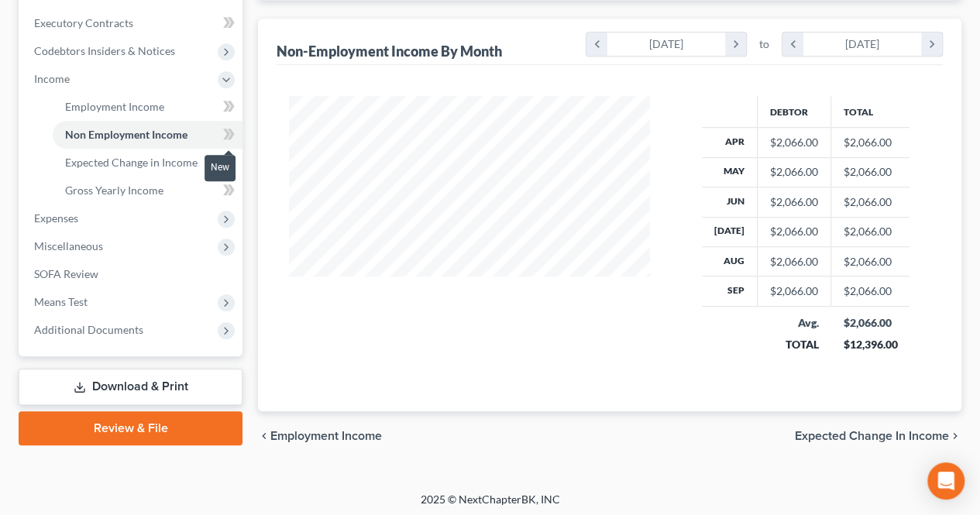
scroll to position [0, 0]
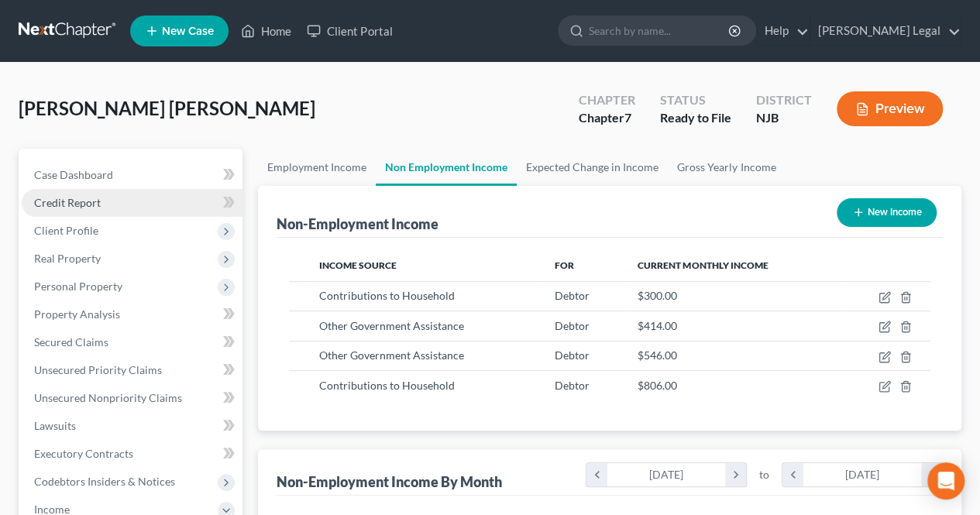
click at [110, 215] on link "Credit Report" at bounding box center [132, 203] width 221 height 28
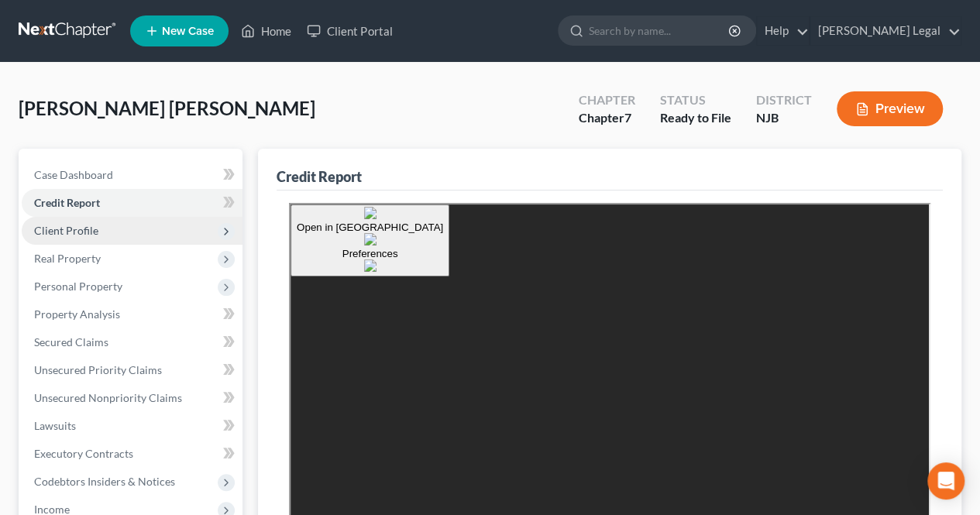
click at [111, 239] on span "Client Profile" at bounding box center [132, 231] width 221 height 28
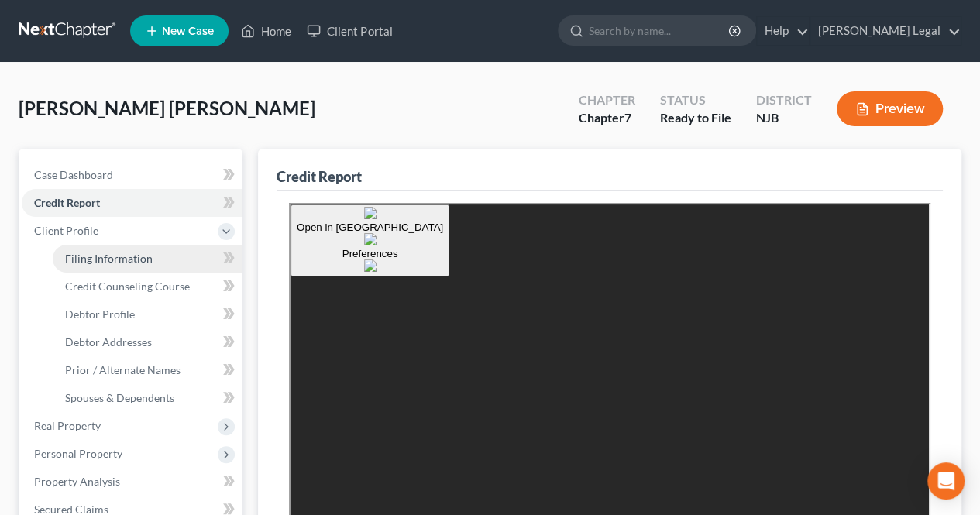
click at [110, 252] on span "Filing Information" at bounding box center [109, 258] width 88 height 13
select select "1"
select select "0"
select select "51"
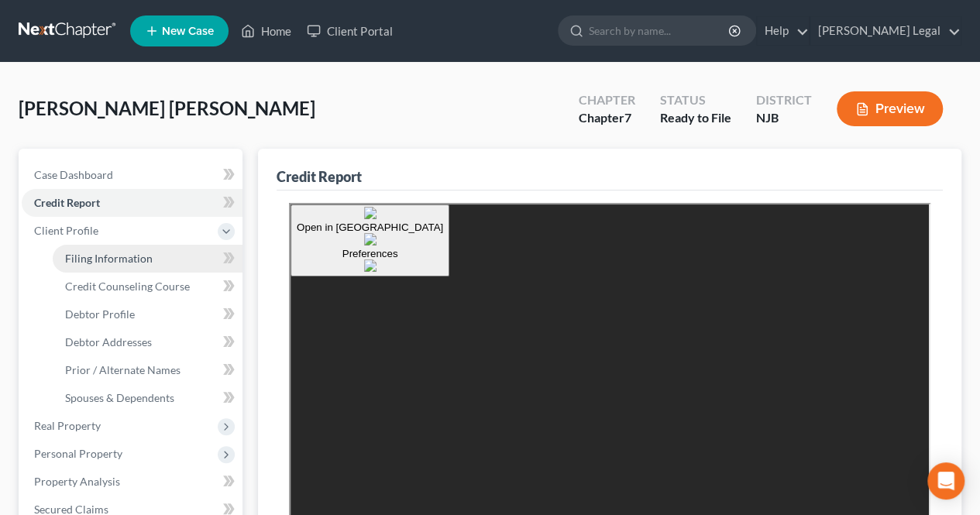
select select "0"
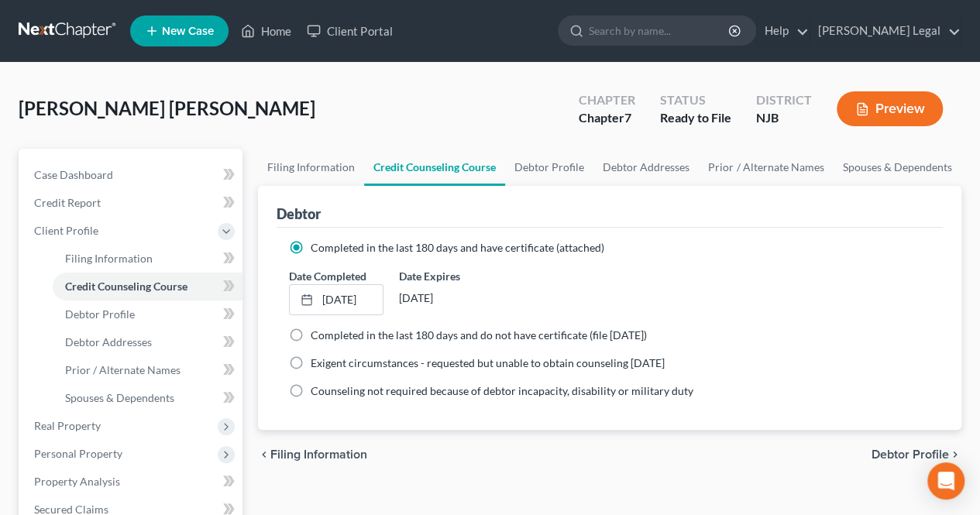
click at [897, 450] on span "Debtor Profile" at bounding box center [911, 455] width 78 height 12
select select "0"
select select "1"
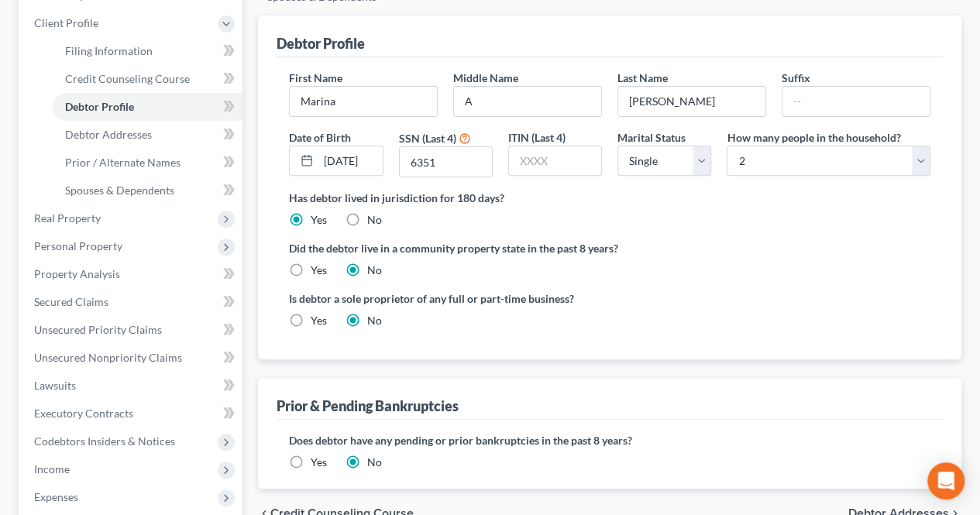
scroll to position [310, 0]
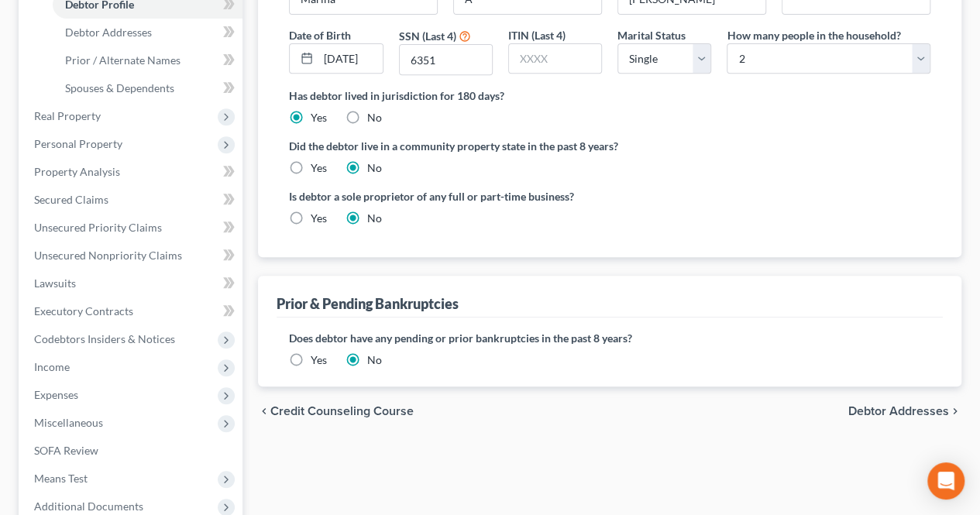
click at [863, 405] on span "Debtor Addresses" at bounding box center [899, 411] width 101 height 12
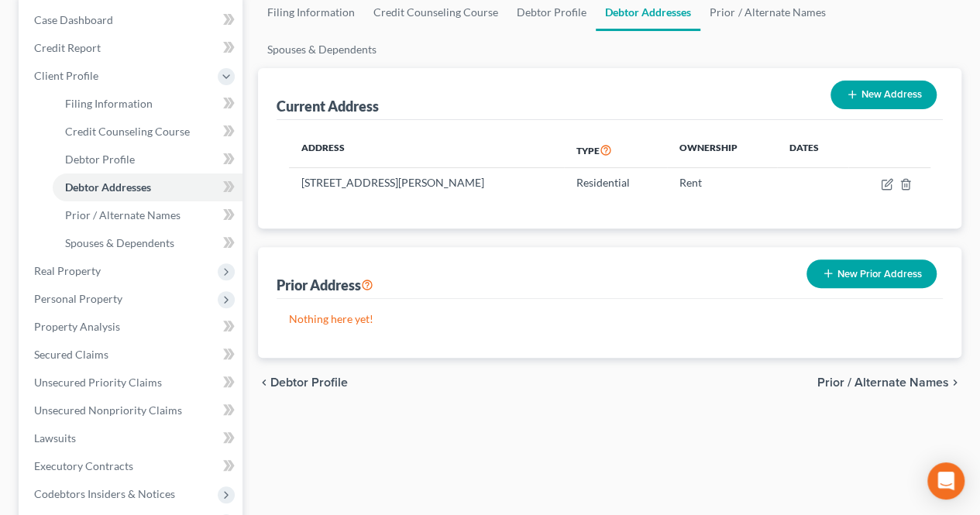
click at [842, 377] on span "Prior / Alternate Names" at bounding box center [884, 383] width 132 height 12
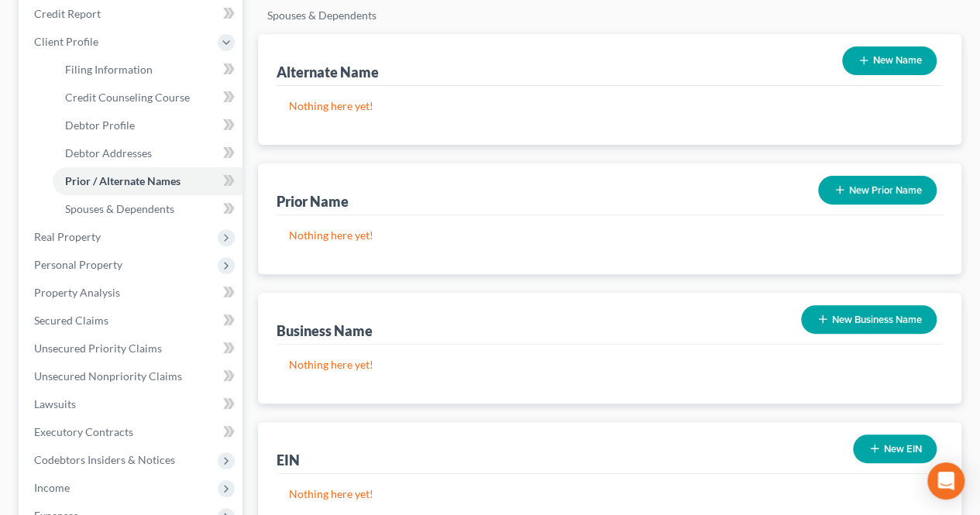
scroll to position [233, 0]
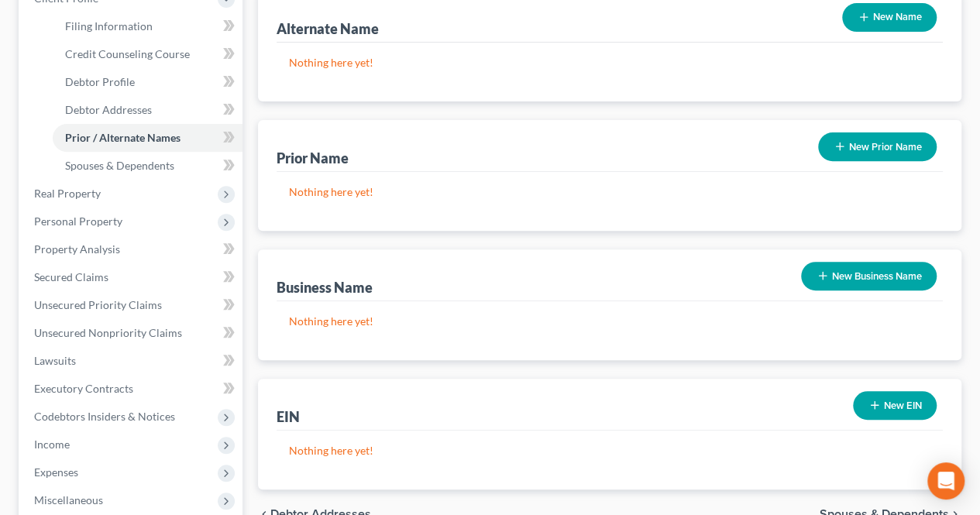
click at [851, 508] on span "Spouses & Dependents" at bounding box center [884, 514] width 129 height 12
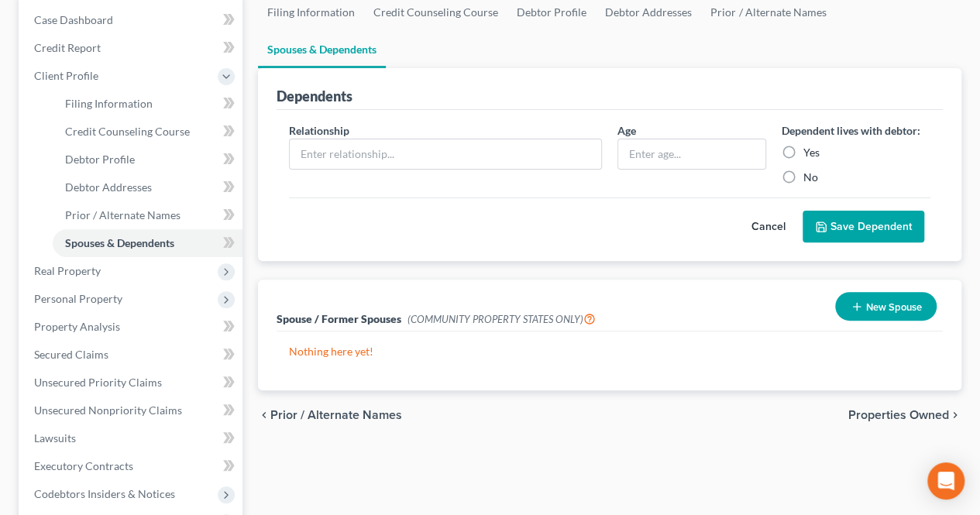
click at [883, 409] on span "Properties Owned" at bounding box center [899, 415] width 101 height 12
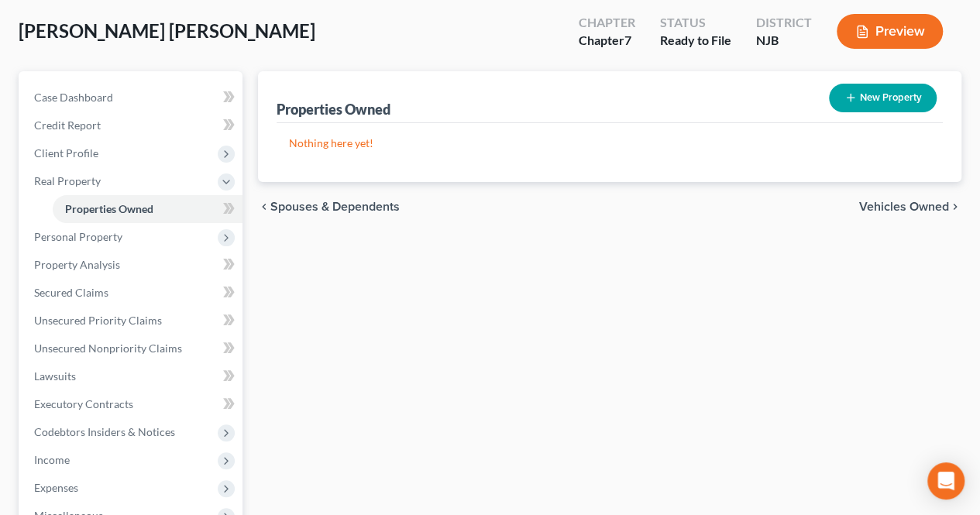
click at [876, 207] on span "Vehicles Owned" at bounding box center [905, 207] width 90 height 12
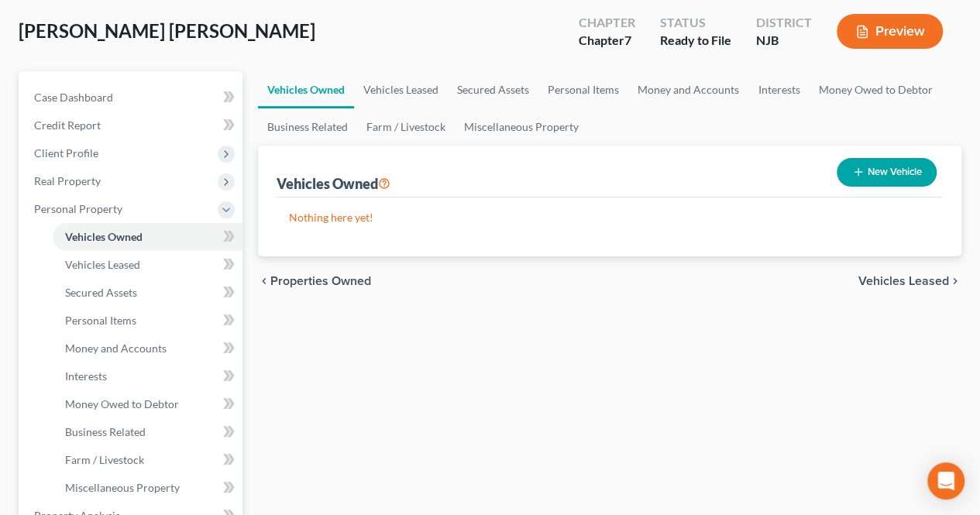
click at [880, 280] on span "Vehicles Leased" at bounding box center [904, 281] width 91 height 12
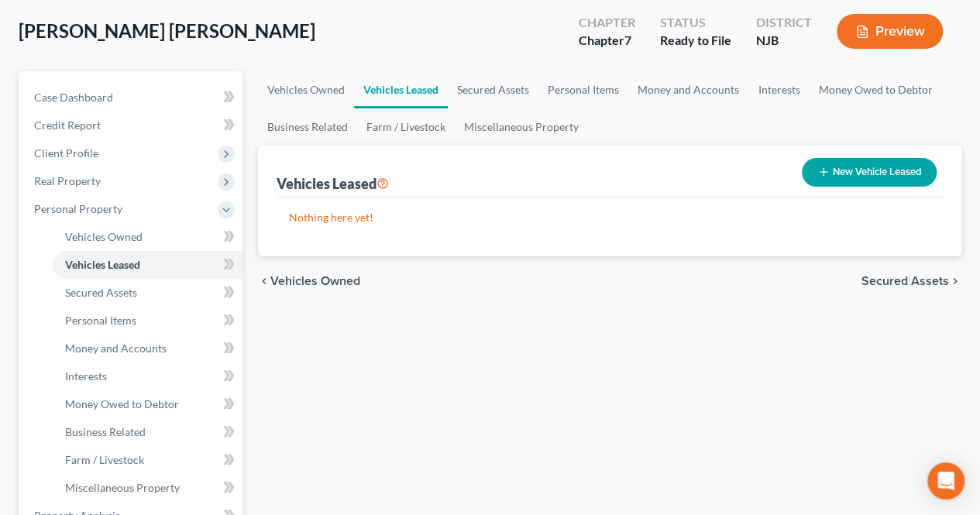
click at [879, 280] on span "Secured Assets" at bounding box center [906, 281] width 88 height 12
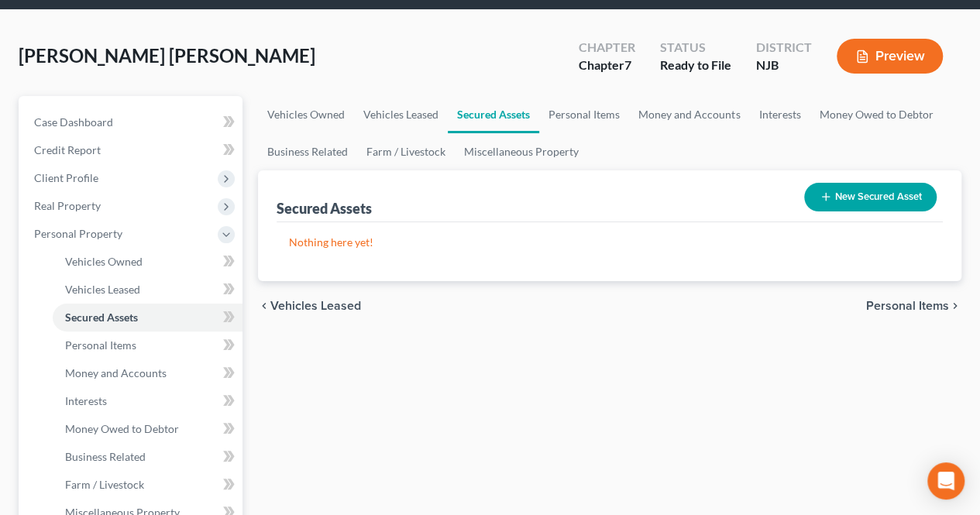
scroll to position [78, 0]
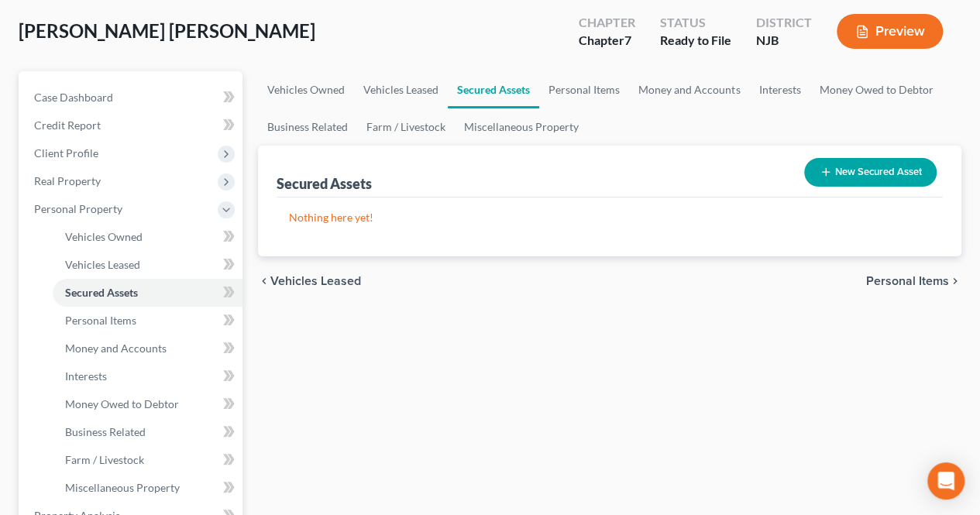
click at [873, 278] on span "Personal Items" at bounding box center [907, 281] width 83 height 12
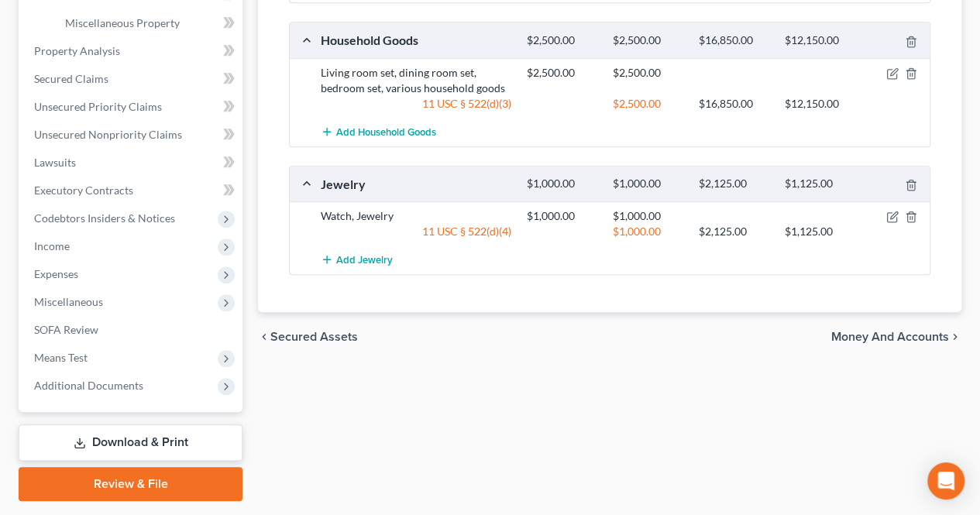
click at [871, 332] on span "Money and Accounts" at bounding box center [891, 337] width 118 height 12
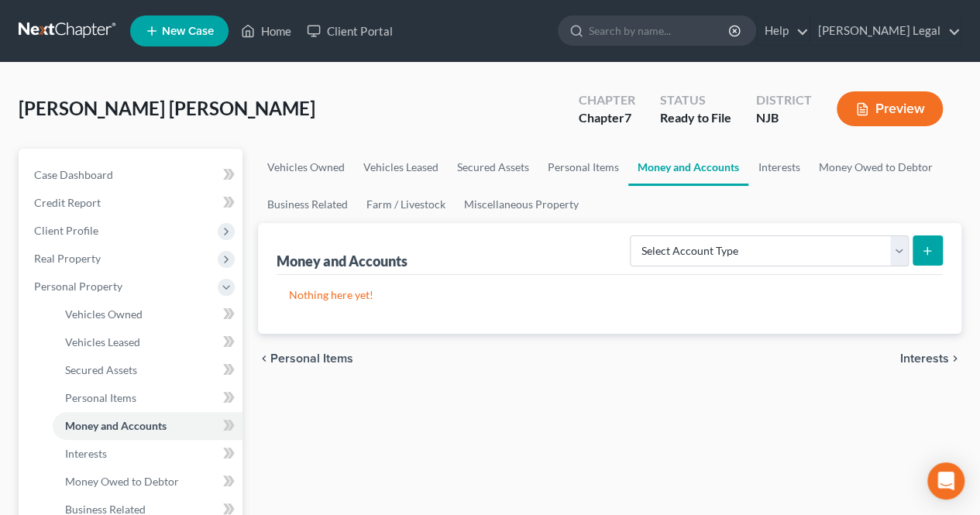
click at [915, 356] on span "Interests" at bounding box center [925, 359] width 49 height 12
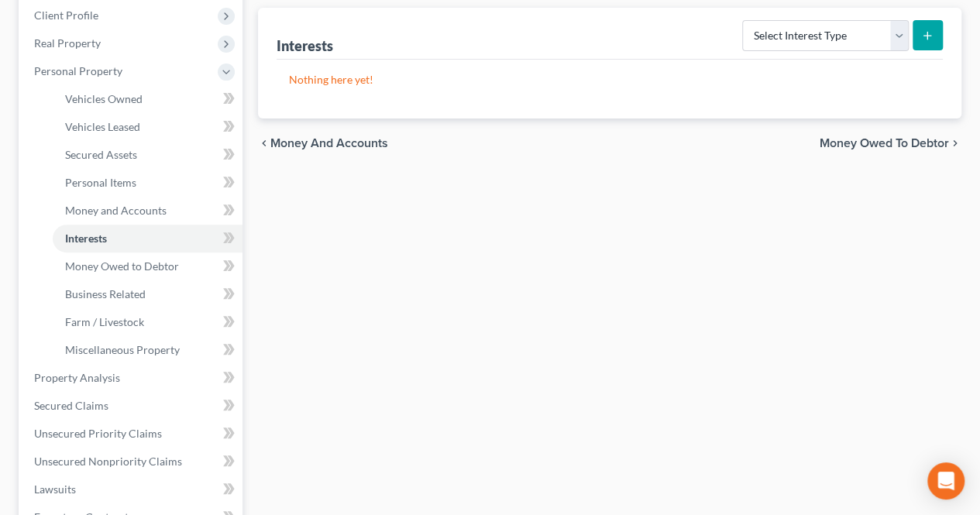
scroll to position [233, 0]
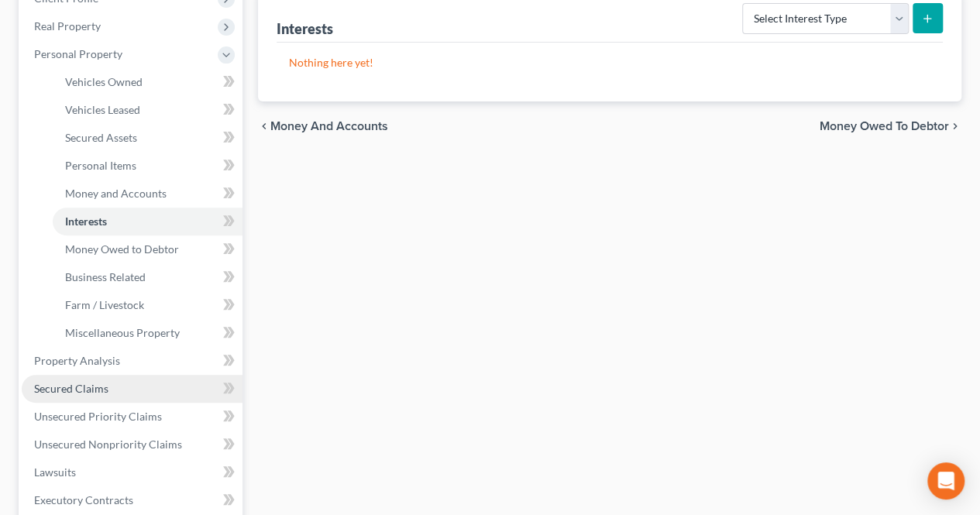
click at [124, 384] on link "Secured Claims" at bounding box center [132, 389] width 221 height 28
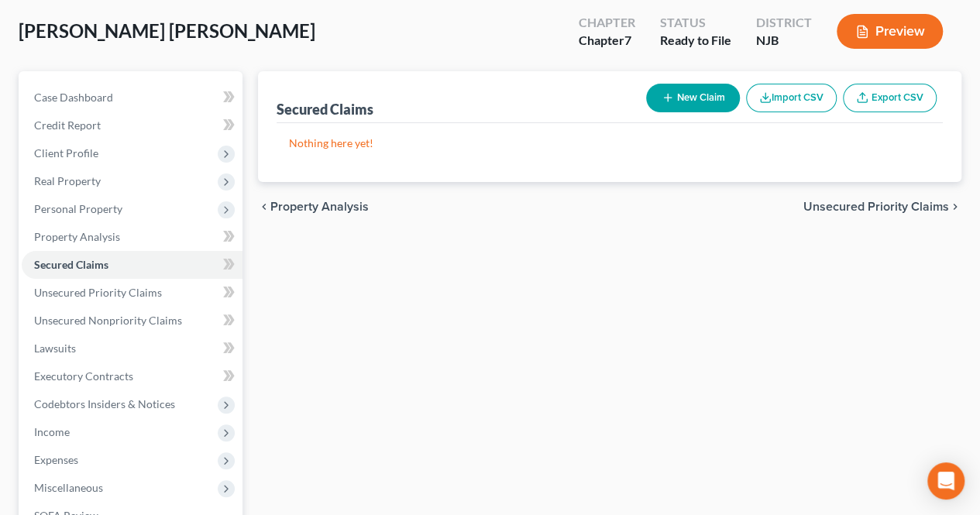
click at [855, 208] on span "Unsecured Priority Claims" at bounding box center [877, 207] width 146 height 12
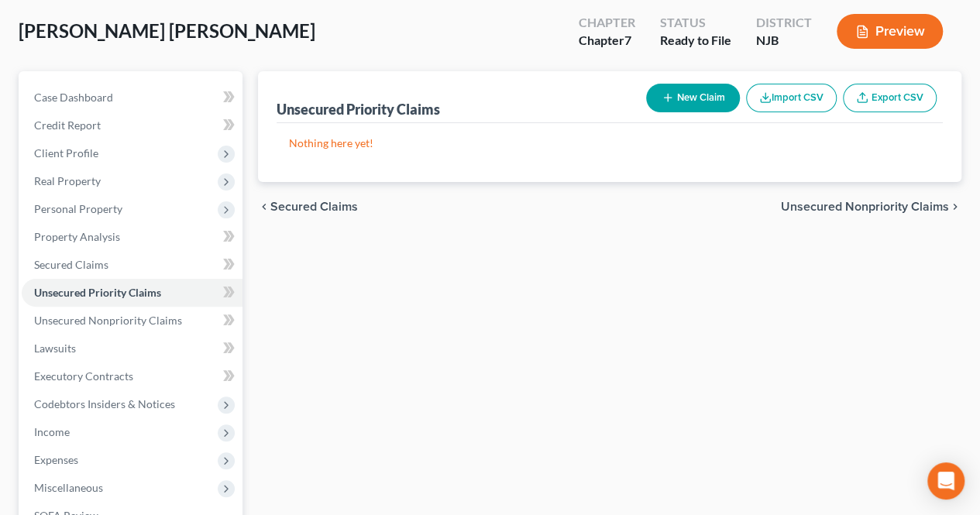
scroll to position [7, 0]
click at [854, 206] on span "Unsecured Nonpriority Claims" at bounding box center [865, 207] width 168 height 12
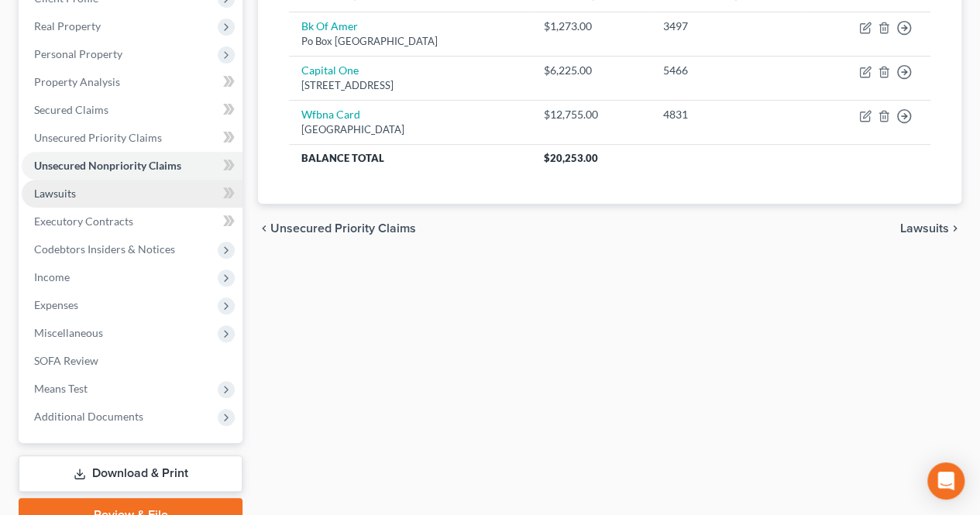
click at [121, 198] on link "Lawsuits" at bounding box center [132, 194] width 221 height 28
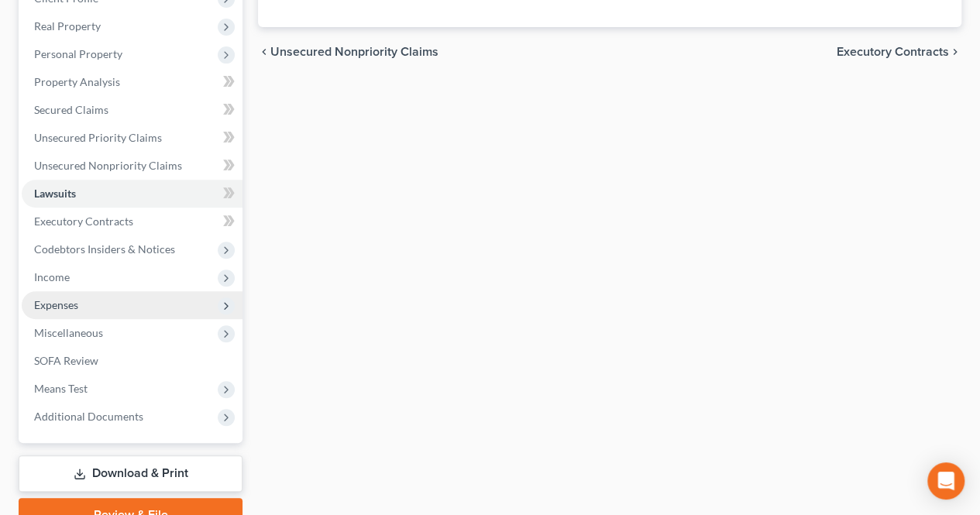
click at [139, 291] on span "Expenses" at bounding box center [132, 305] width 221 height 28
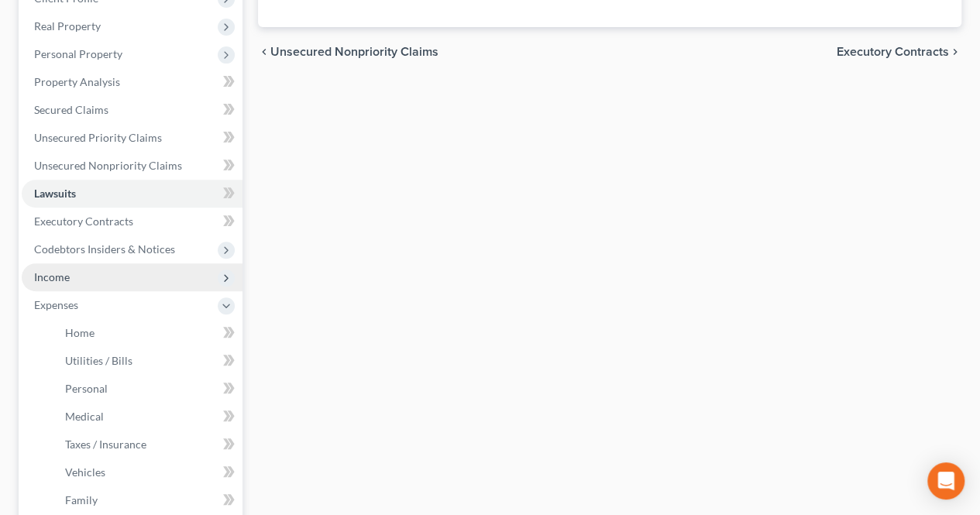
click at [119, 284] on span "Income" at bounding box center [132, 278] width 221 height 28
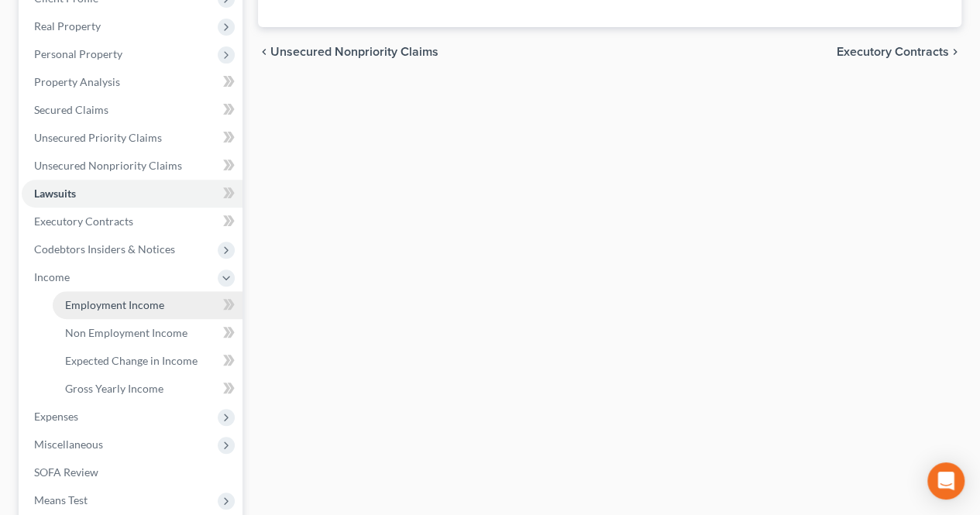
click at [119, 304] on span "Employment Income" at bounding box center [114, 304] width 99 height 13
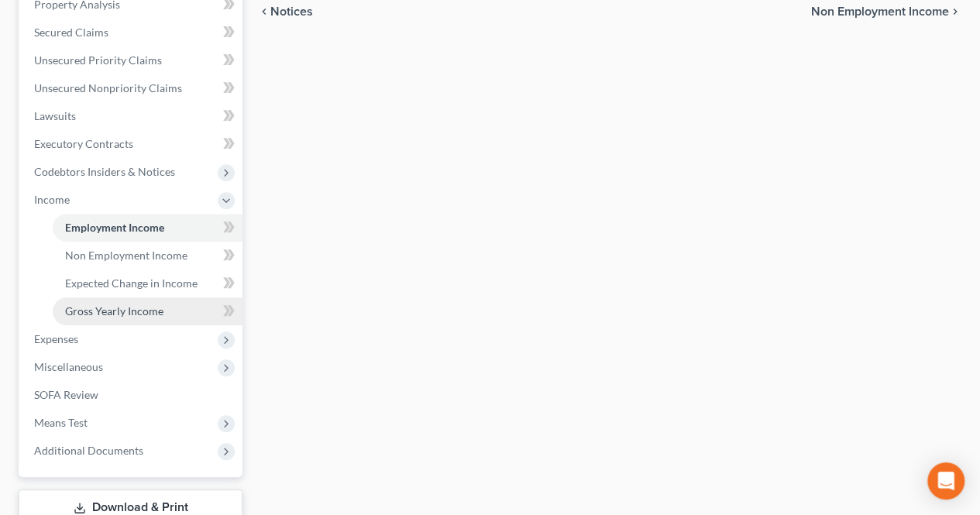
click at [154, 310] on span "Gross Yearly Income" at bounding box center [114, 311] width 98 height 13
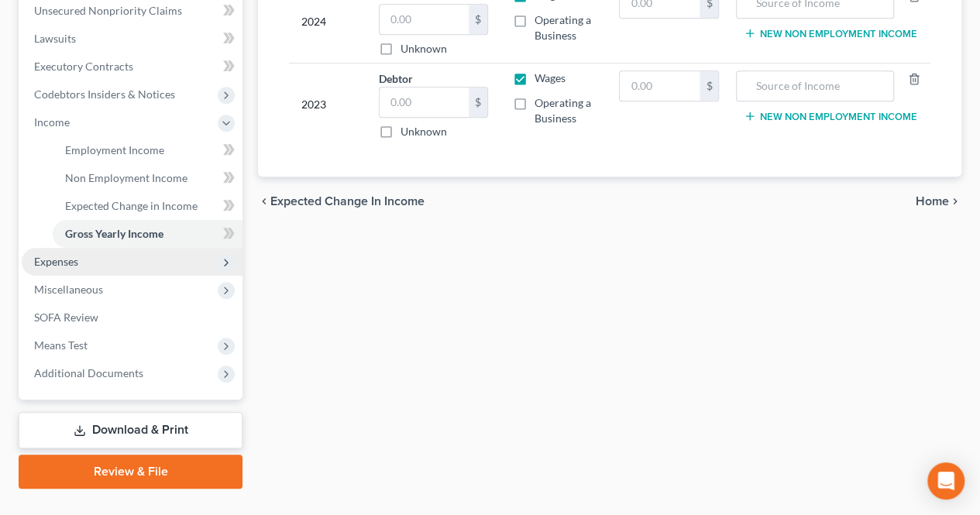
click at [126, 267] on span "Expenses" at bounding box center [132, 262] width 221 height 28
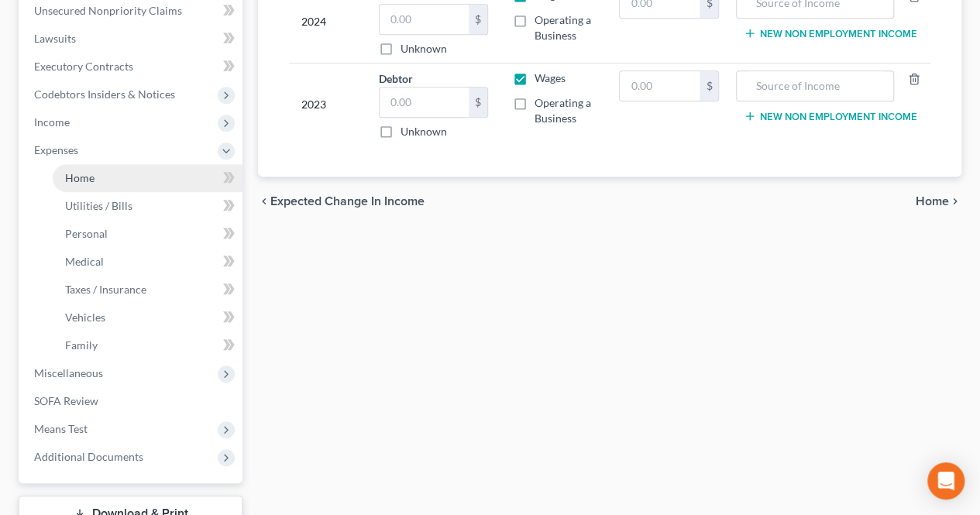
click at [101, 177] on link "Home" at bounding box center [148, 178] width 190 height 28
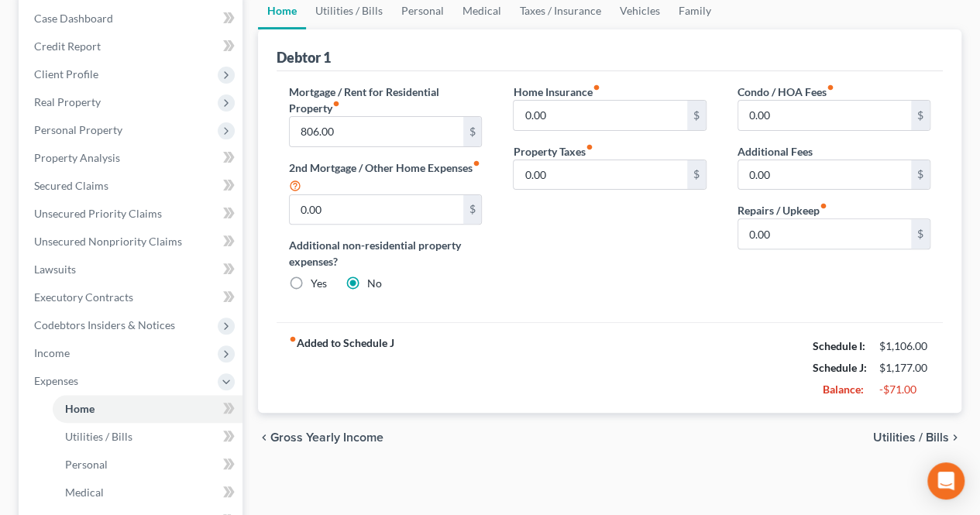
click at [884, 432] on span "Utilities / Bills" at bounding box center [911, 438] width 76 height 12
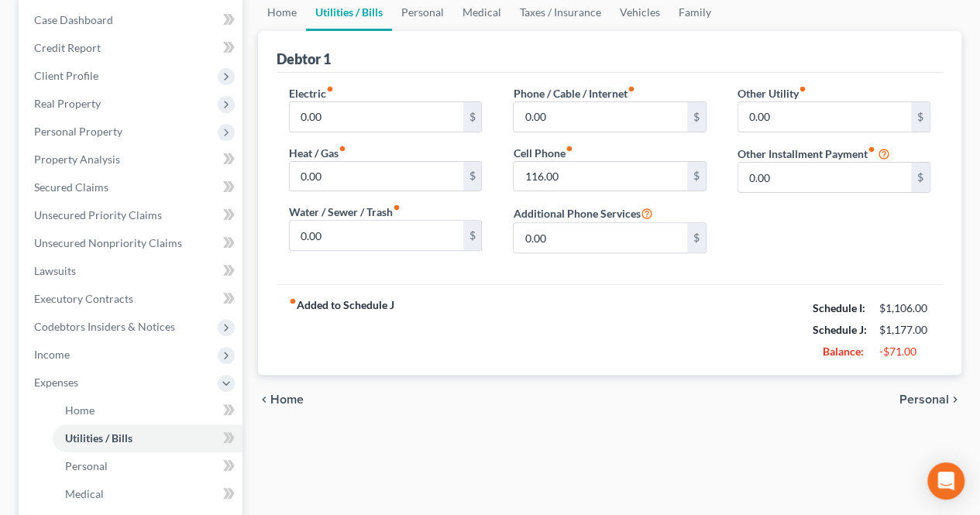
click at [921, 401] on span "Personal" at bounding box center [925, 400] width 50 height 12
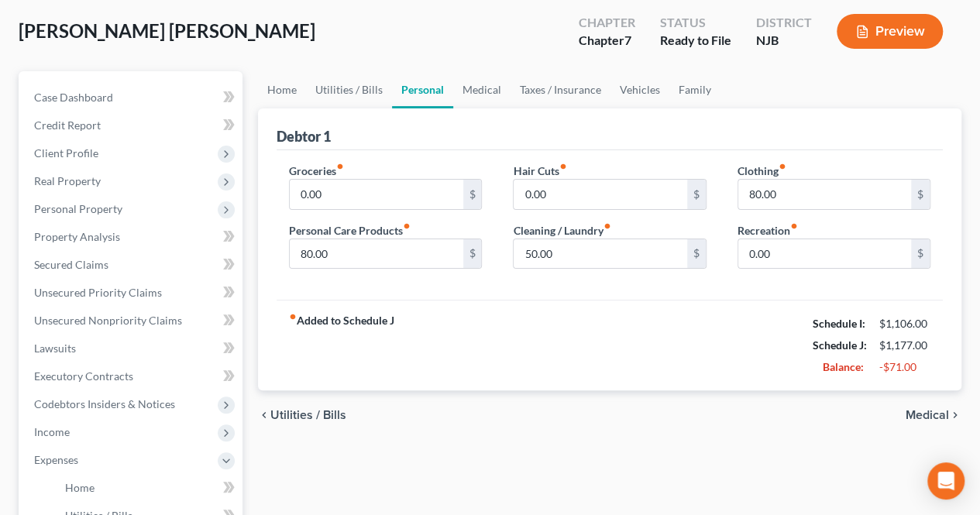
click at [921, 410] on span "Medical" at bounding box center [927, 415] width 43 height 12
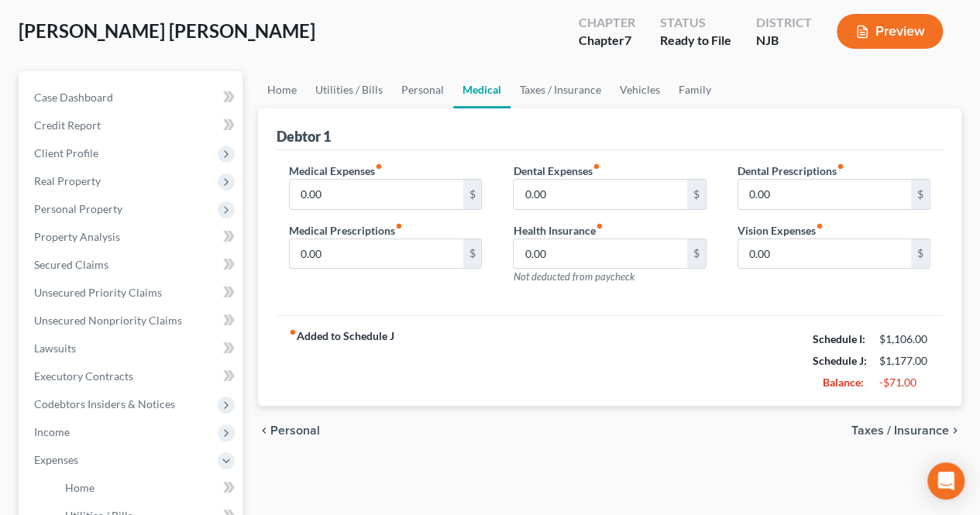
click at [901, 433] on span "Taxes / Insurance" at bounding box center [901, 431] width 98 height 12
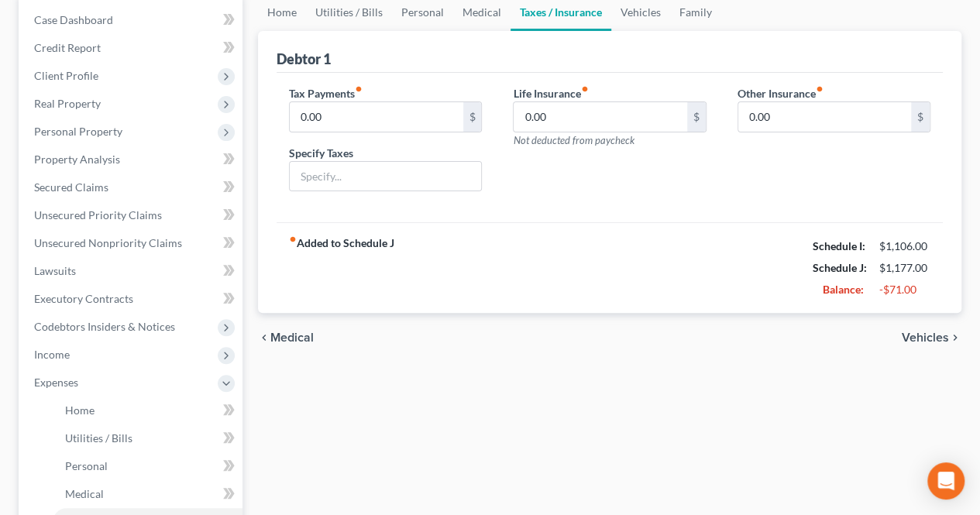
click at [932, 338] on span "Vehicles" at bounding box center [925, 338] width 47 height 12
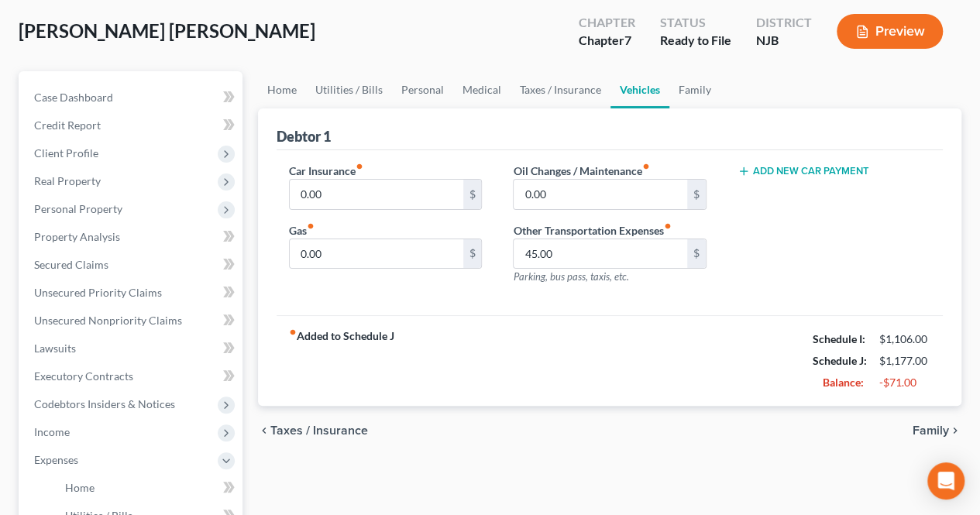
click at [920, 432] on span "Family" at bounding box center [931, 431] width 36 height 12
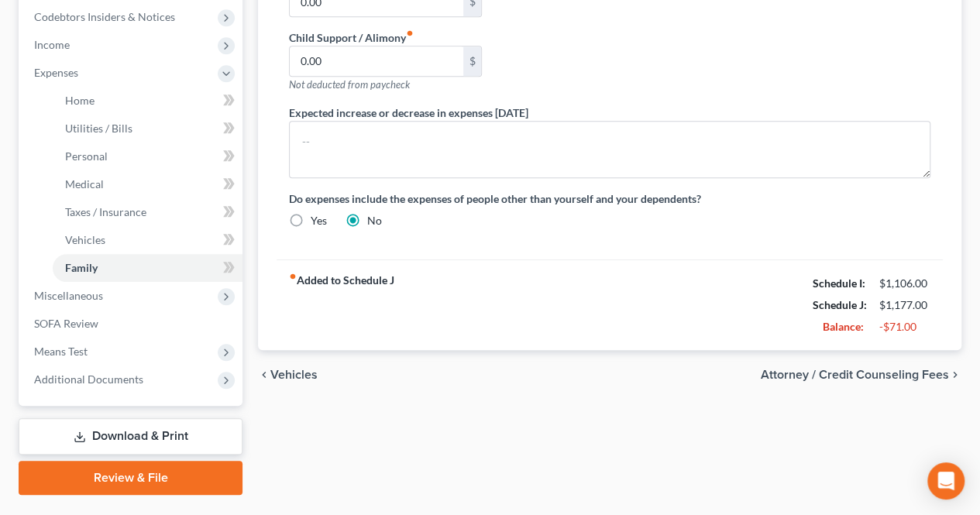
click at [835, 369] on span "Attorney / Credit Counseling Fees" at bounding box center [855, 375] width 188 height 12
select select "0"
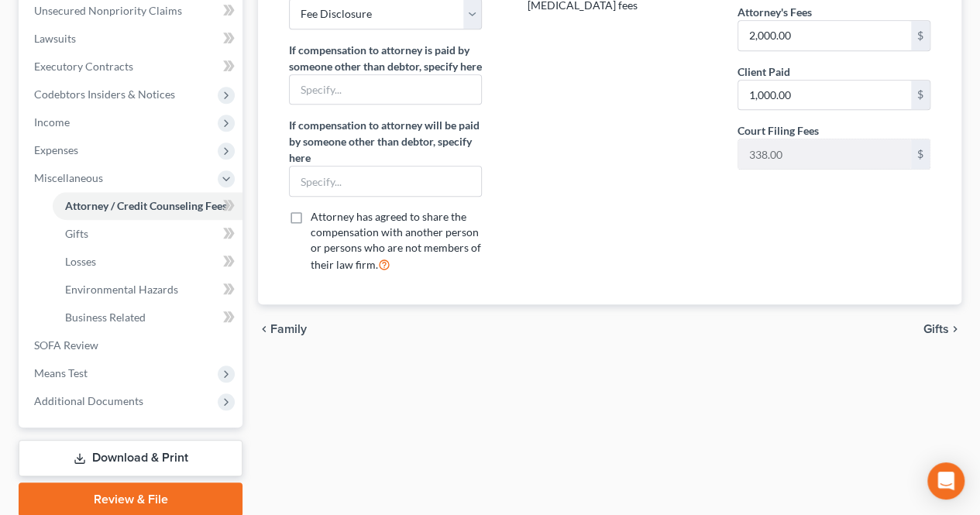
click at [932, 336] on span "Gifts" at bounding box center [937, 329] width 26 height 12
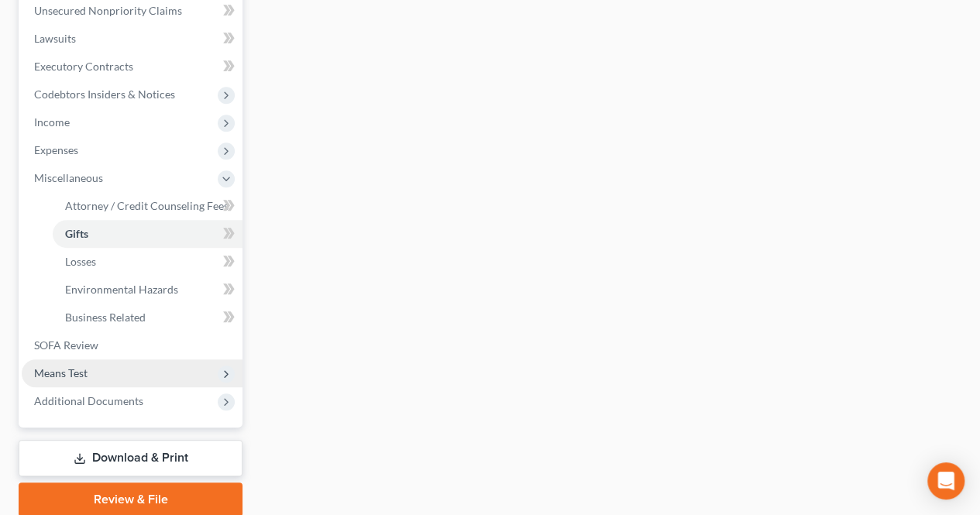
click at [116, 373] on span "Means Test" at bounding box center [132, 374] width 221 height 28
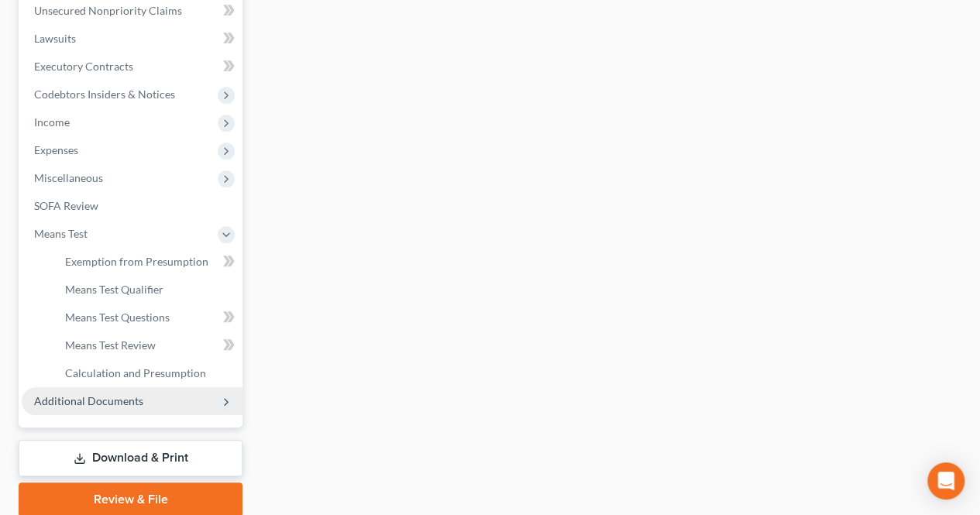
click at [112, 388] on span "Additional Documents" at bounding box center [132, 402] width 221 height 28
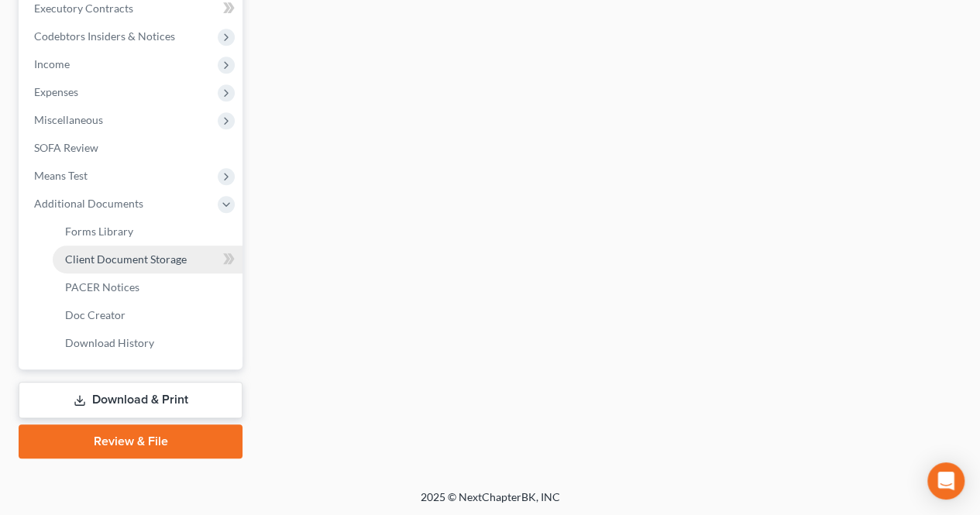
click at [127, 263] on span "Client Document Storage" at bounding box center [126, 259] width 122 height 13
select select "9"
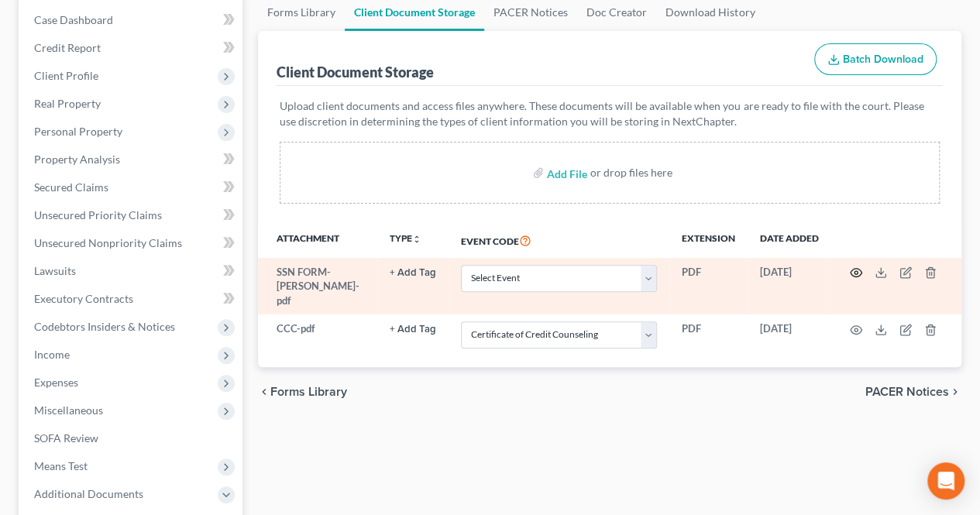
click at [856, 271] on circle "button" at bounding box center [856, 272] width 3 height 3
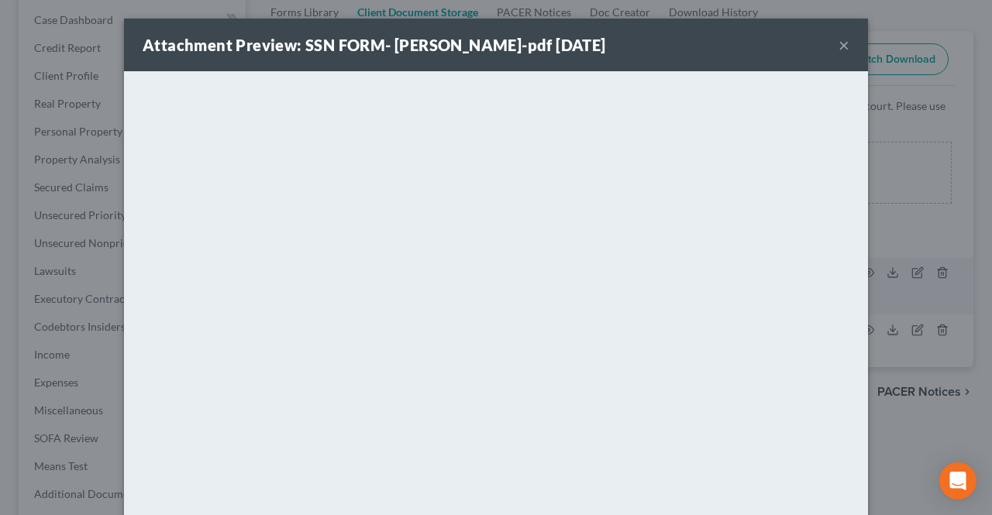
click at [839, 46] on button "×" at bounding box center [844, 45] width 11 height 19
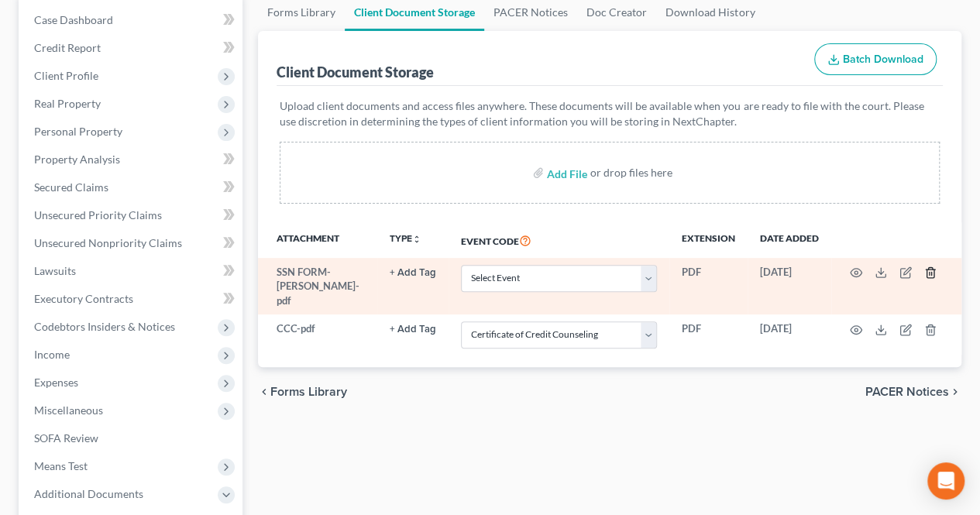
click at [933, 273] on icon "button" at bounding box center [930, 273] width 7 height 10
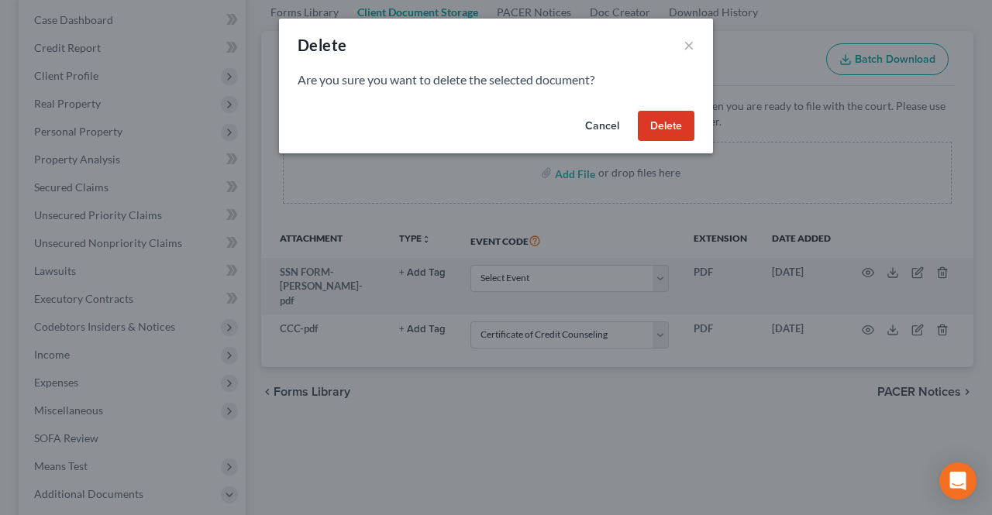
click at [672, 131] on button "Delete" at bounding box center [666, 126] width 57 height 31
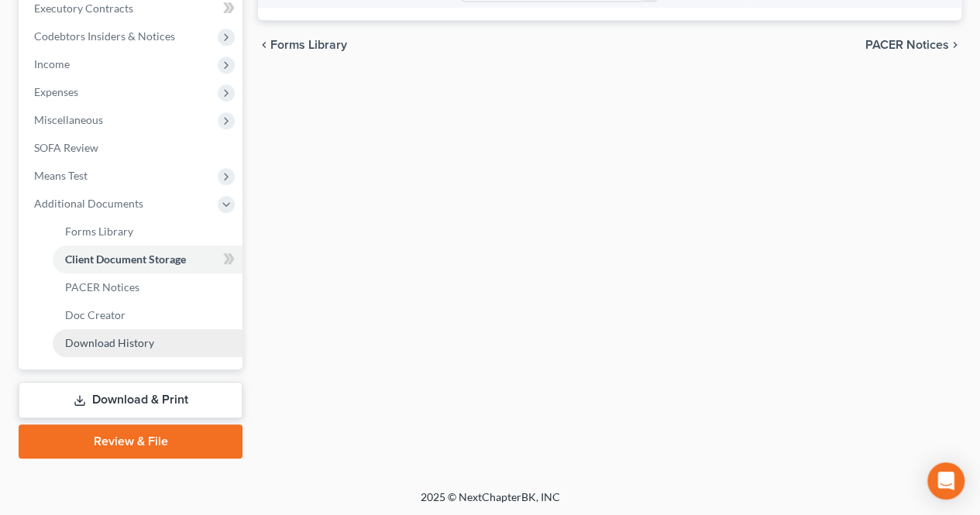
drag, startPoint x: 161, startPoint y: 392, endPoint x: 224, endPoint y: 348, distance: 76.8
click at [161, 392] on link "Download & Print" at bounding box center [131, 400] width 224 height 36
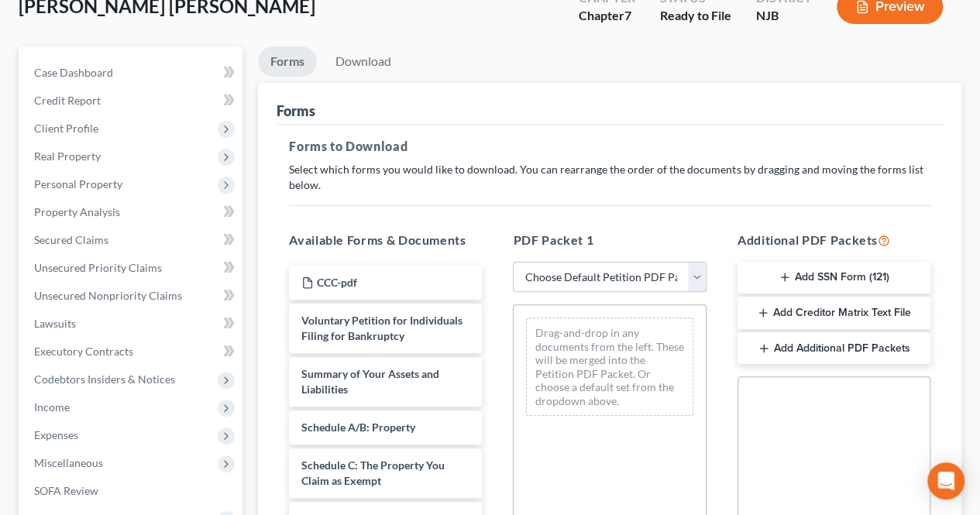
click at [804, 266] on button "Add SSN Form (121)" at bounding box center [834, 278] width 193 height 33
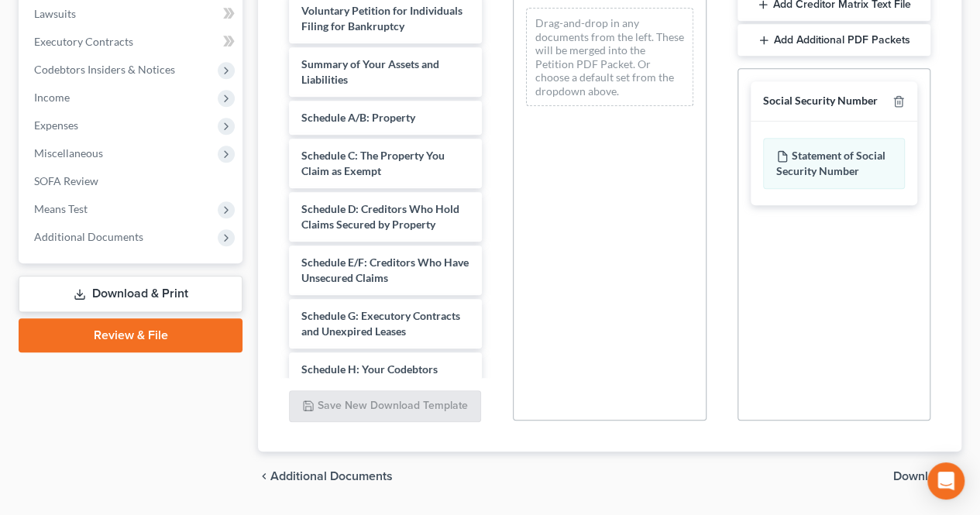
click at [912, 474] on span "Download" at bounding box center [922, 476] width 56 height 12
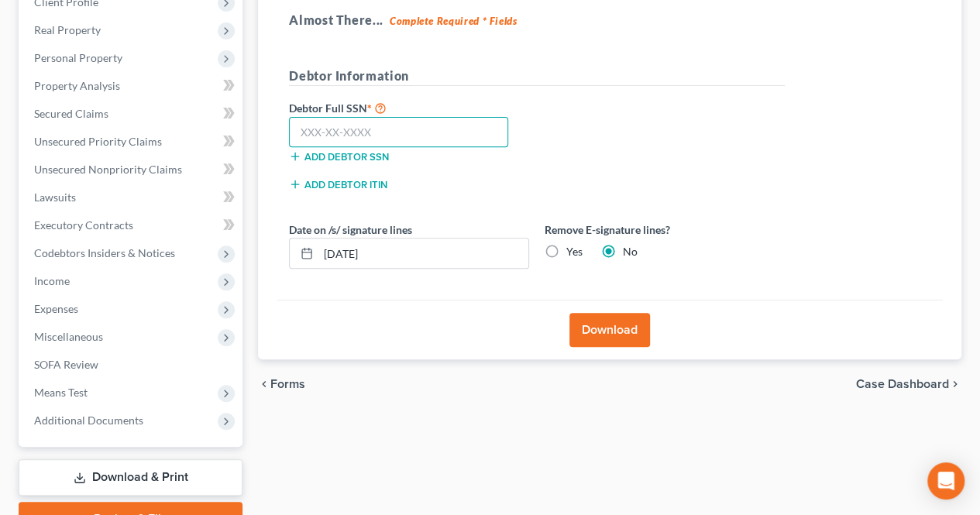
paste input "096-92-6351"
type input "096-92-6351"
click at [591, 329] on button "Download" at bounding box center [610, 330] width 81 height 34
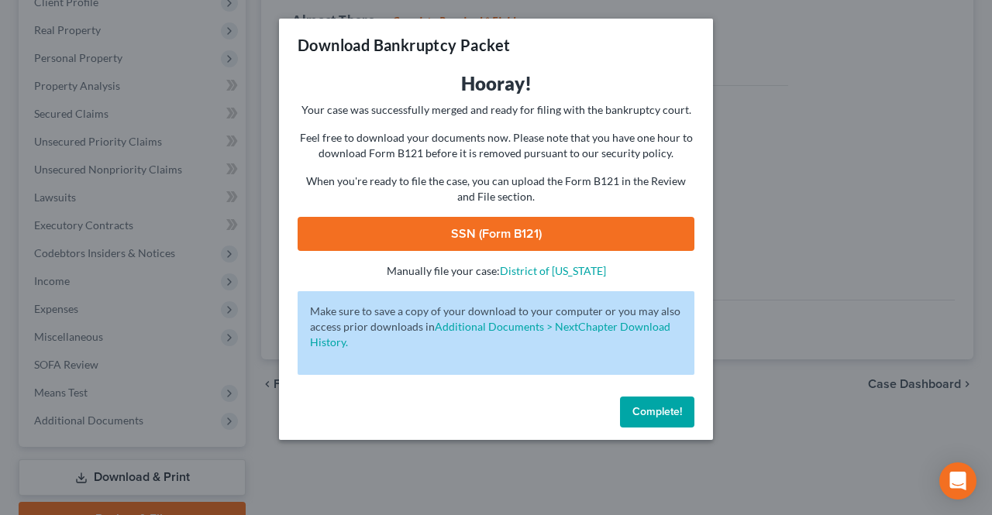
click at [534, 233] on link "SSN (Form B121)" at bounding box center [496, 234] width 397 height 34
click at [634, 421] on button "Complete!" at bounding box center [657, 412] width 74 height 31
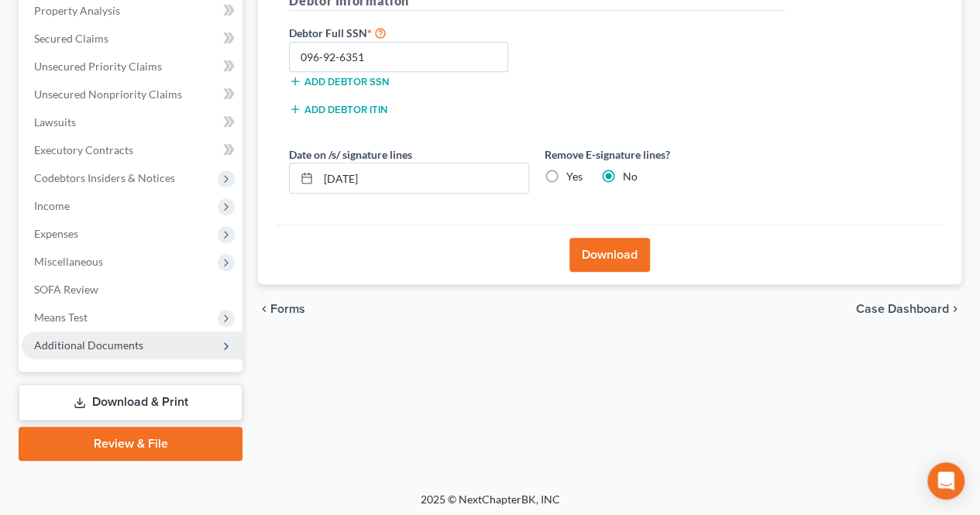
scroll to position [306, 0]
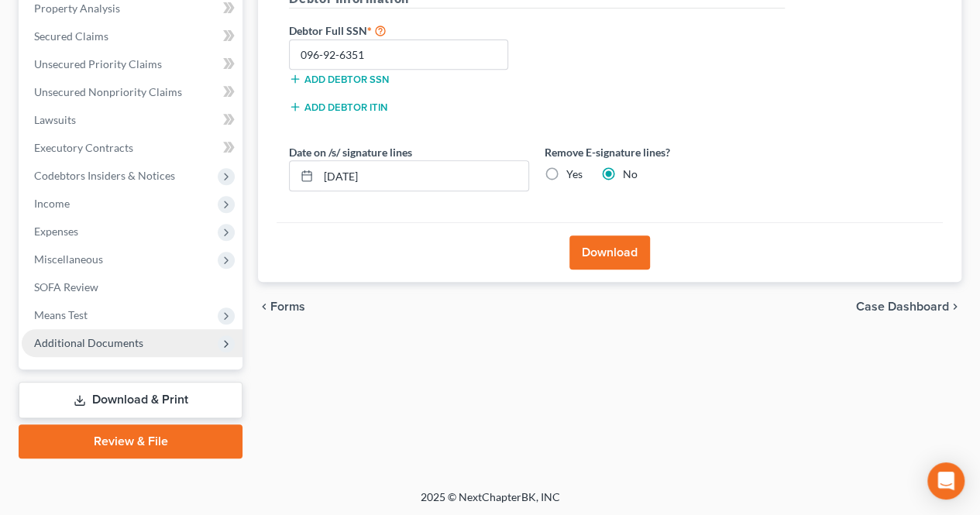
click at [132, 329] on span "Additional Documents" at bounding box center [132, 343] width 221 height 28
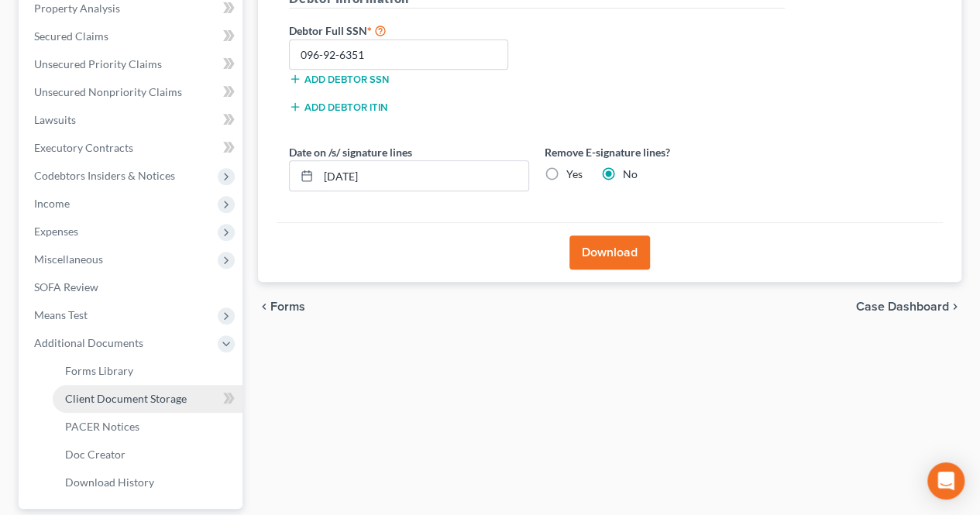
click at [136, 394] on span "Client Document Storage" at bounding box center [126, 398] width 122 height 13
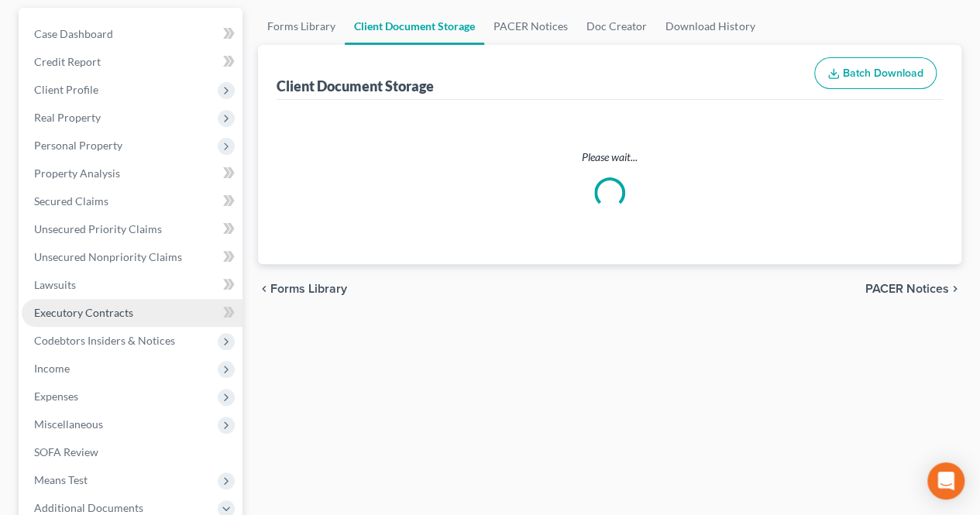
select select "9"
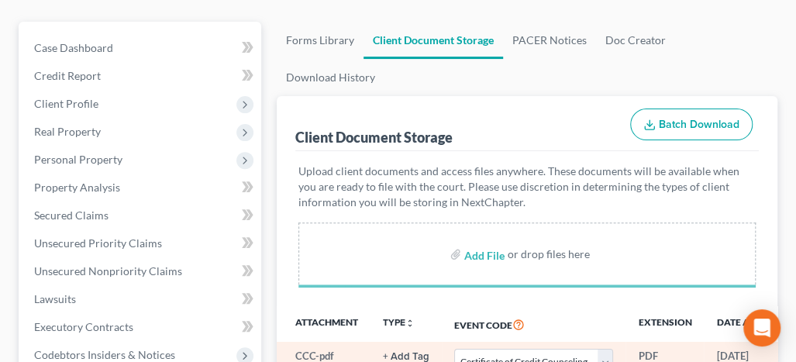
select select "9"
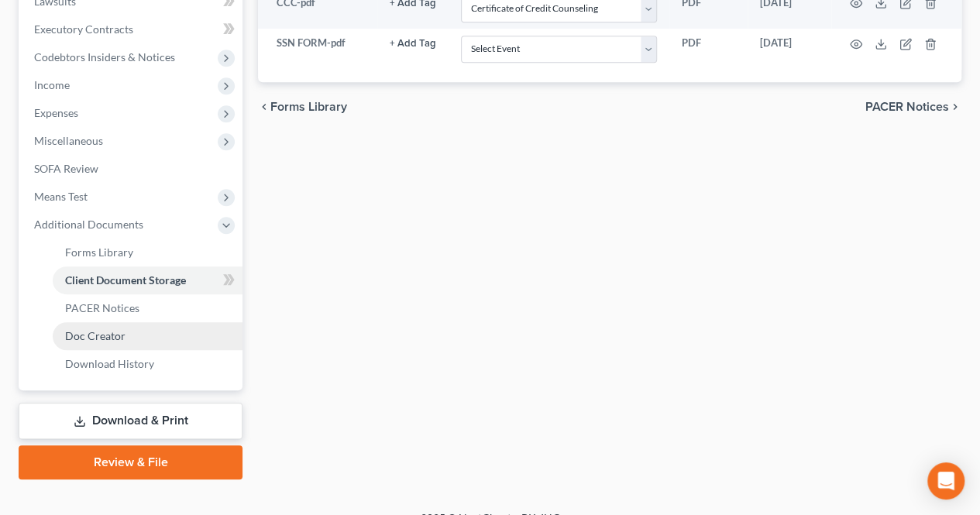
scroll to position [446, 0]
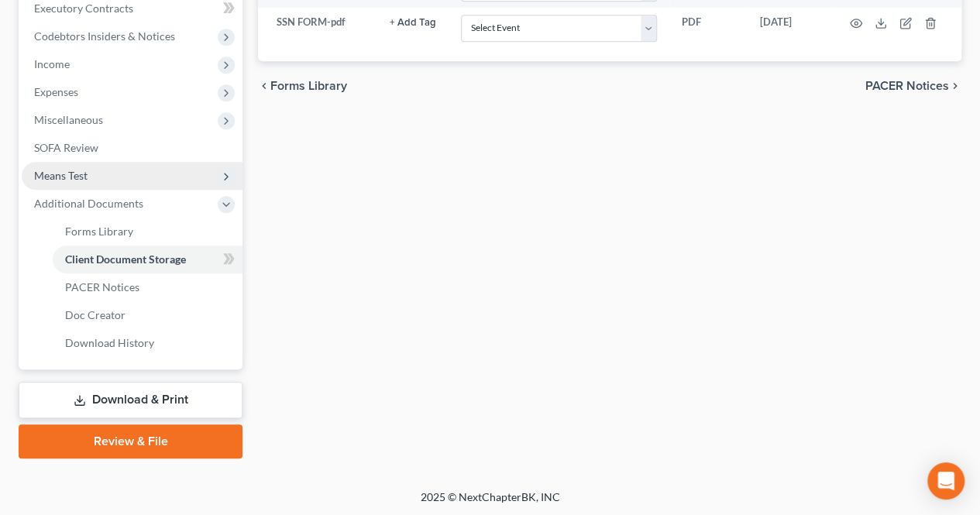
click at [109, 168] on span "Means Test" at bounding box center [132, 176] width 221 height 28
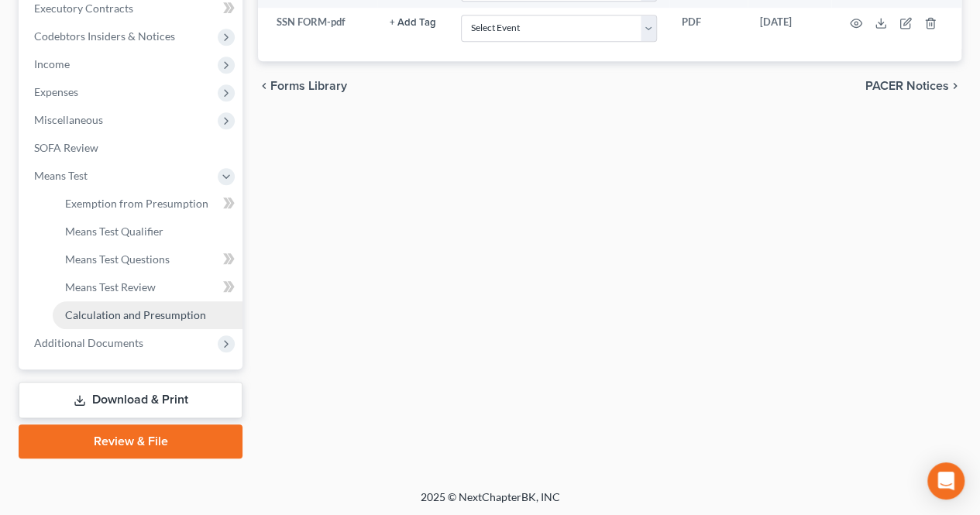
click at [136, 317] on span "Calculation and Presumption" at bounding box center [135, 314] width 141 height 13
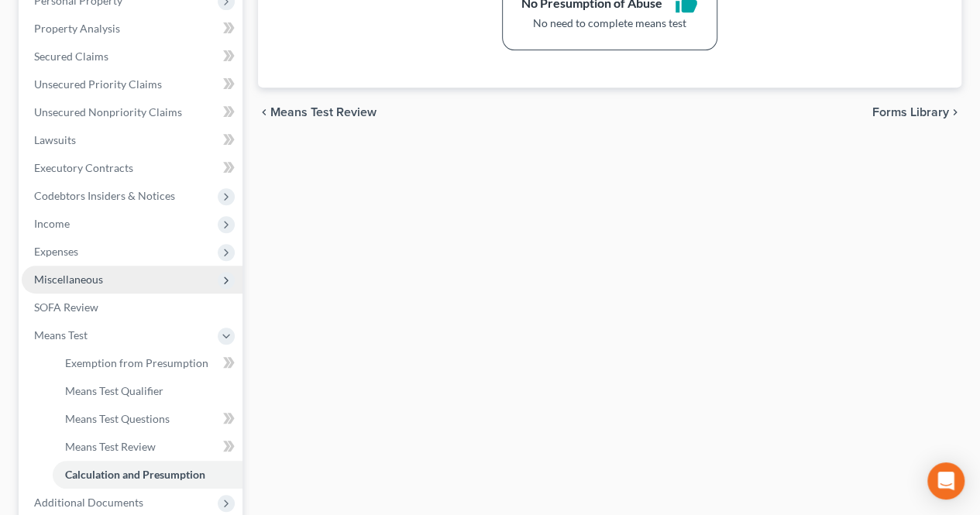
scroll to position [310, 0]
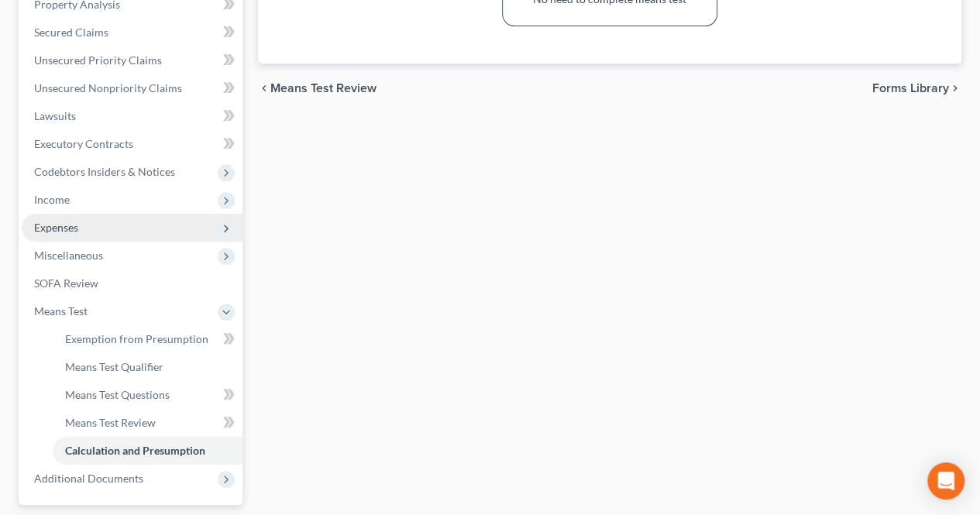
click at [93, 220] on span "Expenses" at bounding box center [132, 228] width 221 height 28
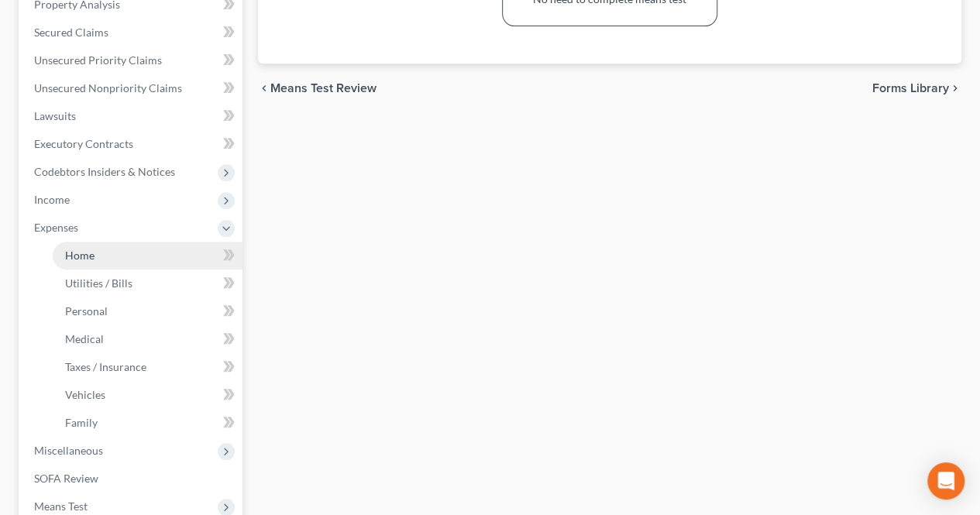
click at [79, 254] on span "Home" at bounding box center [79, 255] width 29 height 13
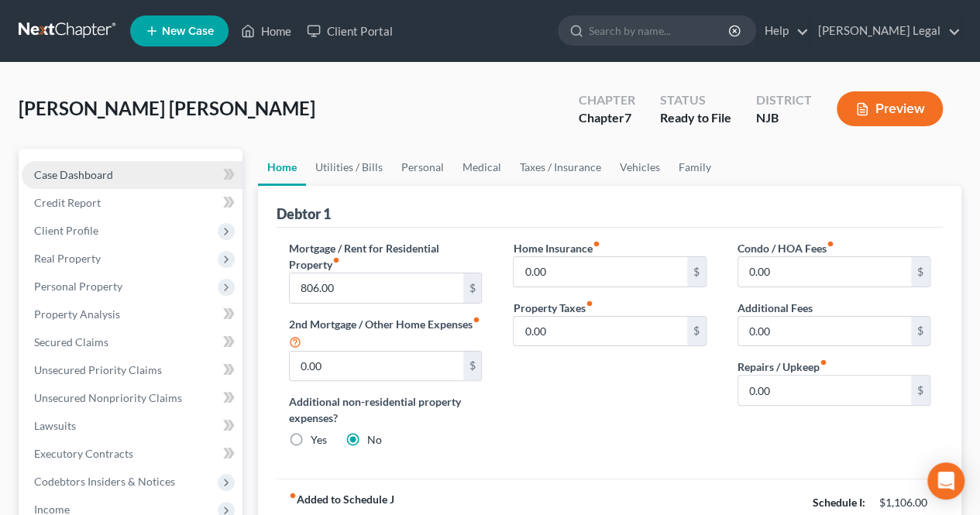
click at [122, 174] on link "Case Dashboard" at bounding box center [132, 175] width 221 height 28
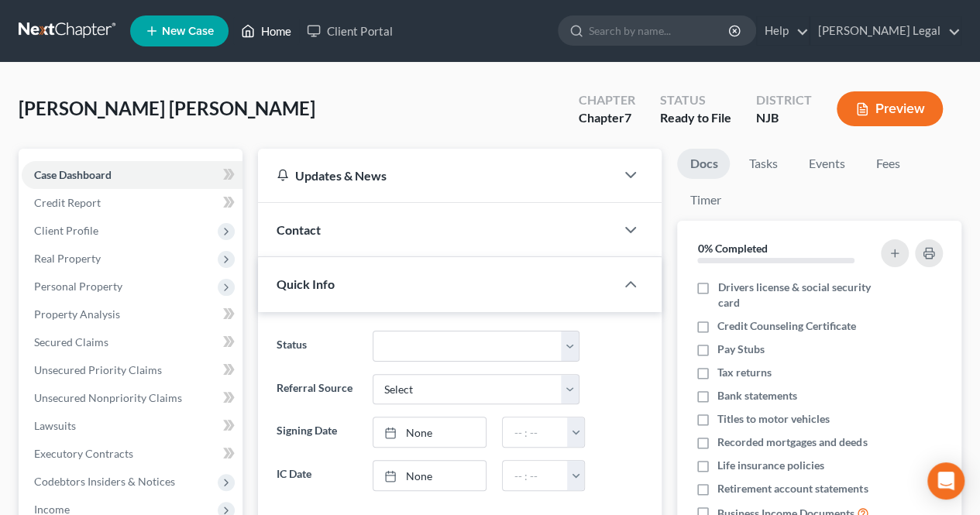
click at [270, 33] on link "Home" at bounding box center [266, 31] width 66 height 28
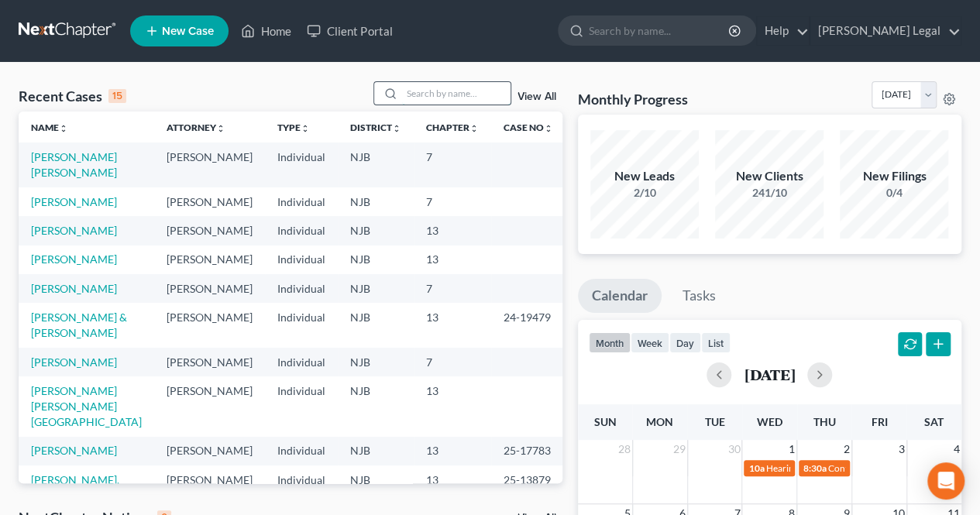
click at [418, 98] on input "search" at bounding box center [456, 93] width 109 height 22
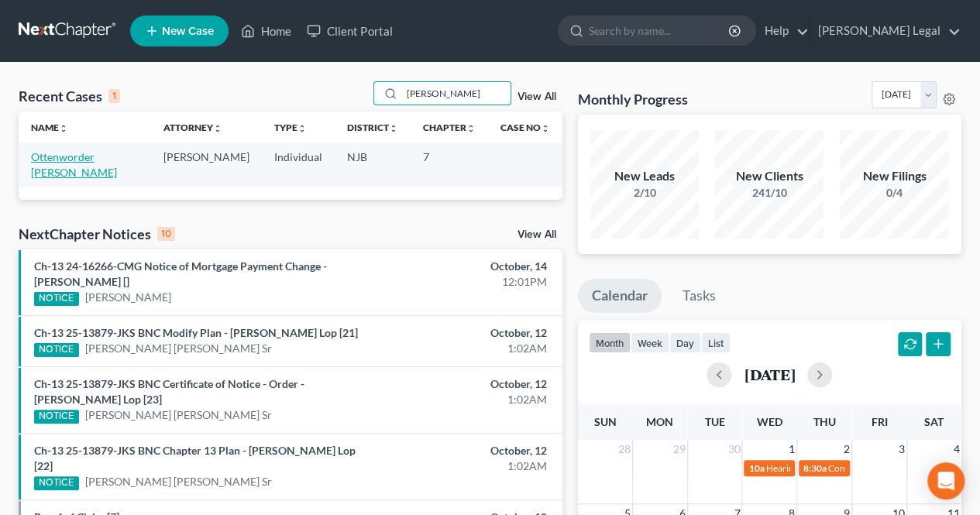
type input "[PERSON_NAME]"
click at [105, 153] on link "Ottenworder [PERSON_NAME]" at bounding box center [74, 164] width 86 height 29
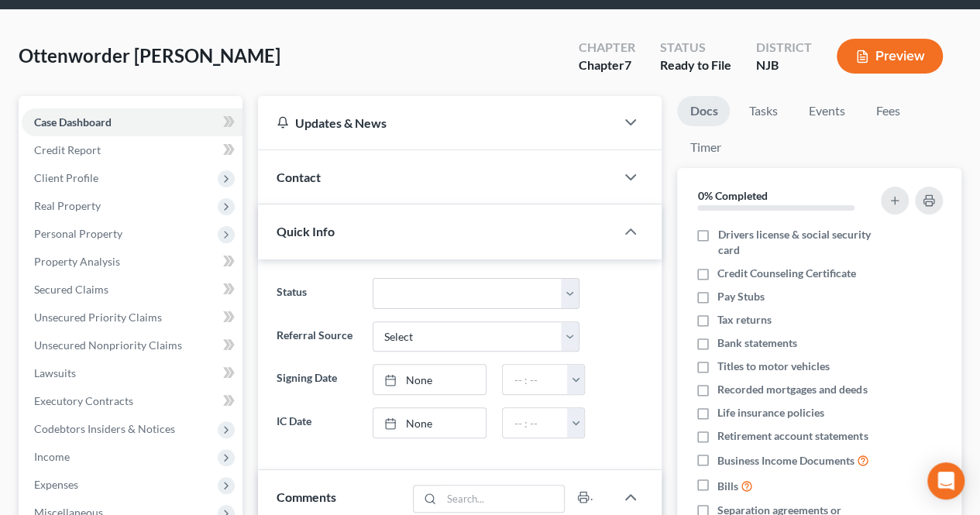
scroll to position [78, 0]
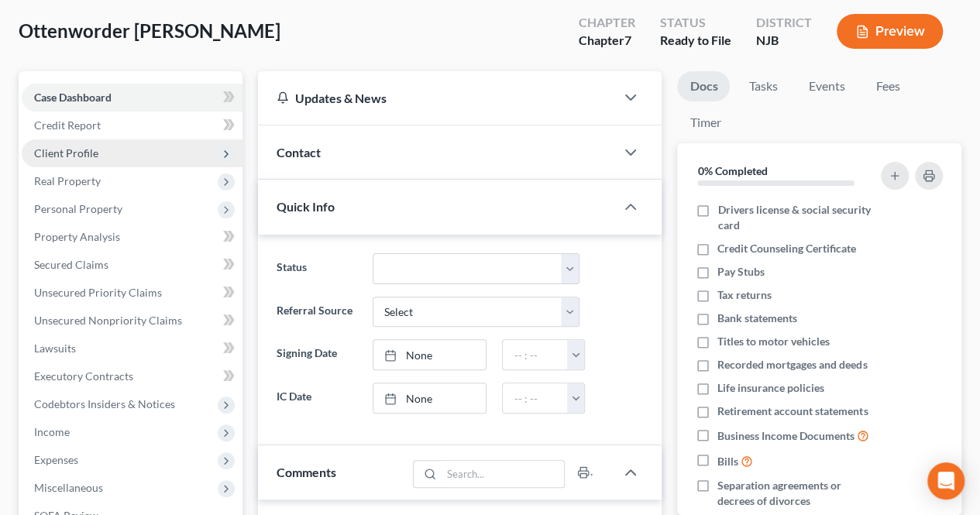
click at [116, 144] on span "Client Profile" at bounding box center [132, 154] width 221 height 28
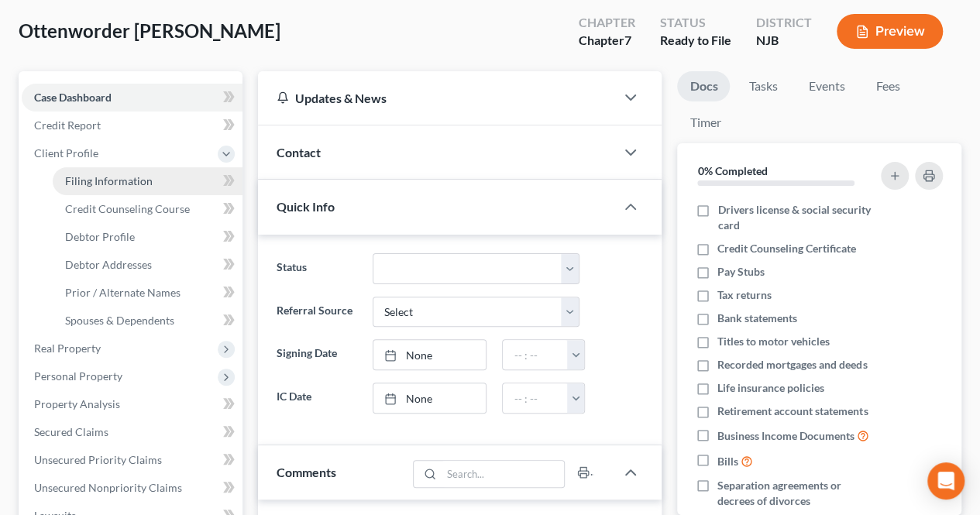
click at [188, 181] on link "Filing Information" at bounding box center [148, 181] width 190 height 28
select select "1"
select select "0"
select select "51"
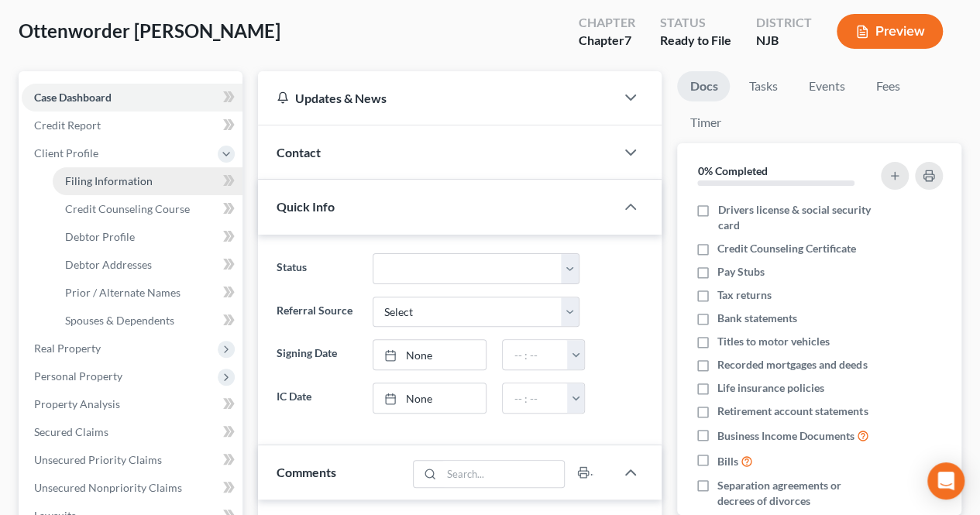
select select "0"
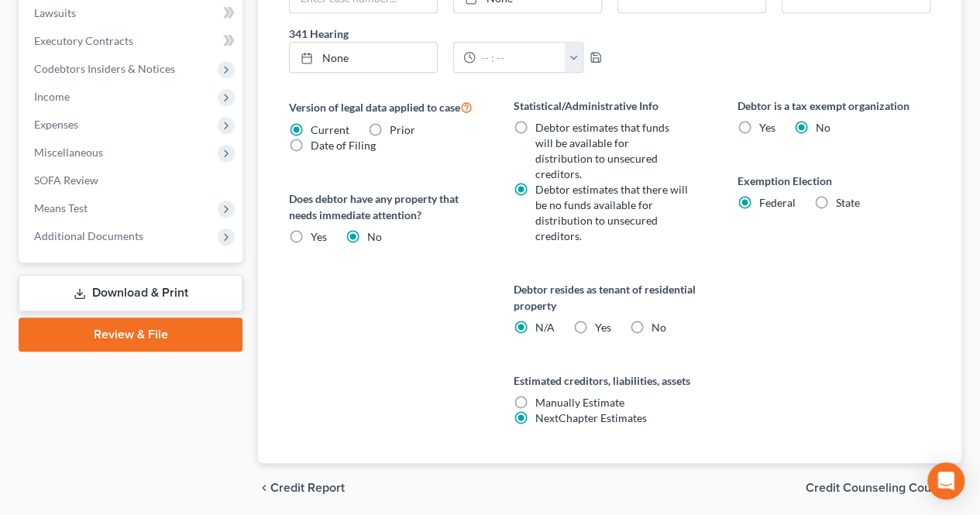
click at [823, 482] on span "Credit Counseling Course" at bounding box center [877, 488] width 143 height 12
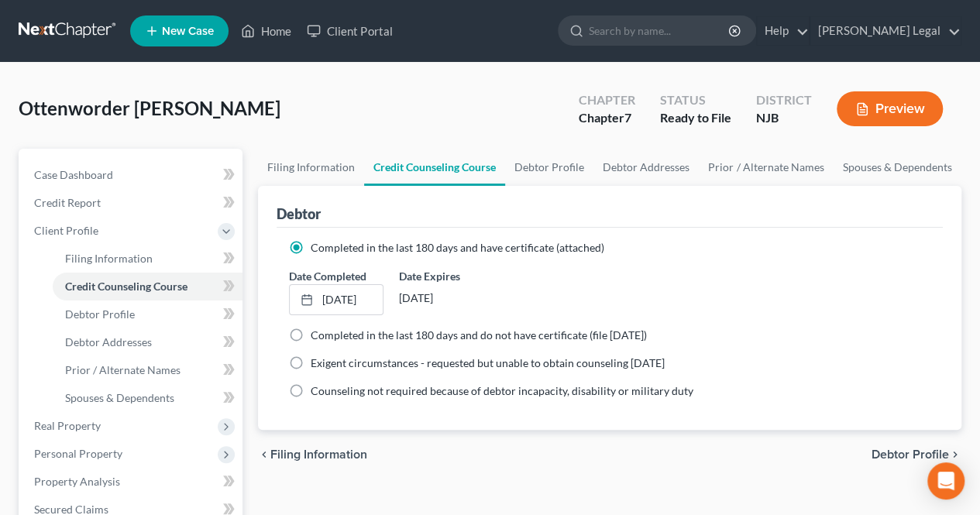
click at [891, 455] on span "Debtor Profile" at bounding box center [911, 455] width 78 height 12
select select "2"
select select "3"
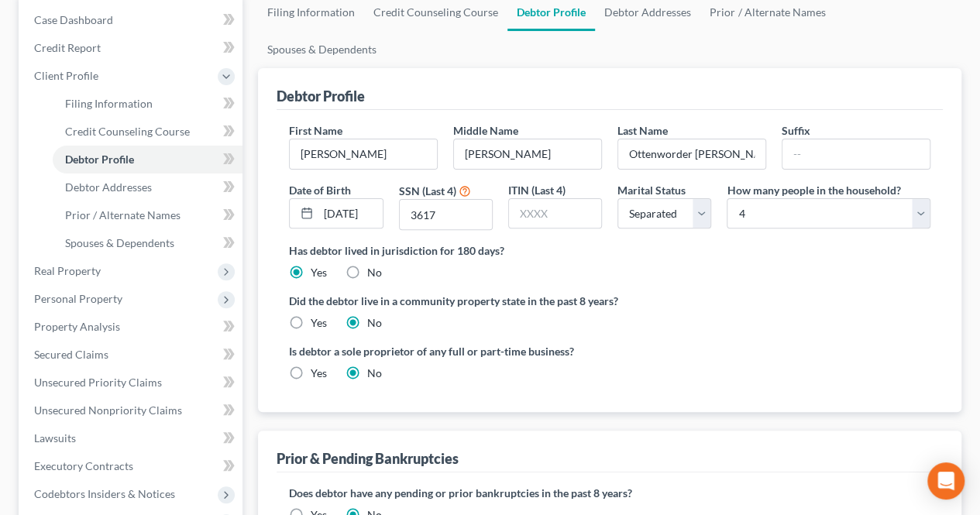
scroll to position [310, 0]
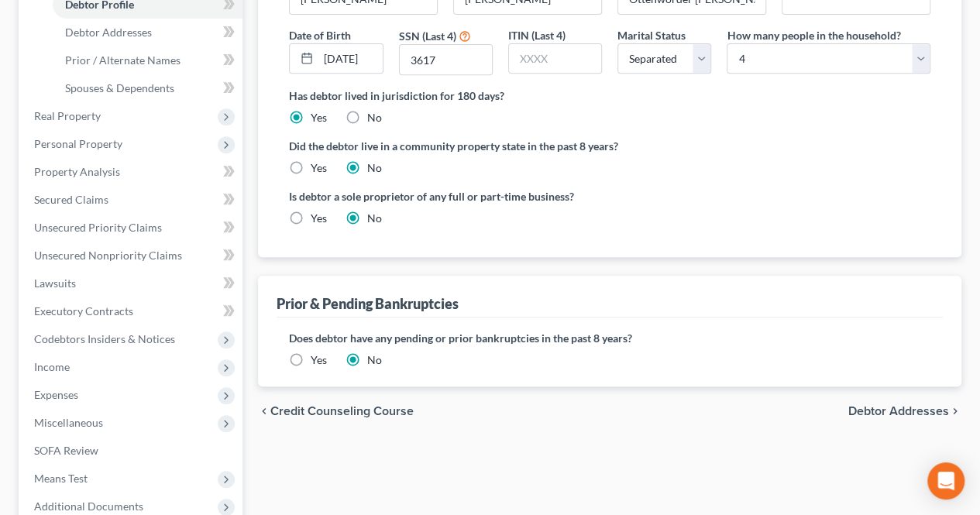
click at [863, 405] on span "Debtor Addresses" at bounding box center [899, 411] width 101 height 12
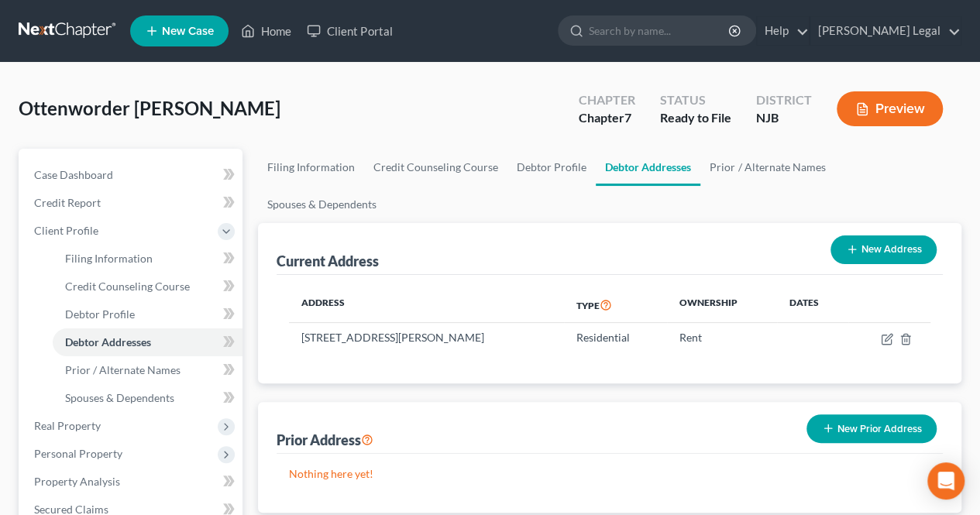
scroll to position [78, 0]
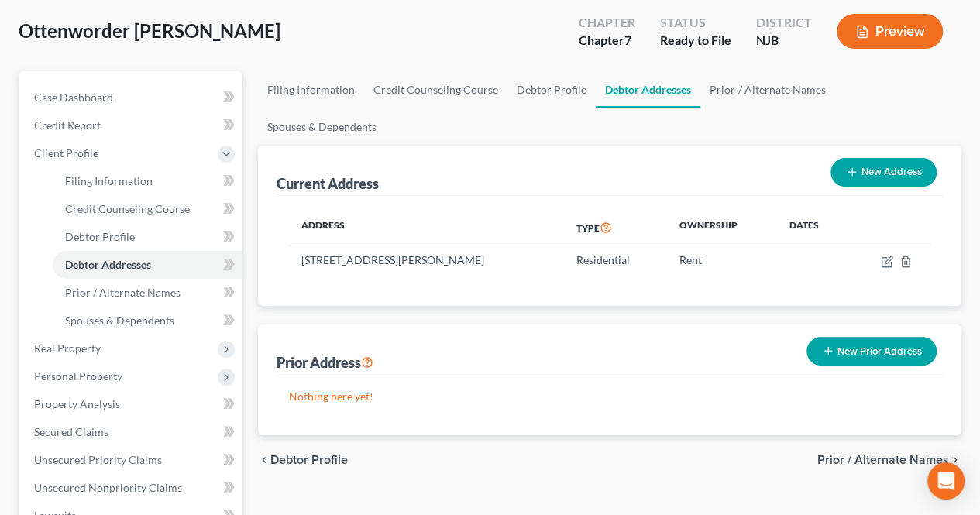
click at [856, 436] on div "chevron_left Debtor Profile Prior / Alternate Names chevron_right" at bounding box center [610, 461] width 704 height 50
click at [856, 454] on span "Prior / Alternate Names" at bounding box center [884, 460] width 132 height 12
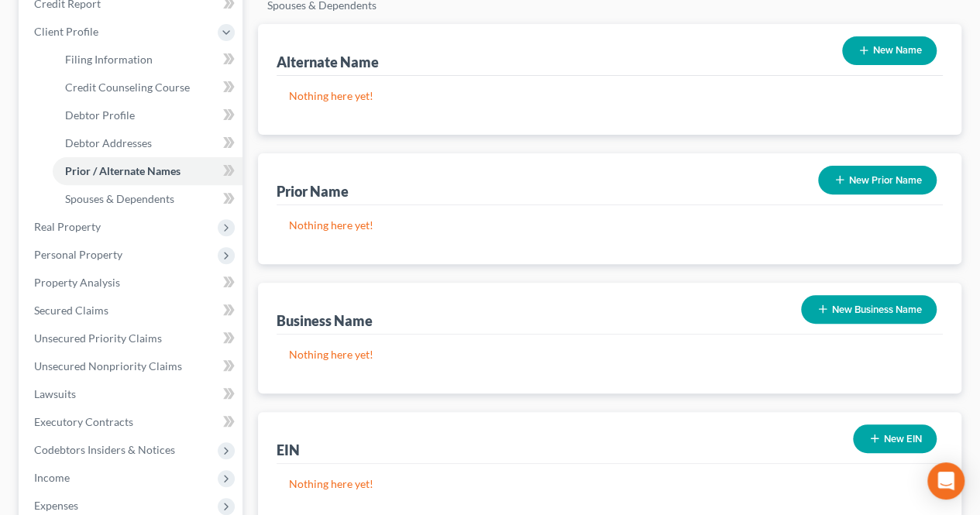
scroll to position [233, 0]
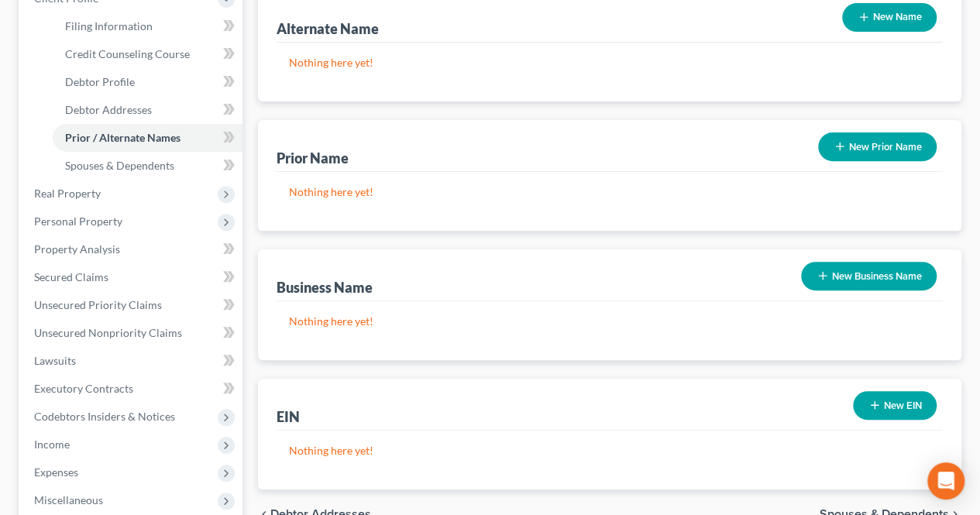
click at [866, 508] on span "Spouses & Dependents" at bounding box center [884, 514] width 129 height 12
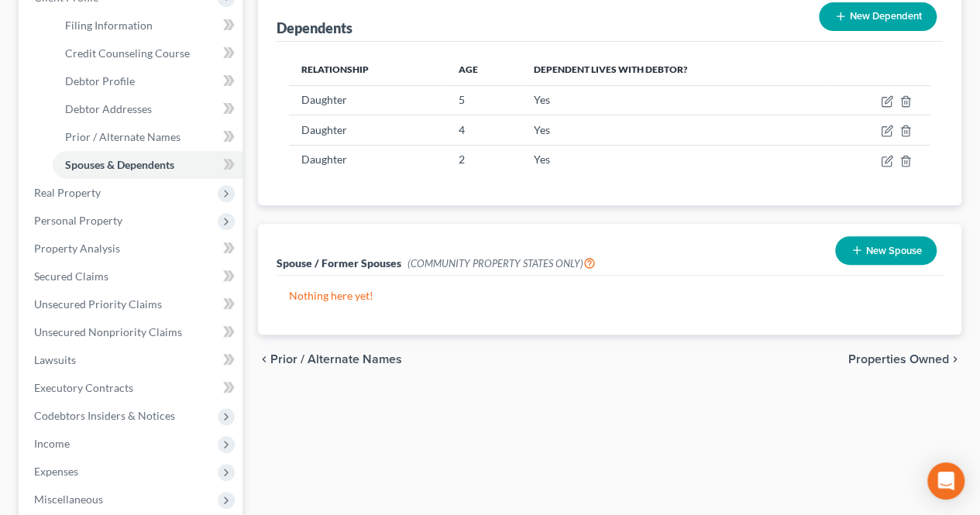
click at [877, 353] on span "Properties Owned" at bounding box center [899, 359] width 101 height 12
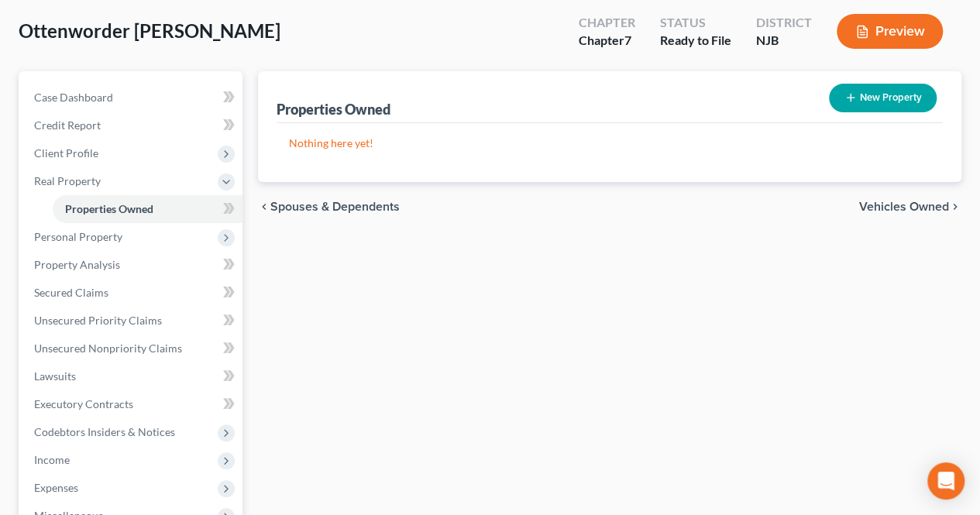
click at [901, 205] on span "Vehicles Owned" at bounding box center [905, 207] width 90 height 12
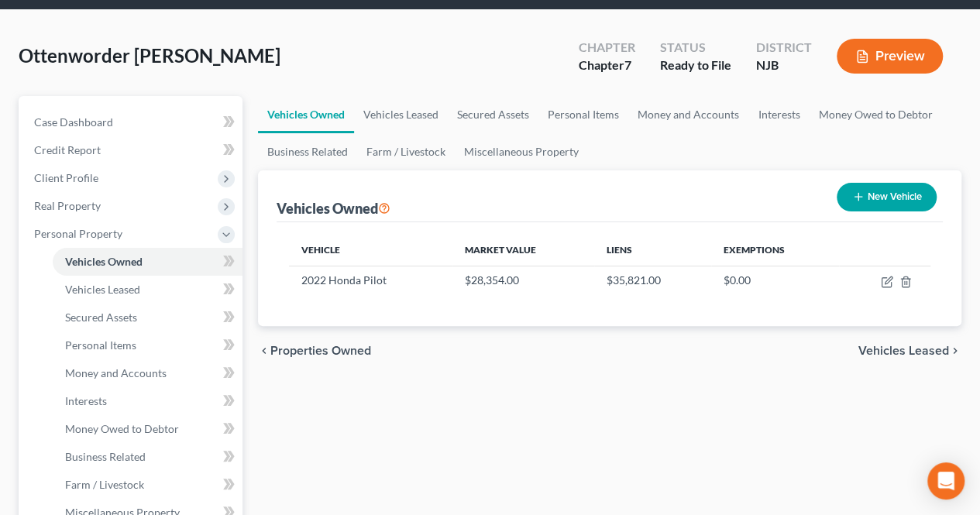
scroll to position [78, 0]
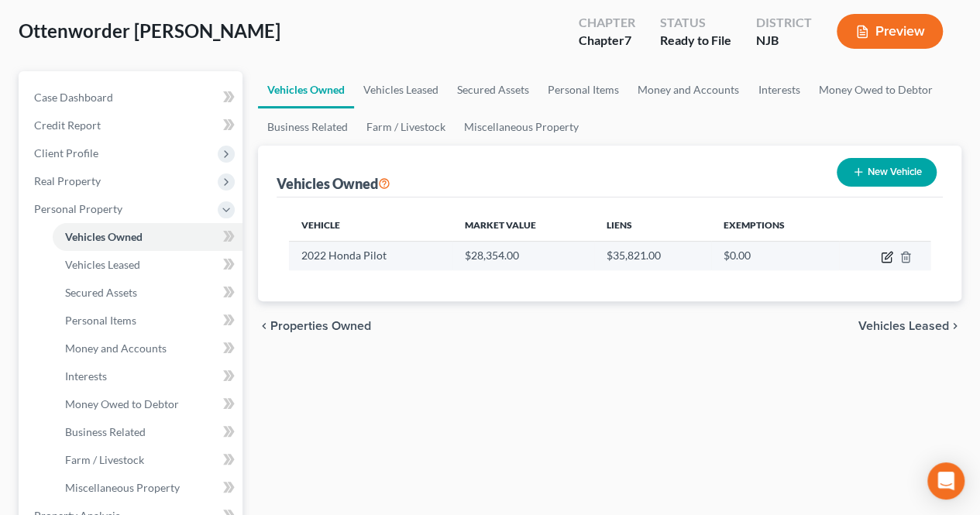
click at [885, 257] on icon "button" at bounding box center [888, 255] width 7 height 7
click at [883, 258] on icon "button" at bounding box center [887, 257] width 12 height 12
select select "0"
select select "4"
select select "3"
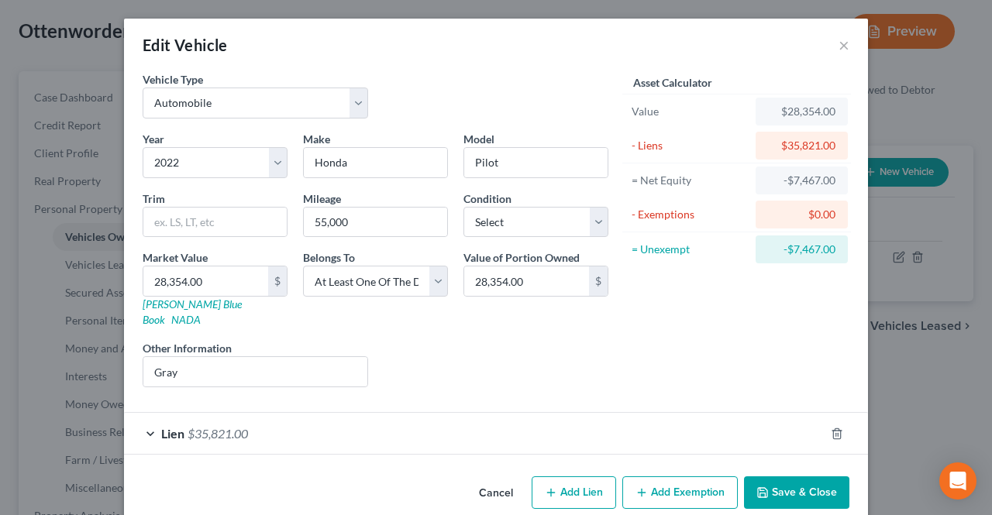
select select "0"
select select "4"
select select "3"
drag, startPoint x: 752, startPoint y: 108, endPoint x: 845, endPoint y: 47, distance: 110.9
click at [809, 111] on div "Asset Calculator Value $28,354.00 - Liens $35,821.00 = Net Equity -$7,467.00 - …" at bounding box center [737, 168] width 226 height 195
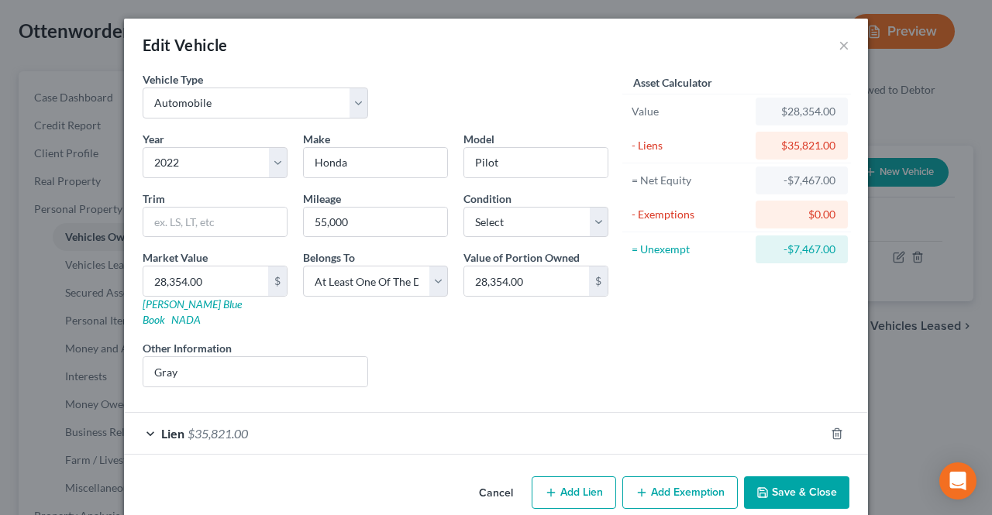
click at [822, 112] on div "$28,354.00" at bounding box center [801, 112] width 67 height 16
click at [840, 43] on button "×" at bounding box center [844, 45] width 11 height 19
click at [839, 44] on button "×" at bounding box center [844, 45] width 11 height 19
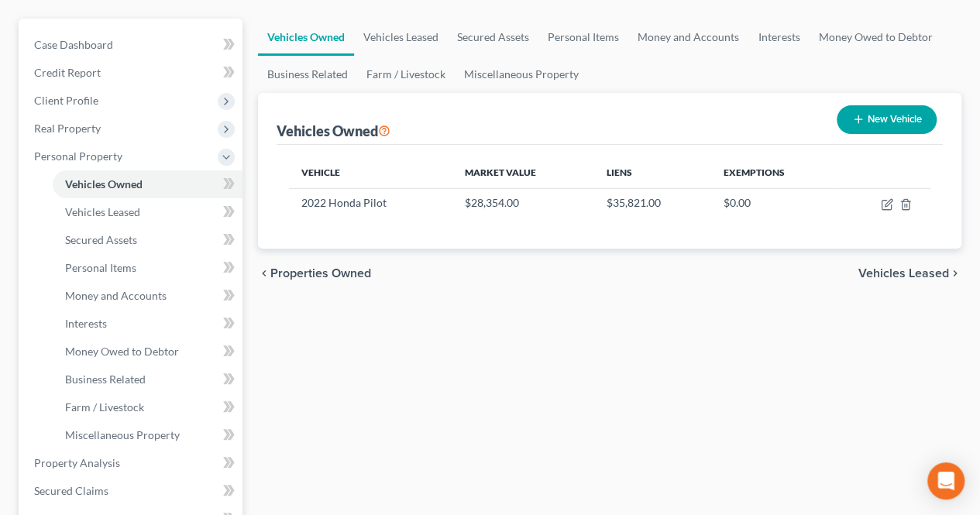
scroll to position [155, 0]
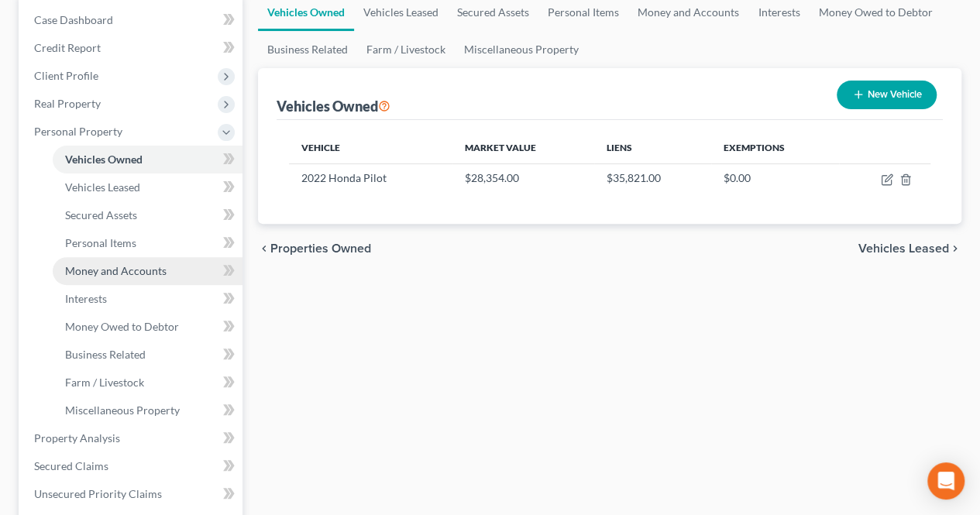
click at [159, 263] on link "Money and Accounts" at bounding box center [148, 271] width 190 height 28
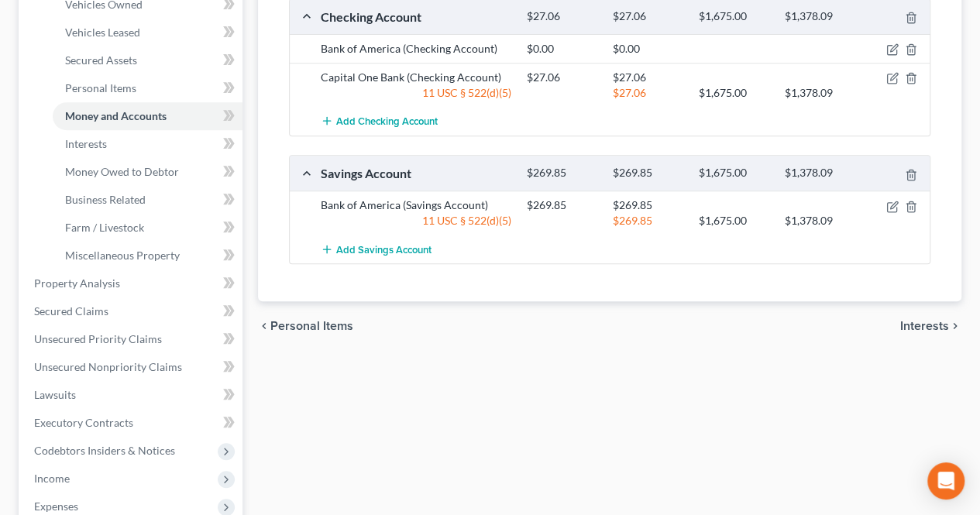
scroll to position [388, 0]
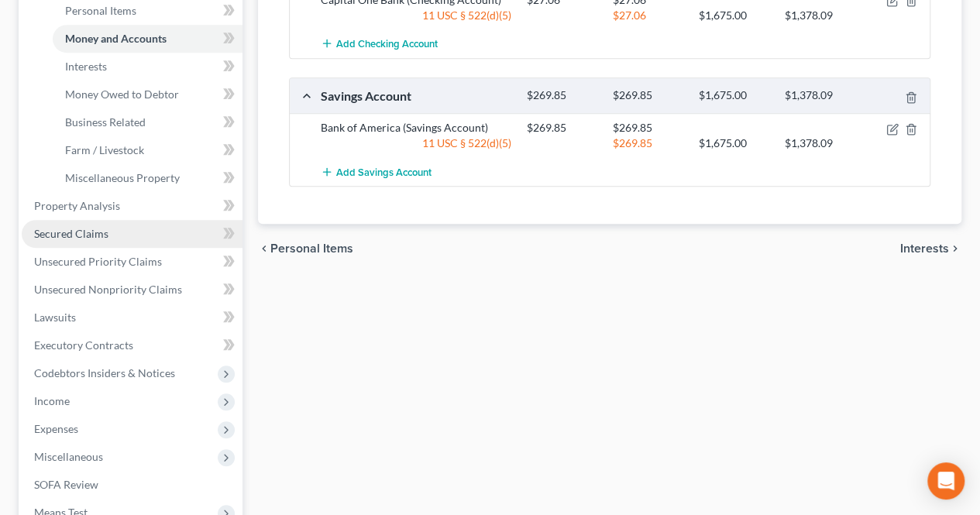
click at [101, 234] on span "Secured Claims" at bounding box center [71, 233] width 74 height 13
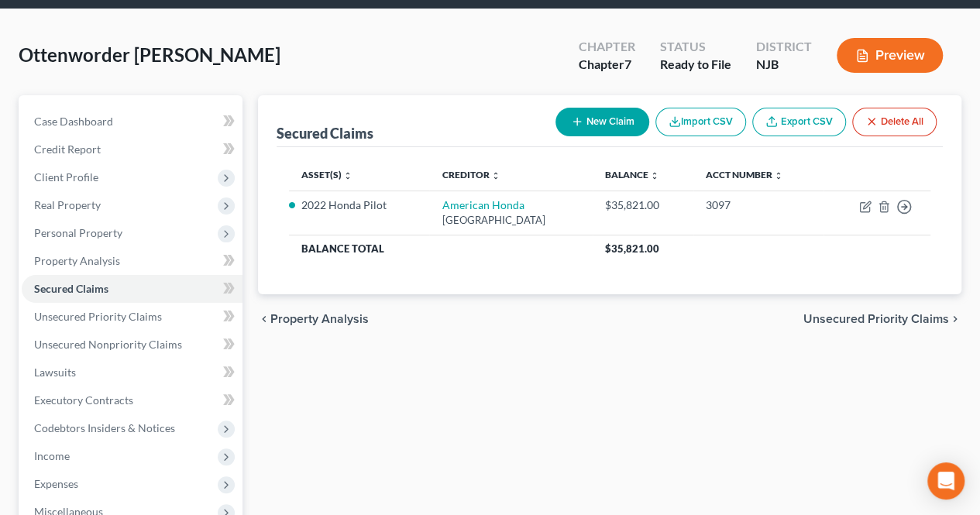
scroll to position [78, 0]
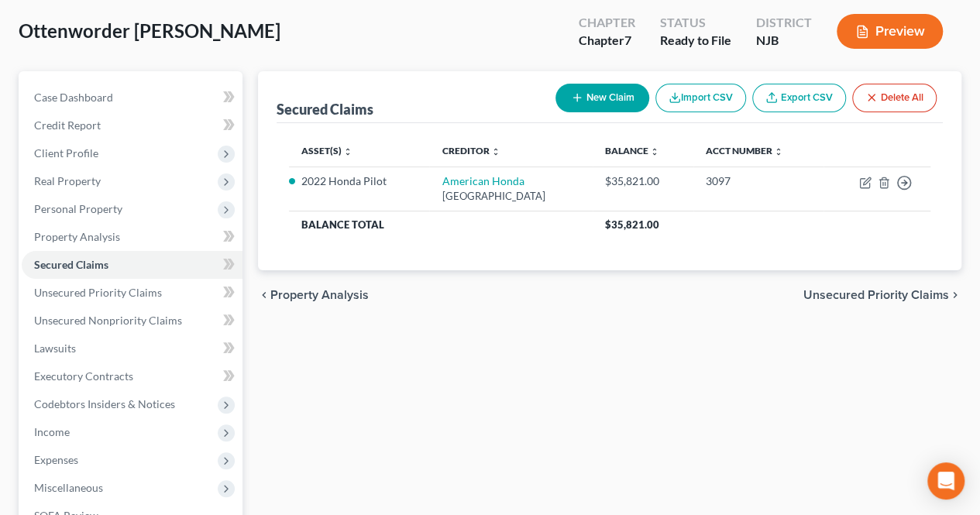
click at [832, 292] on span "Unsecured Priority Claims" at bounding box center [877, 295] width 146 height 12
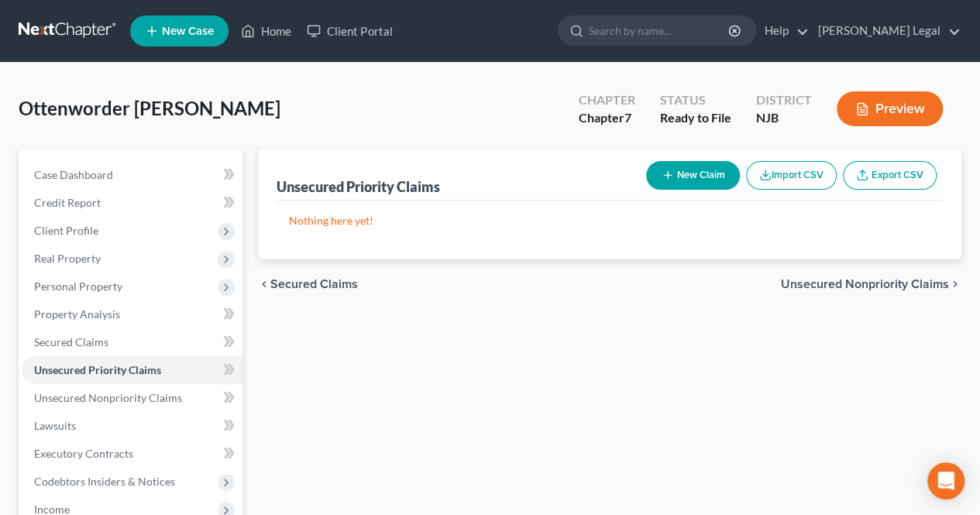
click at [293, 283] on span "Secured Claims" at bounding box center [314, 284] width 88 height 12
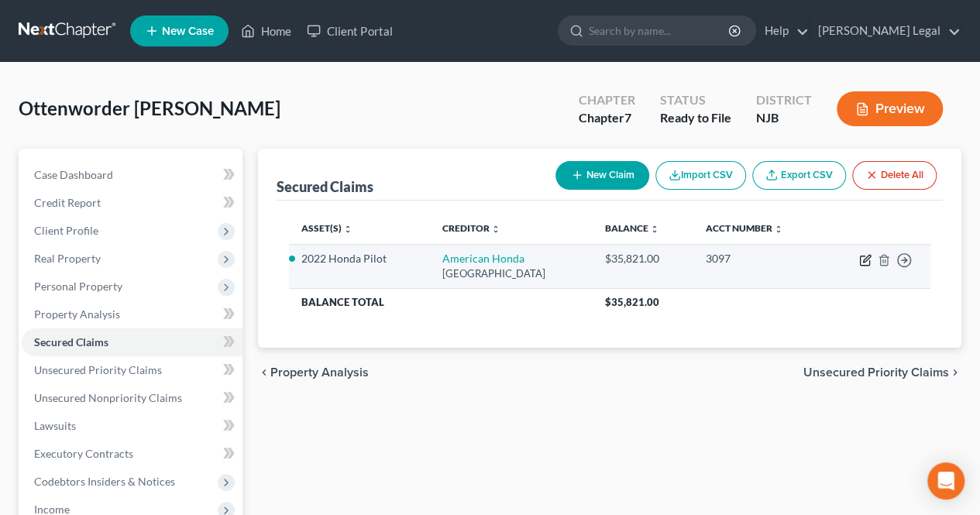
click at [867, 254] on icon "button" at bounding box center [866, 260] width 12 height 12
select select "45"
select select "2"
select select "3"
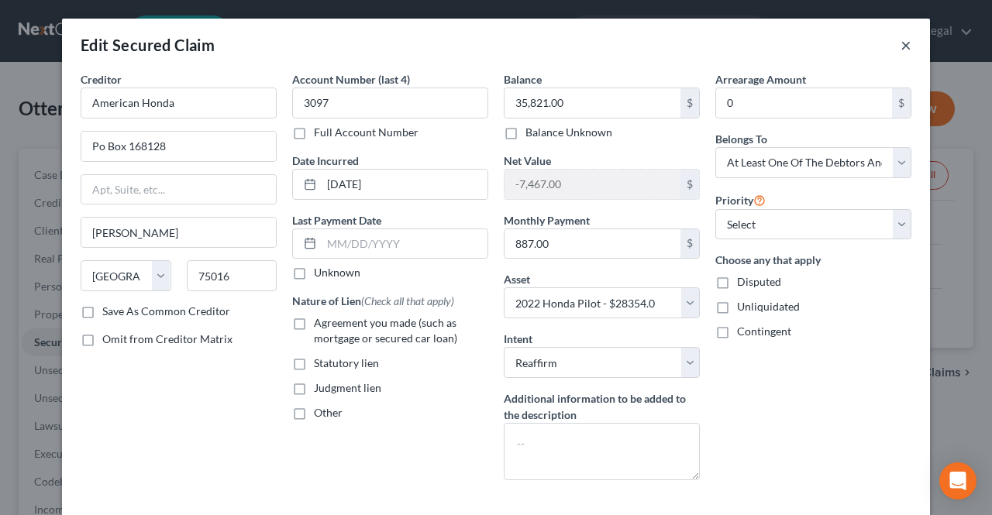
click at [901, 47] on button "×" at bounding box center [906, 45] width 11 height 19
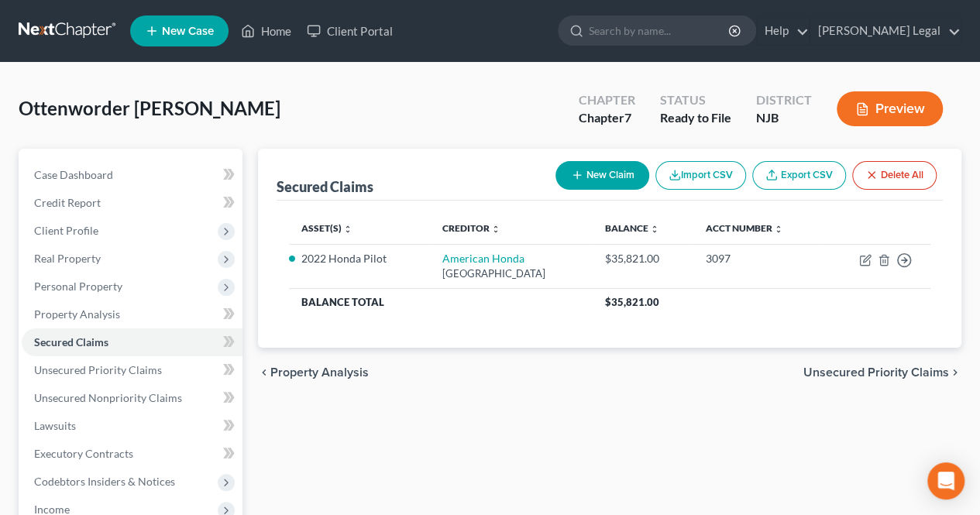
click at [882, 367] on span "Unsecured Priority Claims" at bounding box center [877, 373] width 146 height 12
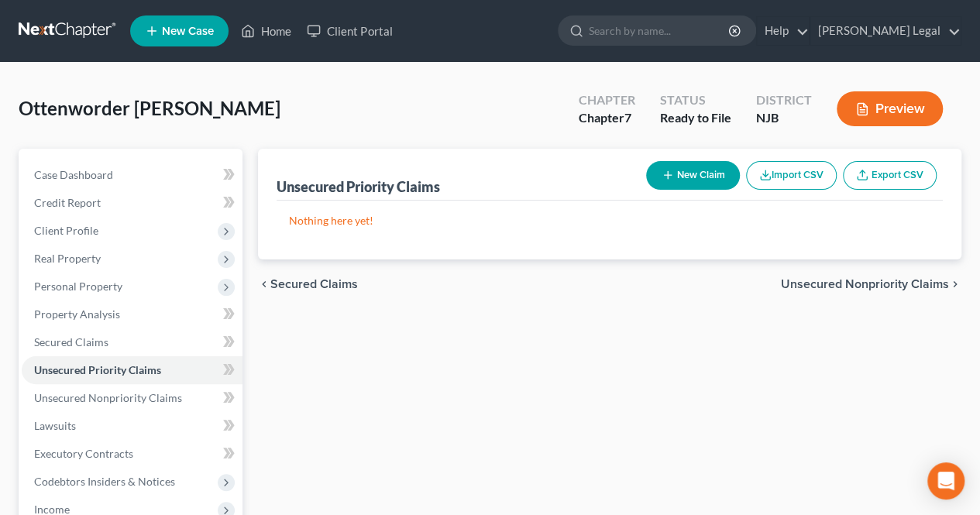
click at [856, 285] on span "Unsecured Nonpriority Claims" at bounding box center [865, 284] width 168 height 12
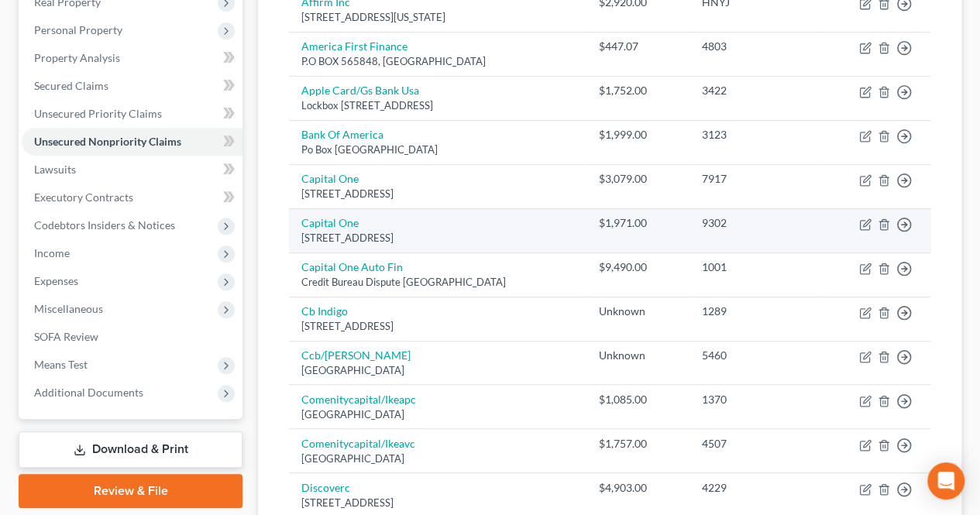
scroll to position [233, 0]
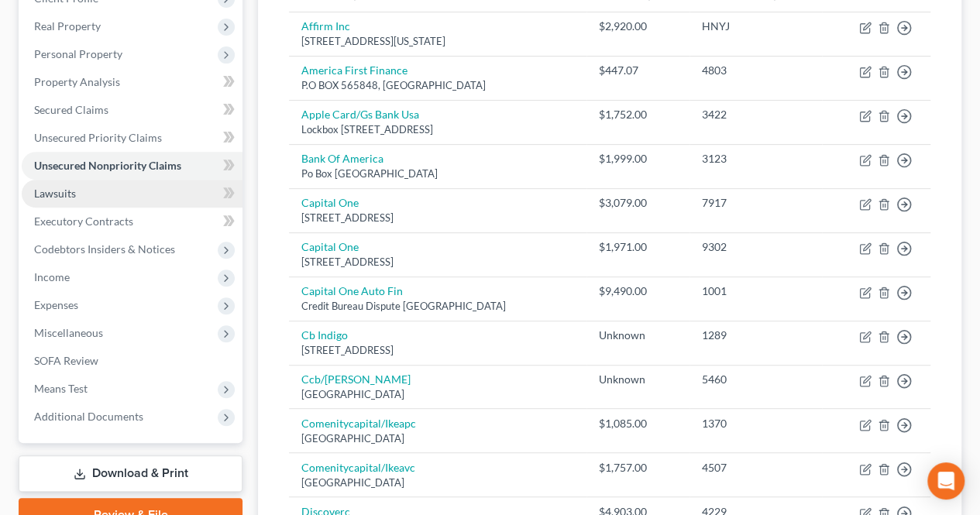
click at [144, 189] on link "Lawsuits" at bounding box center [132, 194] width 221 height 28
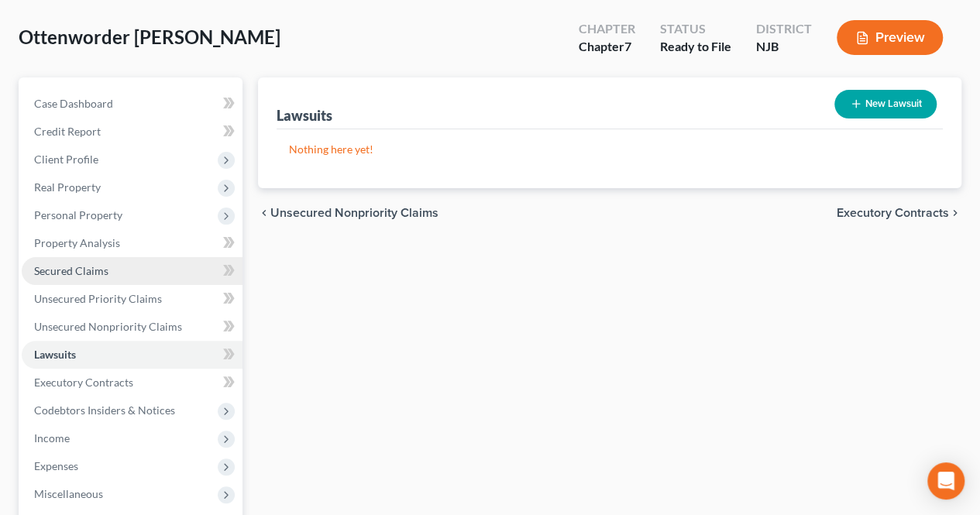
scroll to position [155, 0]
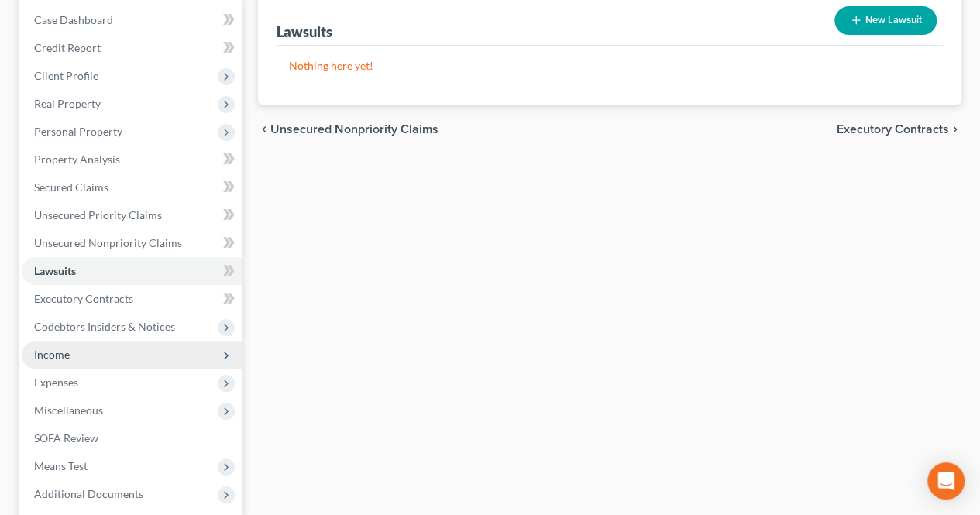
click at [105, 366] on span "Income" at bounding box center [132, 355] width 221 height 28
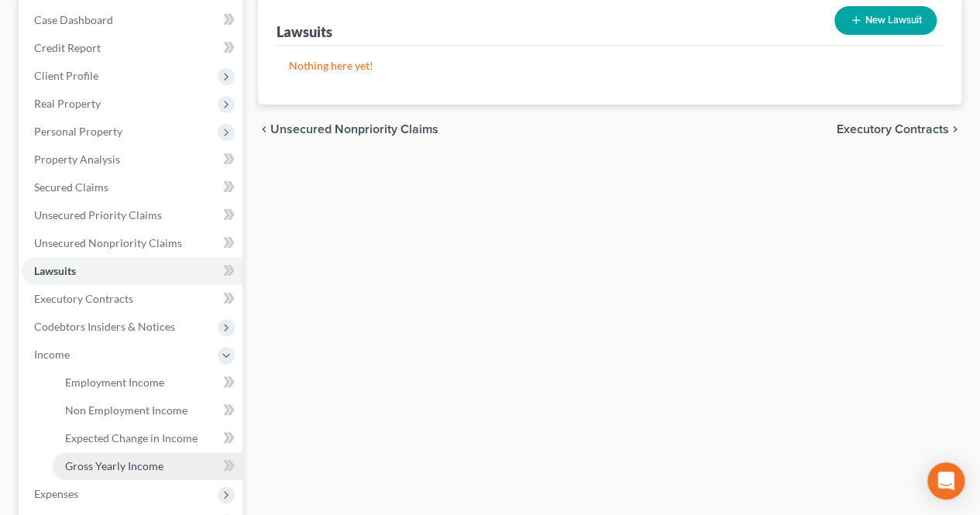
click at [139, 460] on span "Gross Yearly Income" at bounding box center [114, 466] width 98 height 13
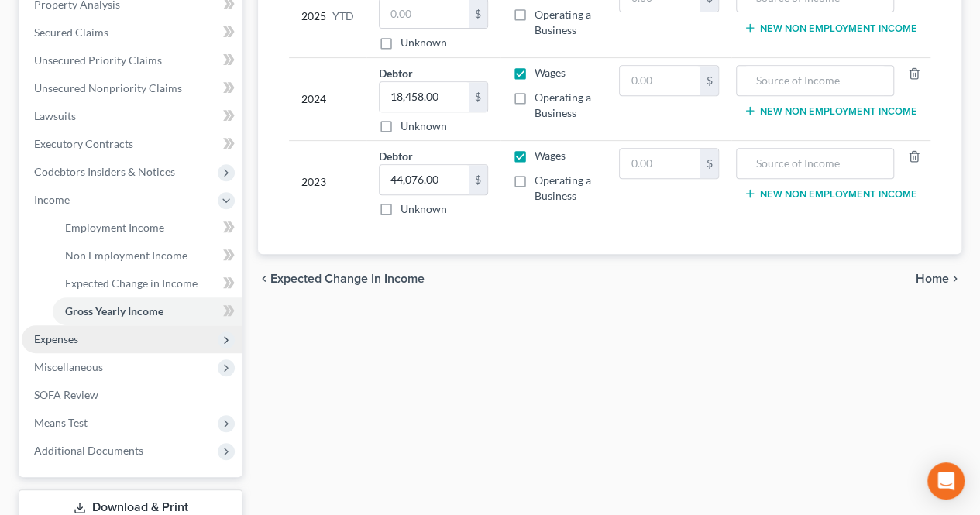
click at [158, 332] on span "Expenses" at bounding box center [132, 340] width 221 height 28
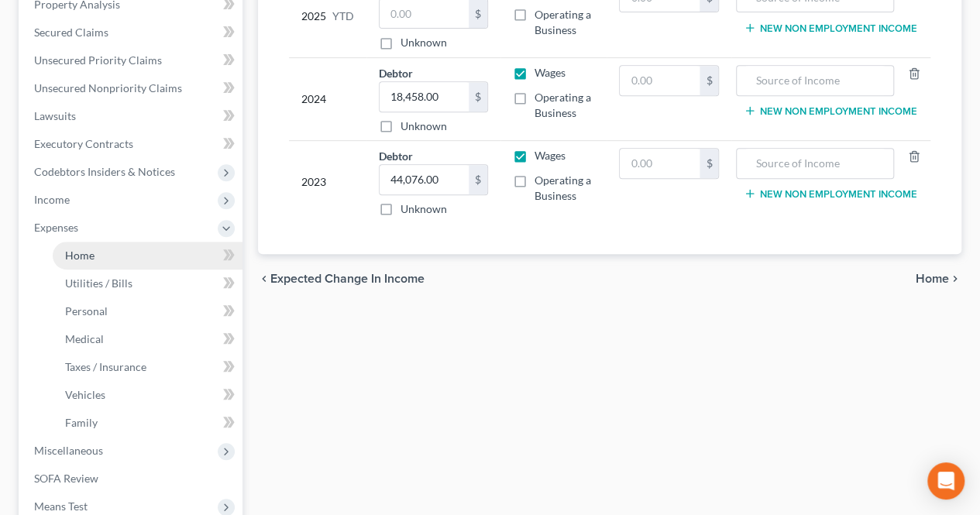
click at [102, 255] on link "Home" at bounding box center [148, 256] width 190 height 28
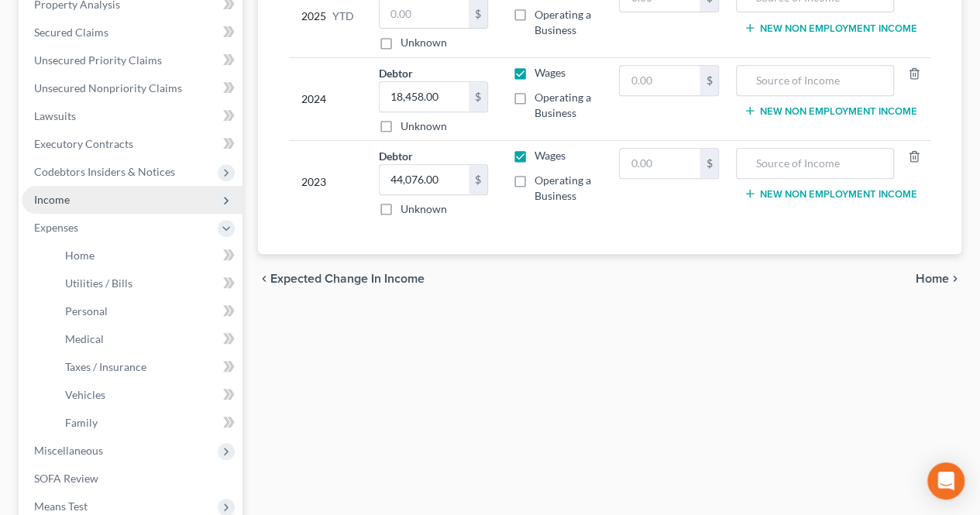
click at [85, 204] on span "Income" at bounding box center [132, 200] width 221 height 28
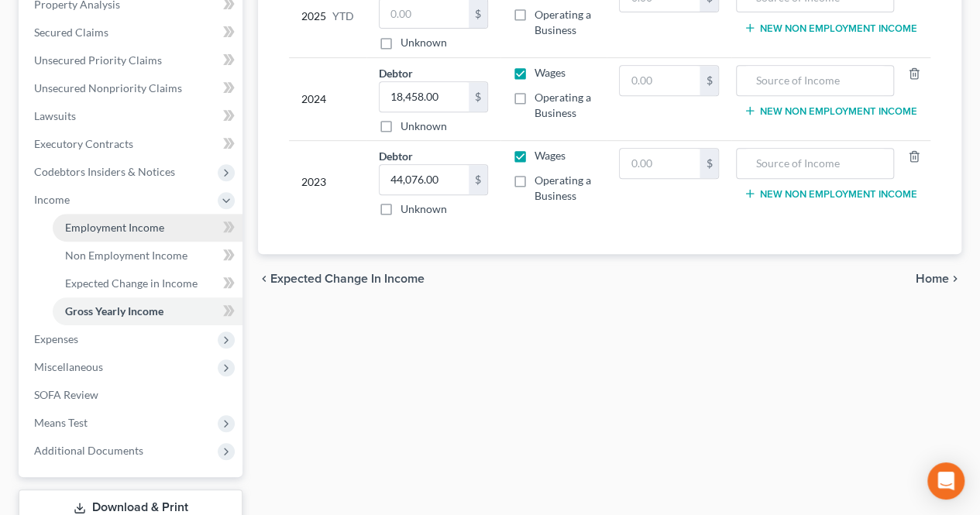
click at [83, 236] on link "Employment Income" at bounding box center [148, 228] width 190 height 28
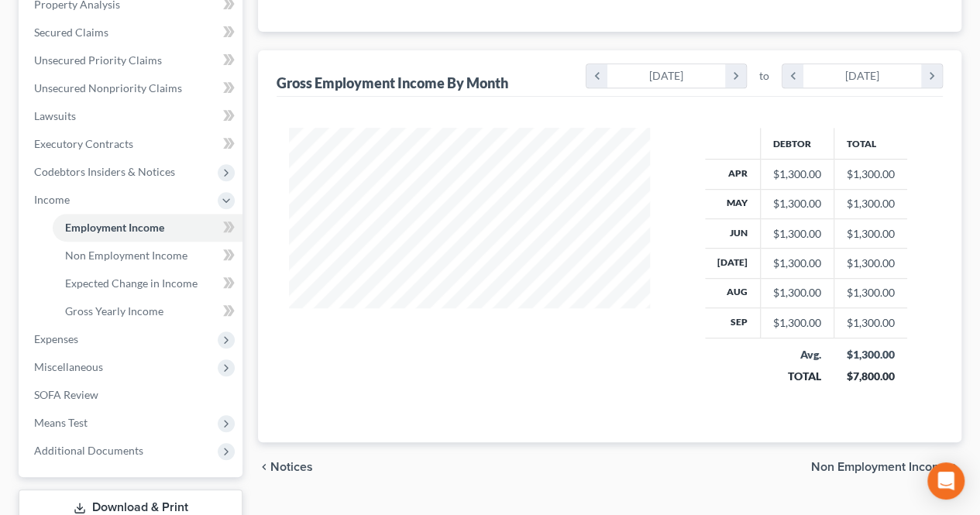
click at [831, 461] on span "Non Employment Income" at bounding box center [880, 467] width 138 height 12
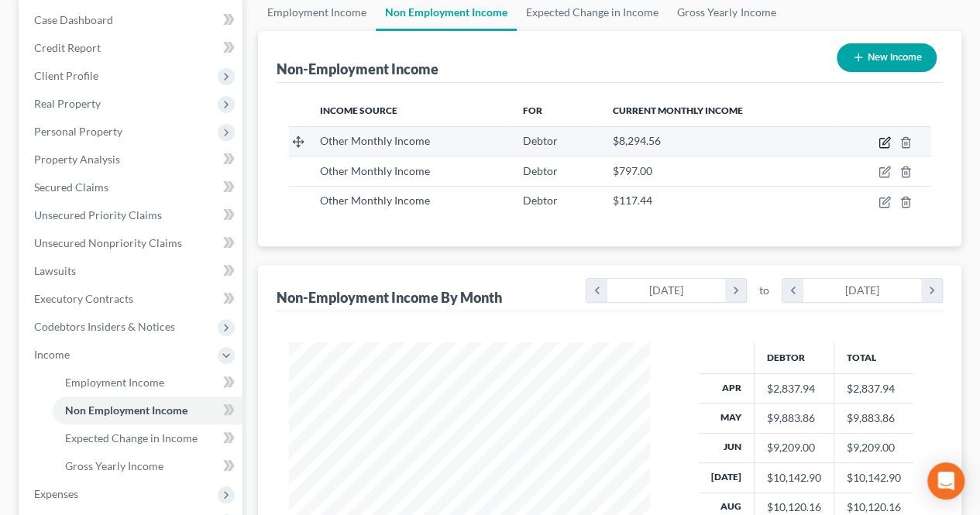
click at [879, 137] on icon "button" at bounding box center [885, 142] width 12 height 12
select select "13"
select select "0"
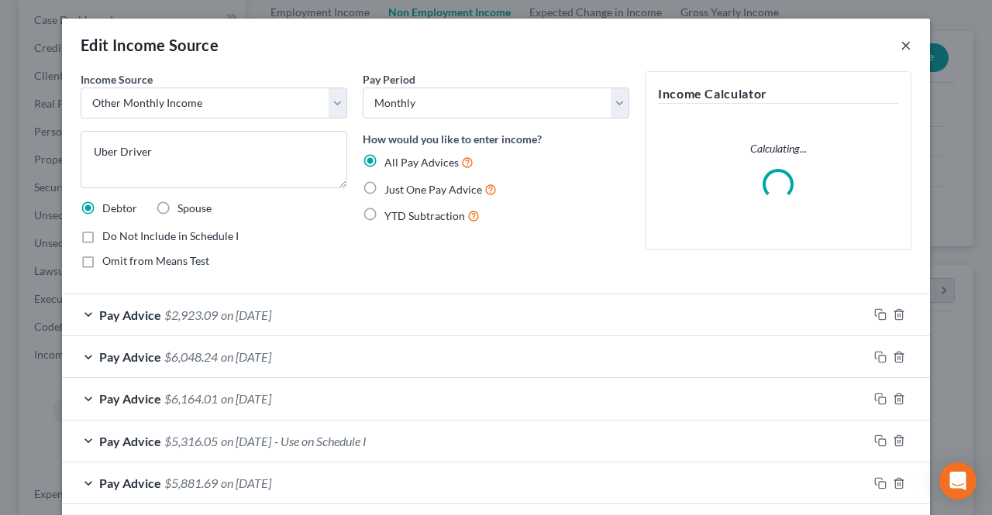
click at [901, 41] on button "×" at bounding box center [906, 45] width 11 height 19
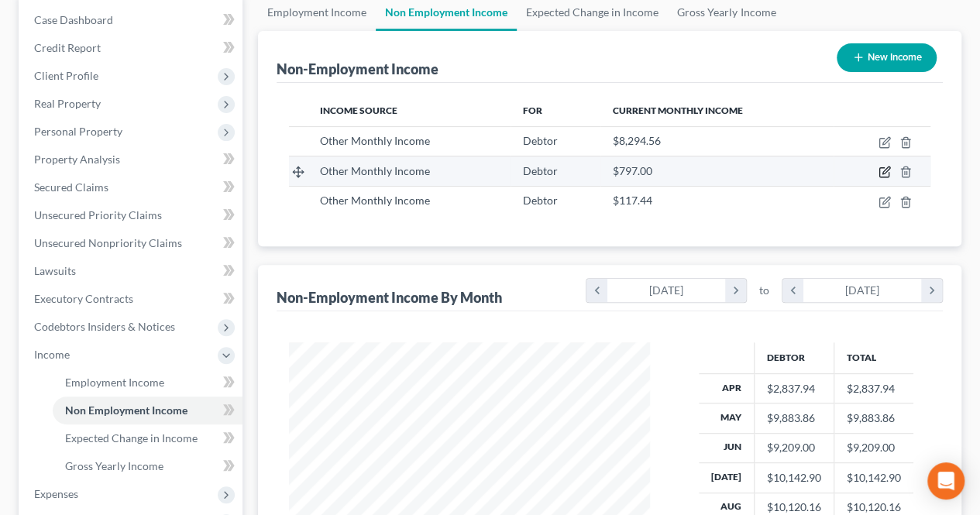
click at [880, 171] on icon "button" at bounding box center [884, 172] width 9 height 9
select select "13"
select select "0"
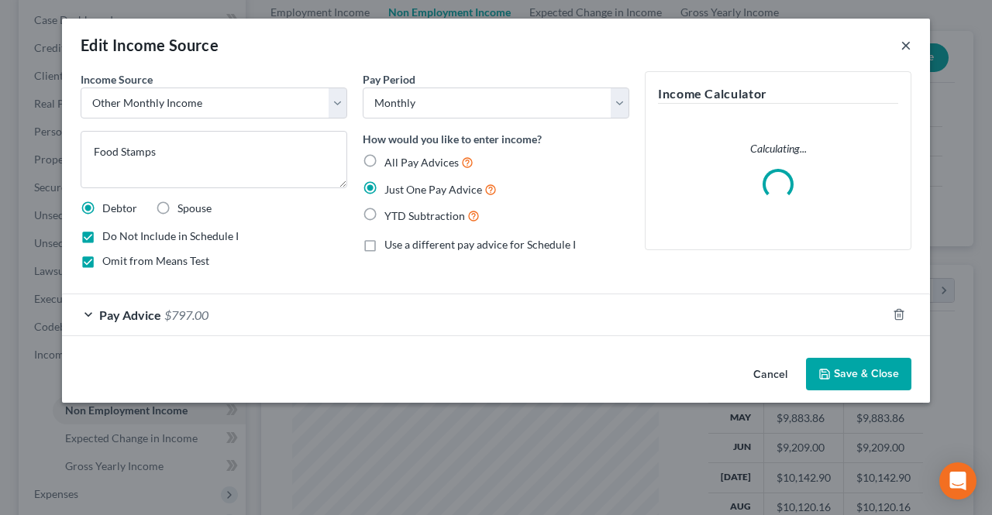
click at [908, 43] on button "×" at bounding box center [906, 45] width 11 height 19
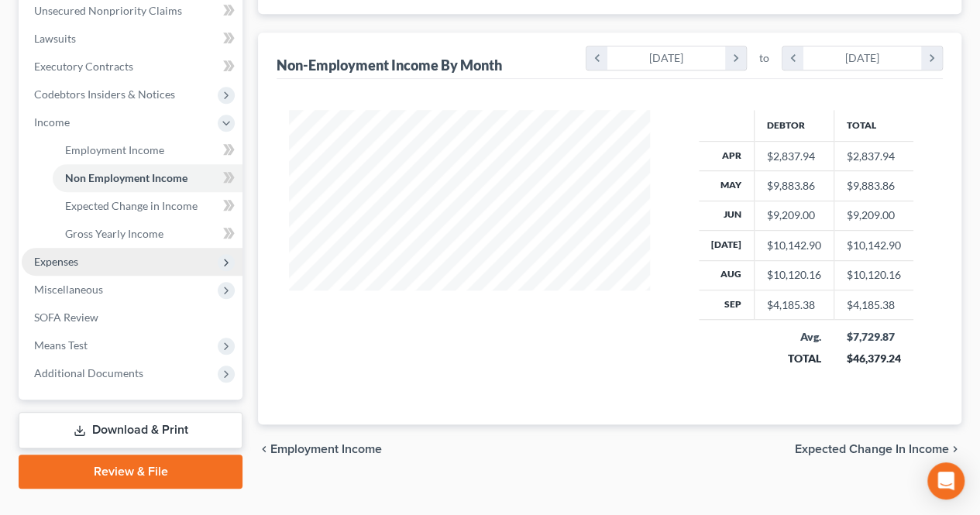
click at [97, 255] on span "Expenses" at bounding box center [132, 262] width 221 height 28
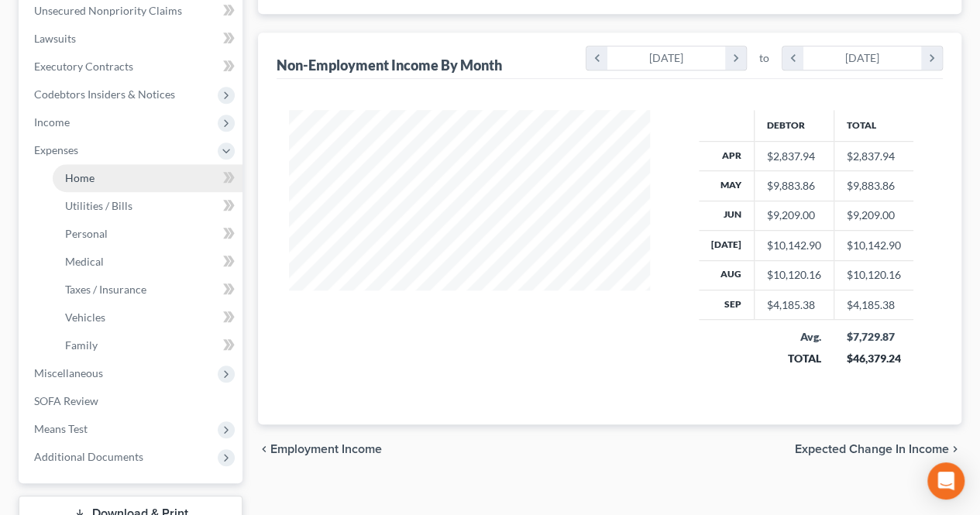
click at [89, 175] on span "Home" at bounding box center [79, 177] width 29 height 13
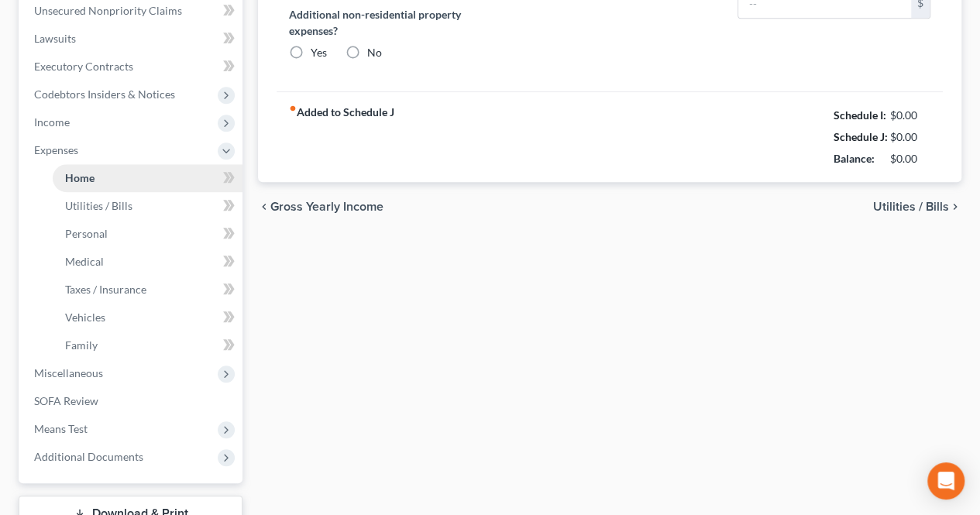
type input "2,500.00"
type input "0.00"
radio input "true"
type input "0.00"
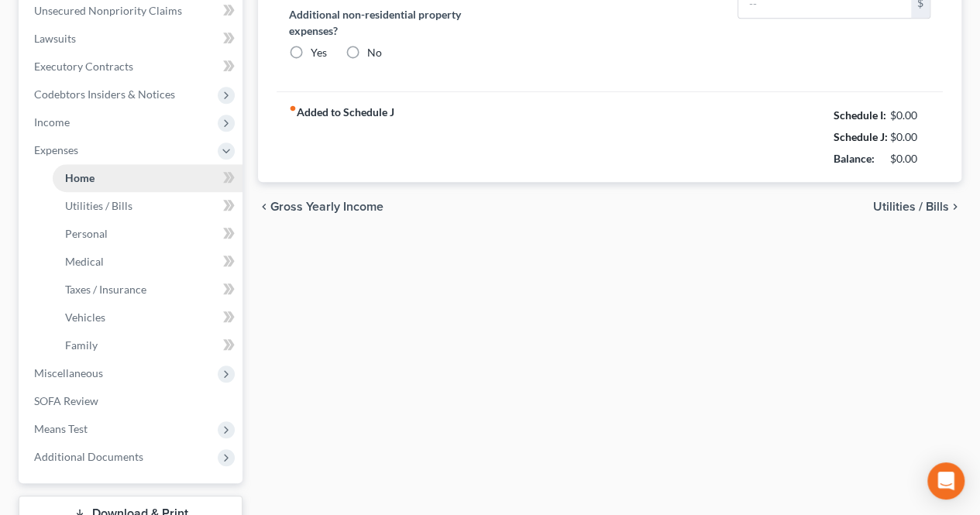
type input "0.00"
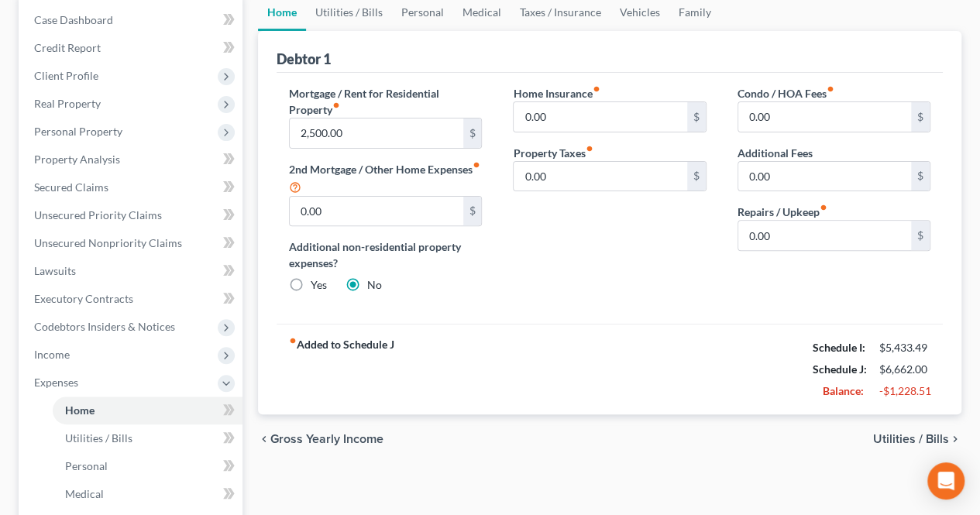
click at [891, 439] on span "Utilities / Bills" at bounding box center [911, 439] width 76 height 12
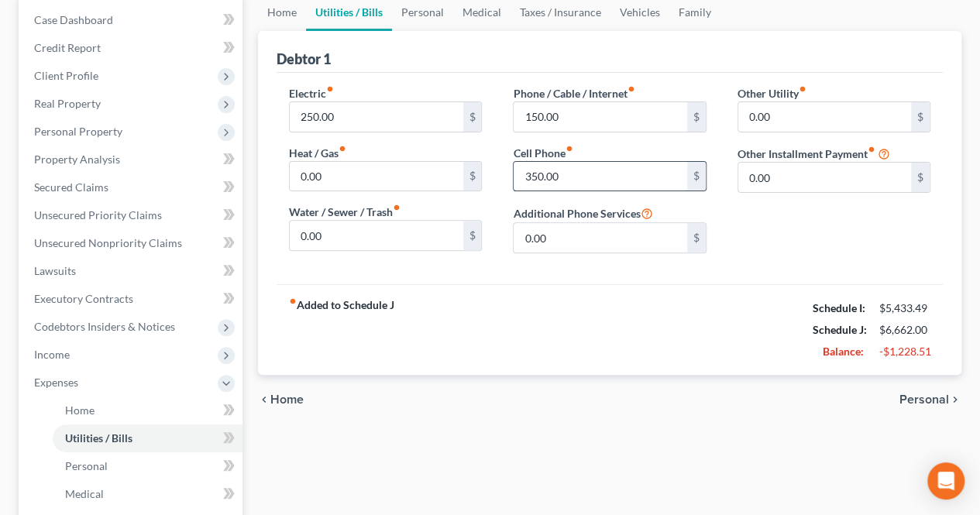
click at [595, 177] on input "350.00" at bounding box center [600, 176] width 173 height 29
type input "300.00"
click at [388, 115] on input "250.00" at bounding box center [376, 116] width 173 height 29
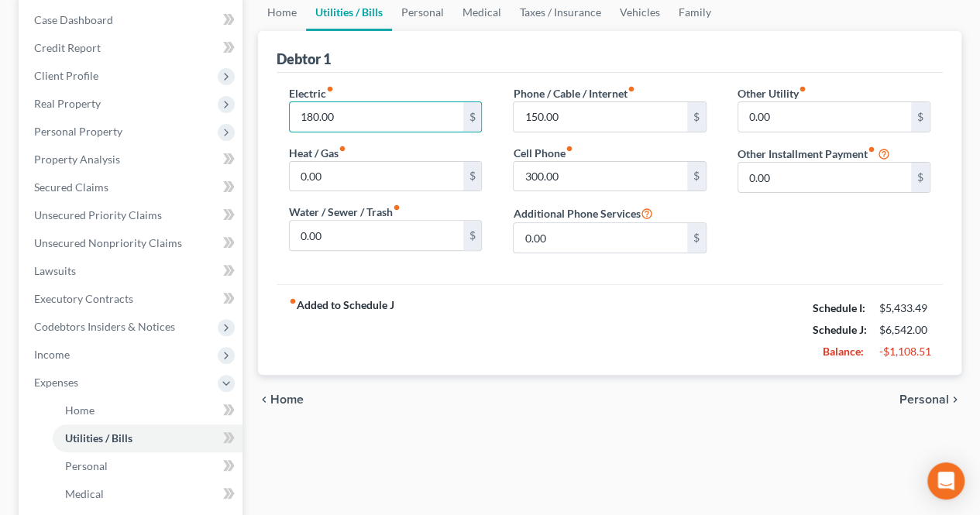
type input "180.00"
click at [922, 394] on span "Personal" at bounding box center [925, 400] width 50 height 12
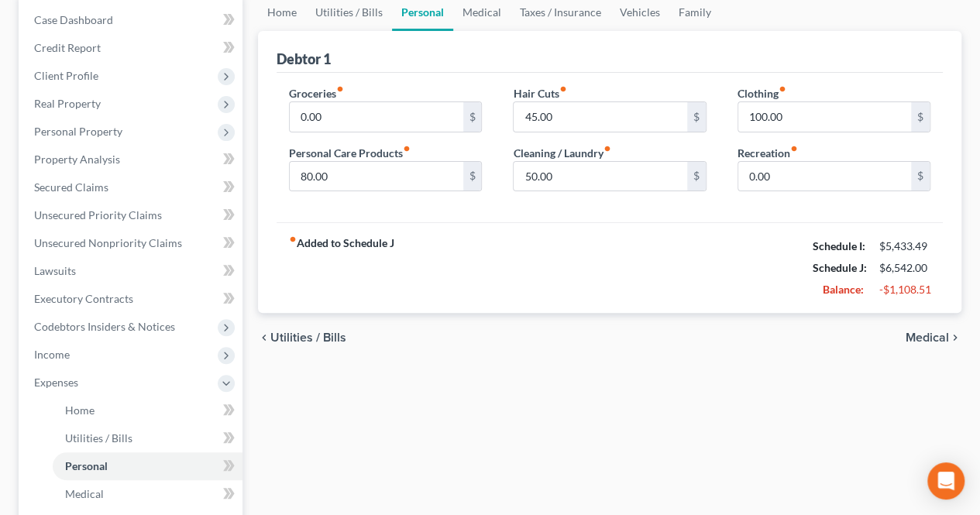
click at [913, 333] on span "Medical" at bounding box center [927, 338] width 43 height 12
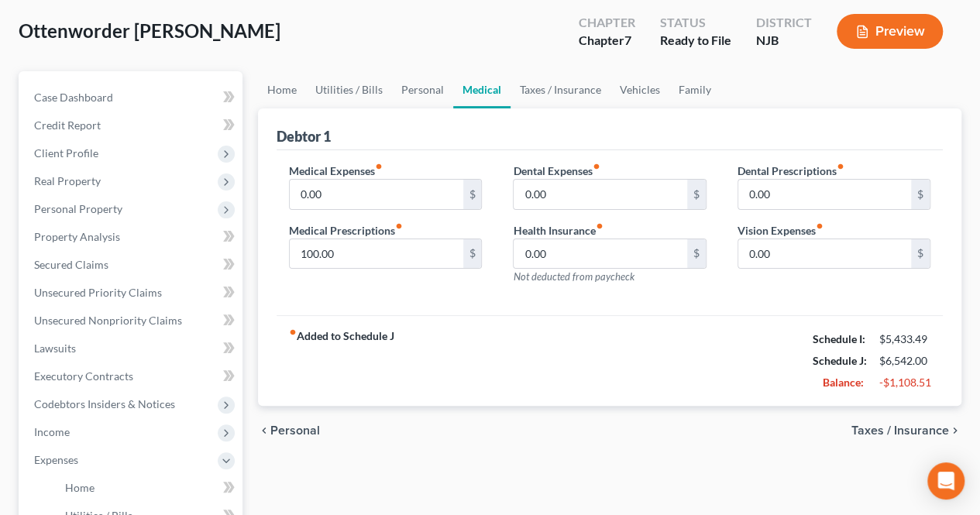
click at [860, 425] on span "Taxes / Insurance" at bounding box center [901, 431] width 98 height 12
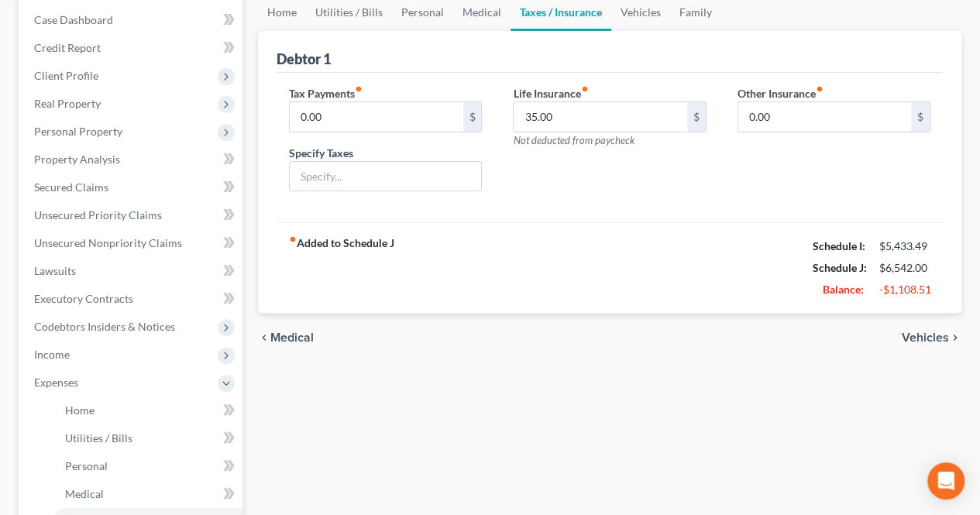
click at [936, 338] on span "Vehicles" at bounding box center [925, 338] width 47 height 12
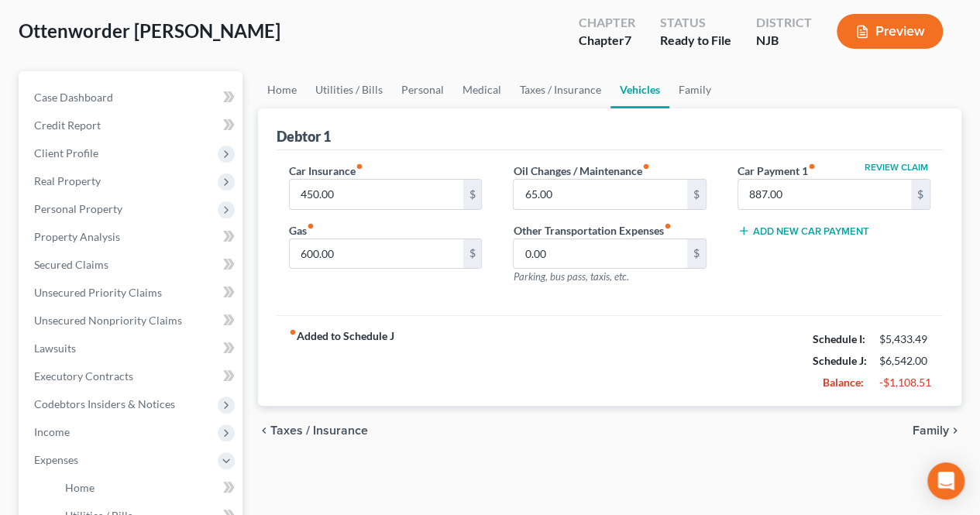
click at [921, 425] on span "Family" at bounding box center [931, 431] width 36 height 12
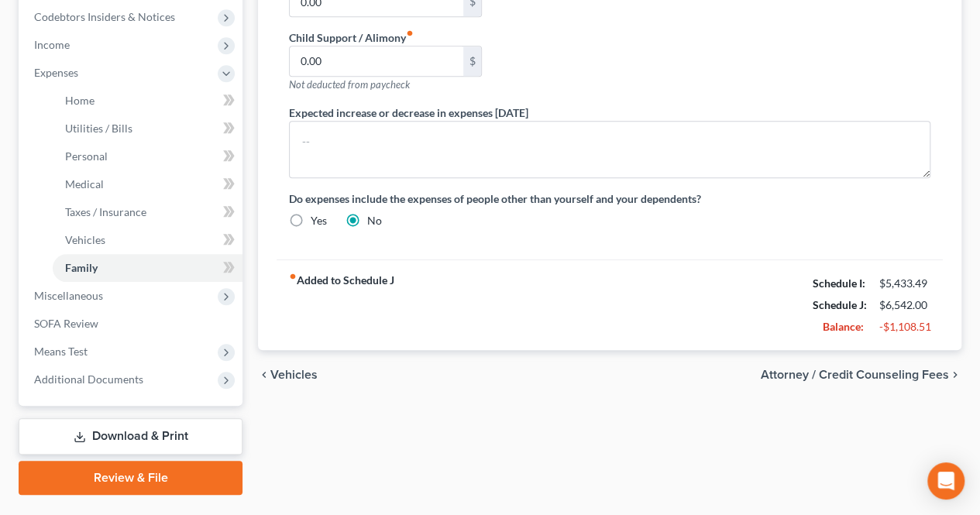
click at [777, 369] on span "Attorney / Credit Counseling Fees" at bounding box center [855, 375] width 188 height 12
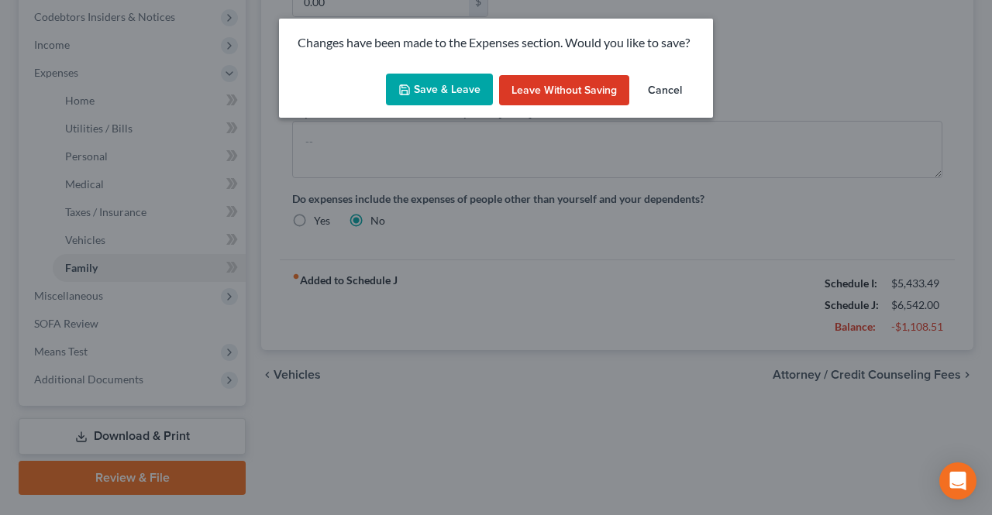
click at [437, 78] on button "Save & Leave" at bounding box center [439, 90] width 107 height 33
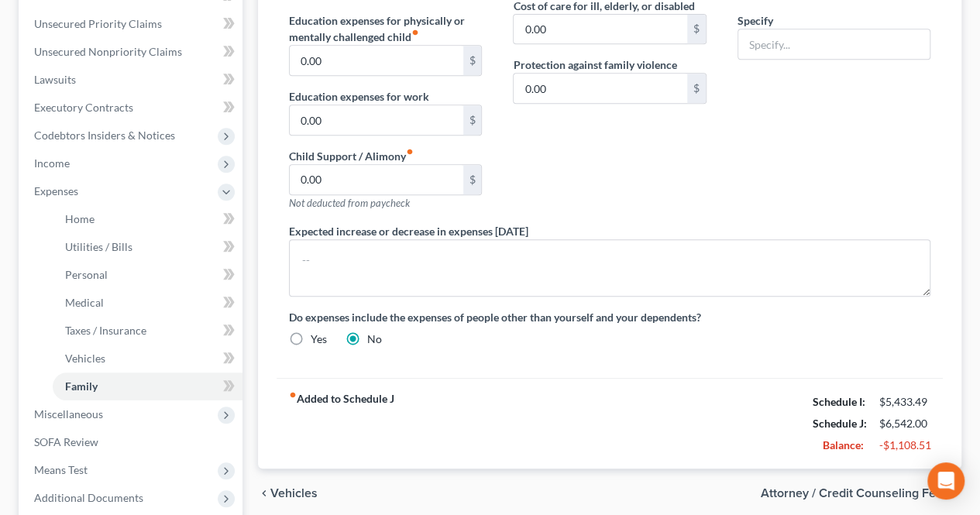
select select "0"
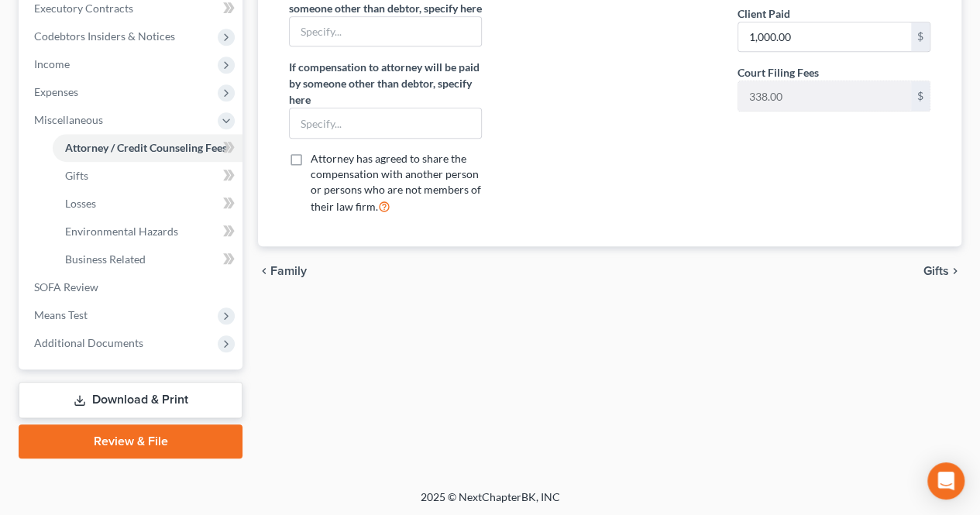
click at [935, 277] on span "Gifts" at bounding box center [937, 271] width 26 height 12
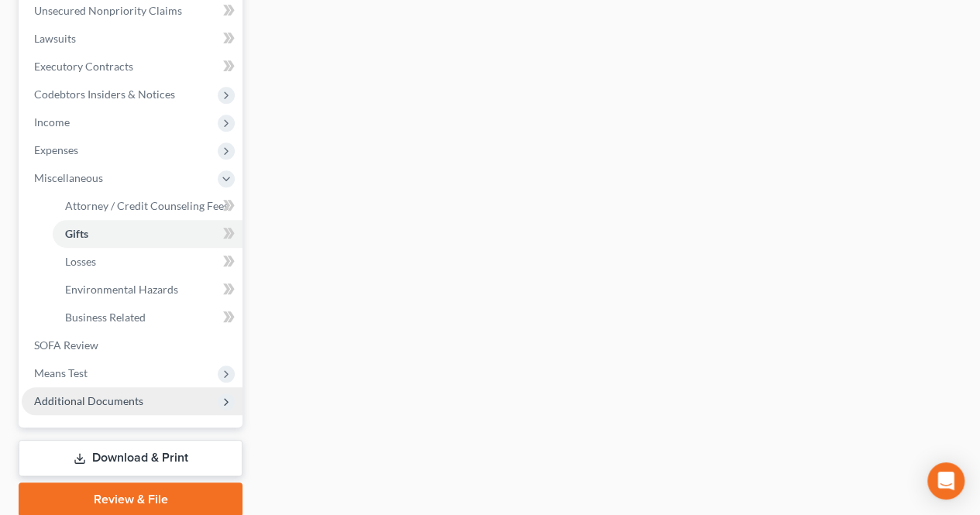
click at [113, 394] on span "Additional Documents" at bounding box center [88, 400] width 109 height 13
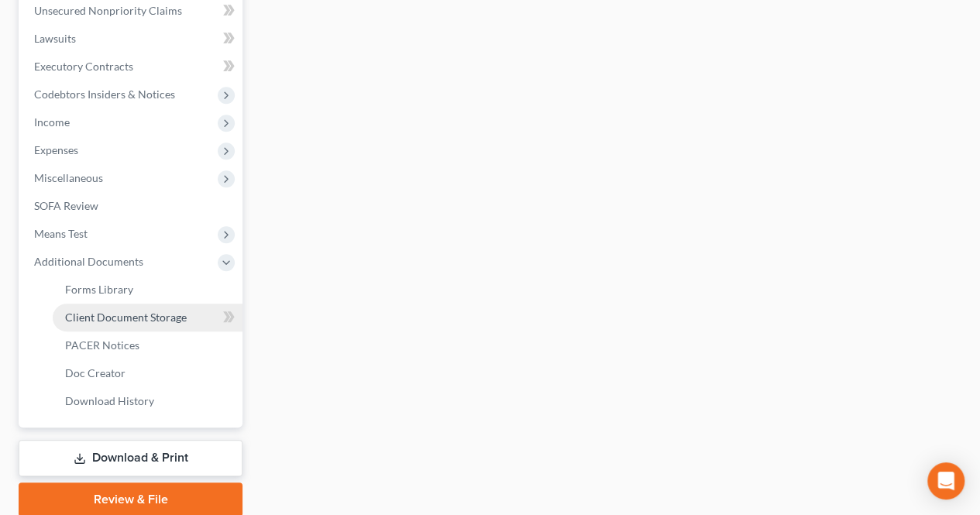
click at [125, 314] on span "Client Document Storage" at bounding box center [126, 317] width 122 height 13
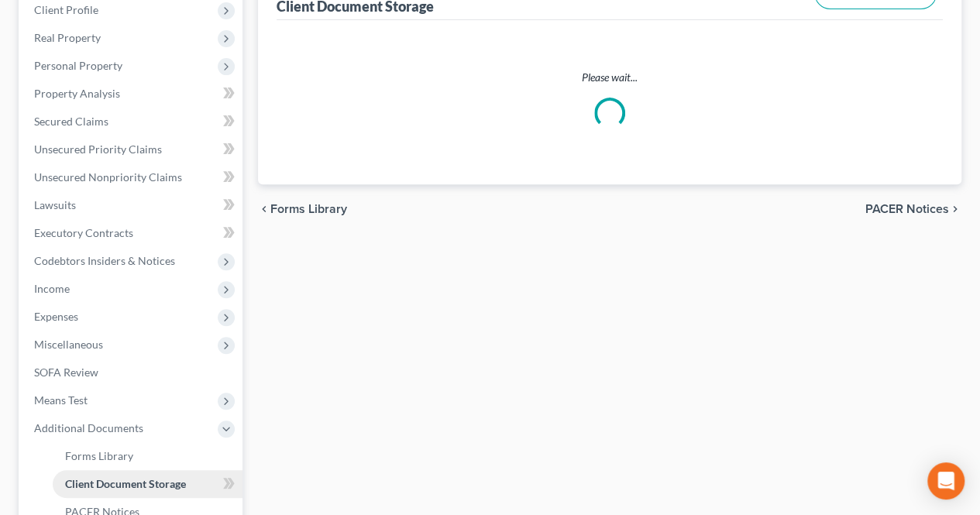
select select "9"
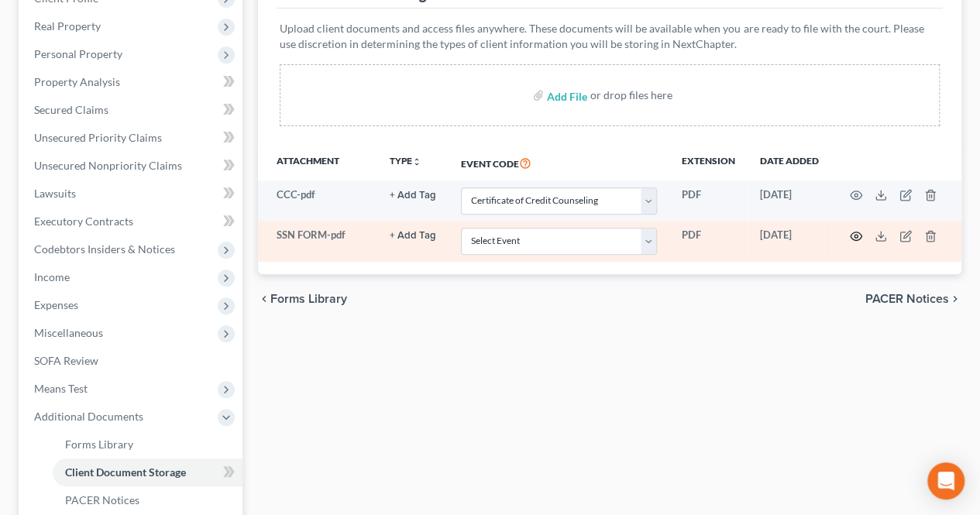
click at [856, 232] on icon "button" at bounding box center [856, 236] width 12 height 12
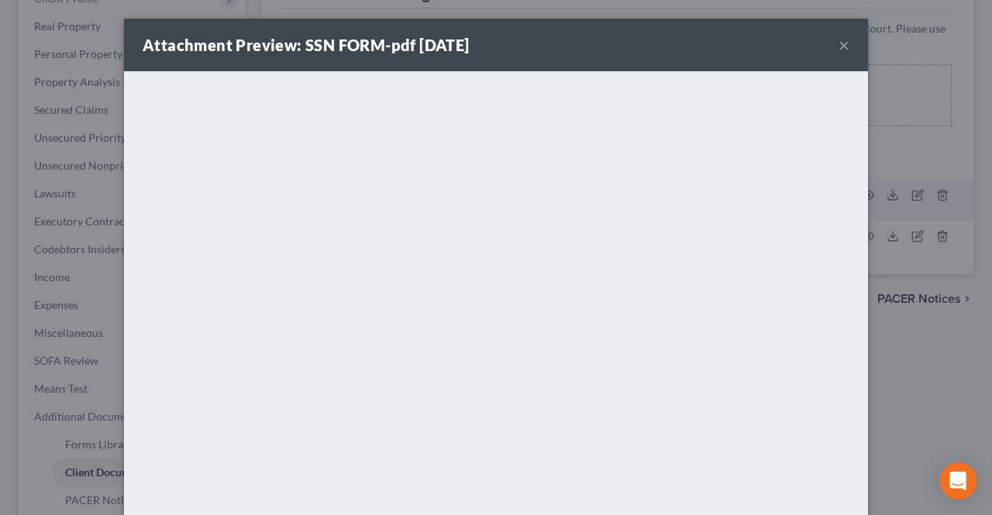
click at [839, 43] on button "×" at bounding box center [844, 45] width 11 height 19
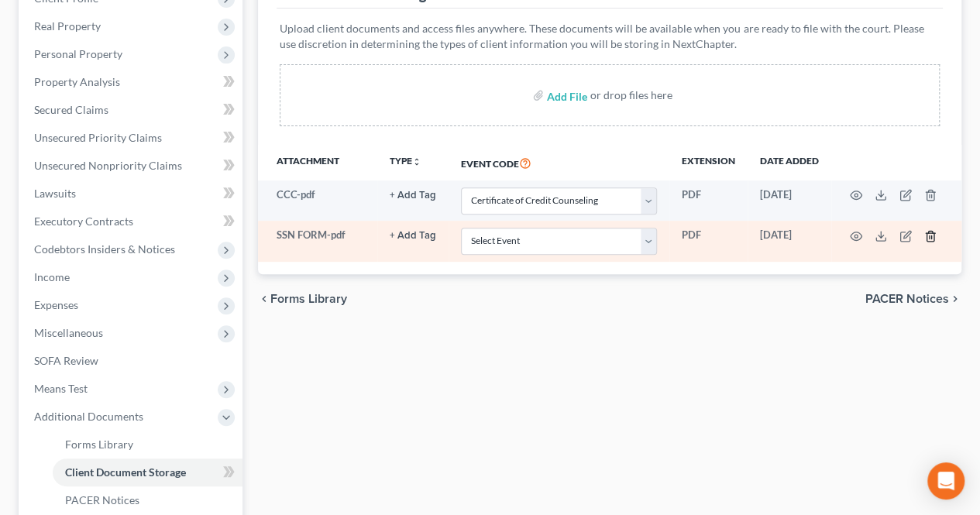
click at [927, 233] on polyline "button" at bounding box center [930, 233] width 9 height 0
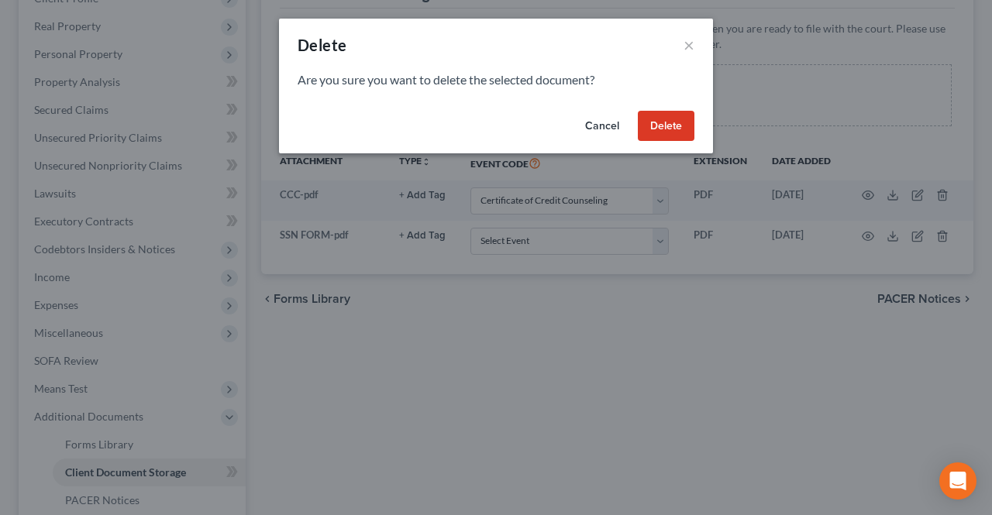
click at [675, 136] on button "Delete" at bounding box center [666, 126] width 57 height 31
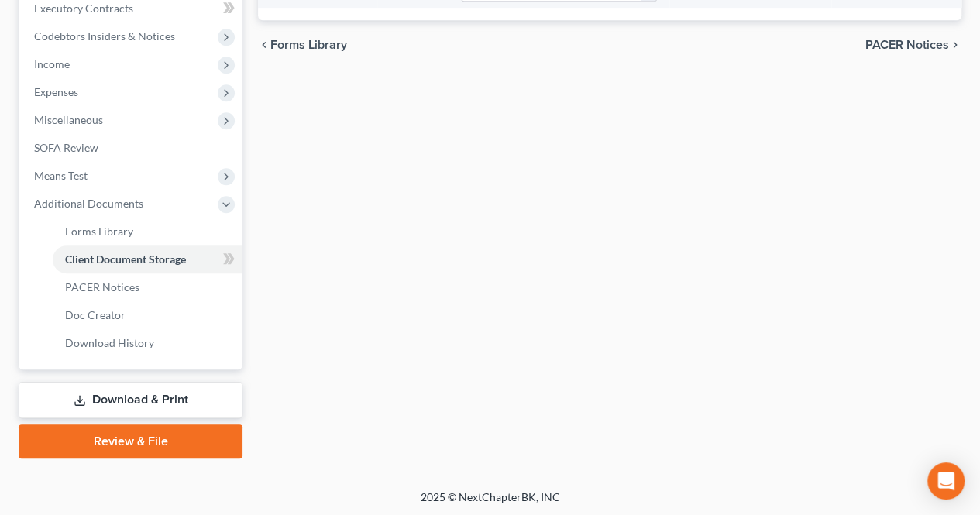
click at [216, 394] on link "Download & Print" at bounding box center [131, 400] width 224 height 36
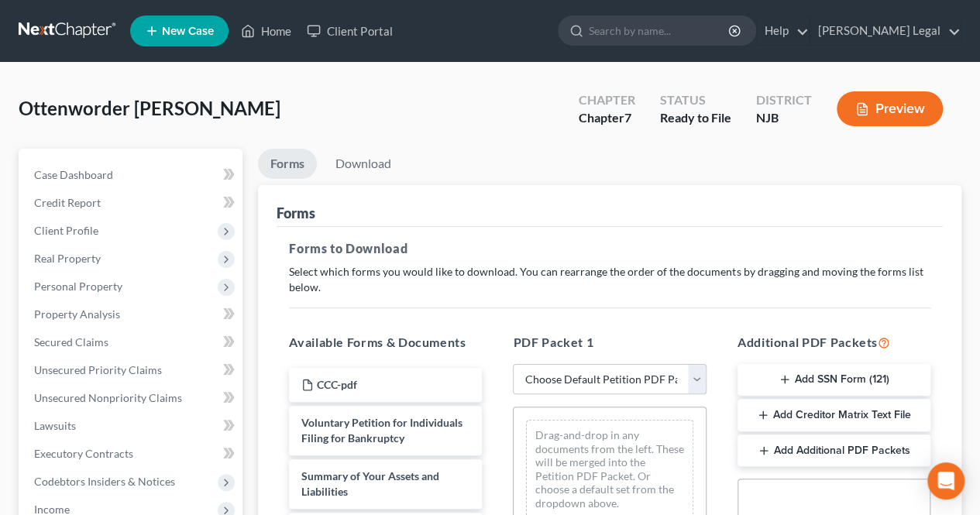
click at [749, 374] on button "Add SSN Form (121)" at bounding box center [834, 380] width 193 height 33
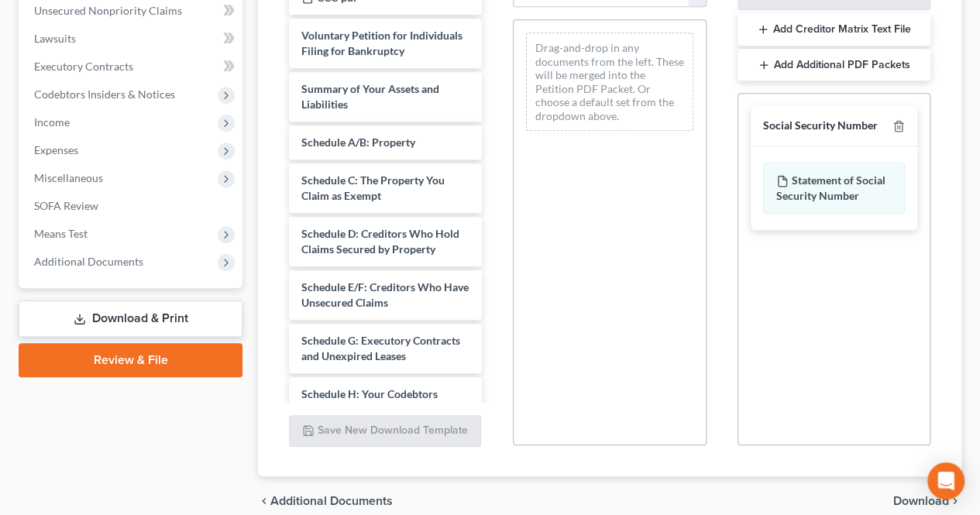
click at [904, 498] on span "Download" at bounding box center [922, 501] width 56 height 12
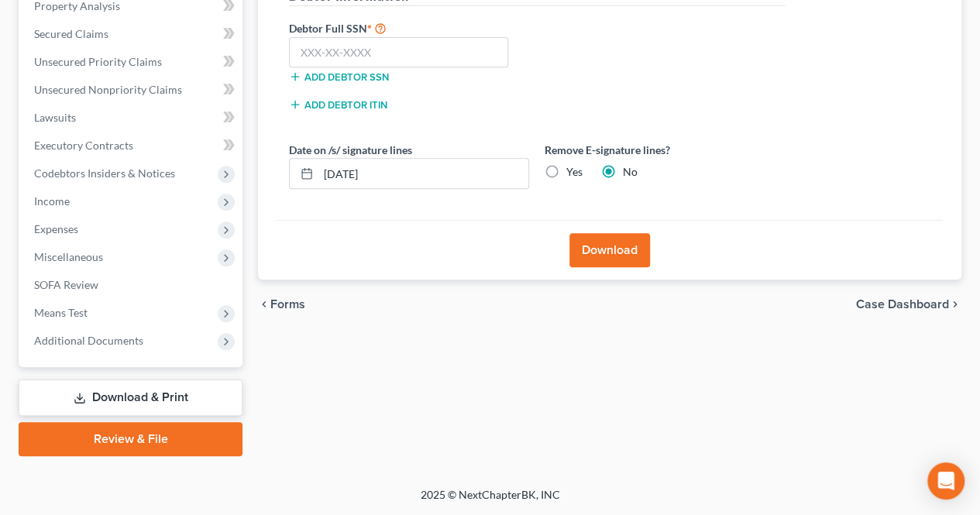
scroll to position [306, 0]
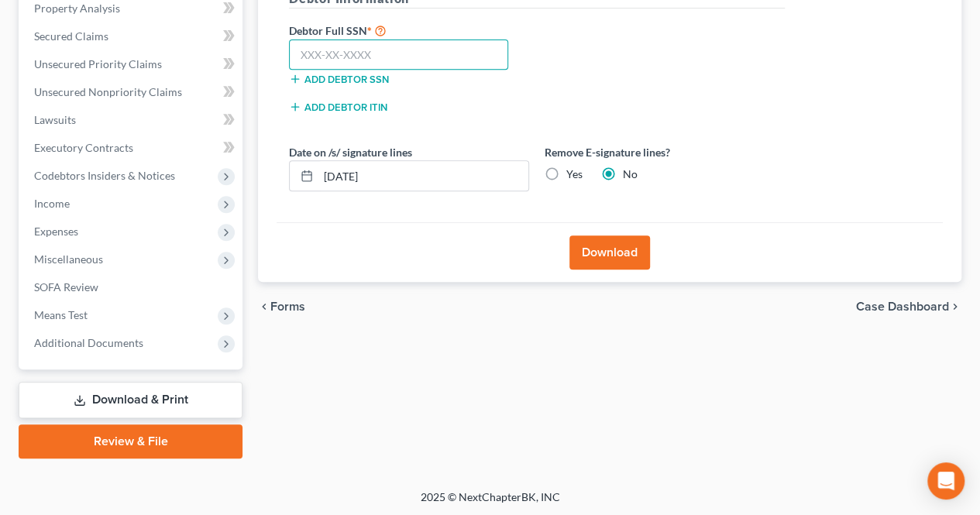
paste input "742-65-3617"
type input "742-65-3617"
drag, startPoint x: 370, startPoint y: 50, endPoint x: 596, endPoint y: 251, distance: 302.4
click at [596, 251] on button "Download" at bounding box center [610, 253] width 81 height 34
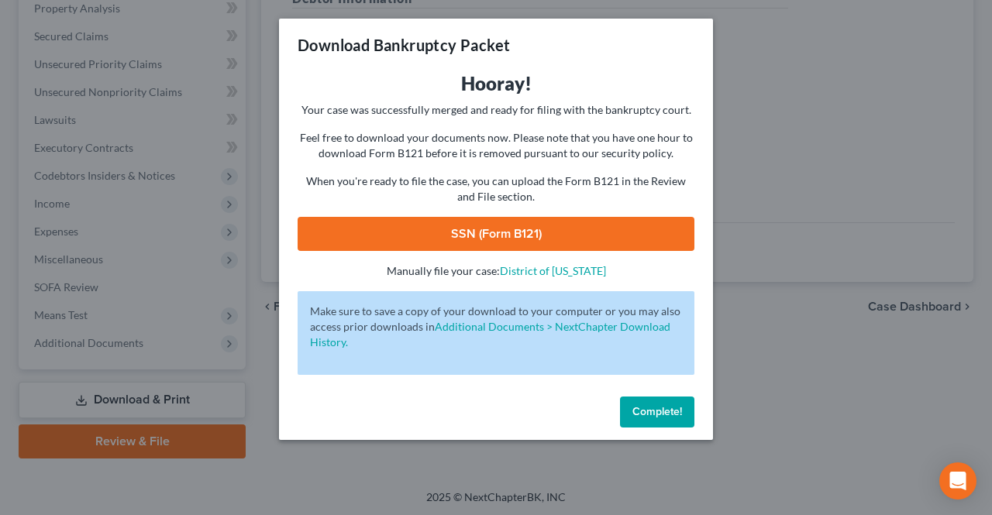
click at [588, 243] on link "SSN (Form B121)" at bounding box center [496, 234] width 397 height 34
click at [687, 417] on button "Complete!" at bounding box center [657, 412] width 74 height 31
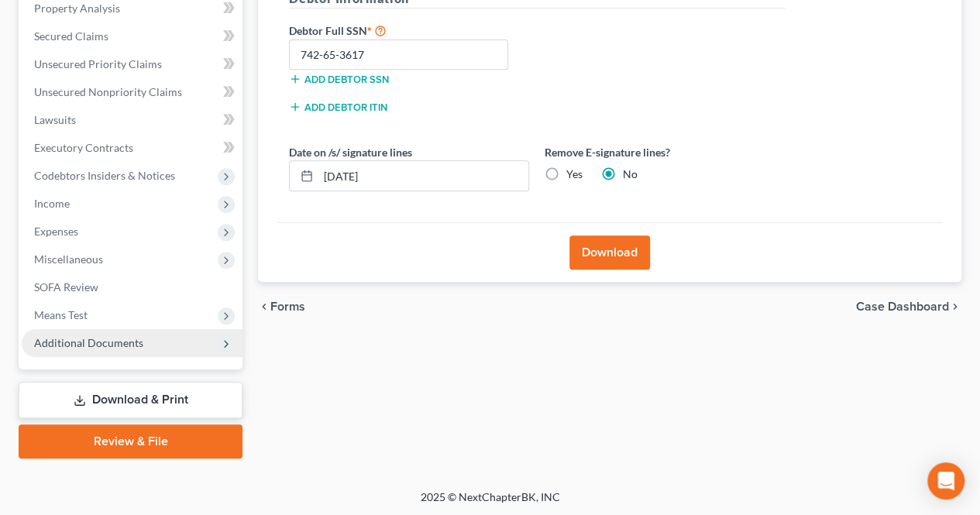
click at [117, 343] on span "Additional Documents" at bounding box center [88, 342] width 109 height 13
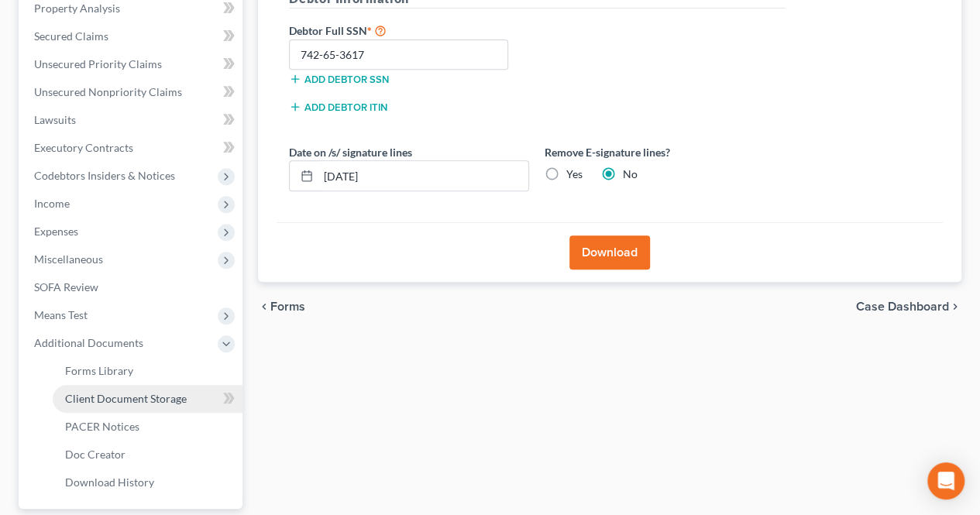
click at [136, 406] on link "Client Document Storage" at bounding box center [148, 399] width 190 height 28
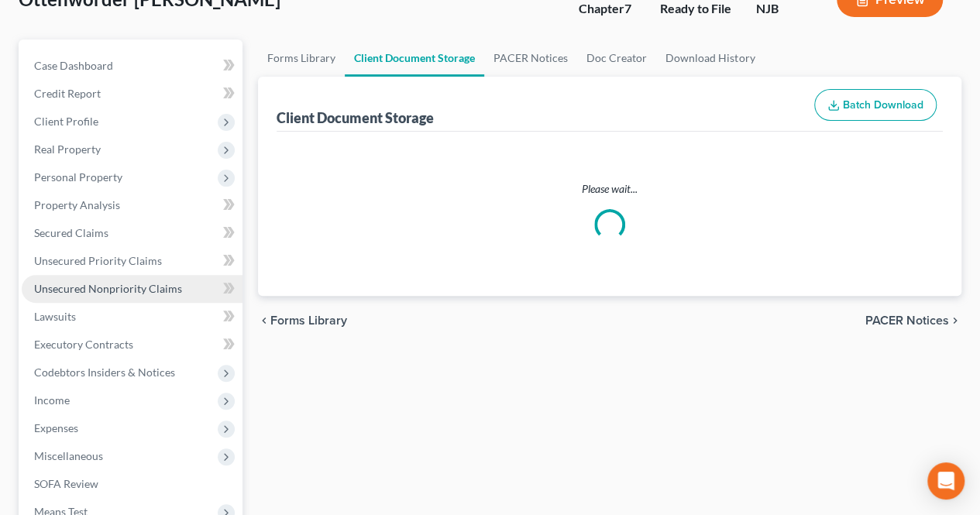
select select "9"
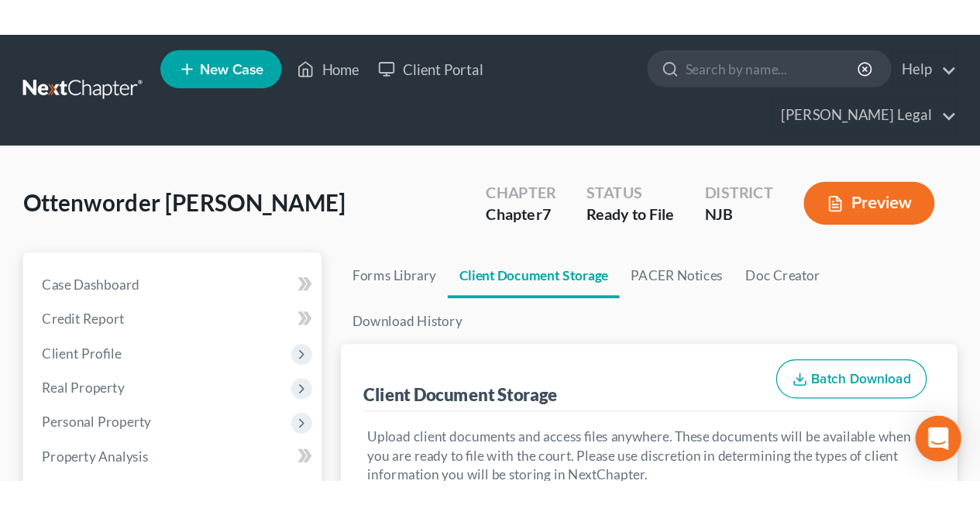
scroll to position [233, 0]
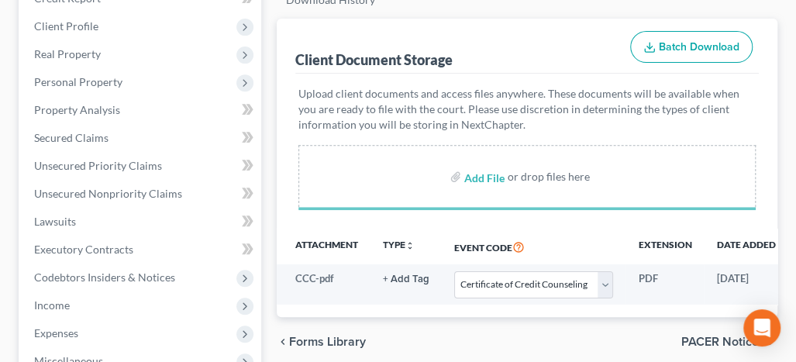
select select "9"
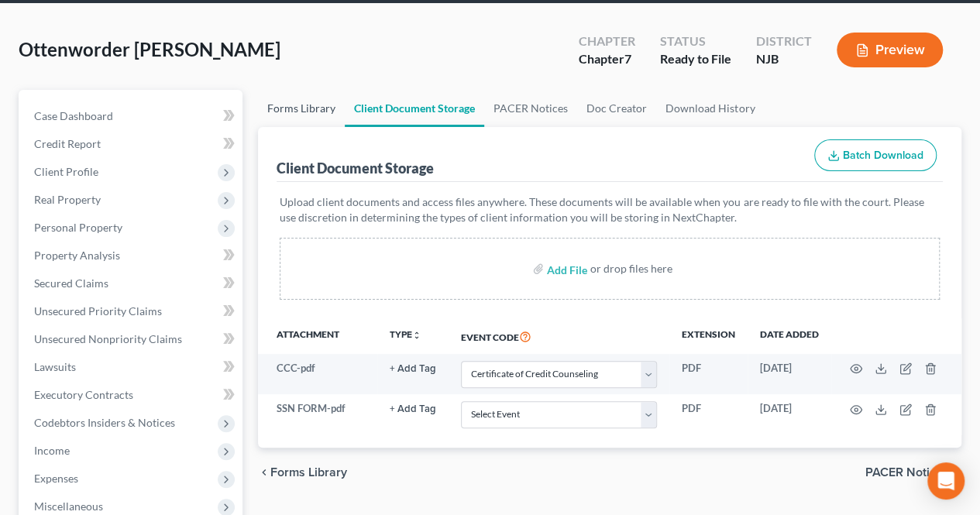
scroll to position [0, 0]
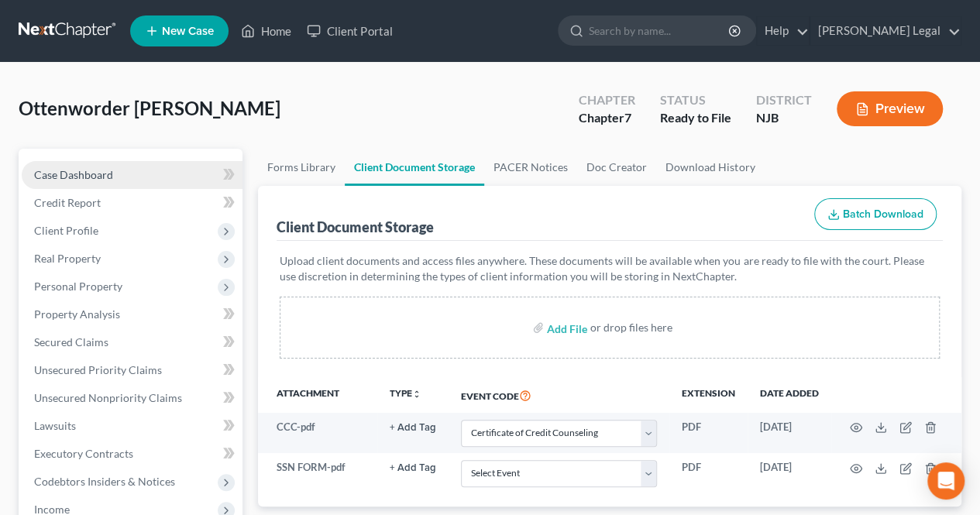
click at [179, 181] on link "Case Dashboard" at bounding box center [132, 175] width 221 height 28
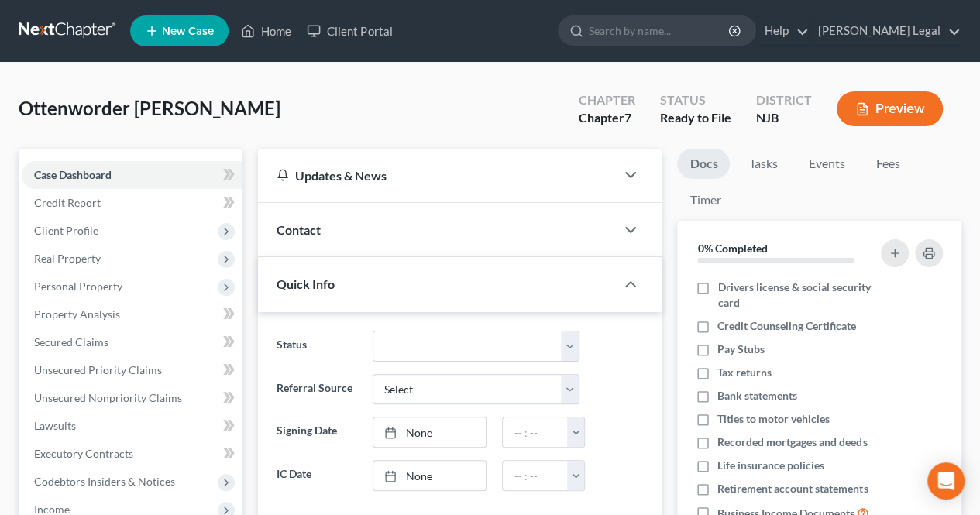
click at [853, 98] on button "Preview" at bounding box center [890, 108] width 106 height 35
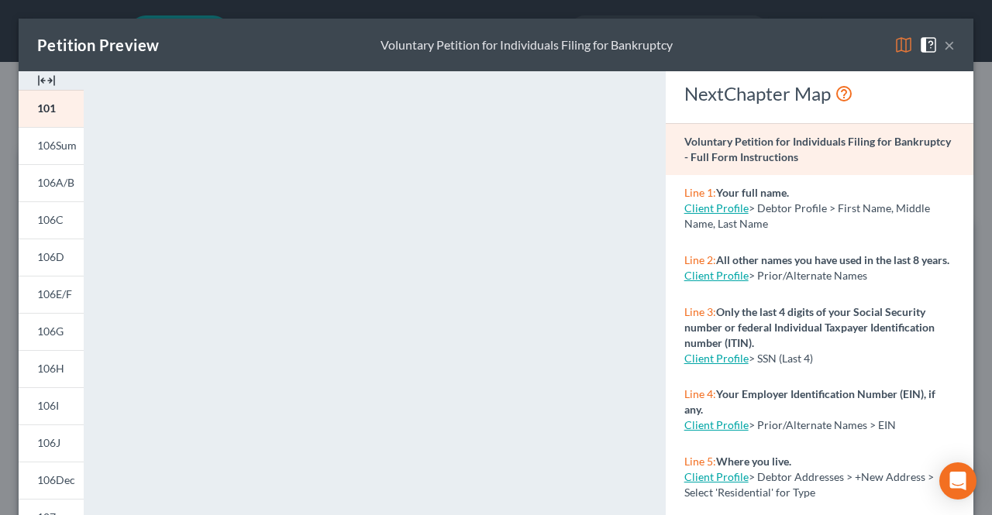
click at [944, 44] on button "×" at bounding box center [949, 45] width 11 height 19
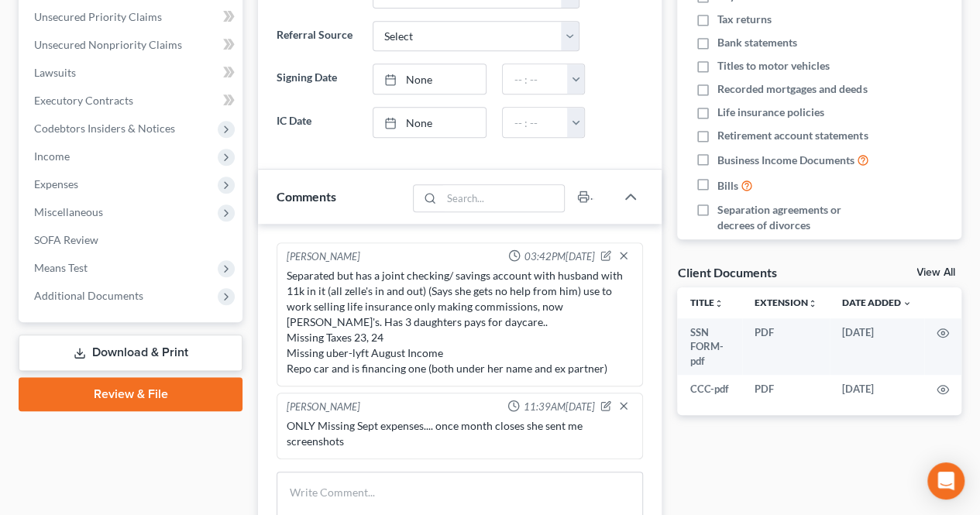
scroll to position [388, 0]
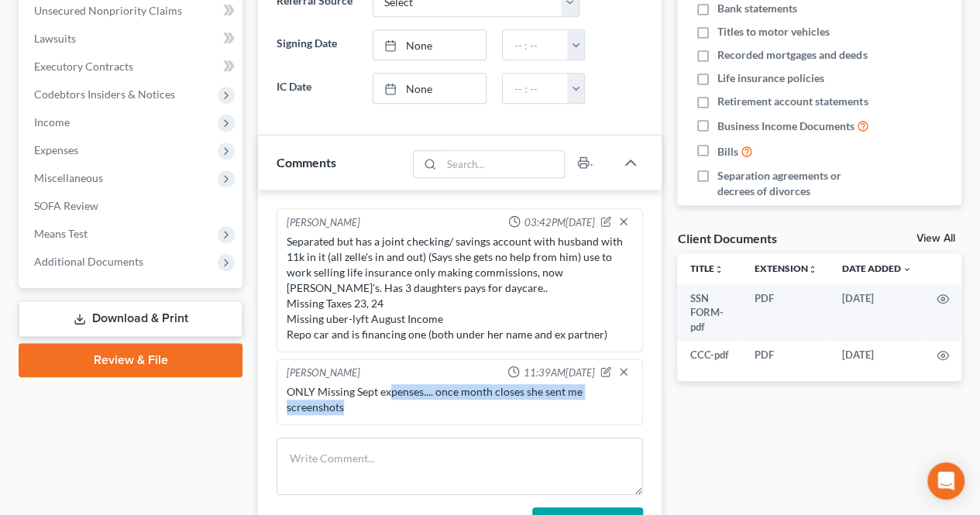
drag, startPoint x: 391, startPoint y: 388, endPoint x: 450, endPoint y: 408, distance: 61.8
click at [450, 408] on div "ONLY Missing Sept expenses.... once month closes she sent me screenshots" at bounding box center [460, 399] width 346 height 31
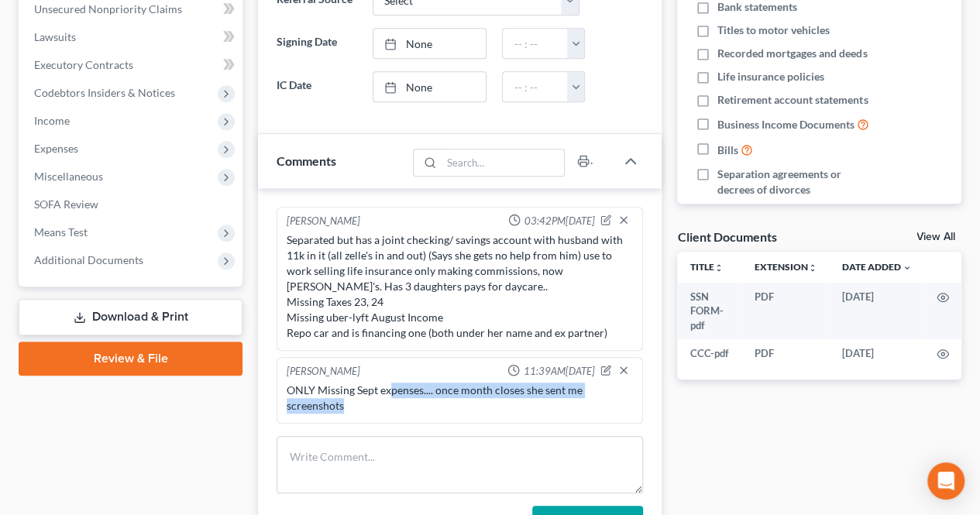
scroll to position [465, 0]
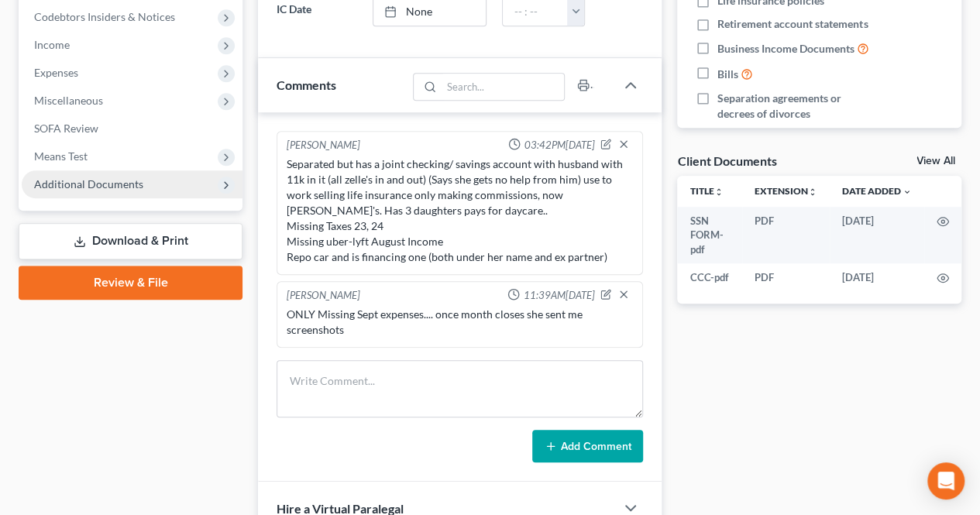
click at [117, 188] on span "Additional Documents" at bounding box center [88, 183] width 109 height 13
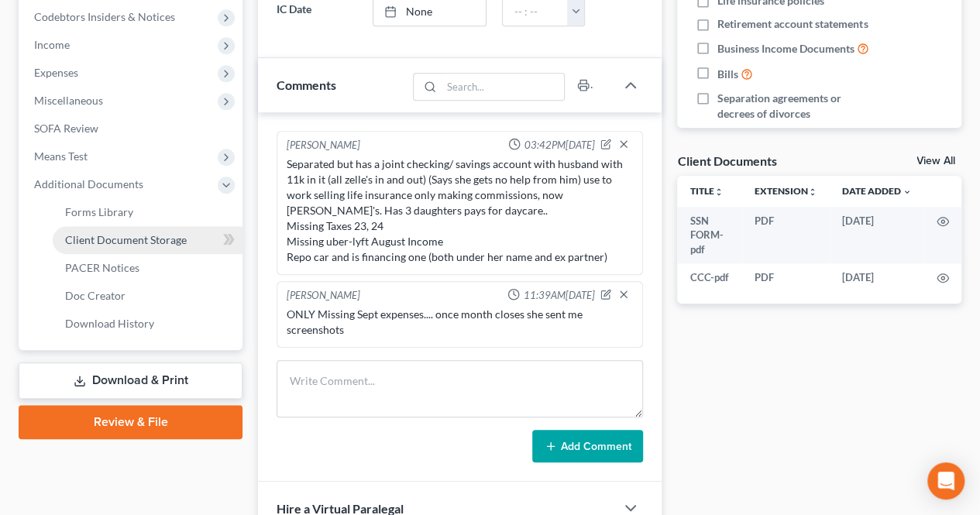
click at [122, 238] on span "Client Document Storage" at bounding box center [126, 239] width 122 height 13
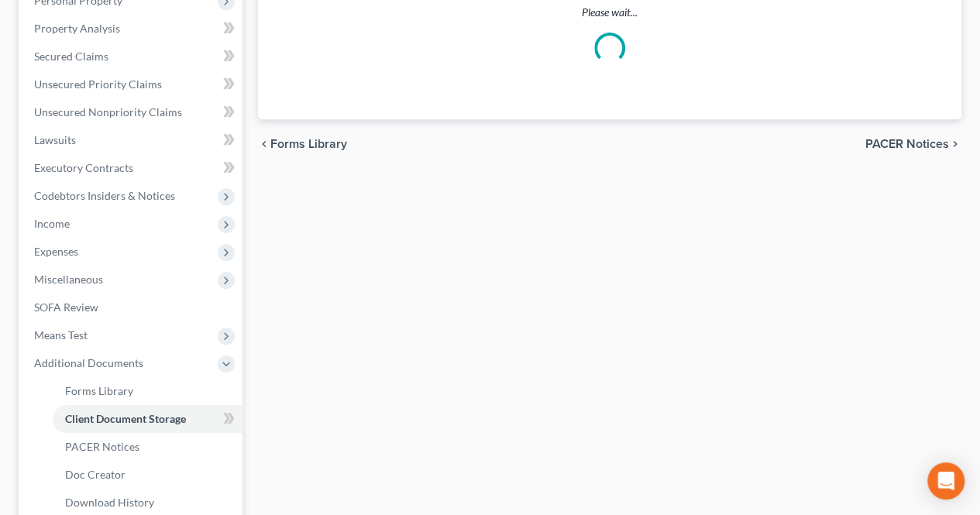
select select "9"
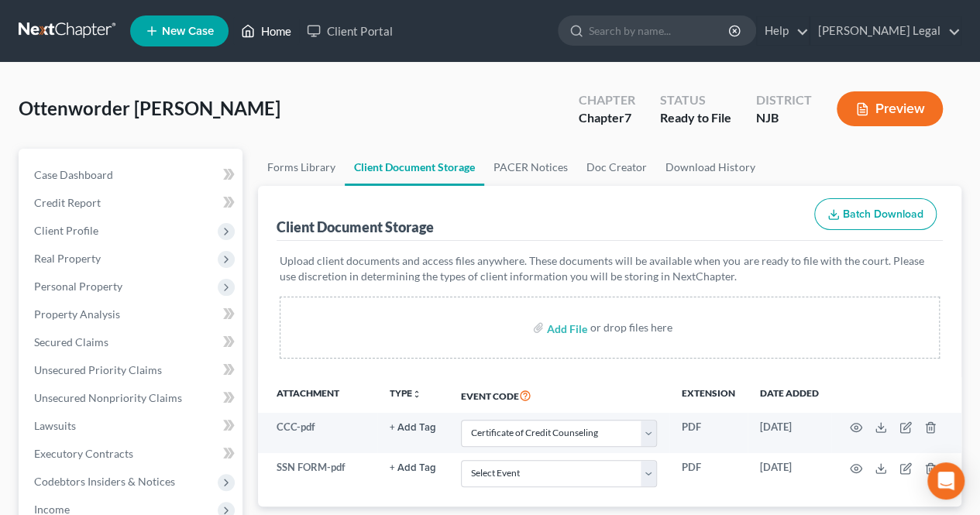
click at [274, 26] on link "Home" at bounding box center [266, 31] width 66 height 28
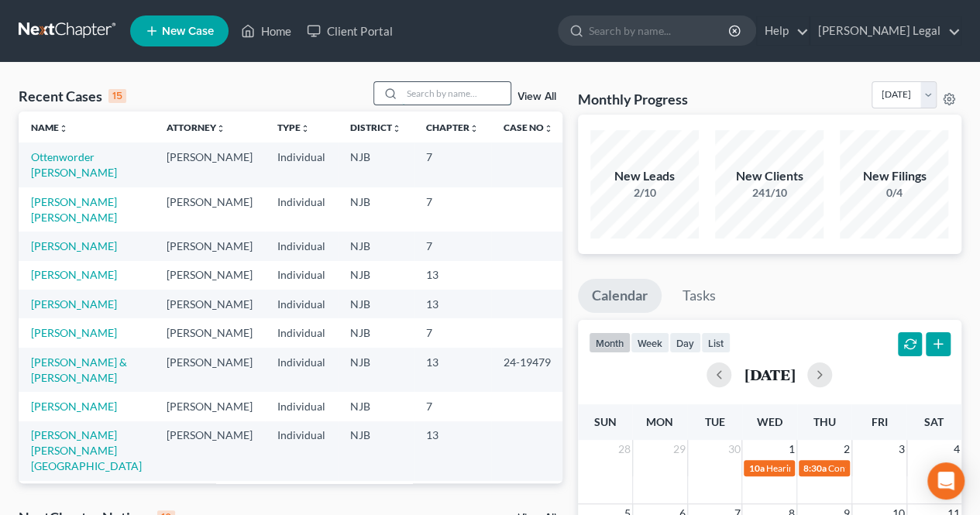
click at [469, 91] on input "search" at bounding box center [456, 93] width 109 height 22
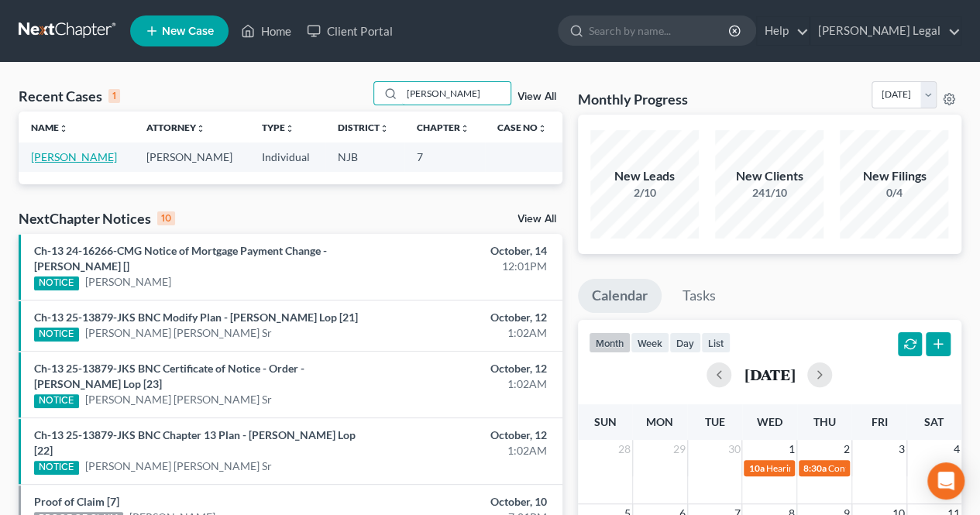
type input "[PERSON_NAME]"
click at [79, 151] on link "[PERSON_NAME]" at bounding box center [74, 156] width 86 height 13
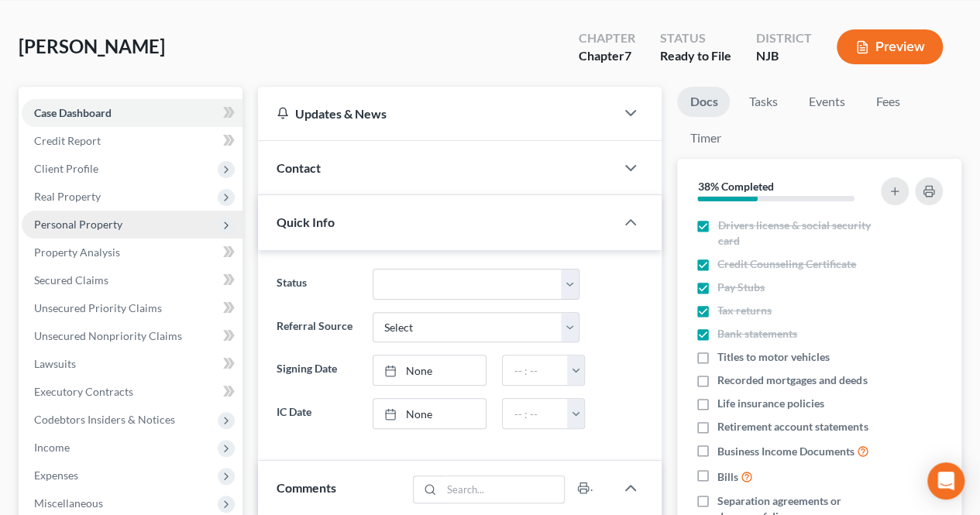
scroll to position [78, 0]
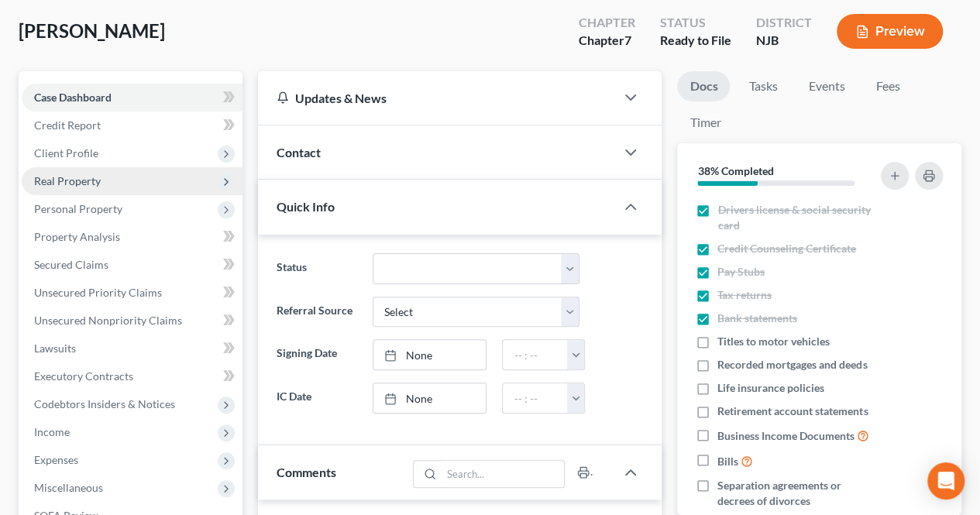
click at [170, 164] on span "Client Profile" at bounding box center [132, 154] width 221 height 28
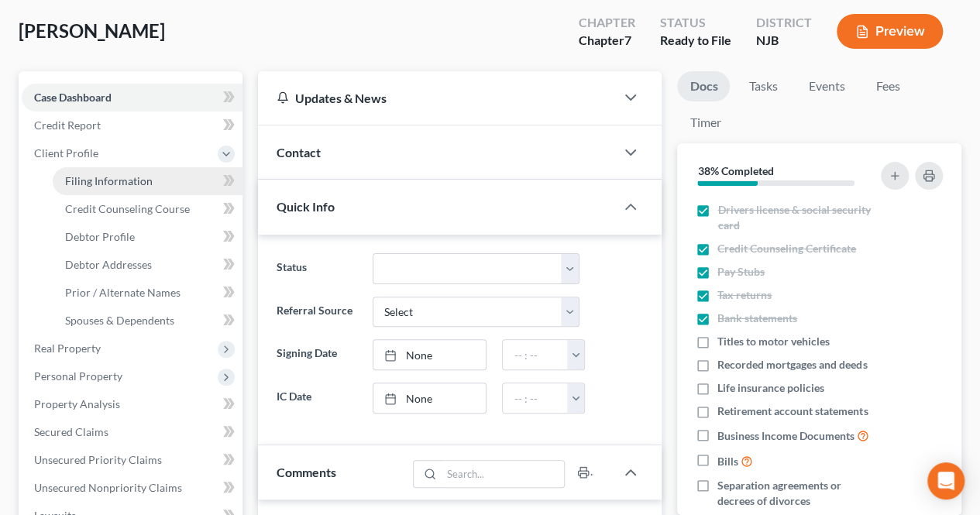
click at [161, 178] on link "Filing Information" at bounding box center [148, 181] width 190 height 28
select select "1"
select select "0"
select select "51"
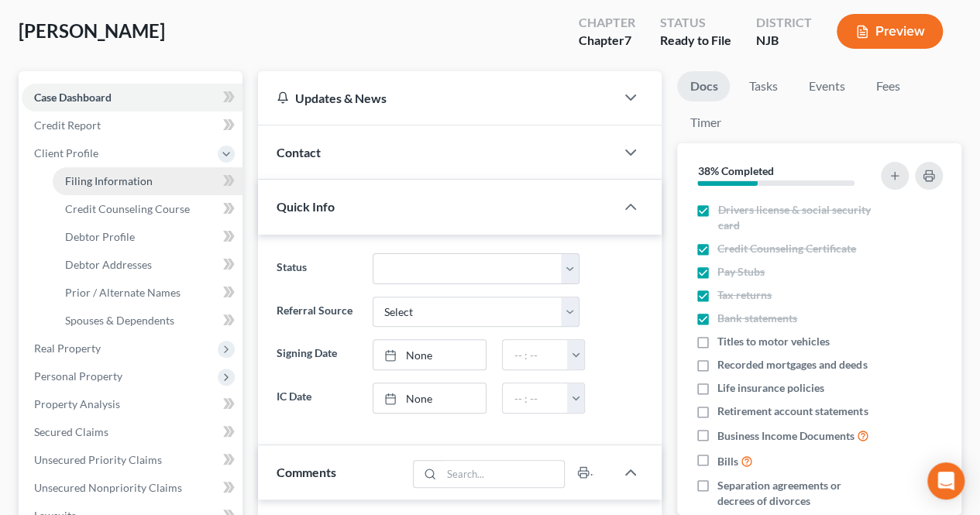
select select "0"
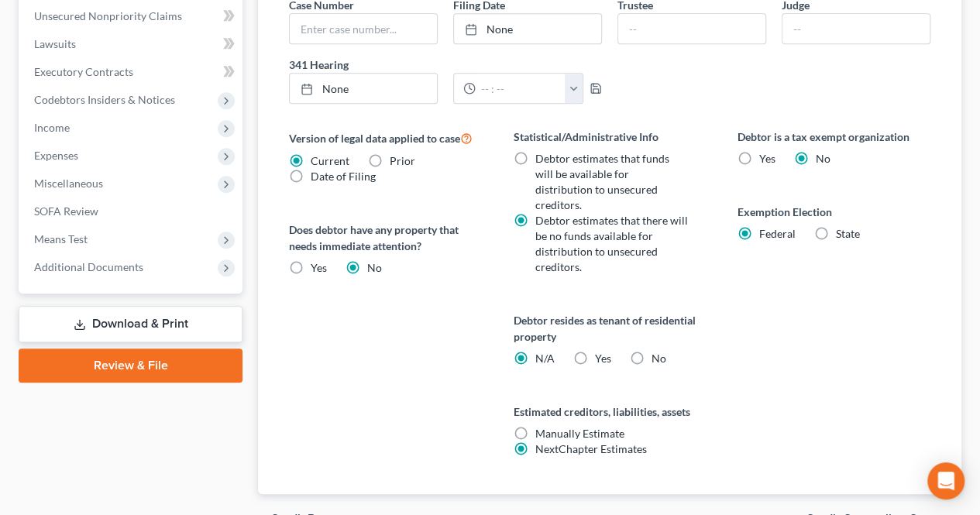
scroll to position [580, 0]
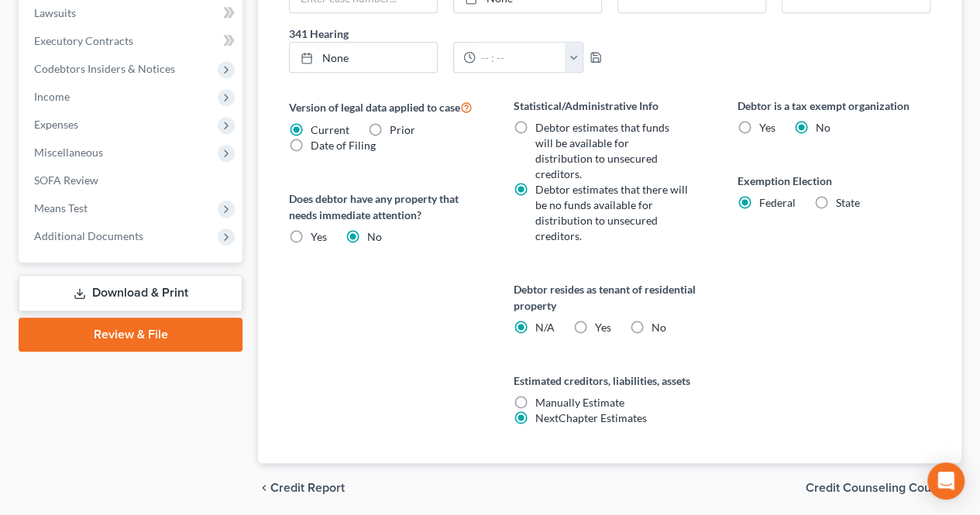
click at [827, 482] on span "Credit Counseling Course" at bounding box center [877, 488] width 143 height 12
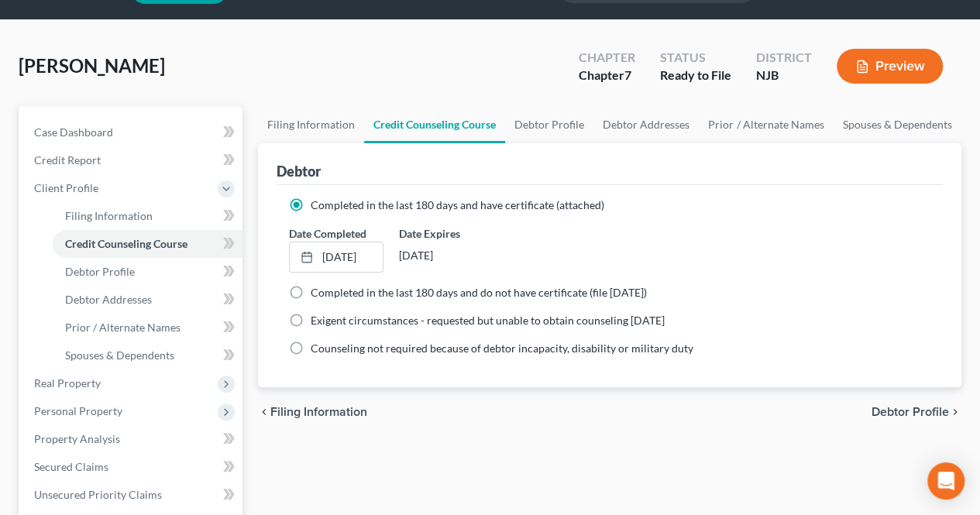
scroll to position [78, 0]
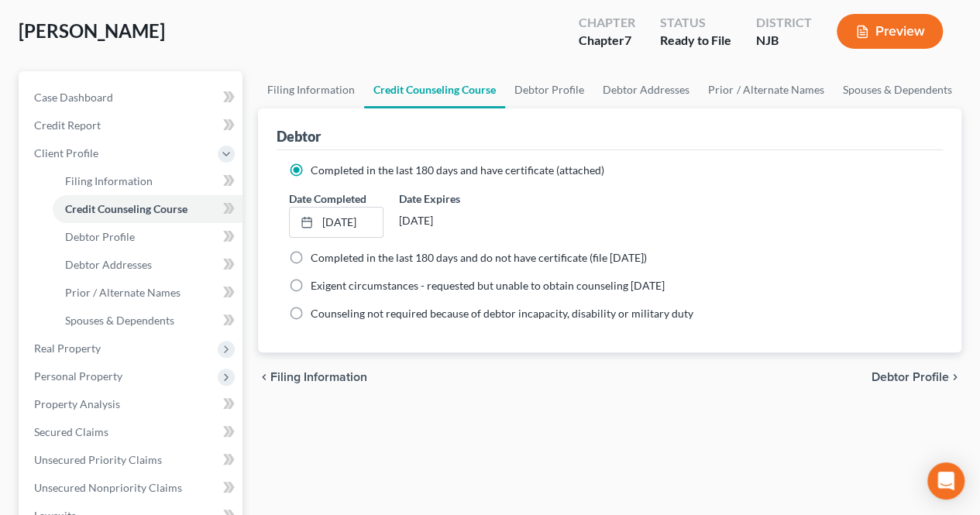
click at [886, 373] on span "Debtor Profile" at bounding box center [911, 377] width 78 height 12
select select "3"
select select "0"
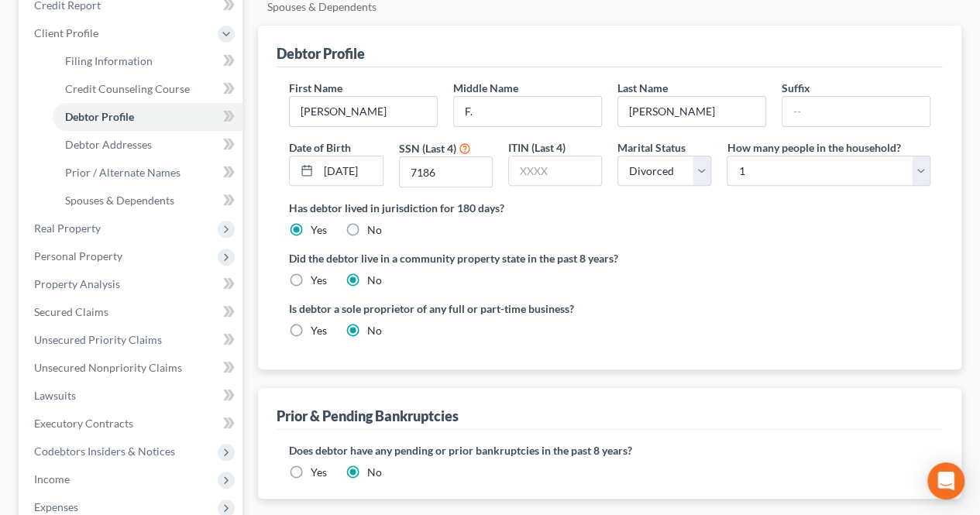
scroll to position [233, 0]
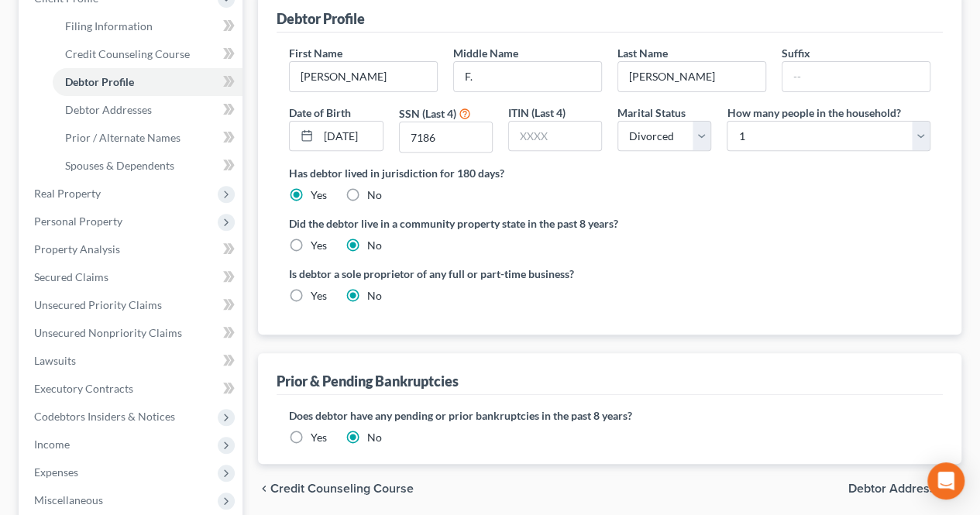
click at [873, 483] on span "Debtor Addresses" at bounding box center [899, 489] width 101 height 12
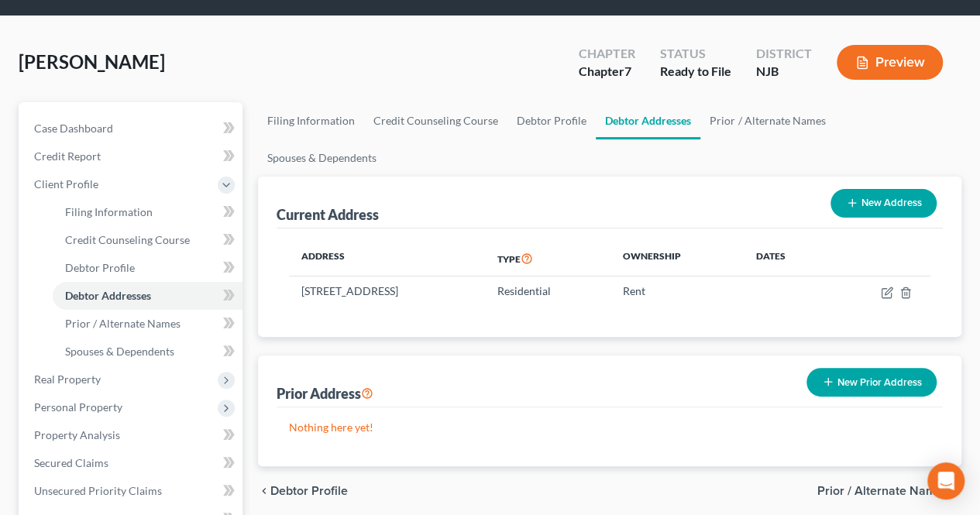
scroll to position [78, 0]
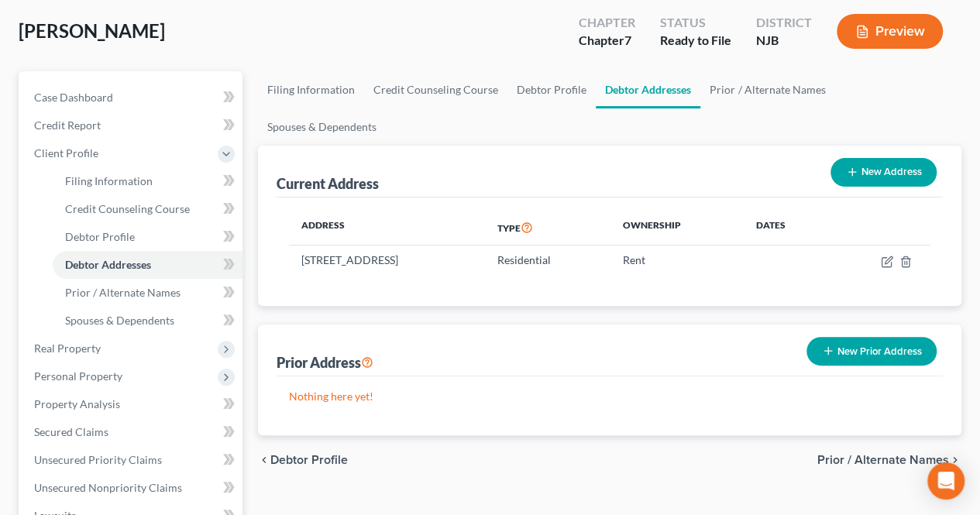
click at [830, 454] on span "Prior / Alternate Names" at bounding box center [884, 460] width 132 height 12
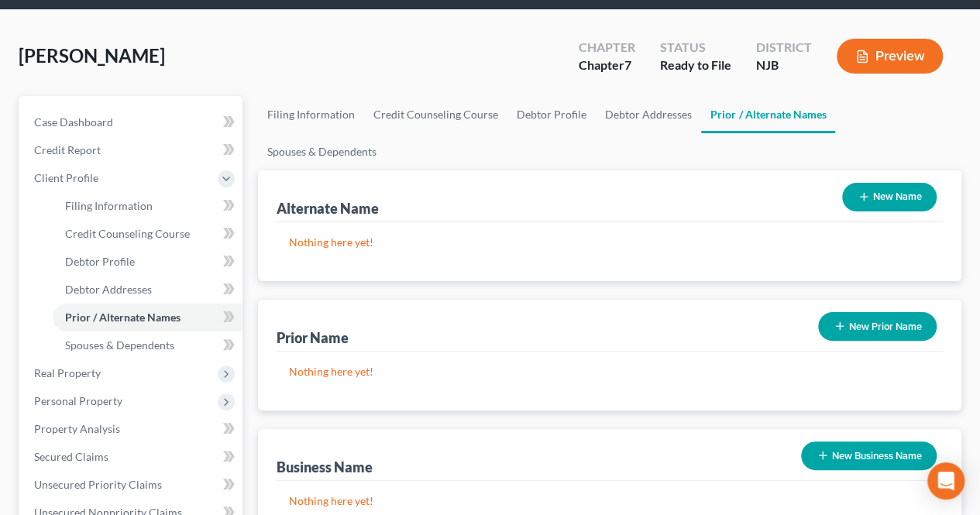
scroll to position [78, 0]
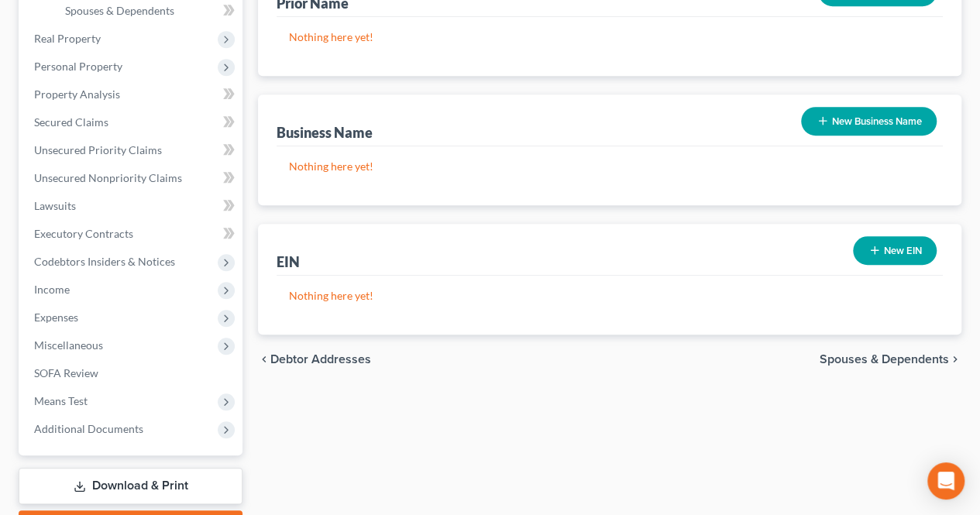
click at [874, 353] on span "Spouses & Dependents" at bounding box center [884, 359] width 129 height 12
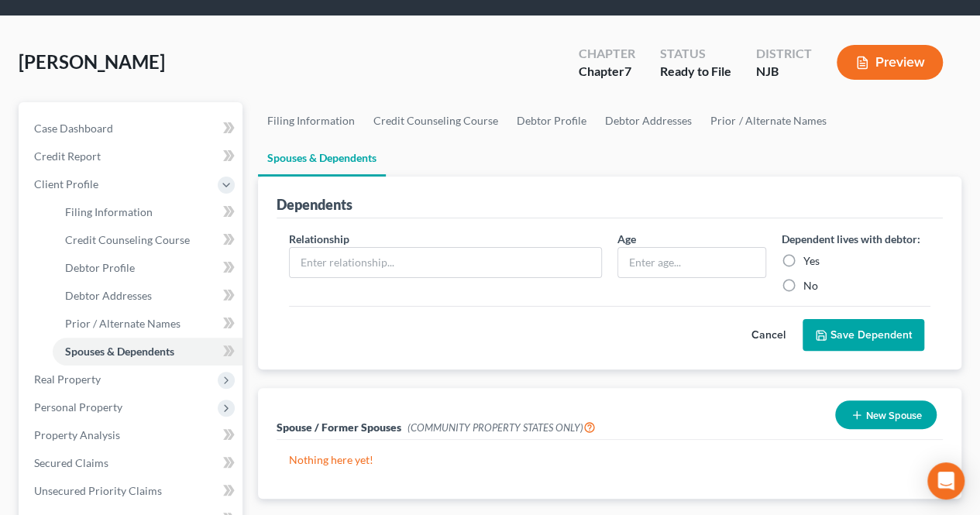
scroll to position [155, 0]
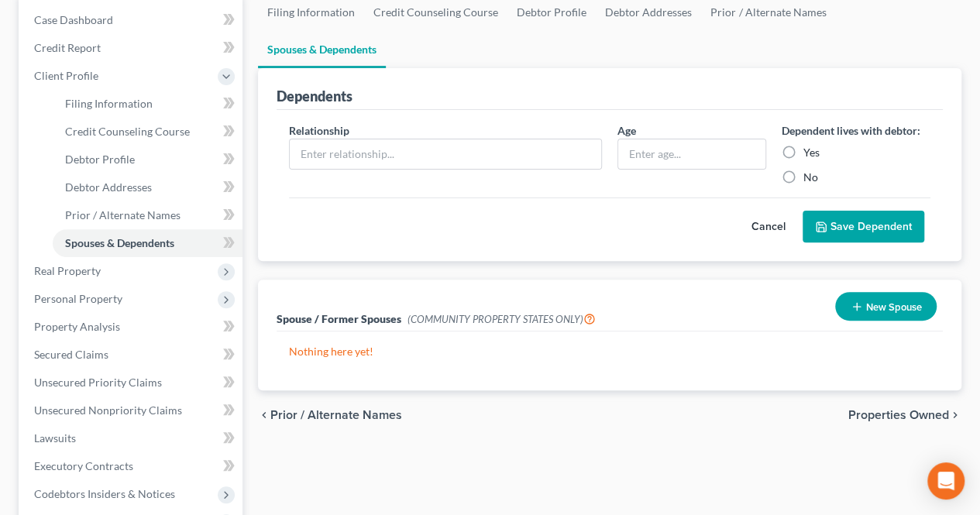
click at [860, 409] on span "Properties Owned" at bounding box center [899, 415] width 101 height 12
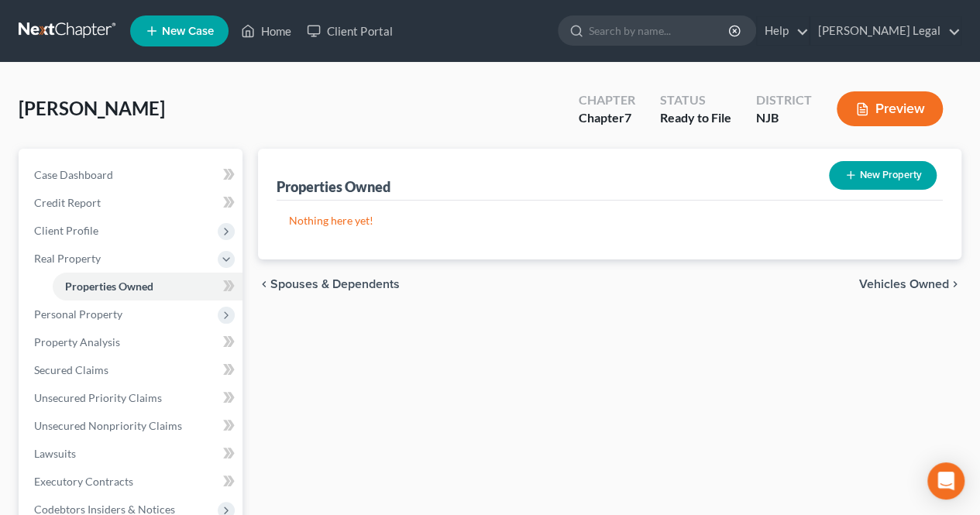
click at [875, 282] on span "Vehicles Owned" at bounding box center [905, 284] width 90 height 12
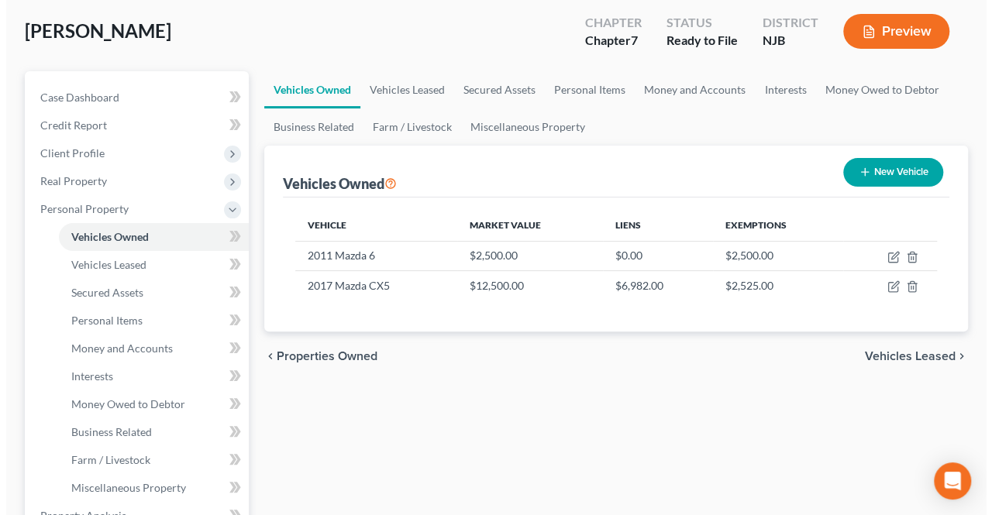
scroll to position [155, 0]
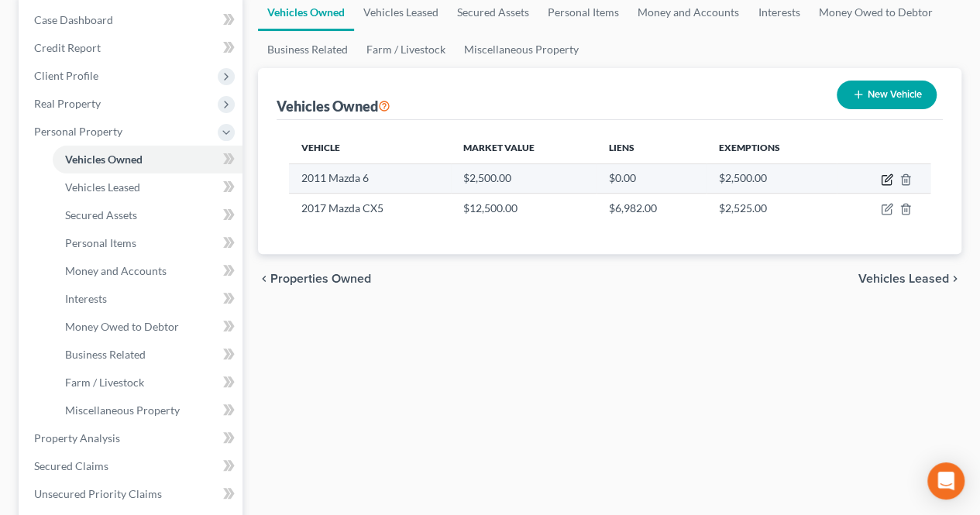
click at [890, 177] on icon "button" at bounding box center [888, 177] width 7 height 7
select select "0"
select select "15"
select select "0"
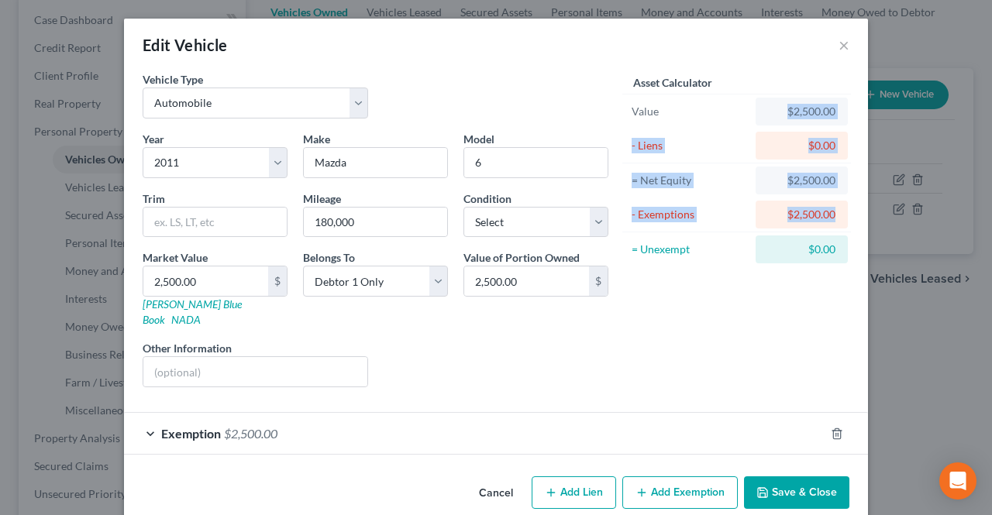
drag, startPoint x: 780, startPoint y: 105, endPoint x: 837, endPoint y: 201, distance: 111.5
click at [837, 201] on div "Asset Calculator Value $2,500.00 - Liens $0.00 = Net Equity $2,500.00 - Exempti…" at bounding box center [737, 168] width 226 height 195
click at [835, 216] on div "$2,500.00" at bounding box center [802, 215] width 92 height 28
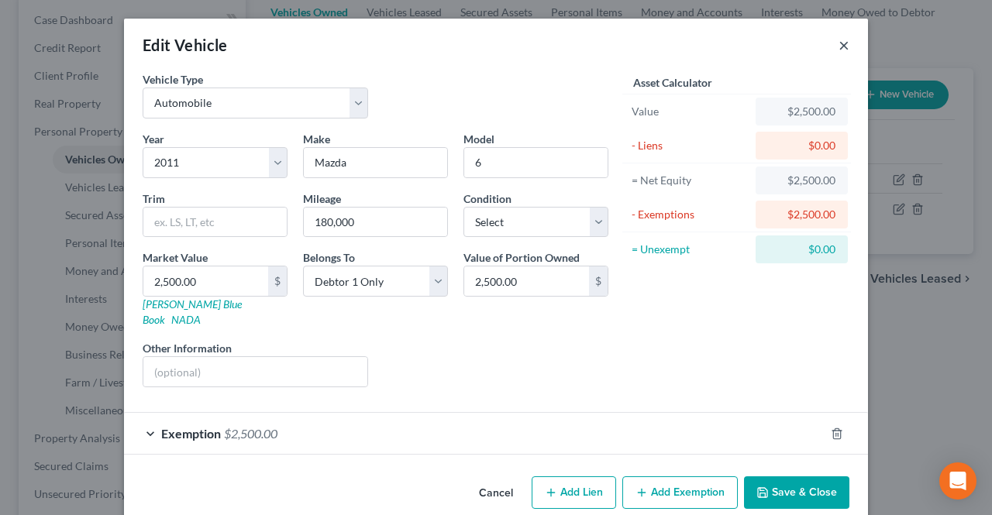
click at [839, 46] on button "×" at bounding box center [844, 45] width 11 height 19
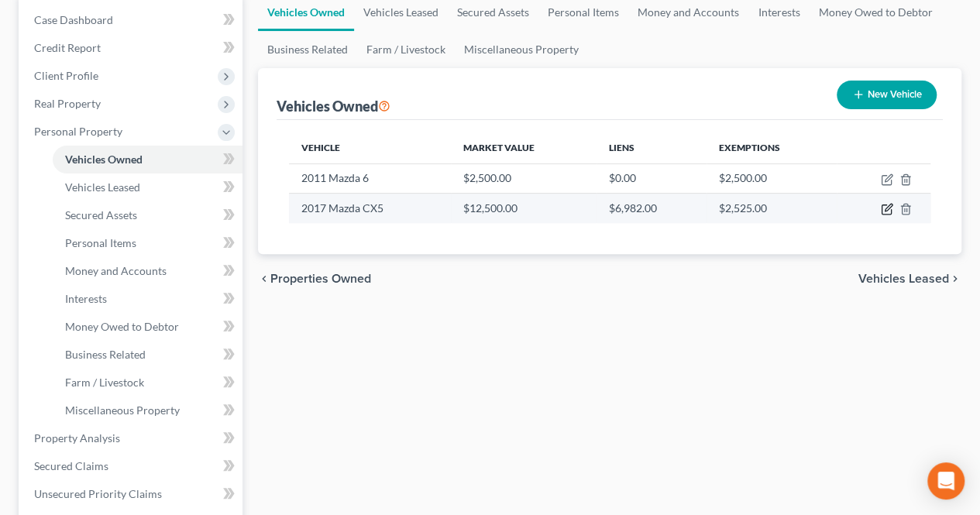
click at [882, 205] on icon "button" at bounding box center [886, 209] width 9 height 9
select select "0"
select select "9"
select select "3"
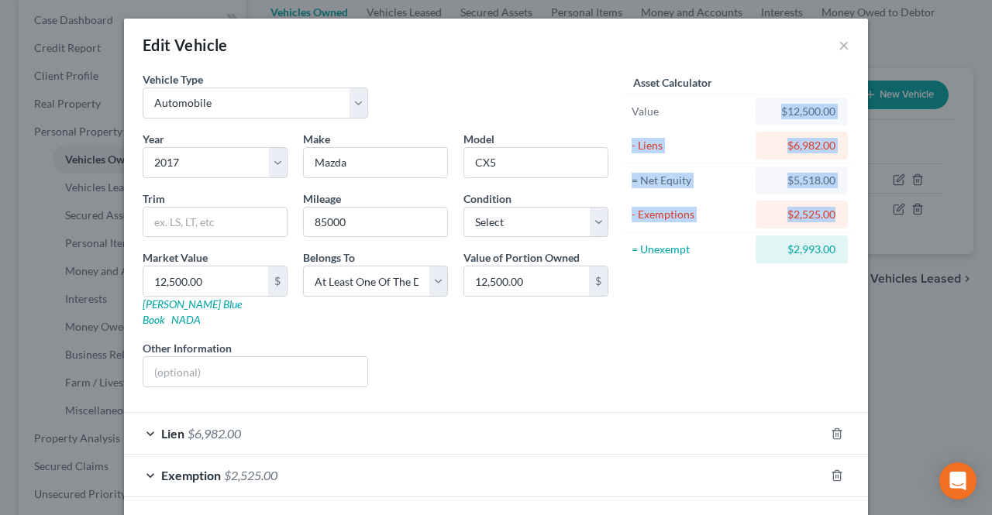
drag, startPoint x: 775, startPoint y: 112, endPoint x: 837, endPoint y: 212, distance: 117.0
click at [837, 212] on div "Asset Calculator Value $12,500.00 - Liens $6,982.00 = Net Equity $5,518.00 - Ex…" at bounding box center [737, 168] width 226 height 195
click at [738, 187] on div "= Net Equity" at bounding box center [690, 181] width 117 height 16
click at [760, 115] on div "$12,500.00" at bounding box center [802, 112] width 92 height 28
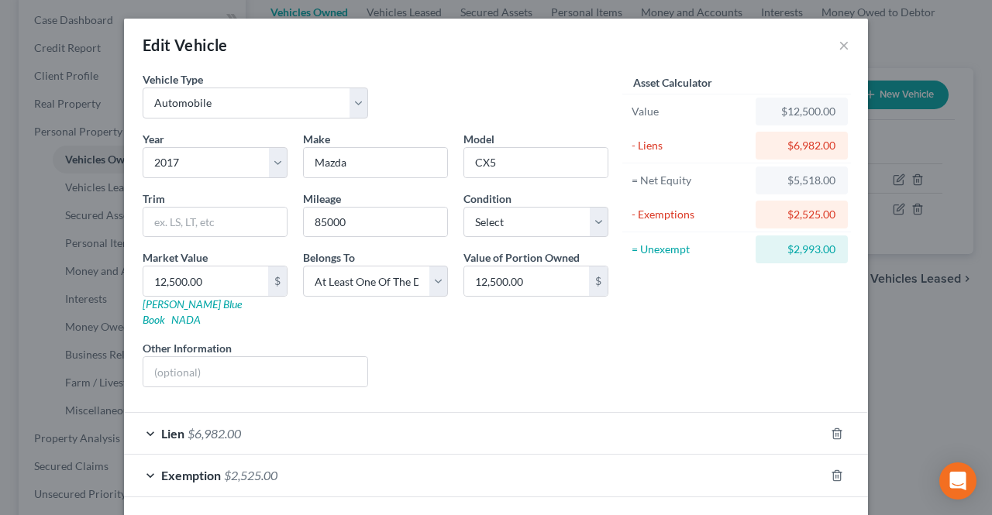
click at [768, 108] on div "$12,500.00" at bounding box center [801, 112] width 67 height 16
drag, startPoint x: 780, startPoint y: 112, endPoint x: 829, endPoint y: 172, distance: 77.2
click at [832, 128] on div "Value $12,500.00" at bounding box center [736, 112] width 229 height 34
drag, startPoint x: 832, startPoint y: 150, endPoint x: 791, endPoint y: 143, distance: 41.7
click at [791, 143] on div "$6,982.00" at bounding box center [802, 146] width 92 height 28
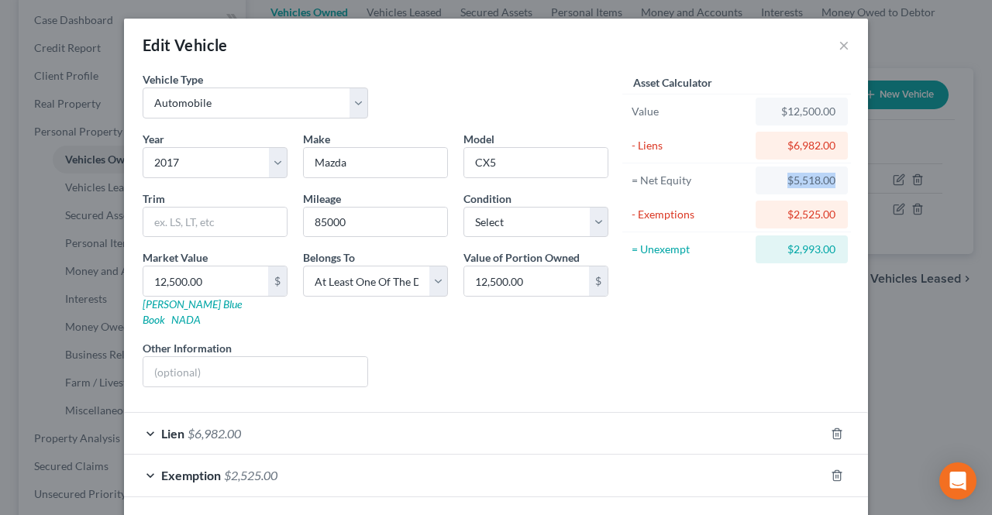
drag, startPoint x: 816, startPoint y: 181, endPoint x: 829, endPoint y: 226, distance: 46.8
click at [833, 181] on div "$5,518.00" at bounding box center [802, 181] width 92 height 28
drag, startPoint x: 829, startPoint y: 226, endPoint x: 767, endPoint y: 222, distance: 62.1
click at [767, 222] on div "$2,525.00" at bounding box center [802, 215] width 92 height 28
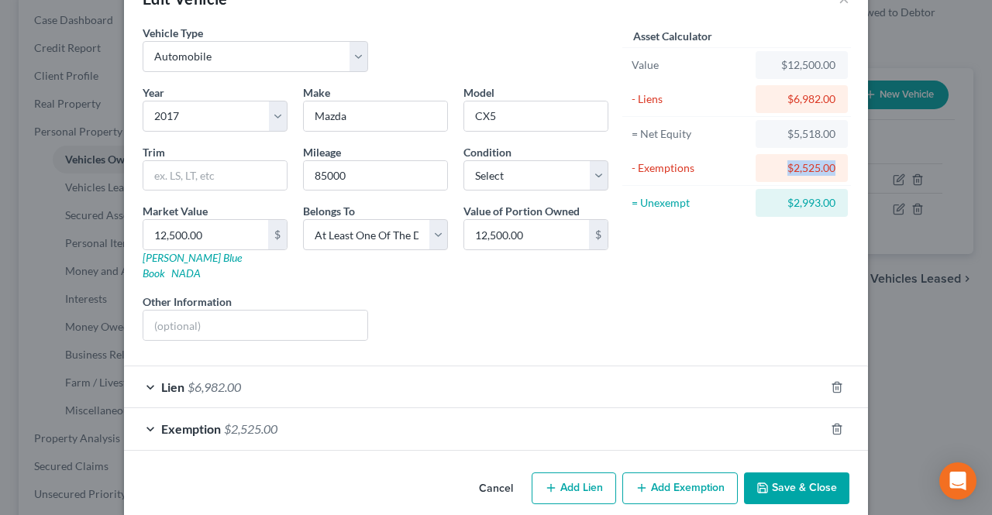
scroll to position [47, 0]
click at [323, 408] on div "Exemption $2,525.00" at bounding box center [474, 428] width 701 height 41
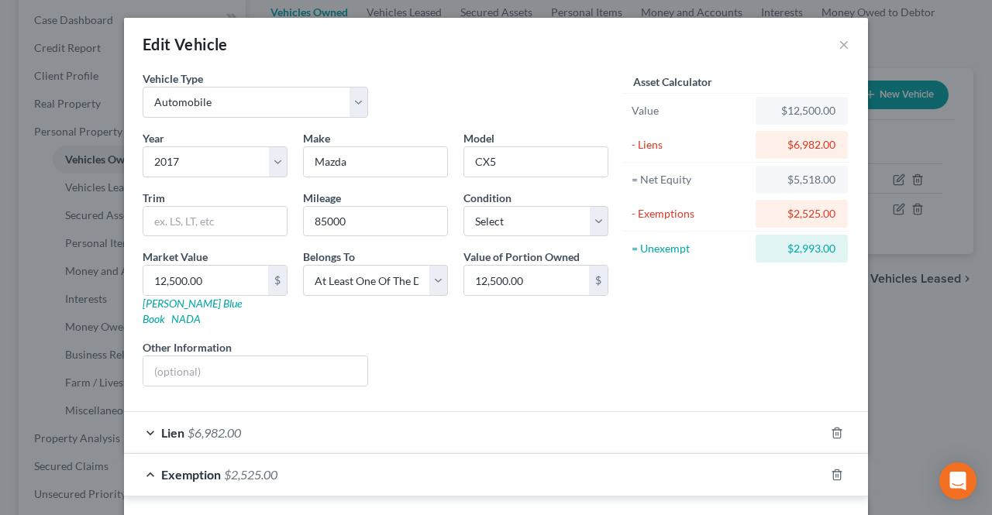
scroll to position [0, 0]
click at [839, 50] on button "×" at bounding box center [844, 45] width 11 height 19
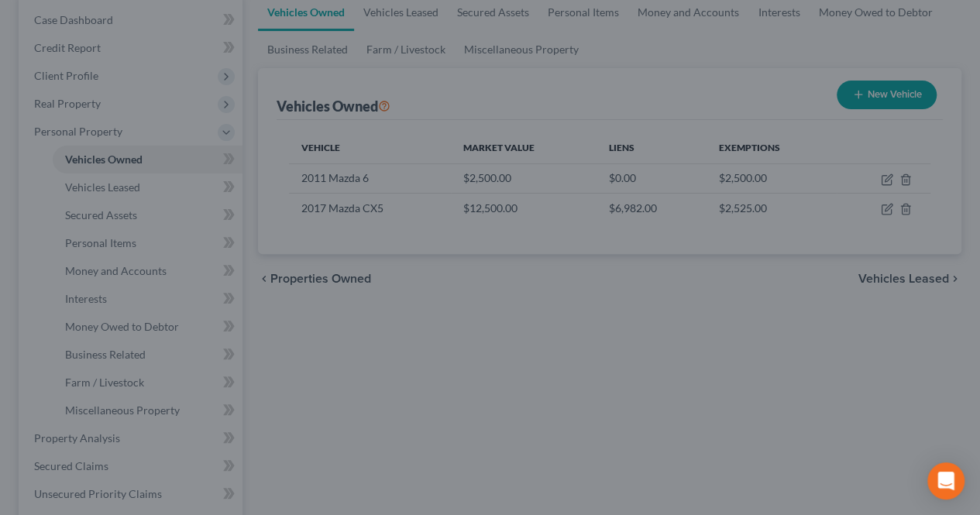
drag, startPoint x: 832, startPoint y: 50, endPoint x: 860, endPoint y: 129, distance: 82.8
click at [832, 50] on div at bounding box center [490, 257] width 980 height 515
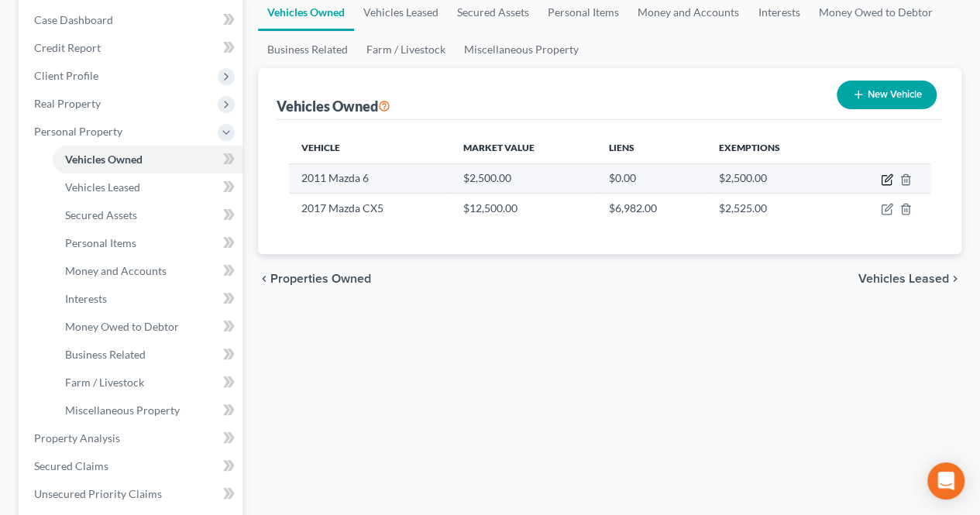
click at [880, 177] on td at bounding box center [884, 178] width 94 height 29
click at [885, 177] on icon "button" at bounding box center [887, 180] width 12 height 12
select select "0"
select select "15"
select select "0"
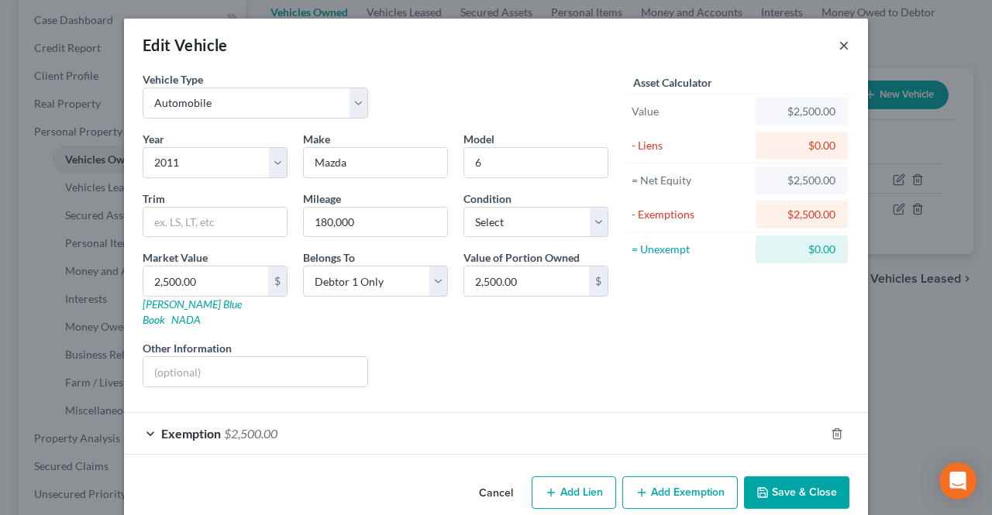
click at [839, 44] on button "×" at bounding box center [844, 45] width 11 height 19
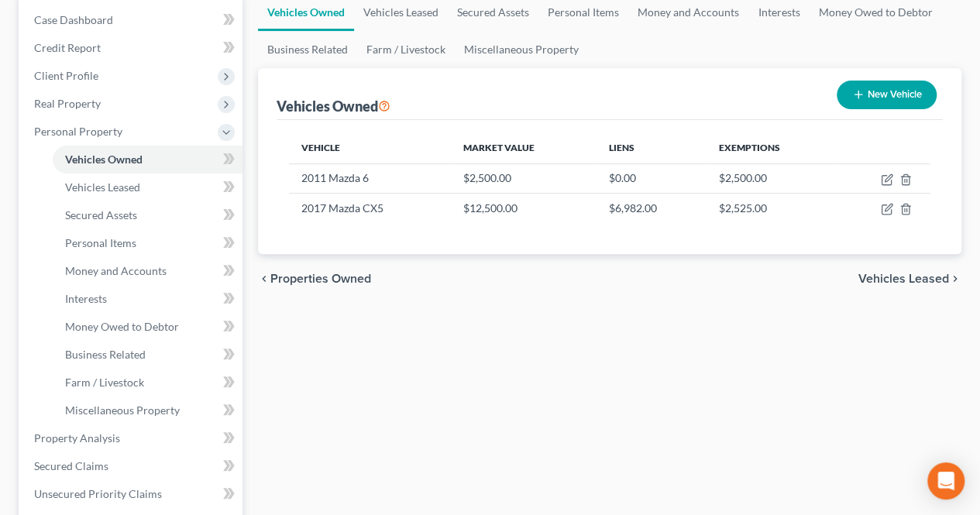
click at [884, 278] on span "Vehicles Leased" at bounding box center [904, 279] width 91 height 12
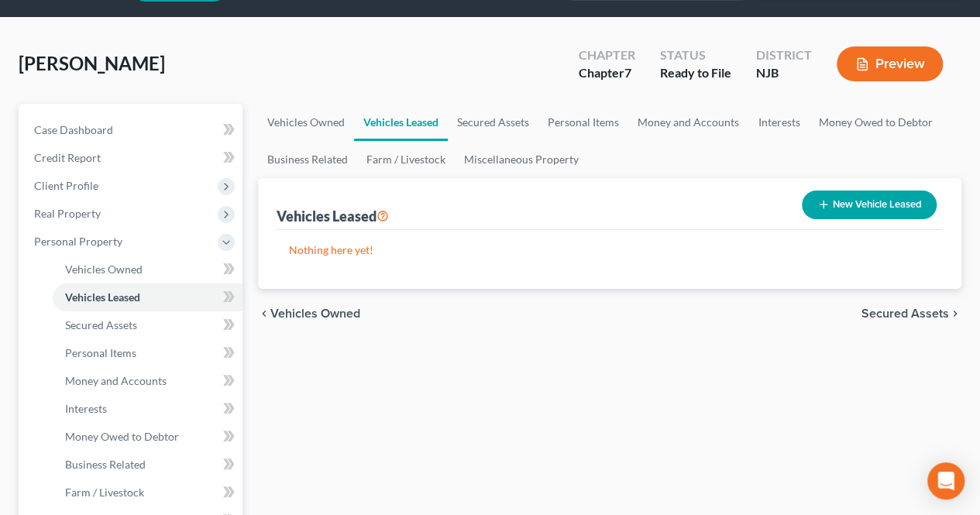
scroll to position [78, 0]
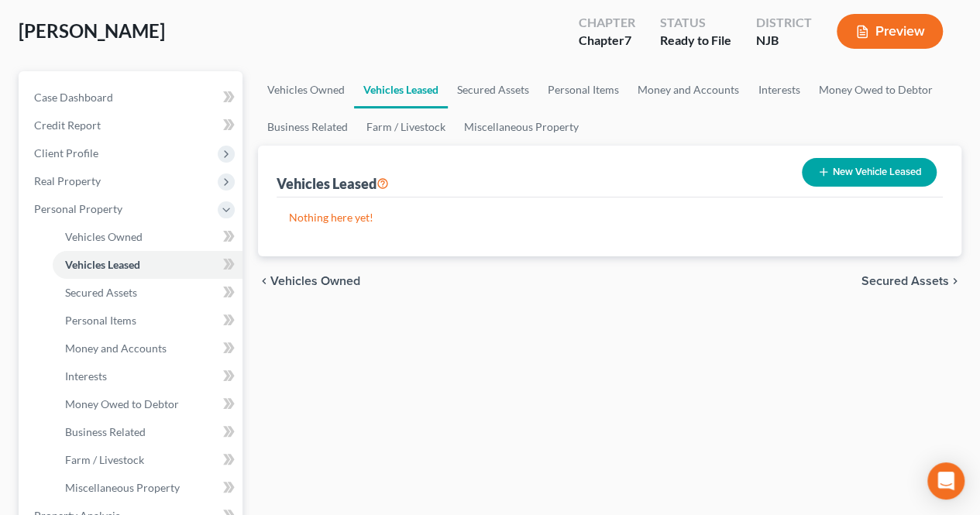
click at [887, 284] on span "Secured Assets" at bounding box center [906, 281] width 88 height 12
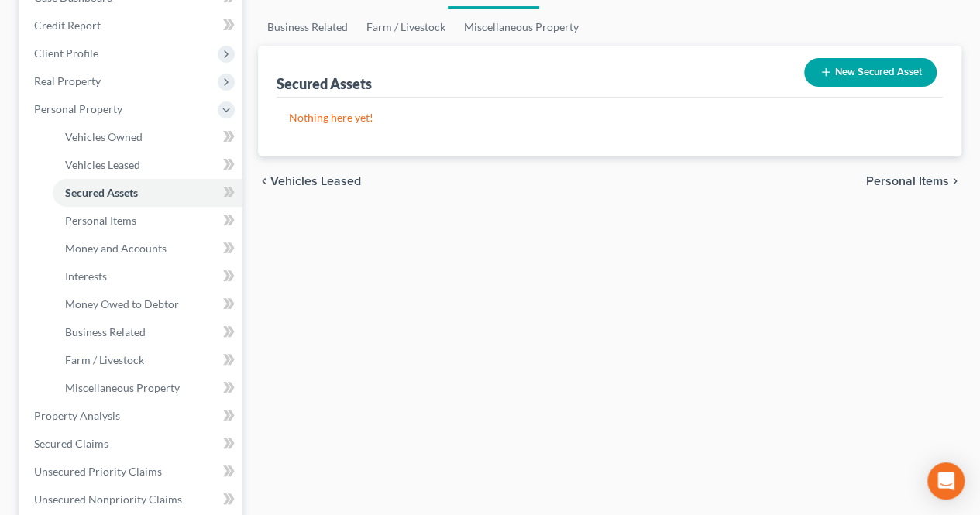
scroll to position [233, 0]
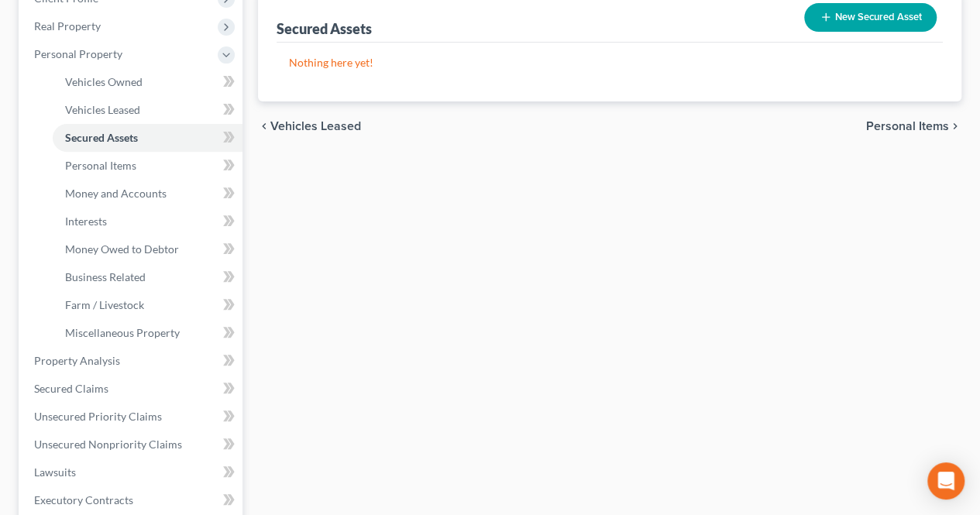
click at [893, 129] on span "Personal Items" at bounding box center [907, 126] width 83 height 12
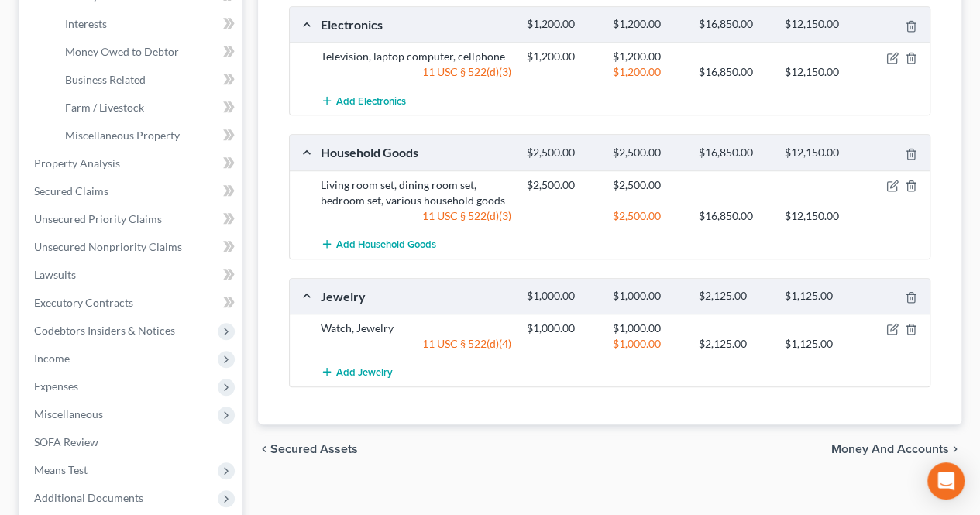
scroll to position [465, 0]
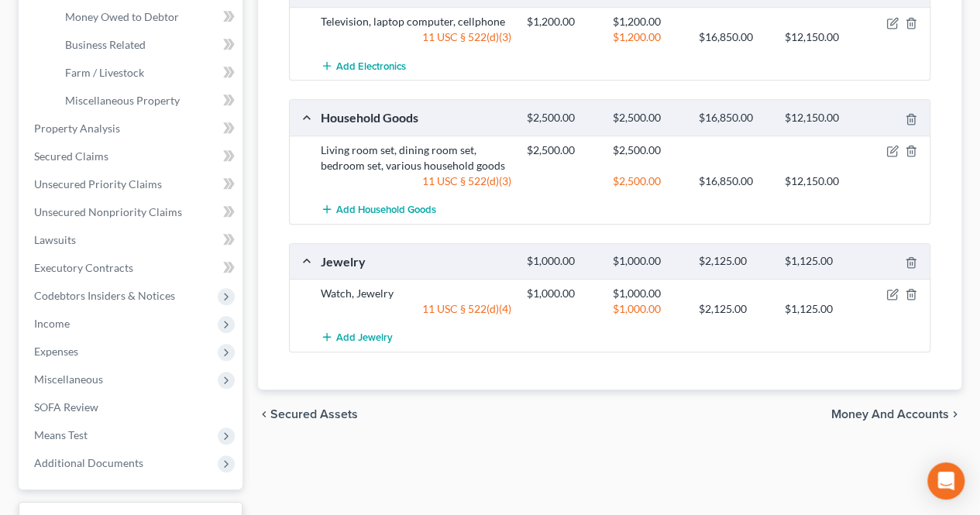
drag, startPoint x: 881, startPoint y: 412, endPoint x: 828, endPoint y: 368, distance: 68.9
click at [881, 412] on span "Money and Accounts" at bounding box center [891, 414] width 118 height 12
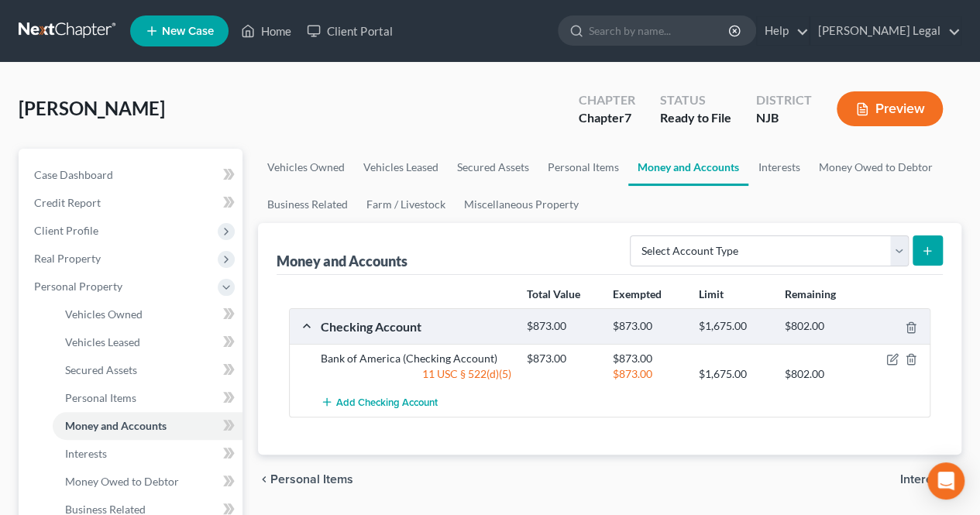
scroll to position [78, 0]
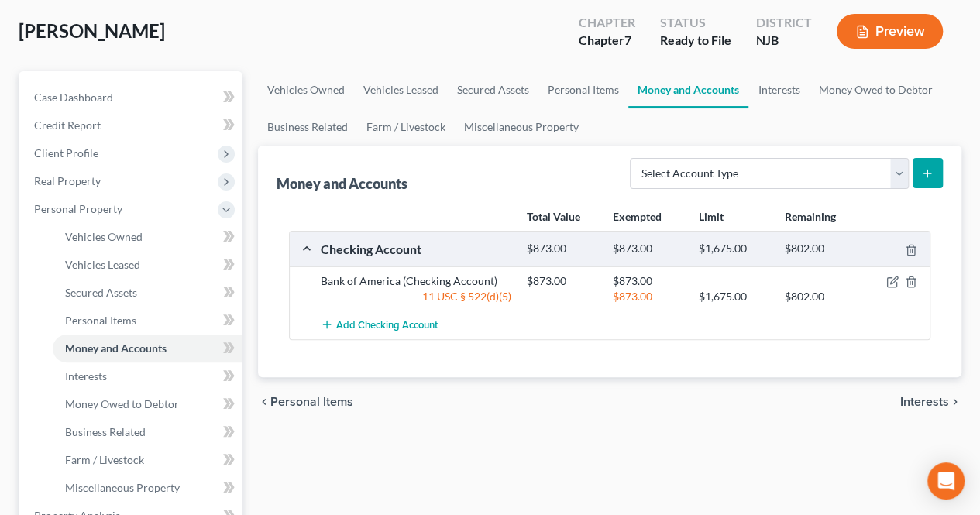
click at [914, 398] on span "Interests" at bounding box center [925, 402] width 49 height 12
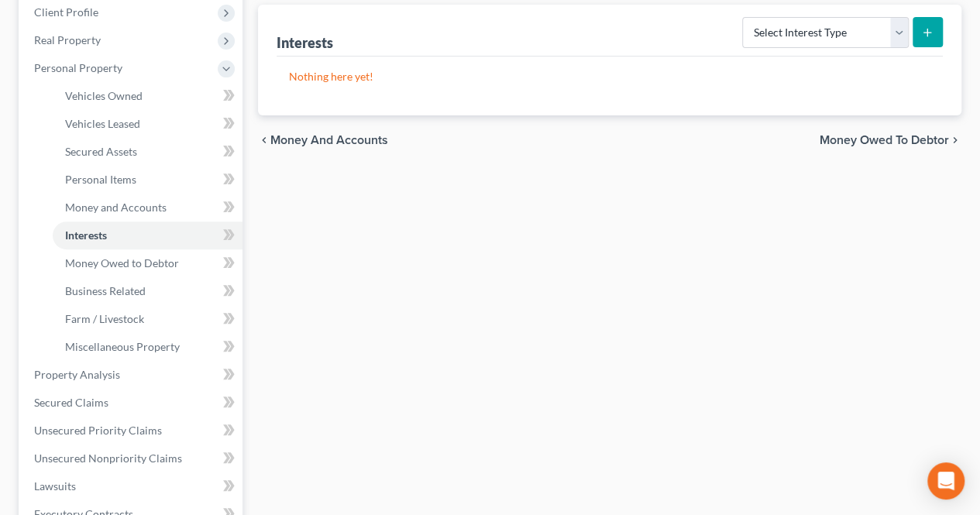
scroll to position [233, 0]
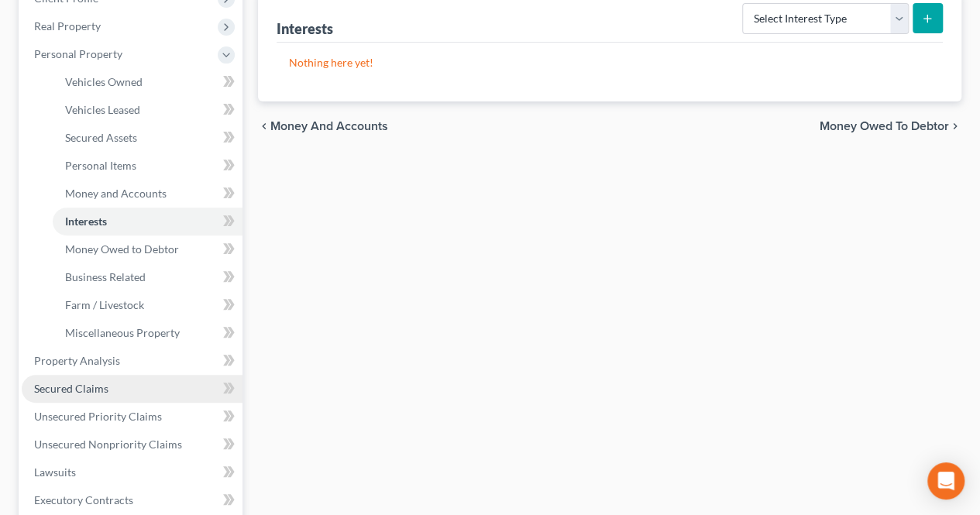
click at [98, 384] on span "Secured Claims" at bounding box center [71, 388] width 74 height 13
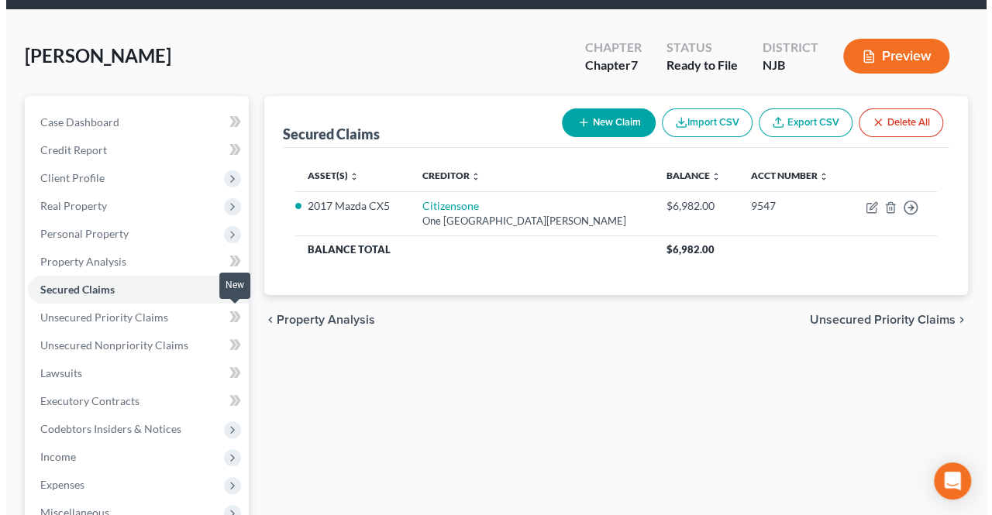
scroll to position [78, 0]
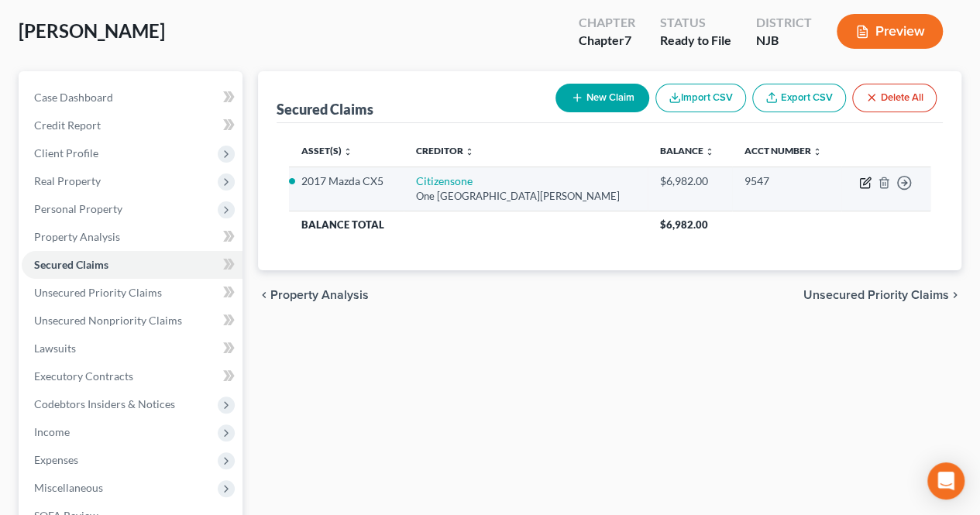
click at [862, 184] on icon "button" at bounding box center [866, 183] width 12 height 12
select select "41"
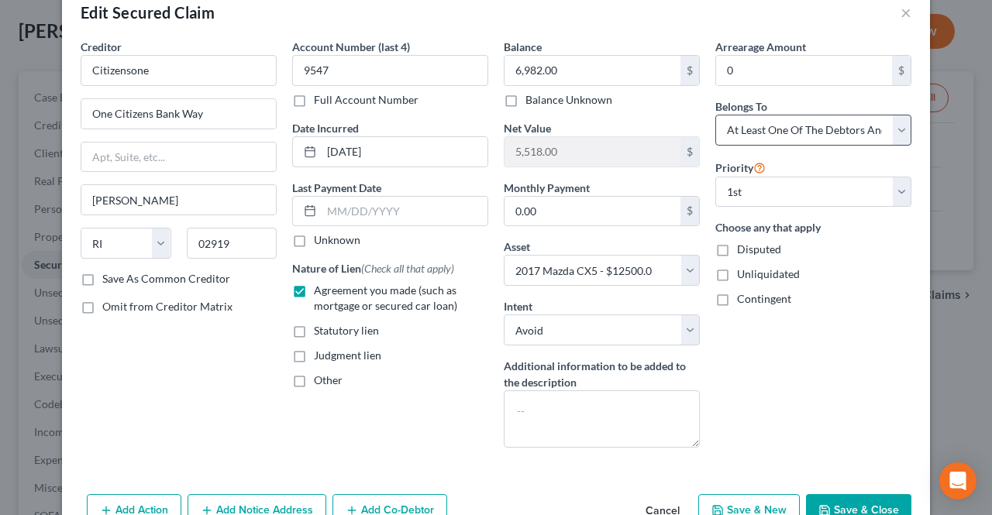
scroll to position [0, 0]
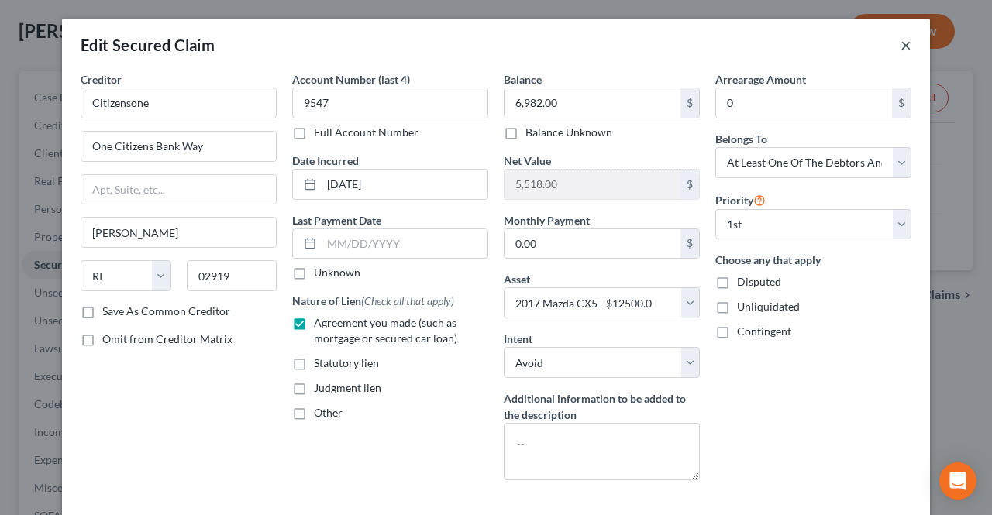
click at [901, 46] on button "×" at bounding box center [906, 45] width 11 height 19
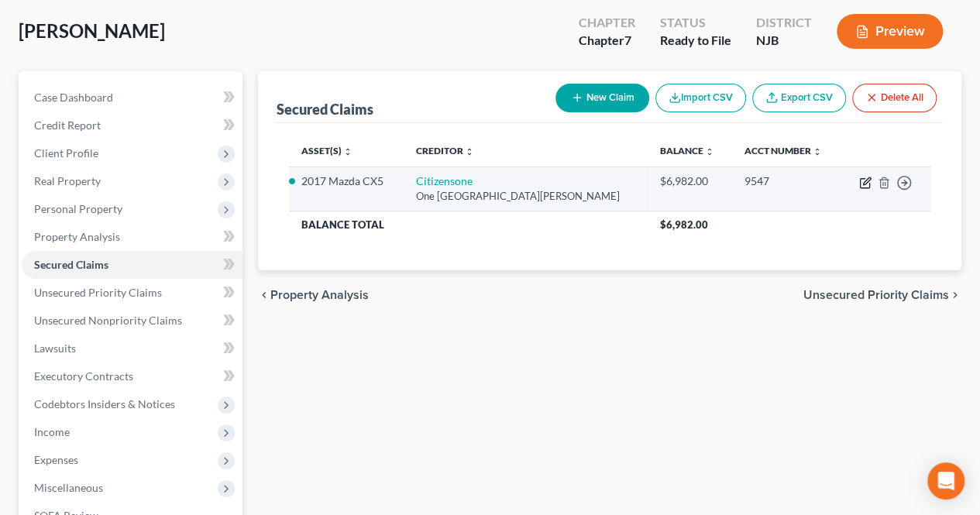
click at [864, 186] on icon "button" at bounding box center [866, 183] width 12 height 12
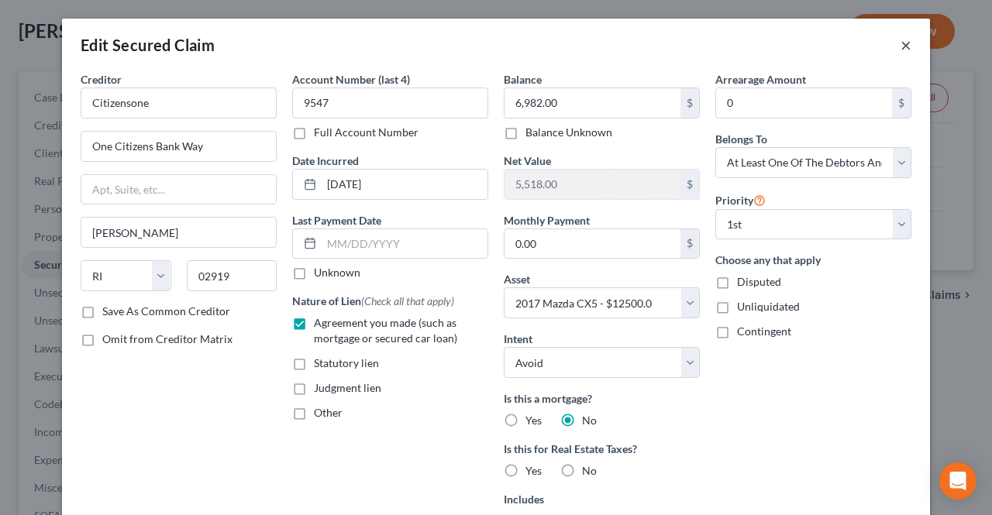
click at [902, 46] on button "×" at bounding box center [906, 45] width 11 height 19
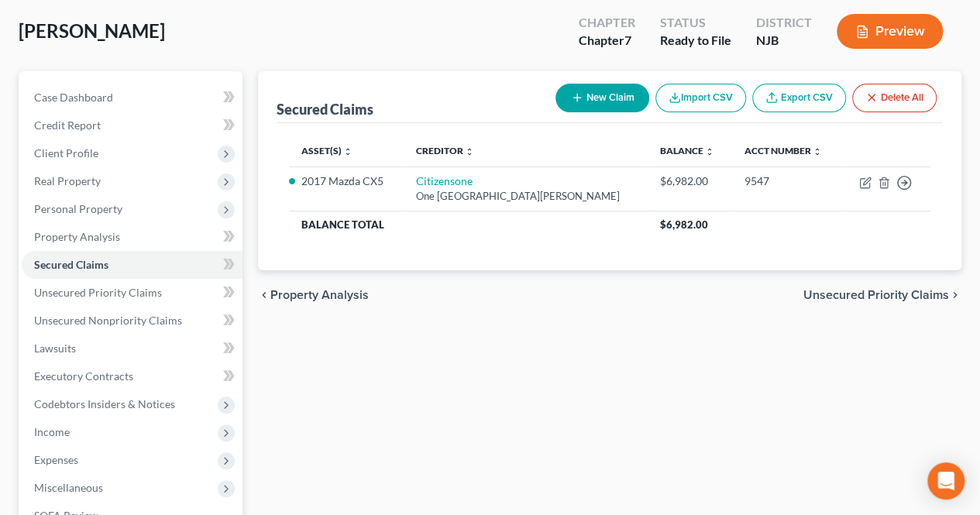
click at [879, 292] on span "Unsecured Priority Claims" at bounding box center [877, 295] width 146 height 12
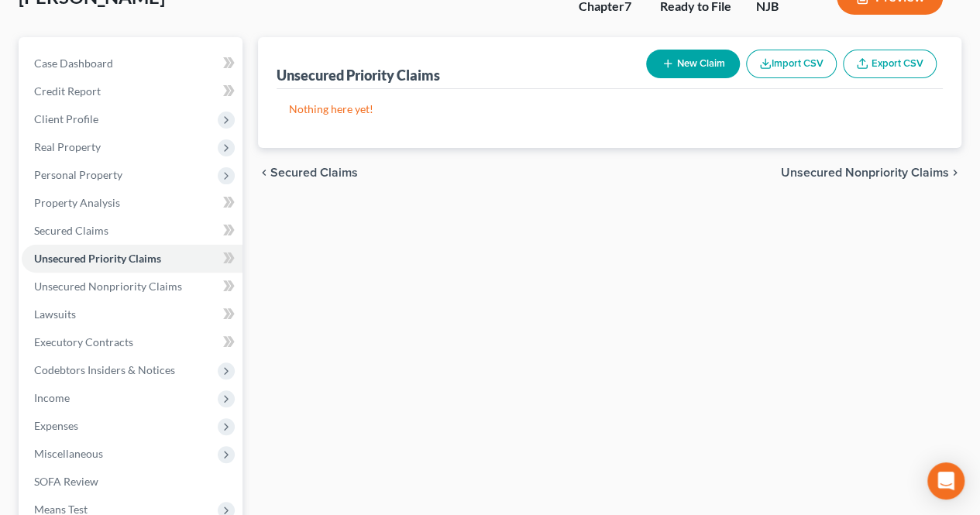
scroll to position [155, 0]
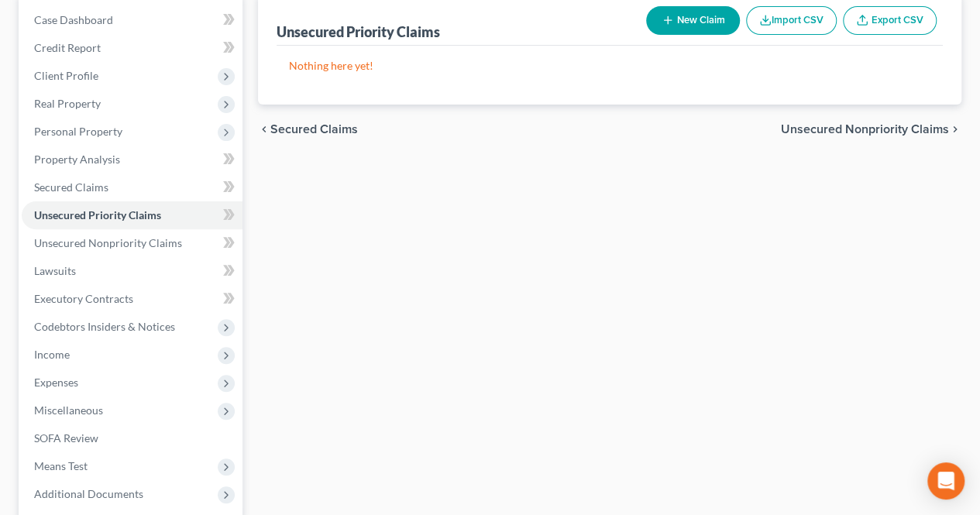
click at [822, 133] on span "Unsecured Nonpriority Claims" at bounding box center [865, 129] width 168 height 12
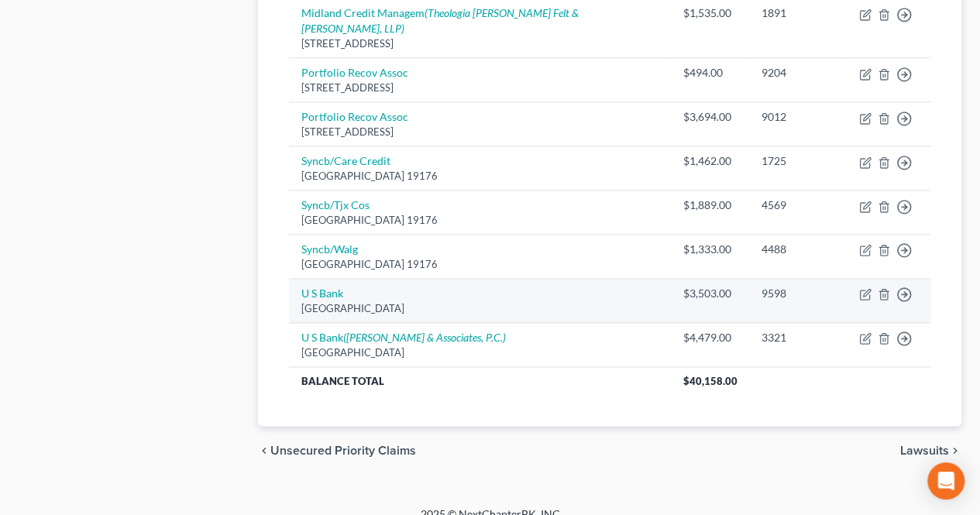
scroll to position [890, 0]
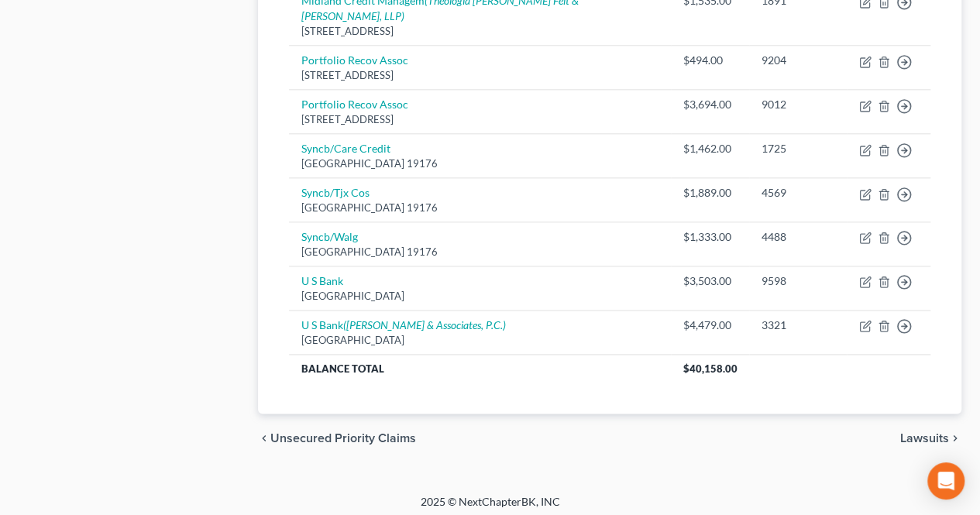
click at [927, 433] on span "Lawsuits" at bounding box center [925, 438] width 49 height 12
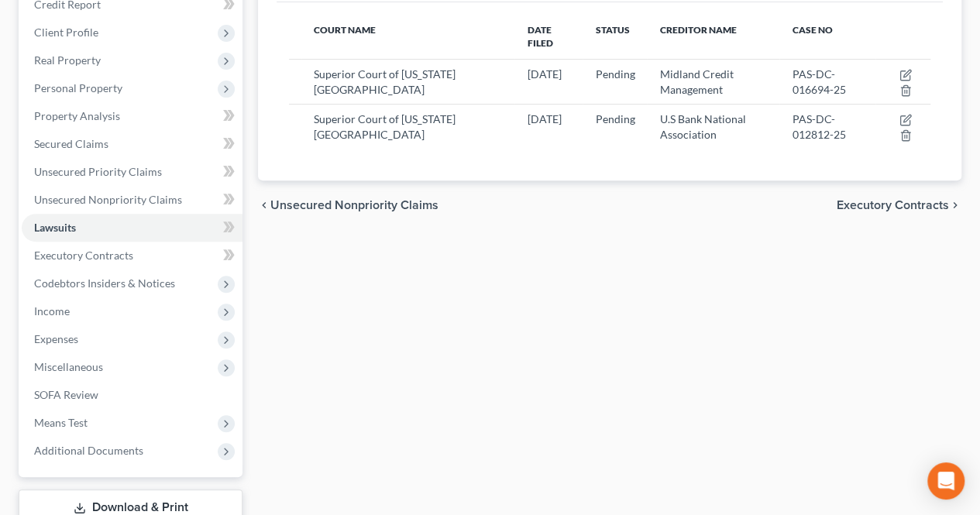
scroll to position [233, 0]
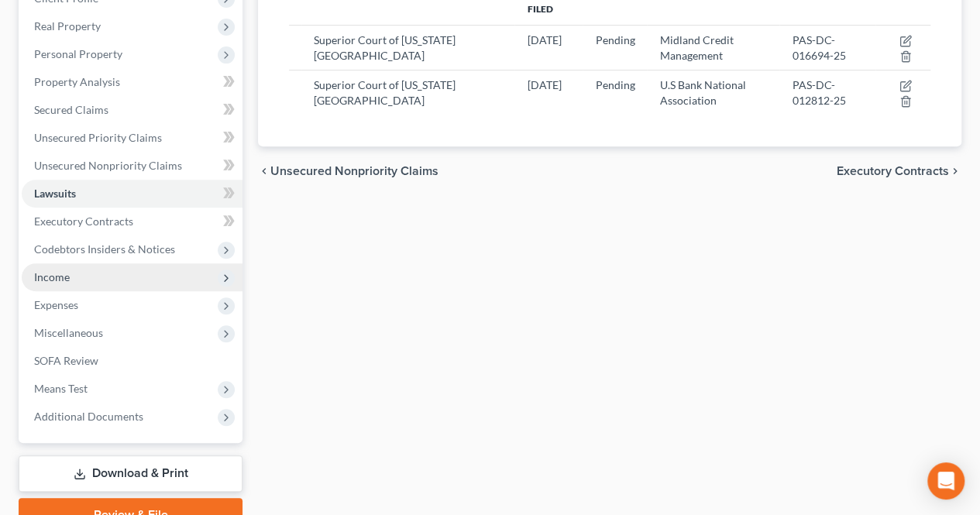
click at [134, 281] on span "Income" at bounding box center [132, 278] width 221 height 28
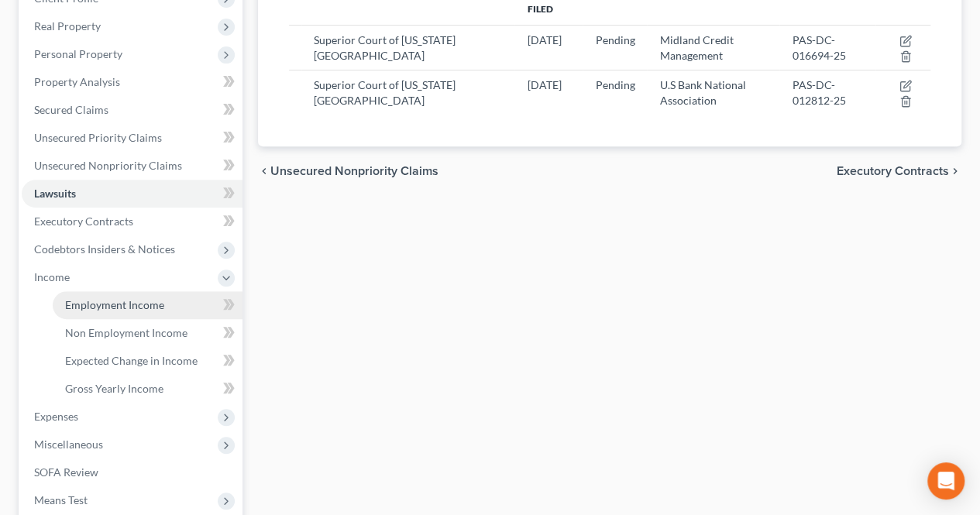
click at [87, 306] on span "Employment Income" at bounding box center [114, 304] width 99 height 13
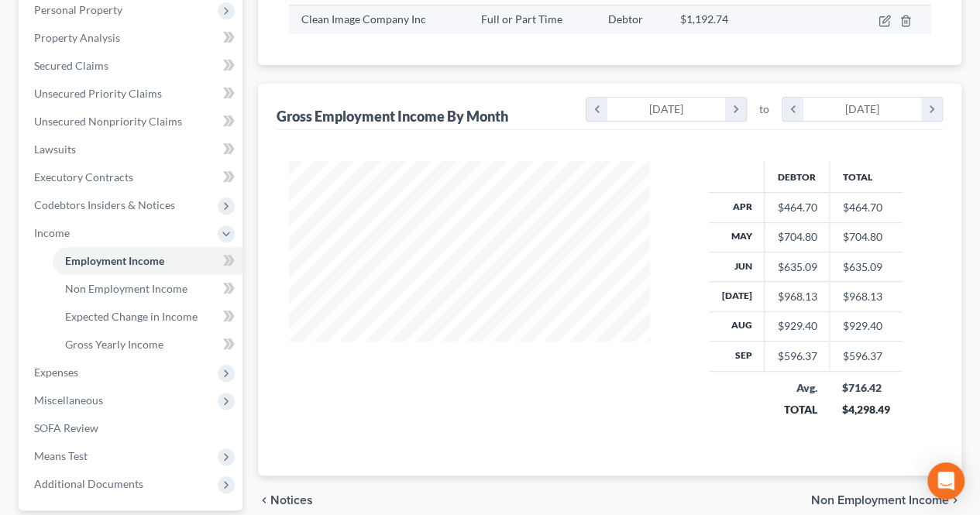
scroll to position [310, 0]
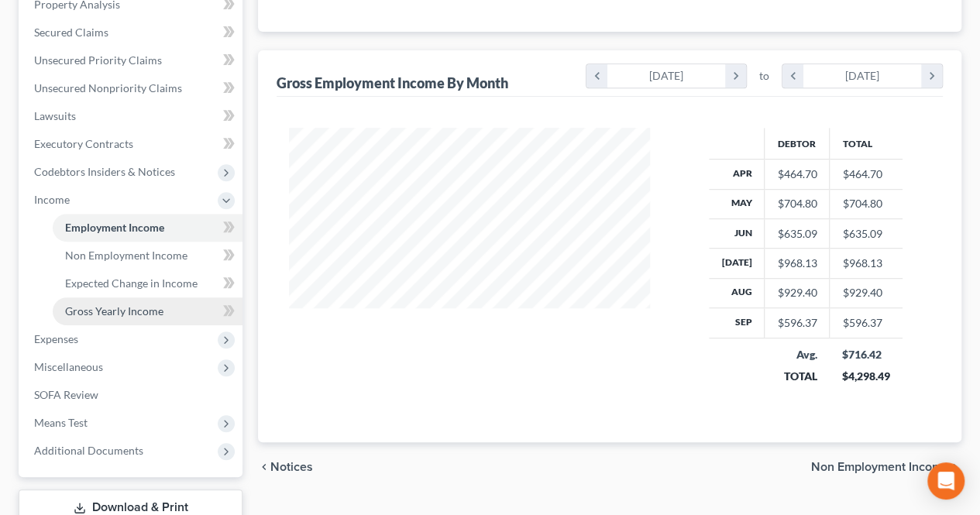
click at [162, 319] on link "Gross Yearly Income" at bounding box center [148, 312] width 190 height 28
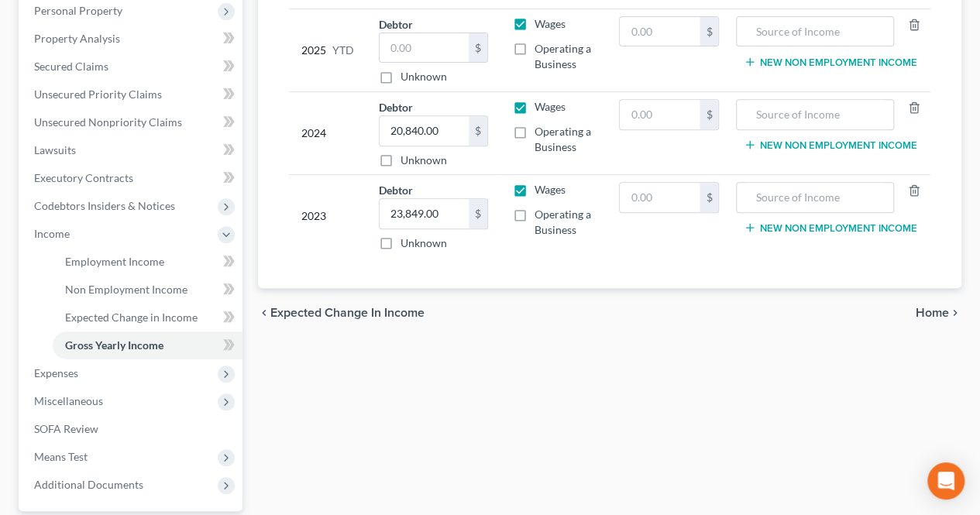
scroll to position [310, 0]
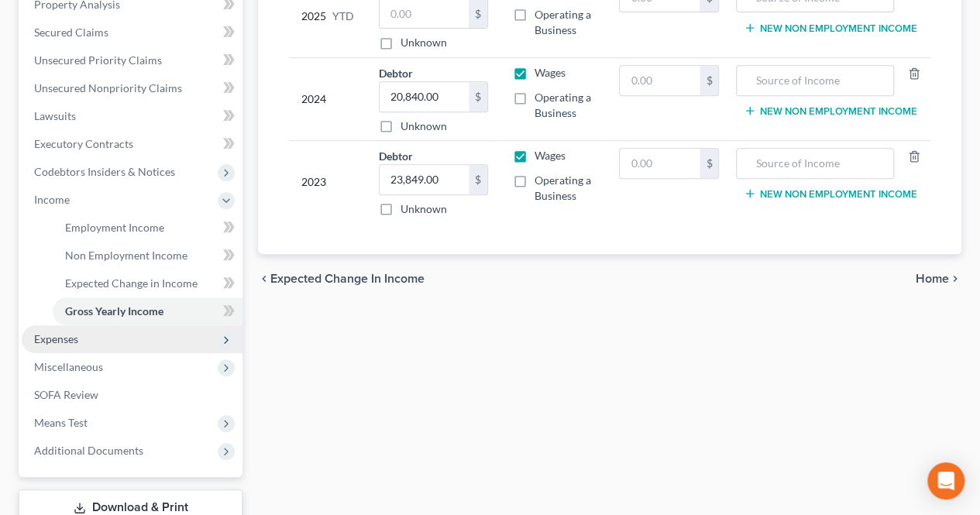
click at [112, 336] on span "Expenses" at bounding box center [132, 340] width 221 height 28
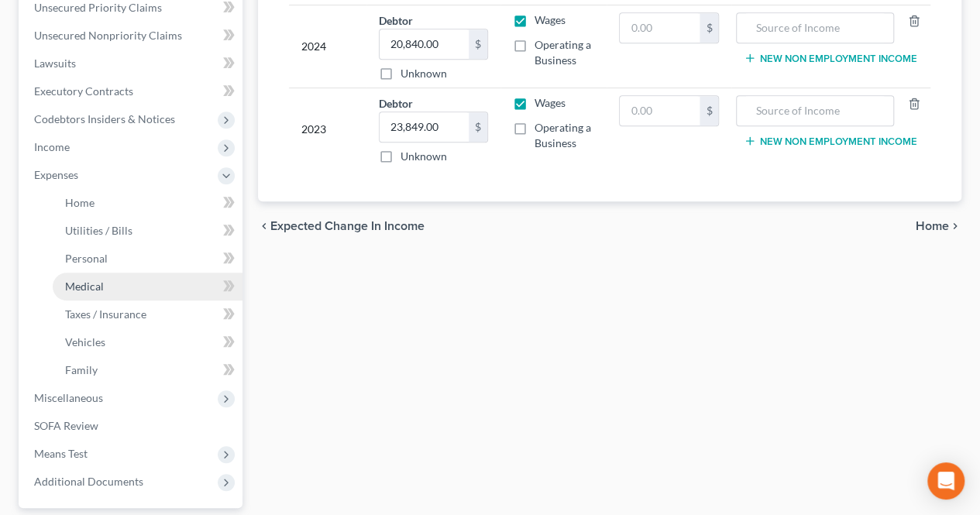
scroll to position [388, 0]
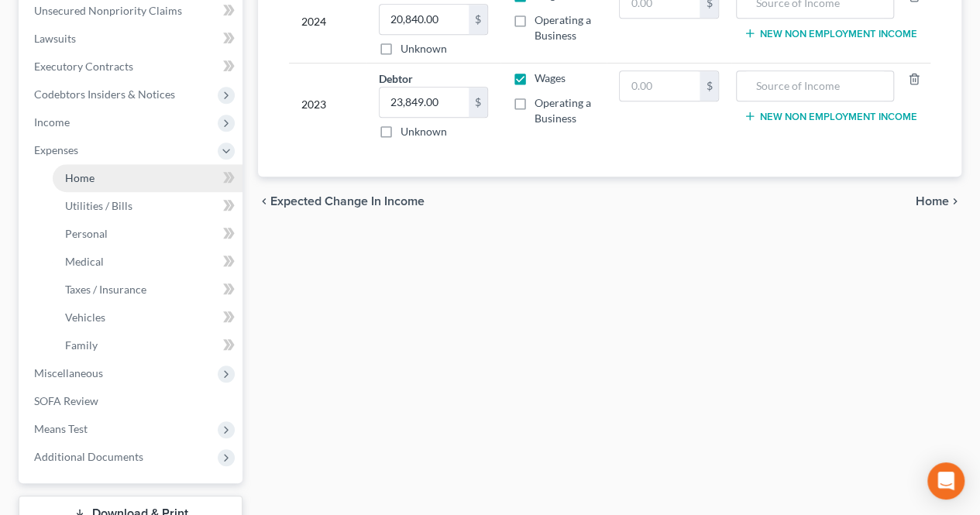
click at [97, 177] on link "Home" at bounding box center [148, 178] width 190 height 28
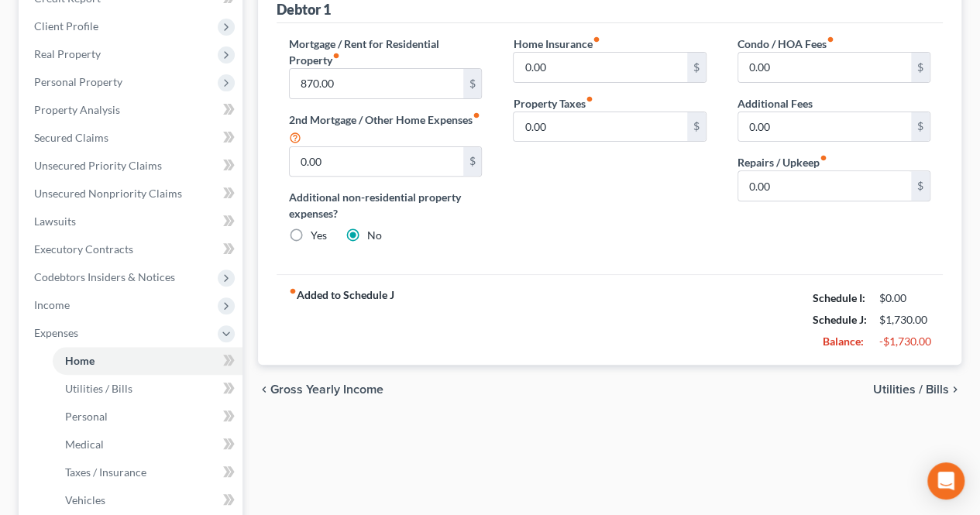
scroll to position [233, 0]
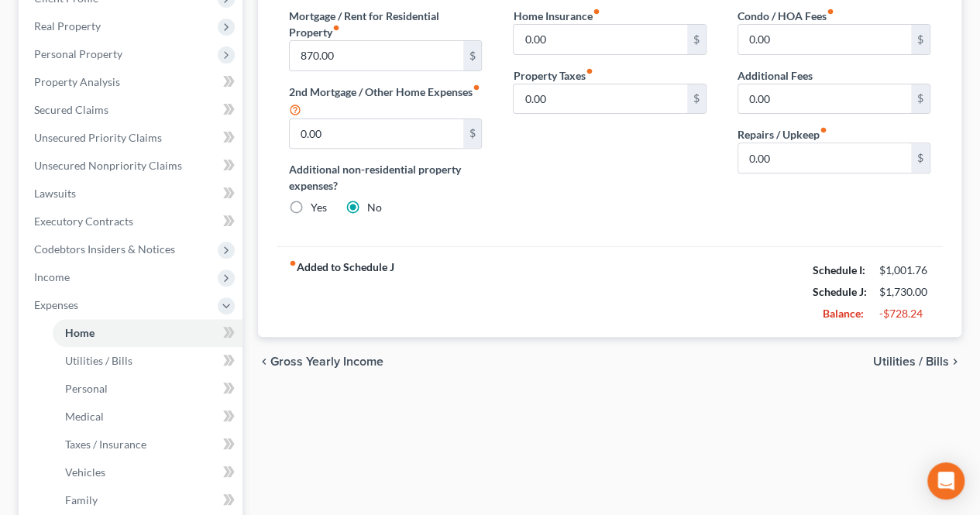
click at [918, 363] on span "Utilities / Bills" at bounding box center [911, 362] width 76 height 12
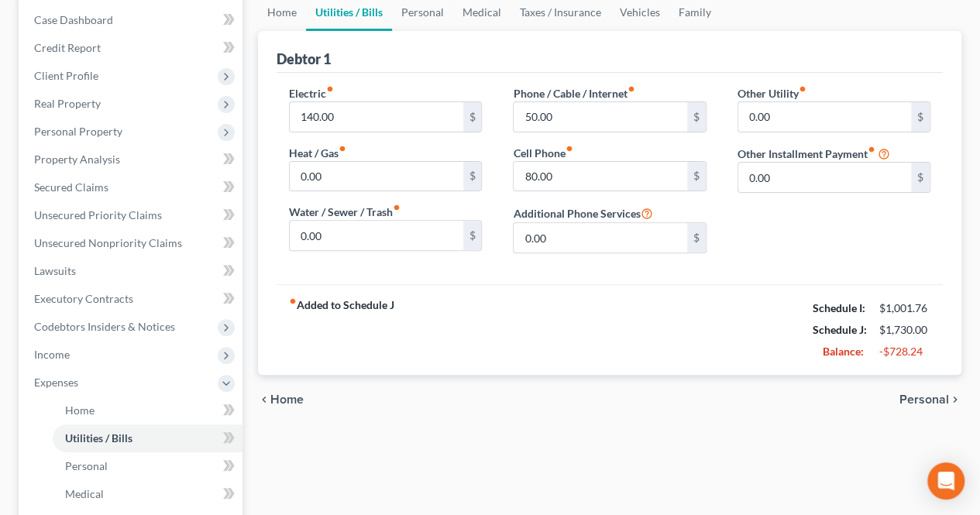
click at [915, 399] on span "Personal" at bounding box center [925, 400] width 50 height 12
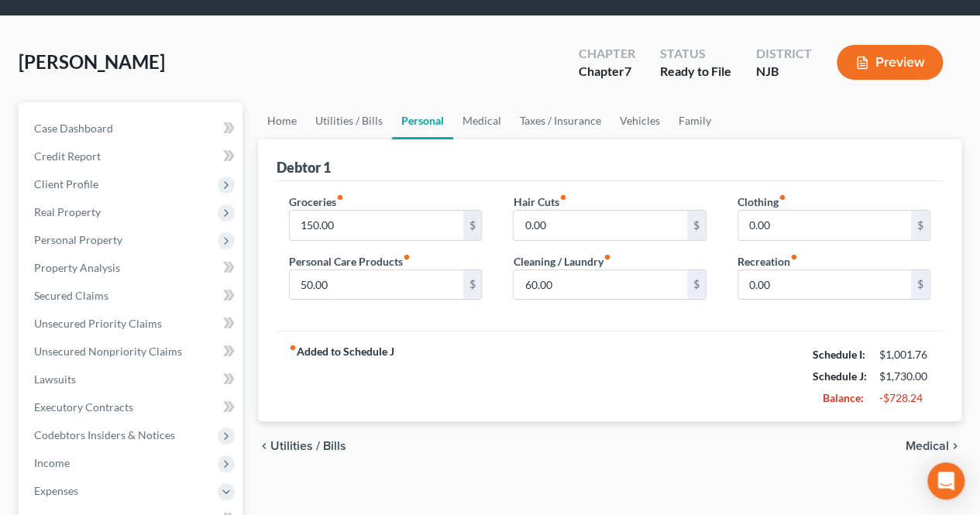
scroll to position [78, 0]
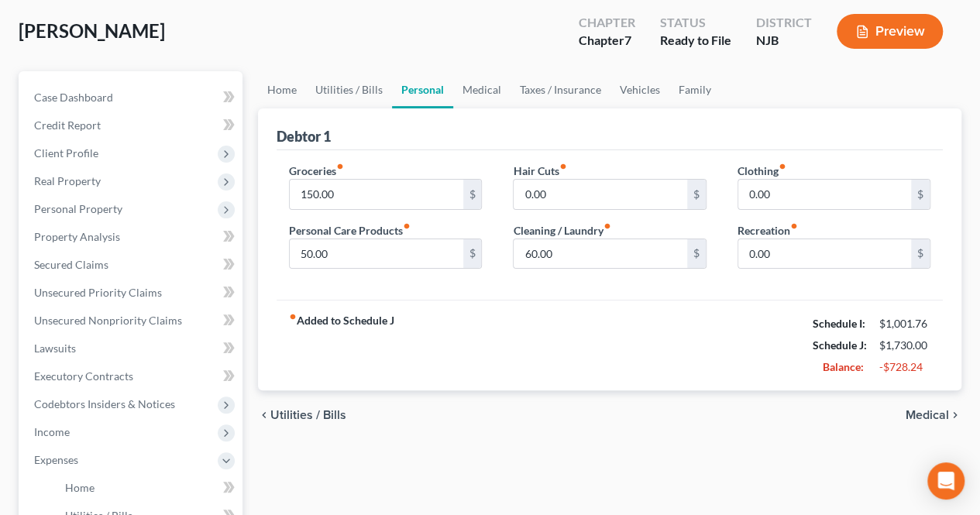
click at [910, 412] on span "Medical" at bounding box center [927, 415] width 43 height 12
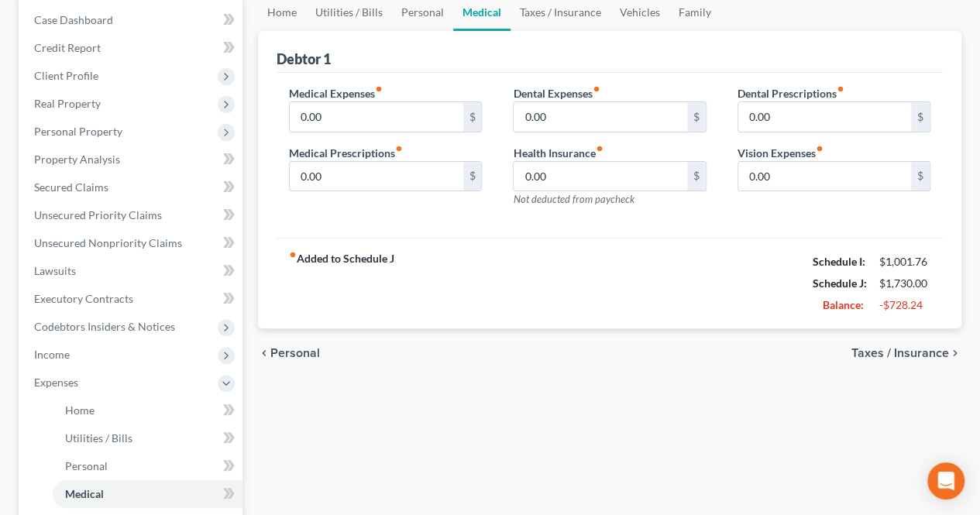
drag, startPoint x: 913, startPoint y: 348, endPoint x: 773, endPoint y: 348, distance: 139.5
click at [913, 348] on span "Taxes / Insurance" at bounding box center [901, 353] width 98 height 12
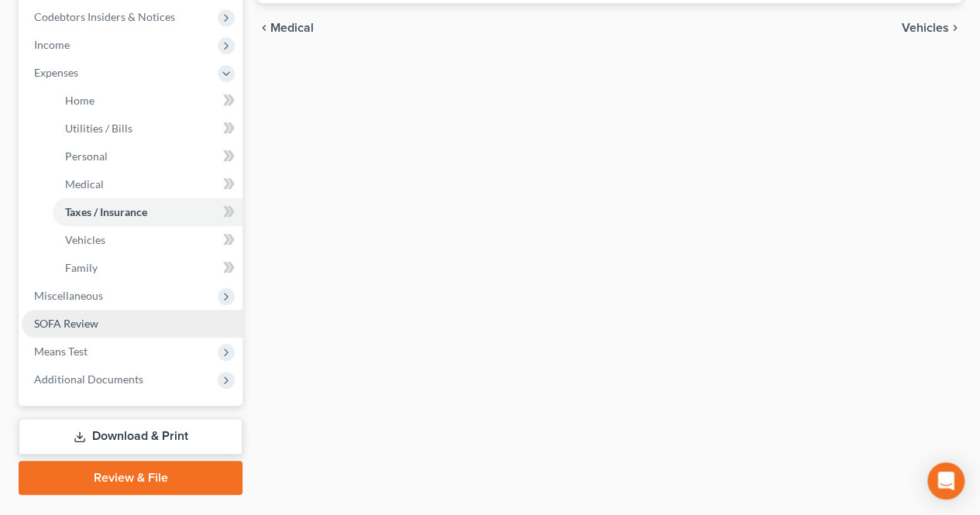
click at [157, 329] on link "SOFA Review" at bounding box center [132, 324] width 221 height 28
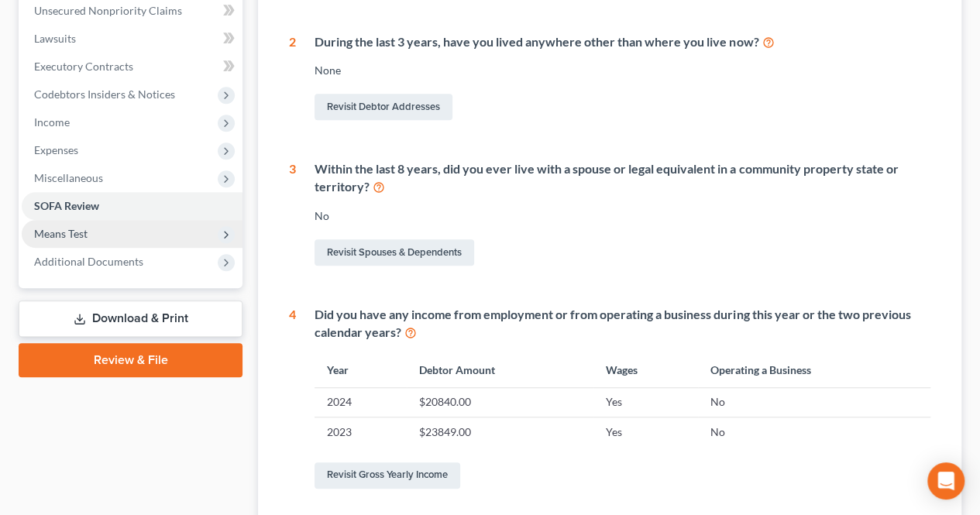
click at [87, 230] on span "Means Test" at bounding box center [60, 233] width 53 height 13
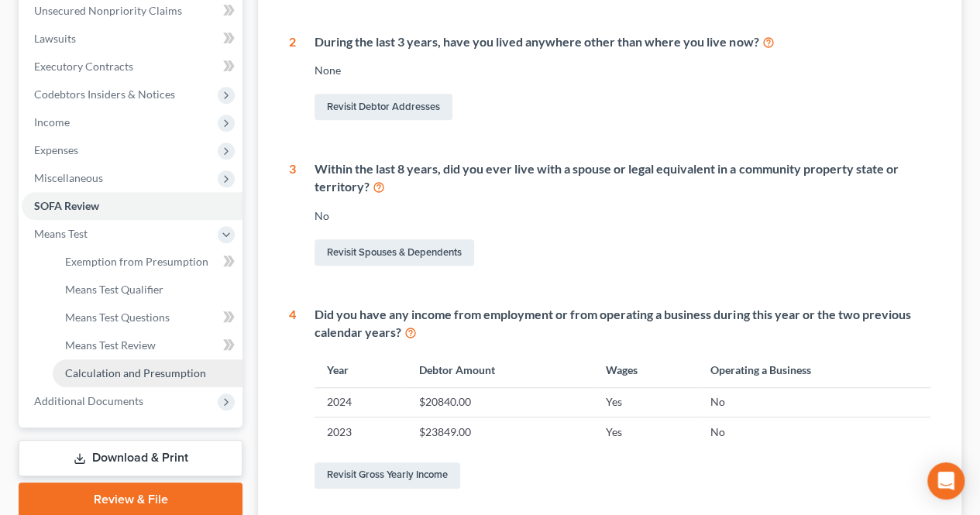
click at [140, 365] on link "Calculation and Presumption" at bounding box center [148, 374] width 190 height 28
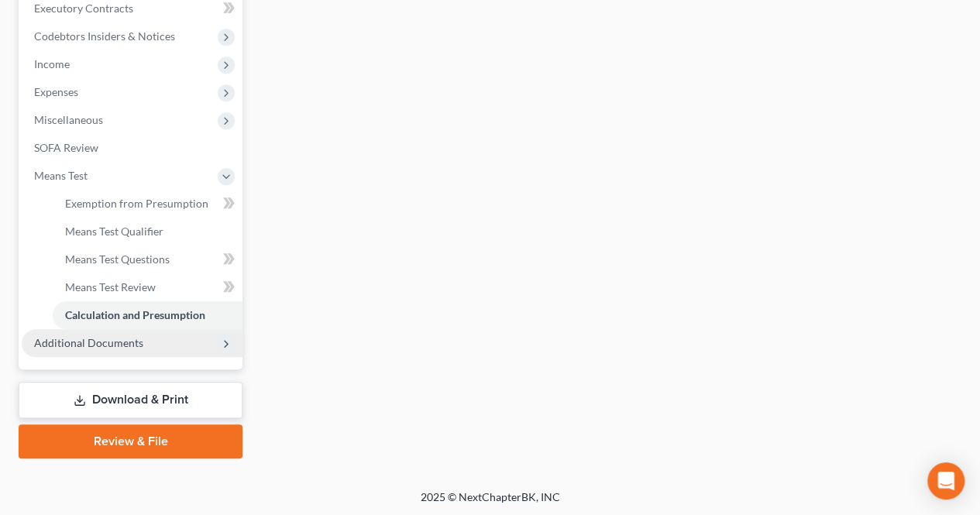
click at [156, 339] on span "Additional Documents" at bounding box center [132, 343] width 221 height 28
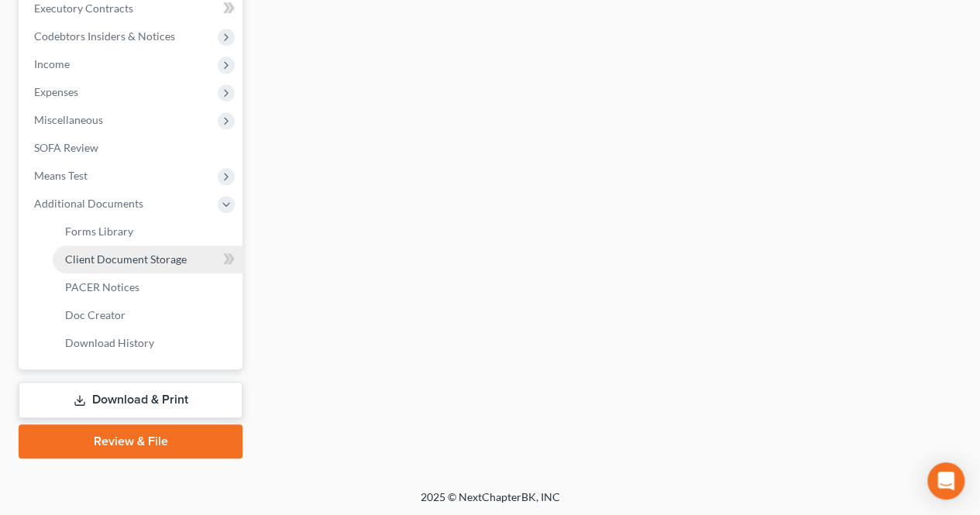
click at [126, 266] on link "Client Document Storage" at bounding box center [148, 260] width 190 height 28
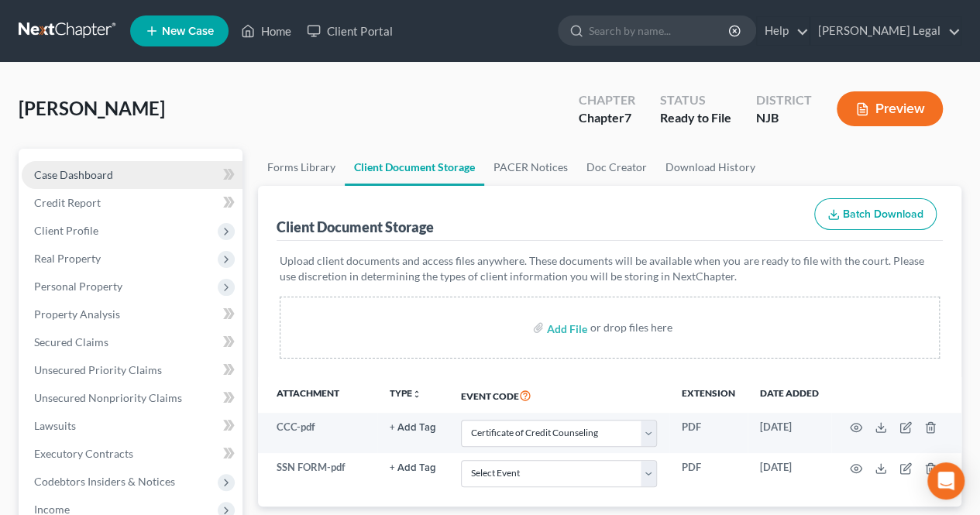
click at [127, 185] on link "Case Dashboard" at bounding box center [132, 175] width 221 height 28
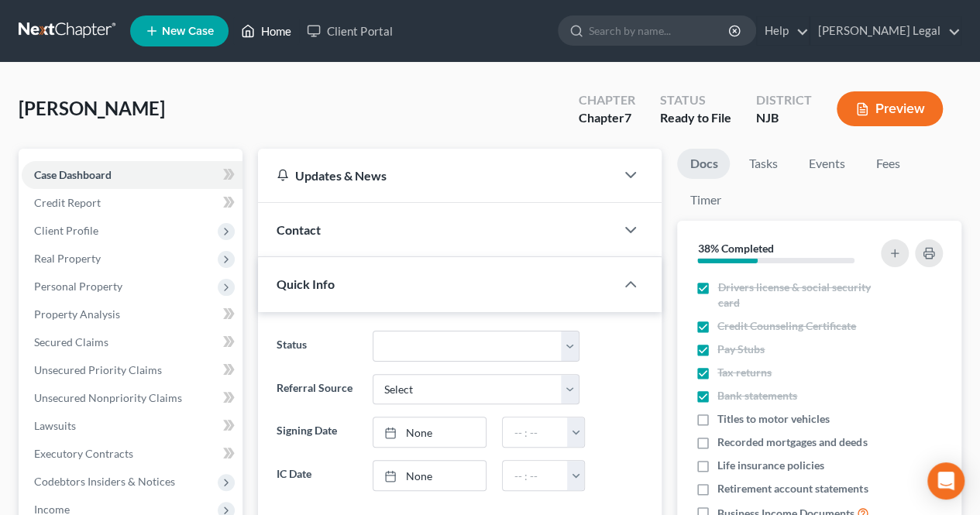
click at [264, 36] on link "Home" at bounding box center [266, 31] width 66 height 28
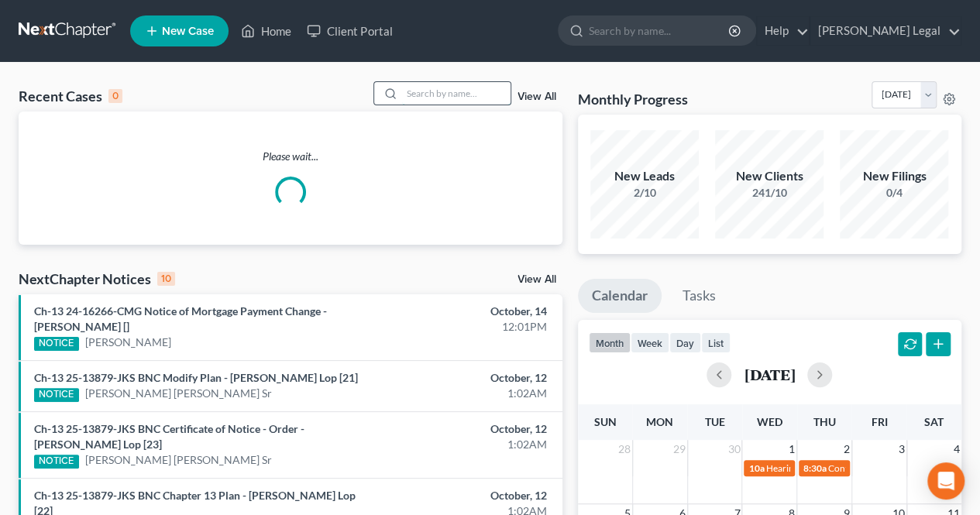
click at [460, 92] on input "search" at bounding box center [456, 93] width 109 height 22
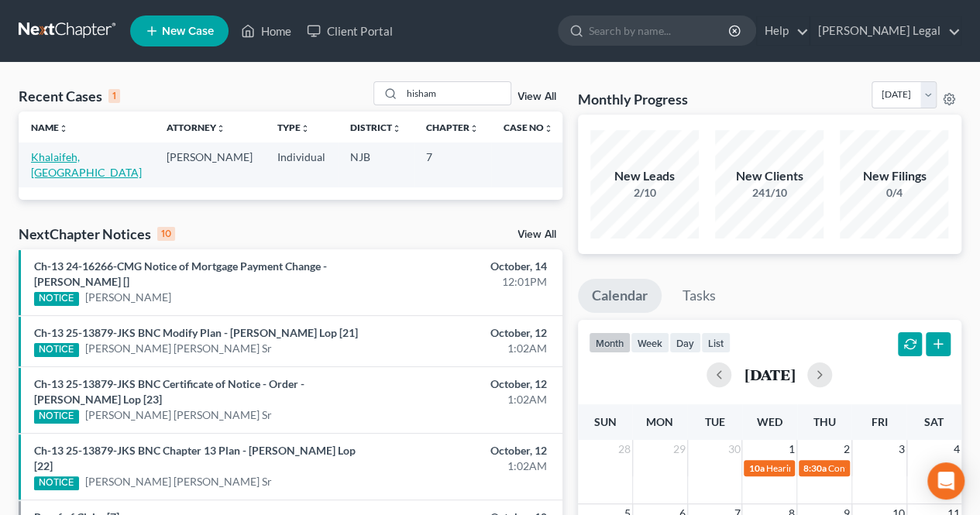
click at [78, 157] on link "Khalaifeh, [GEOGRAPHIC_DATA]" at bounding box center [86, 164] width 111 height 29
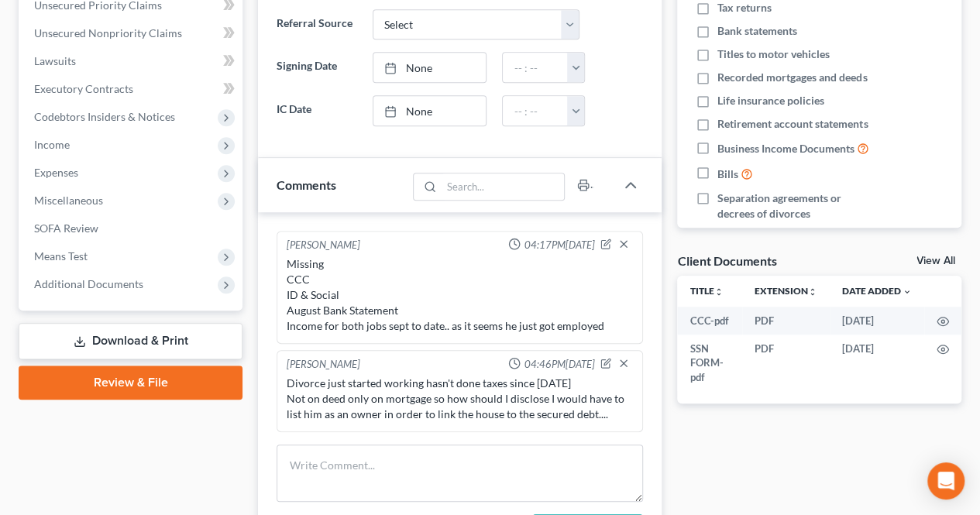
scroll to position [388, 0]
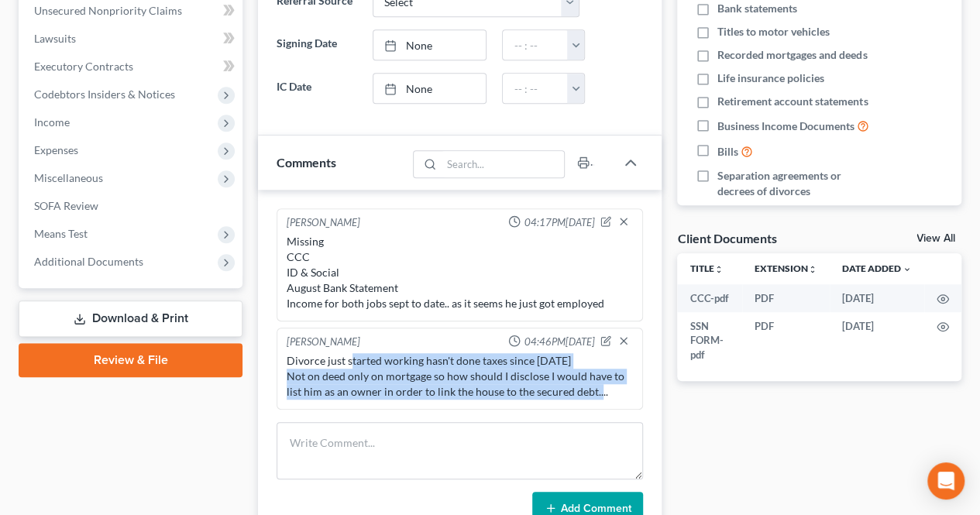
drag, startPoint x: 352, startPoint y: 357, endPoint x: 608, endPoint y: 385, distance: 257.4
click at [608, 385] on div "Divorce just started working hasn't done taxes since [DATE] Not on deed only on…" at bounding box center [460, 376] width 346 height 47
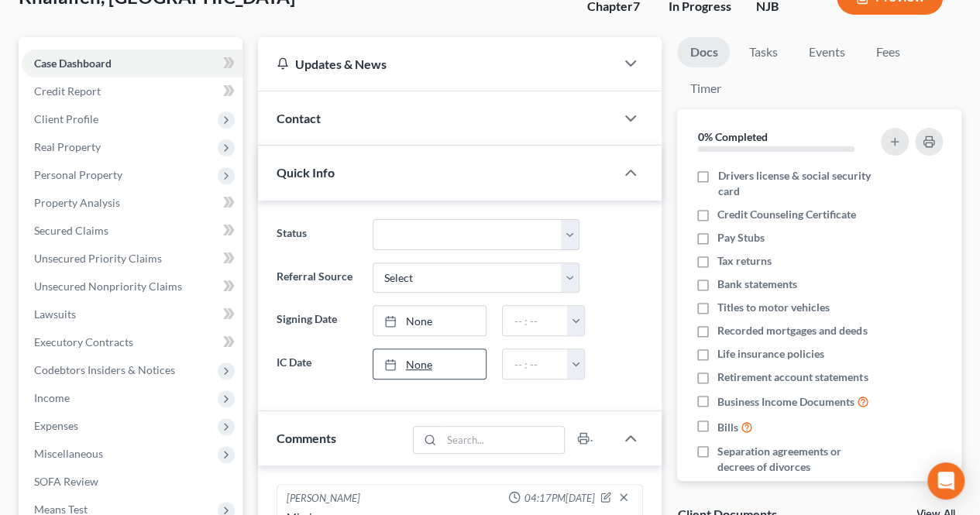
scroll to position [78, 0]
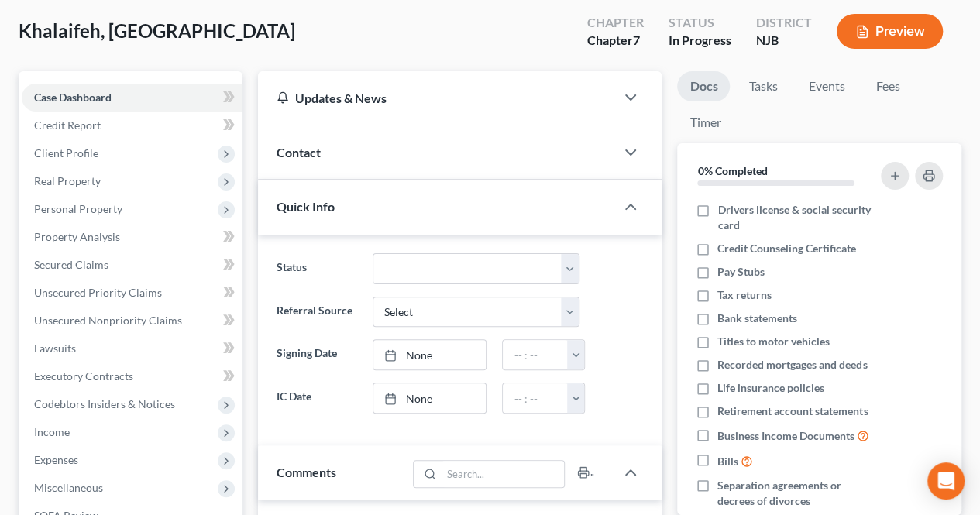
drag, startPoint x: 105, startPoint y: 164, endPoint x: 448, endPoint y: 77, distance: 353.4
click at [105, 164] on span "Client Profile" at bounding box center [132, 154] width 221 height 28
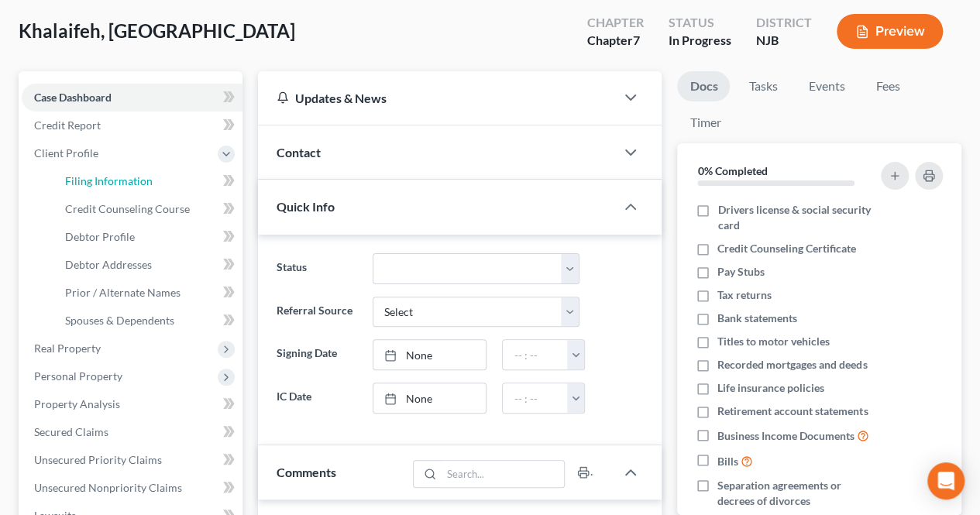
drag, startPoint x: 96, startPoint y: 183, endPoint x: 217, endPoint y: 202, distance: 122.4
click at [96, 183] on span "Filing Information" at bounding box center [109, 180] width 88 height 13
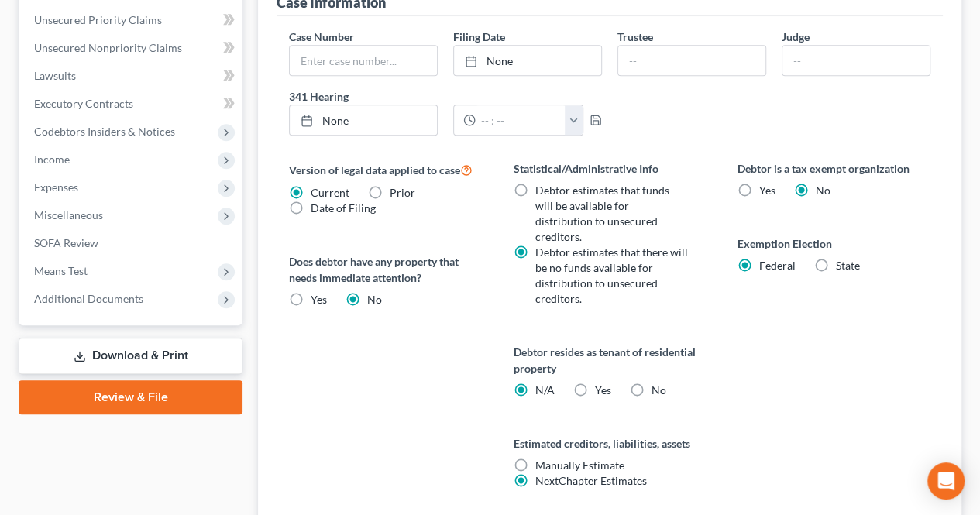
scroll to position [543, 0]
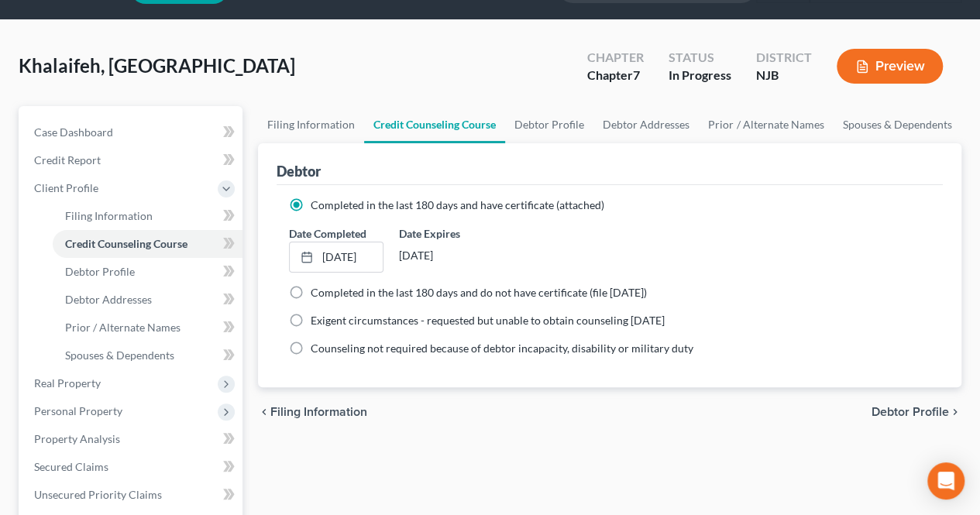
scroll to position [78, 0]
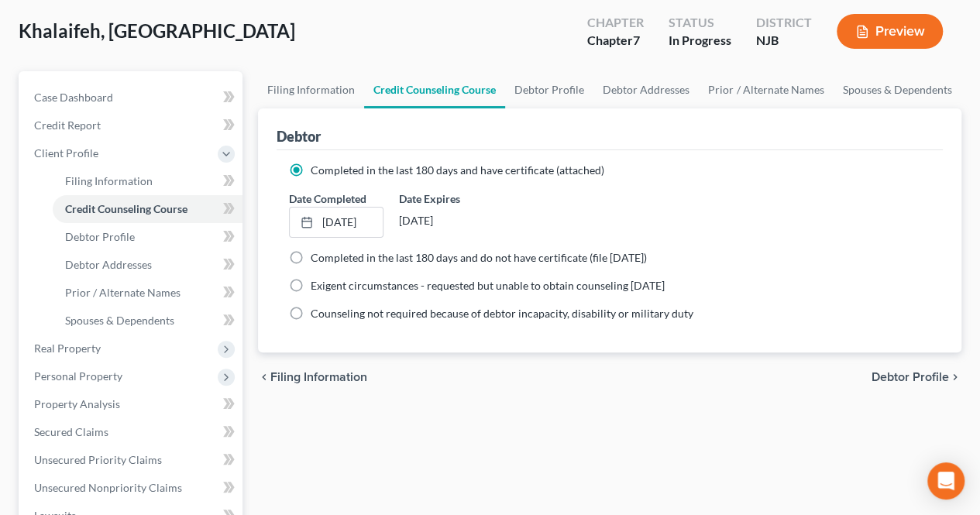
click at [894, 376] on span "Debtor Profile" at bounding box center [911, 377] width 78 height 12
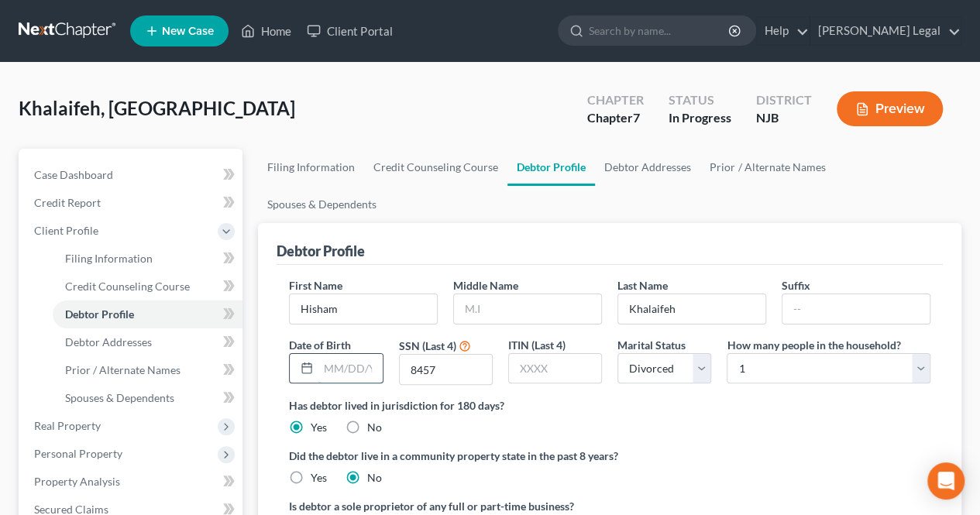
click at [364, 354] on input "text" at bounding box center [351, 368] width 64 height 29
drag, startPoint x: 377, startPoint y: 335, endPoint x: 319, endPoint y: 331, distance: 58.3
click at [319, 354] on input "[DATE]" at bounding box center [351, 368] width 64 height 29
click at [364, 354] on input "[DATE]" at bounding box center [351, 368] width 64 height 29
click at [367, 354] on input "[DATE]" at bounding box center [351, 368] width 64 height 29
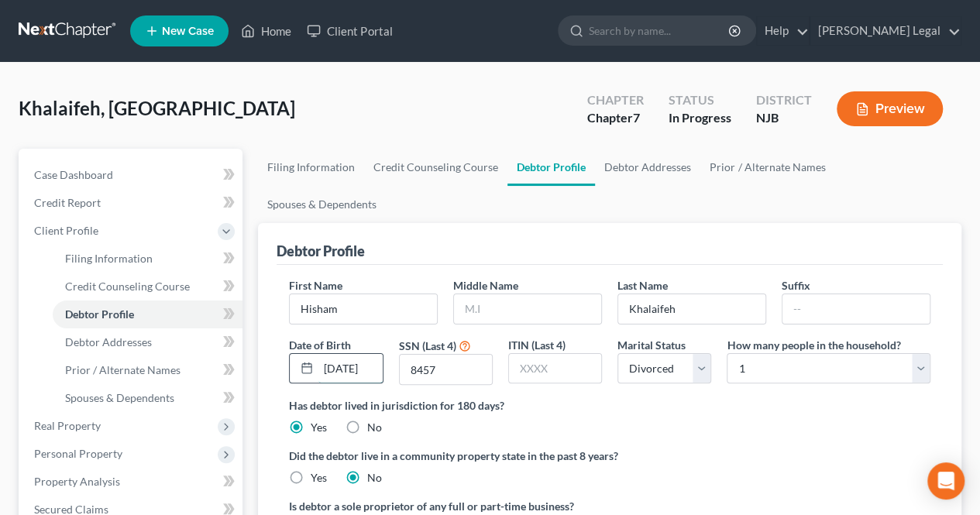
click at [370, 354] on input "[DATE]" at bounding box center [351, 368] width 64 height 29
drag, startPoint x: 363, startPoint y: 329, endPoint x: 373, endPoint y: 329, distance: 10.1
click at [373, 354] on input "[DATE]" at bounding box center [351, 368] width 64 height 29
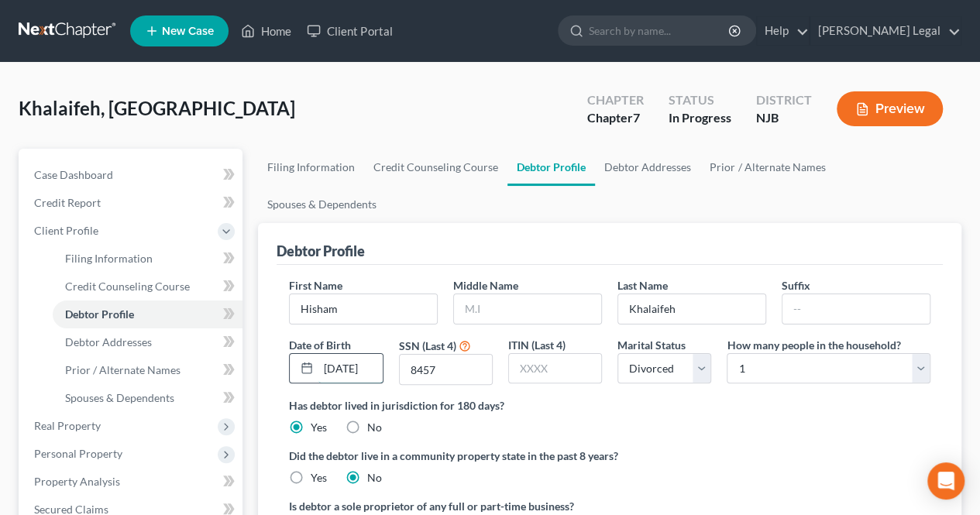
click at [373, 354] on input "[DATE]" at bounding box center [351, 368] width 64 height 29
drag, startPoint x: 372, startPoint y: 326, endPoint x: 326, endPoint y: 325, distance: 45.7
click at [326, 354] on input "[DATE]" at bounding box center [351, 368] width 64 height 29
drag, startPoint x: 446, startPoint y: 329, endPoint x: 516, endPoint y: 356, distance: 75.3
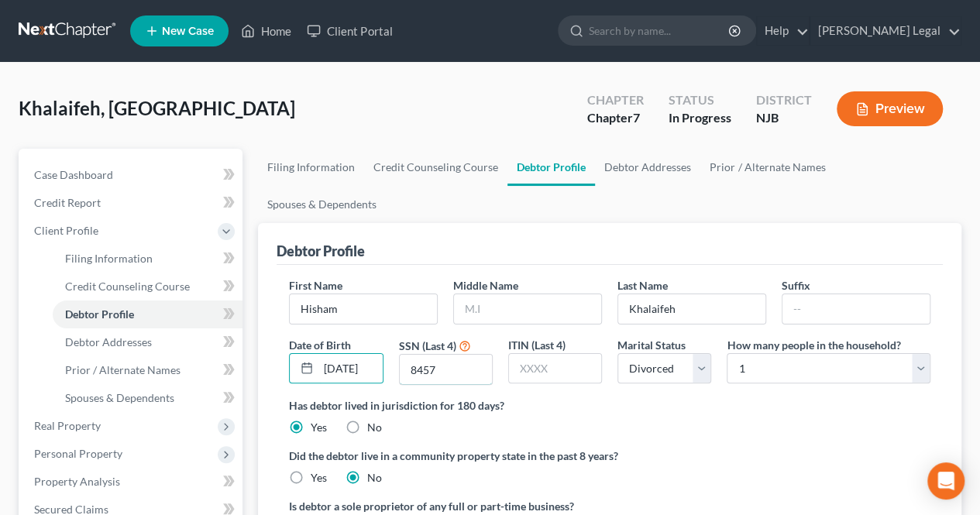
click at [446, 355] on input "8457" at bounding box center [446, 369] width 92 height 29
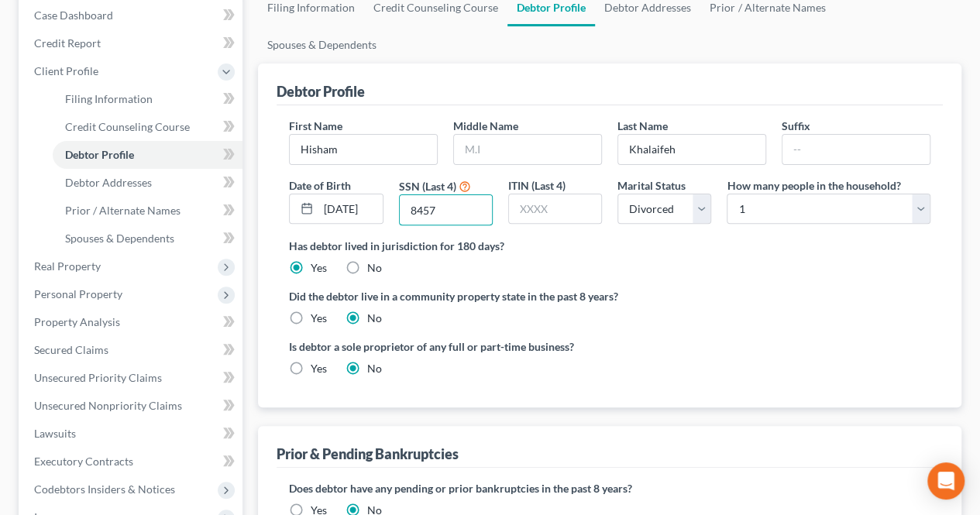
scroll to position [155, 0]
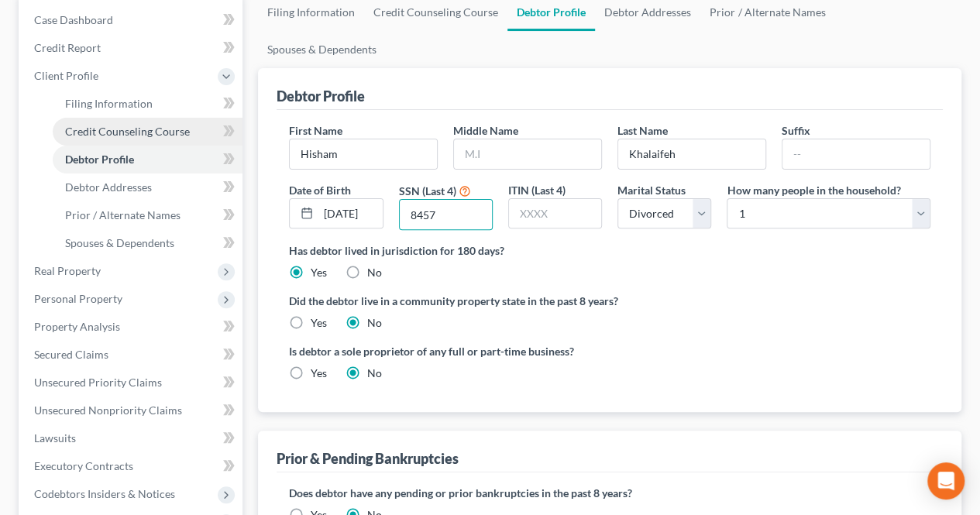
click at [138, 132] on span "Credit Counseling Course" at bounding box center [127, 131] width 125 height 13
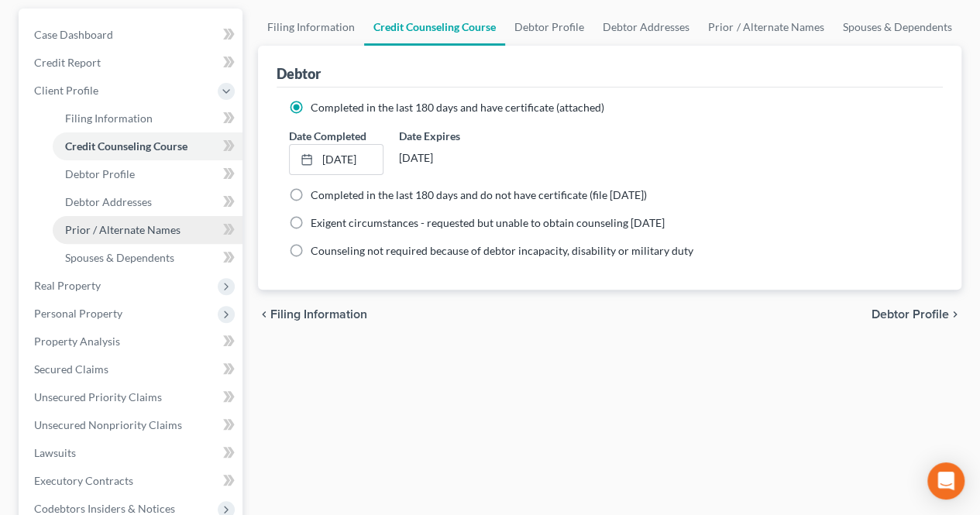
scroll to position [155, 0]
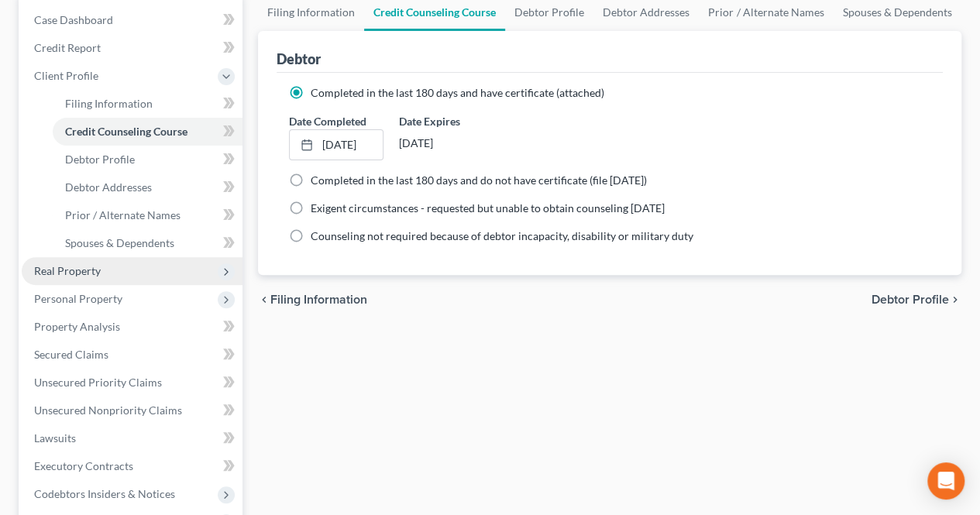
click at [136, 266] on span "Real Property" at bounding box center [132, 271] width 221 height 28
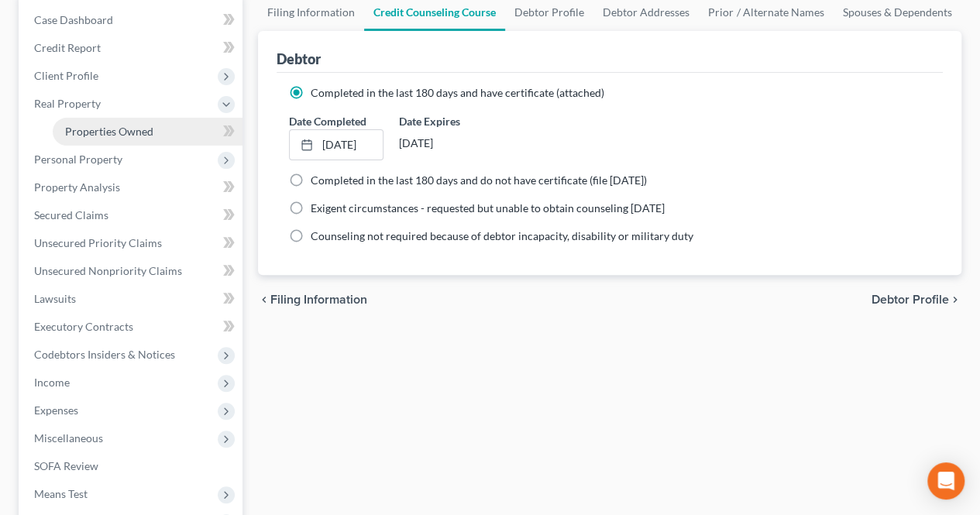
click at [112, 135] on span "Properties Owned" at bounding box center [109, 131] width 88 height 13
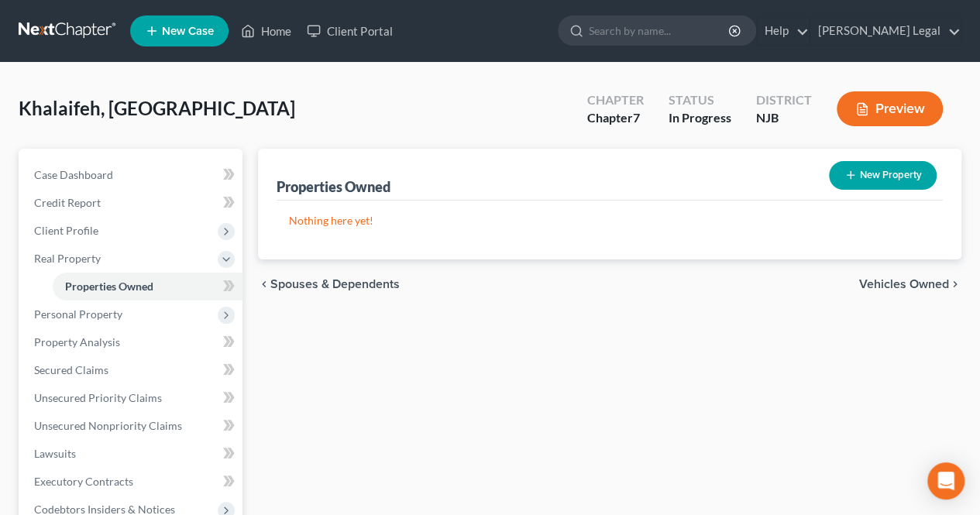
scroll to position [78, 0]
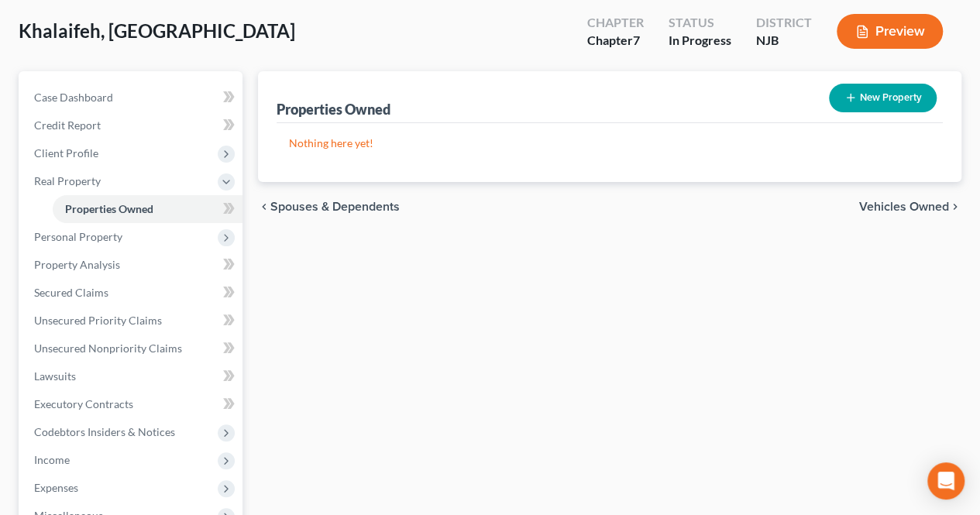
click at [904, 212] on span "Vehicles Owned" at bounding box center [905, 207] width 90 height 12
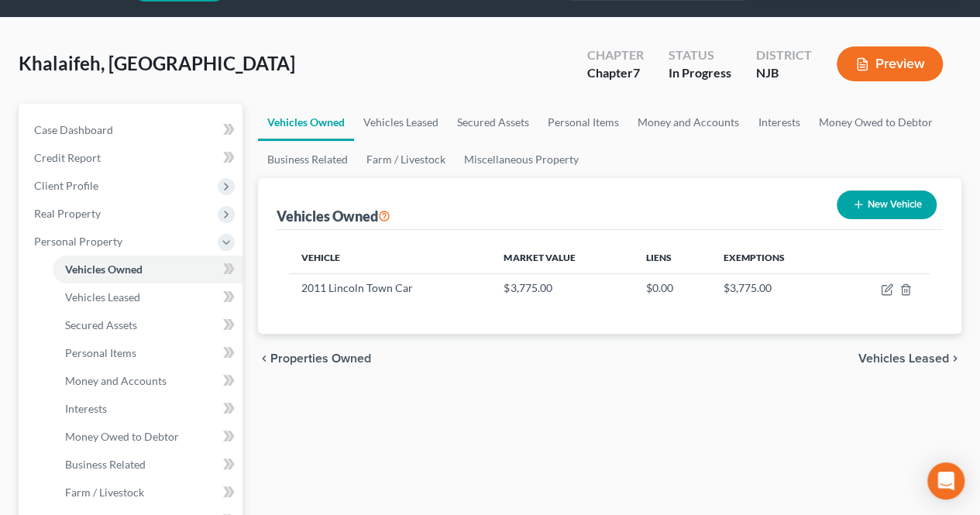
scroll to position [78, 0]
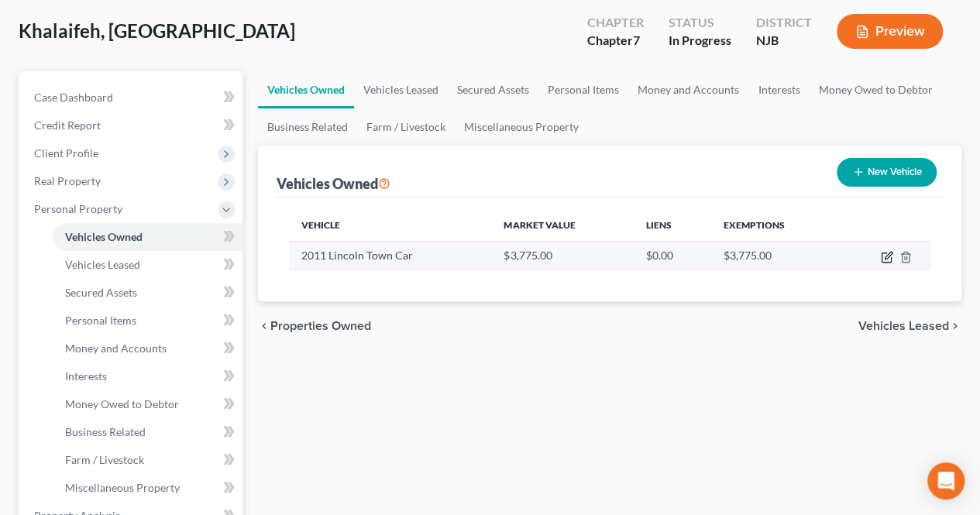
click at [890, 258] on icon "button" at bounding box center [887, 257] width 12 height 12
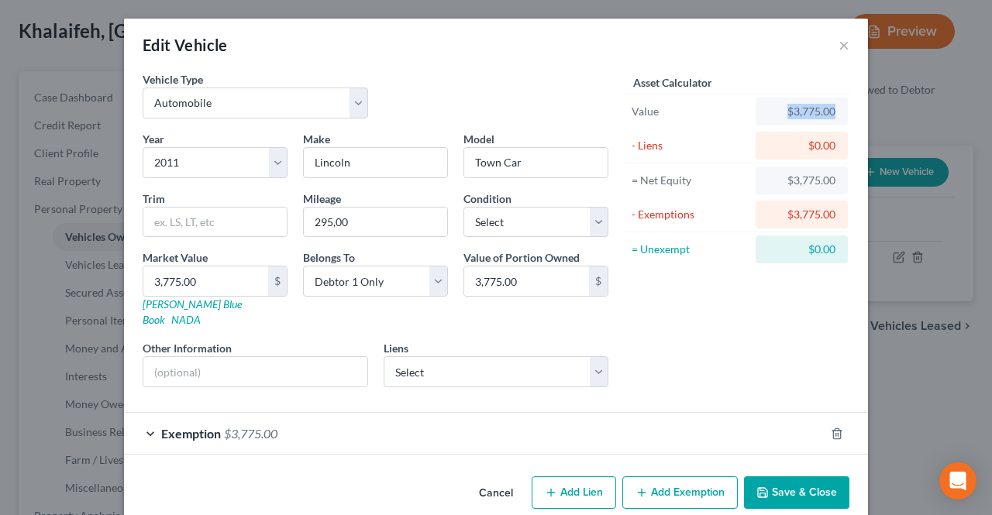
drag, startPoint x: 807, startPoint y: 106, endPoint x: 835, endPoint y: 129, distance: 35.8
click at [836, 115] on div "$3,775.00" at bounding box center [802, 112] width 92 height 28
drag, startPoint x: 798, startPoint y: 148, endPoint x: 839, endPoint y: 185, distance: 54.8
click at [839, 185] on div "Asset Calculator Value $3,775.00 - Liens $0.00 = Net Equity $3,775.00 - Exempti…" at bounding box center [737, 168] width 226 height 195
click at [839, 46] on button "×" at bounding box center [844, 45] width 11 height 19
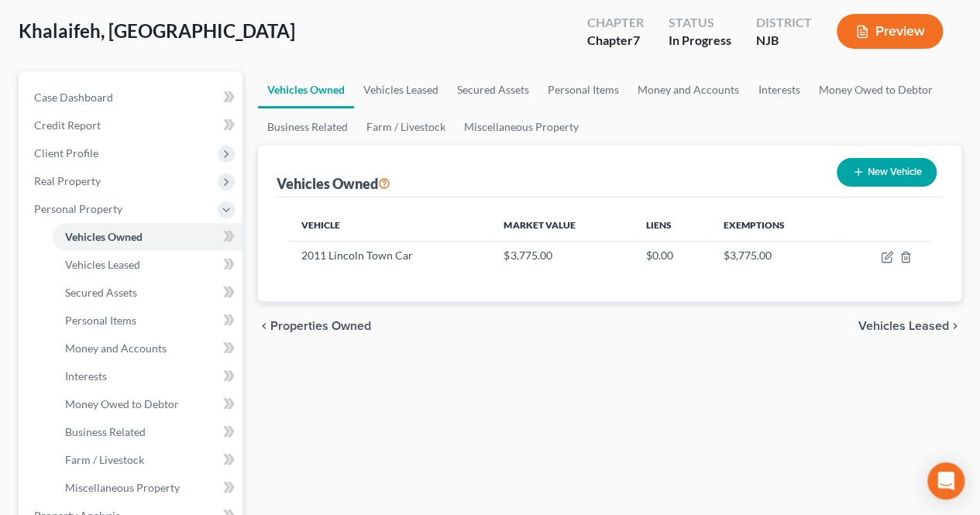
click at [906, 326] on span "Vehicles Leased" at bounding box center [904, 326] width 91 height 12
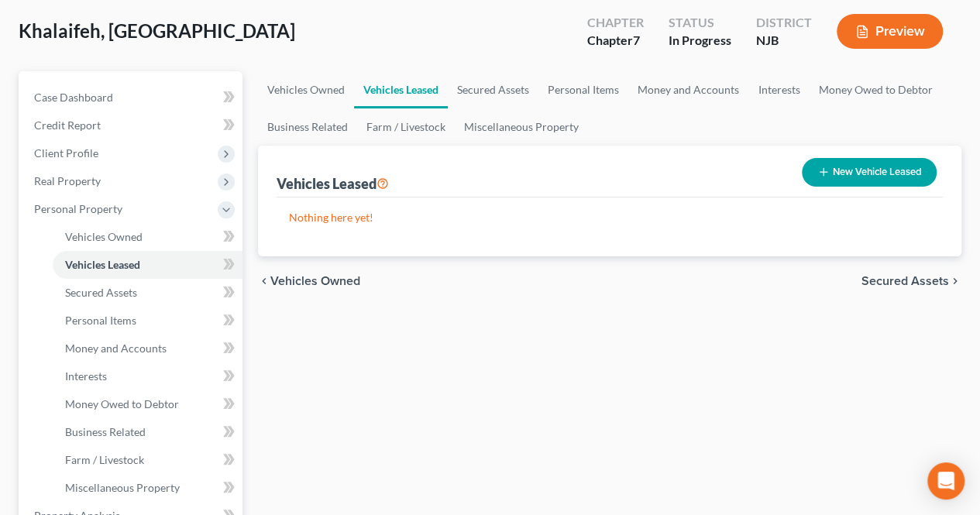
click at [884, 281] on span "Secured Assets" at bounding box center [906, 281] width 88 height 12
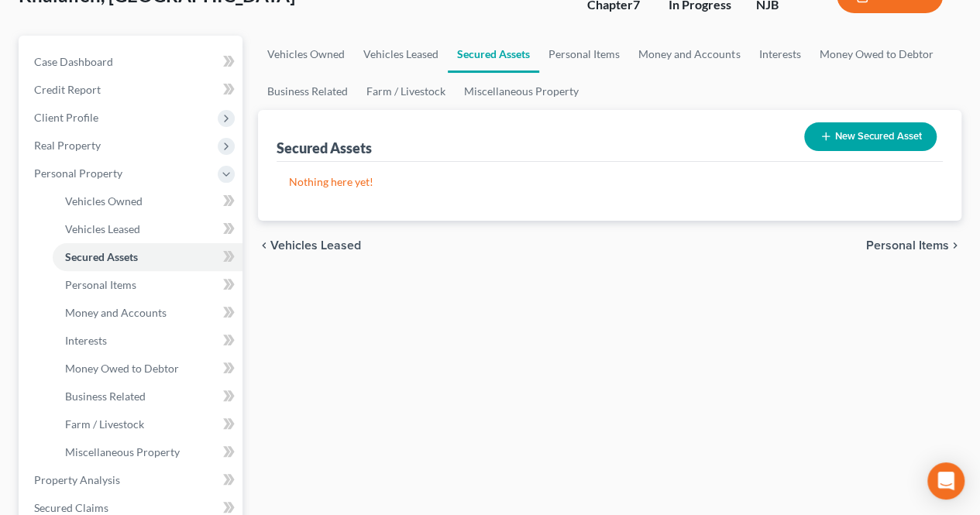
scroll to position [155, 0]
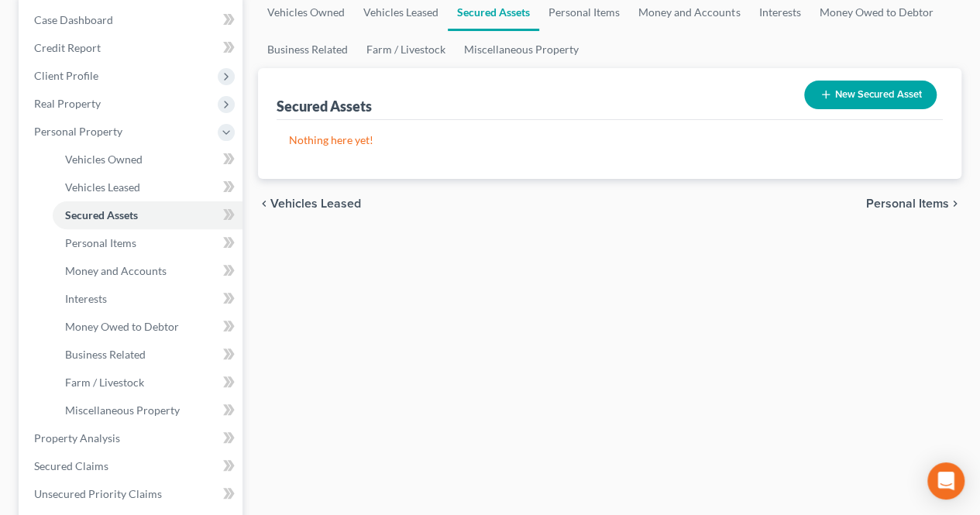
click at [888, 198] on span "Personal Items" at bounding box center [907, 204] width 83 height 12
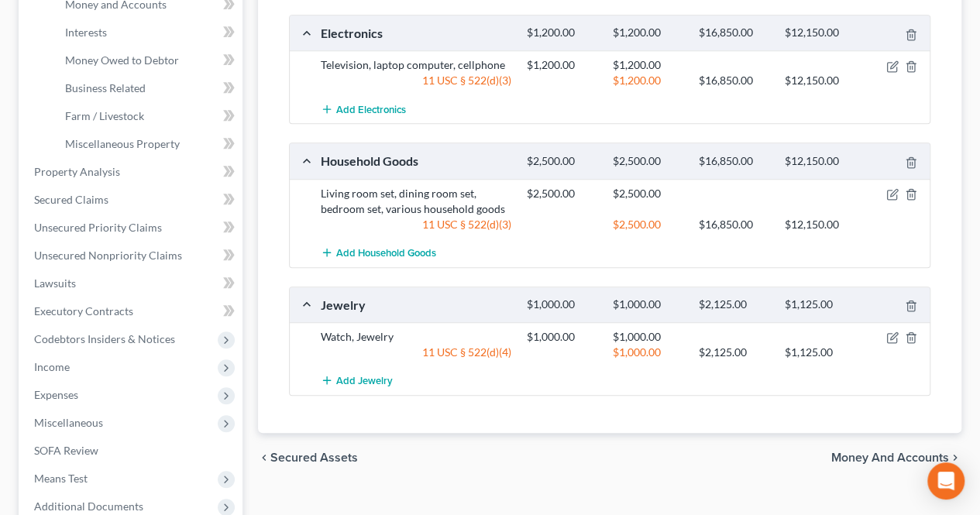
scroll to position [543, 0]
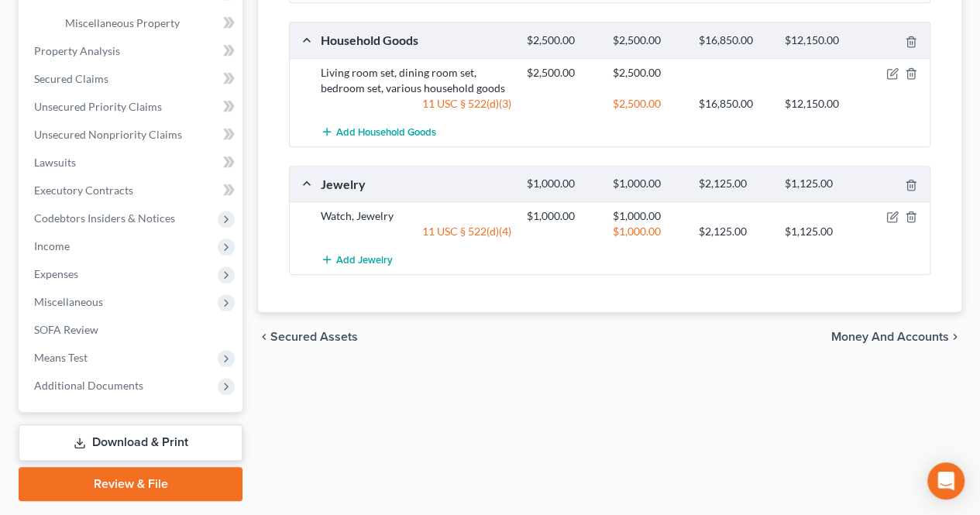
click at [914, 332] on span "Money and Accounts" at bounding box center [891, 337] width 118 height 12
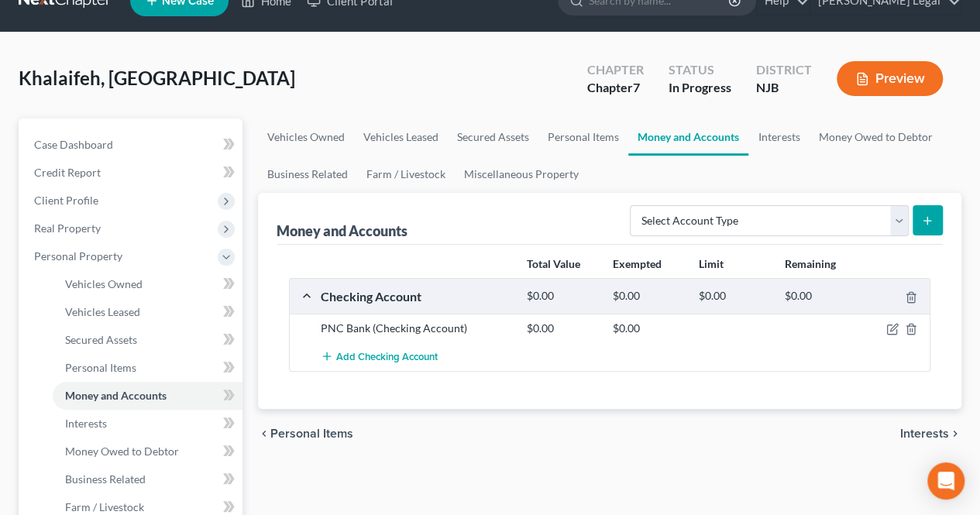
scroll to position [78, 0]
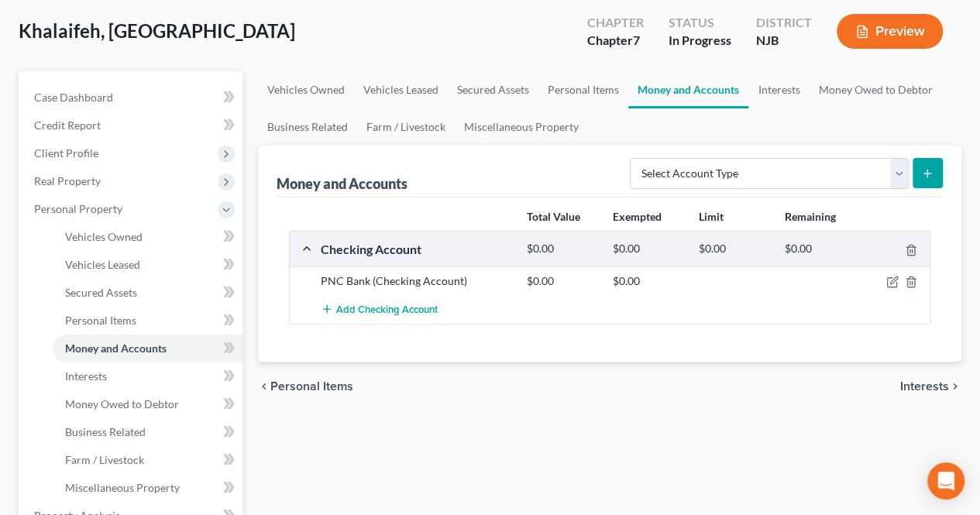
click at [616, 353] on div "Total Value Exempted Limit Remaining Checking Account $0.00 $0.00 $0.00 $0.00 P…" at bounding box center [610, 280] width 667 height 164
